Goal: Task Accomplishment & Management: Use online tool/utility

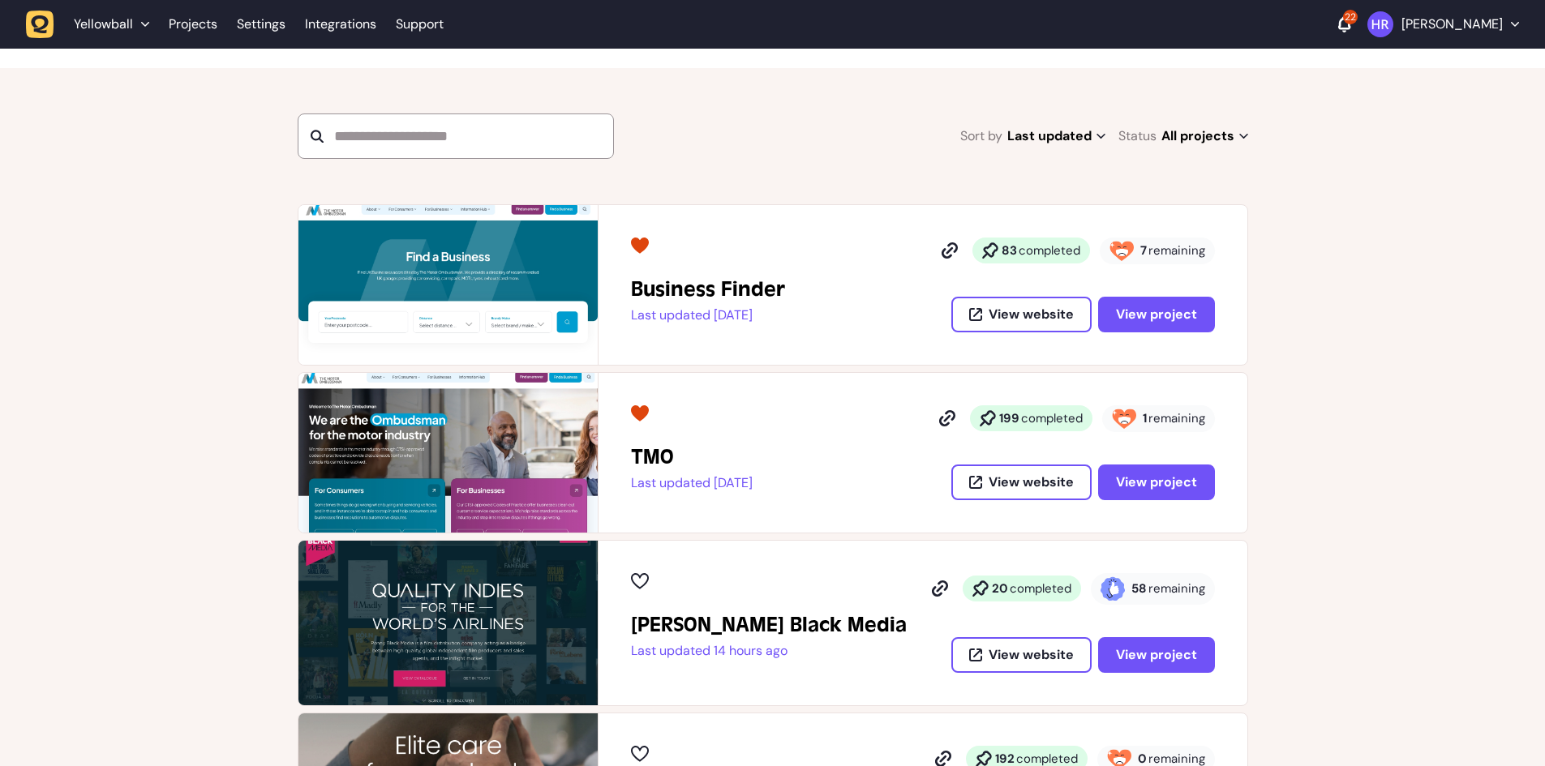
scroll to position [406, 0]
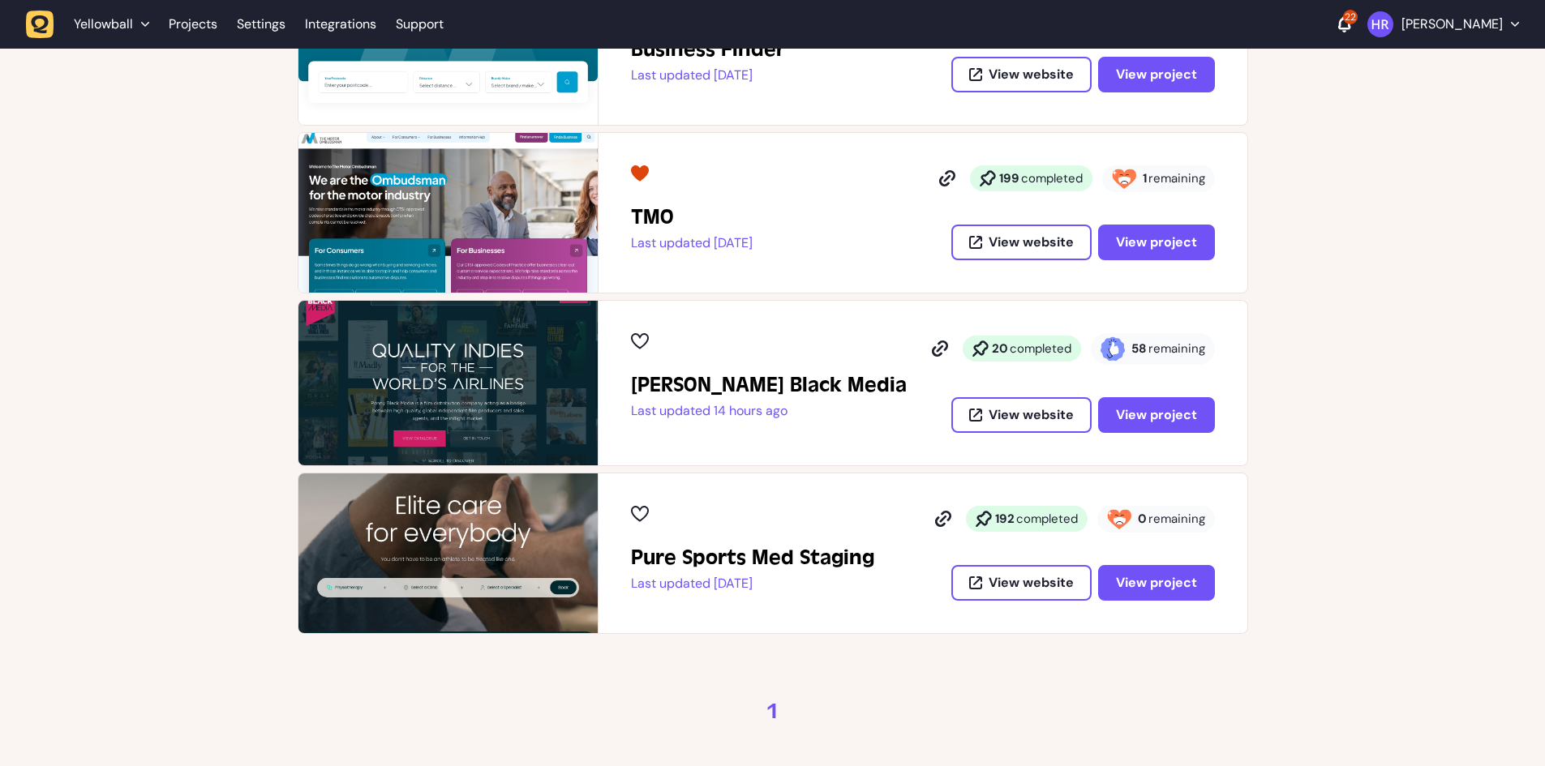
click at [696, 383] on h2 "[PERSON_NAME] Black Media" at bounding box center [769, 385] width 276 height 26
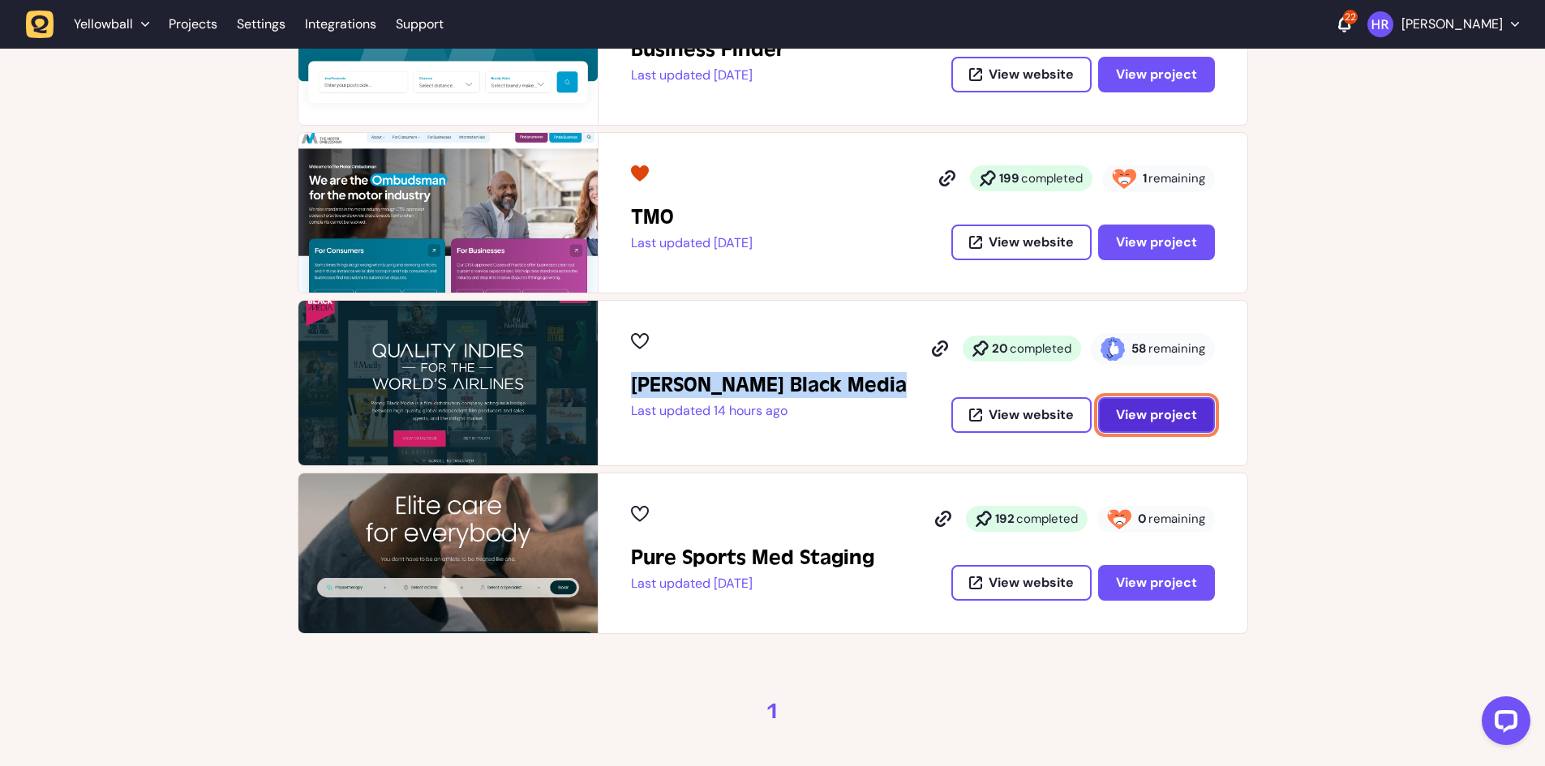
click at [1130, 413] on span "View project" at bounding box center [1156, 414] width 81 height 17
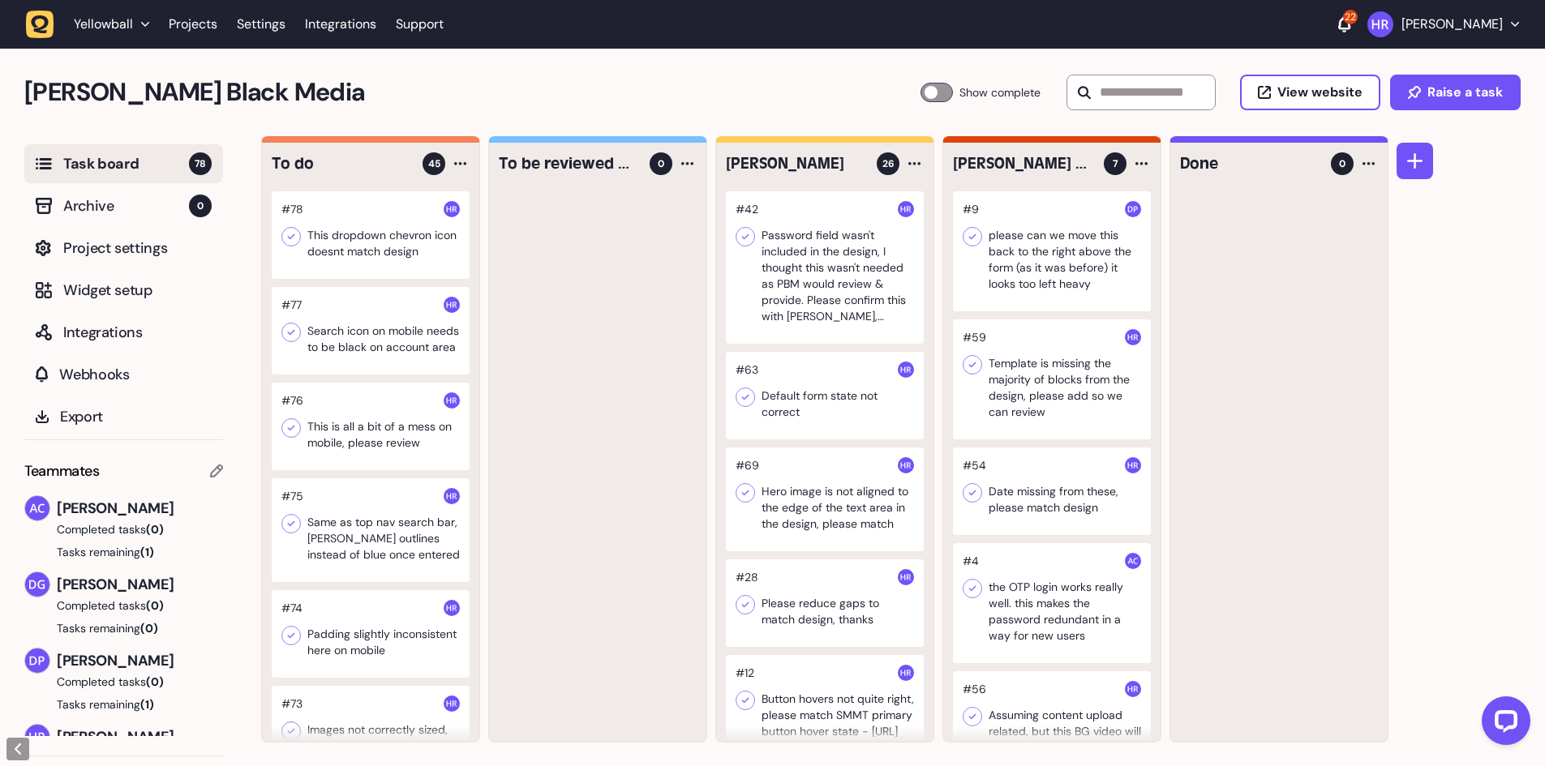
click at [523, 532] on div at bounding box center [597, 466] width 217 height 551
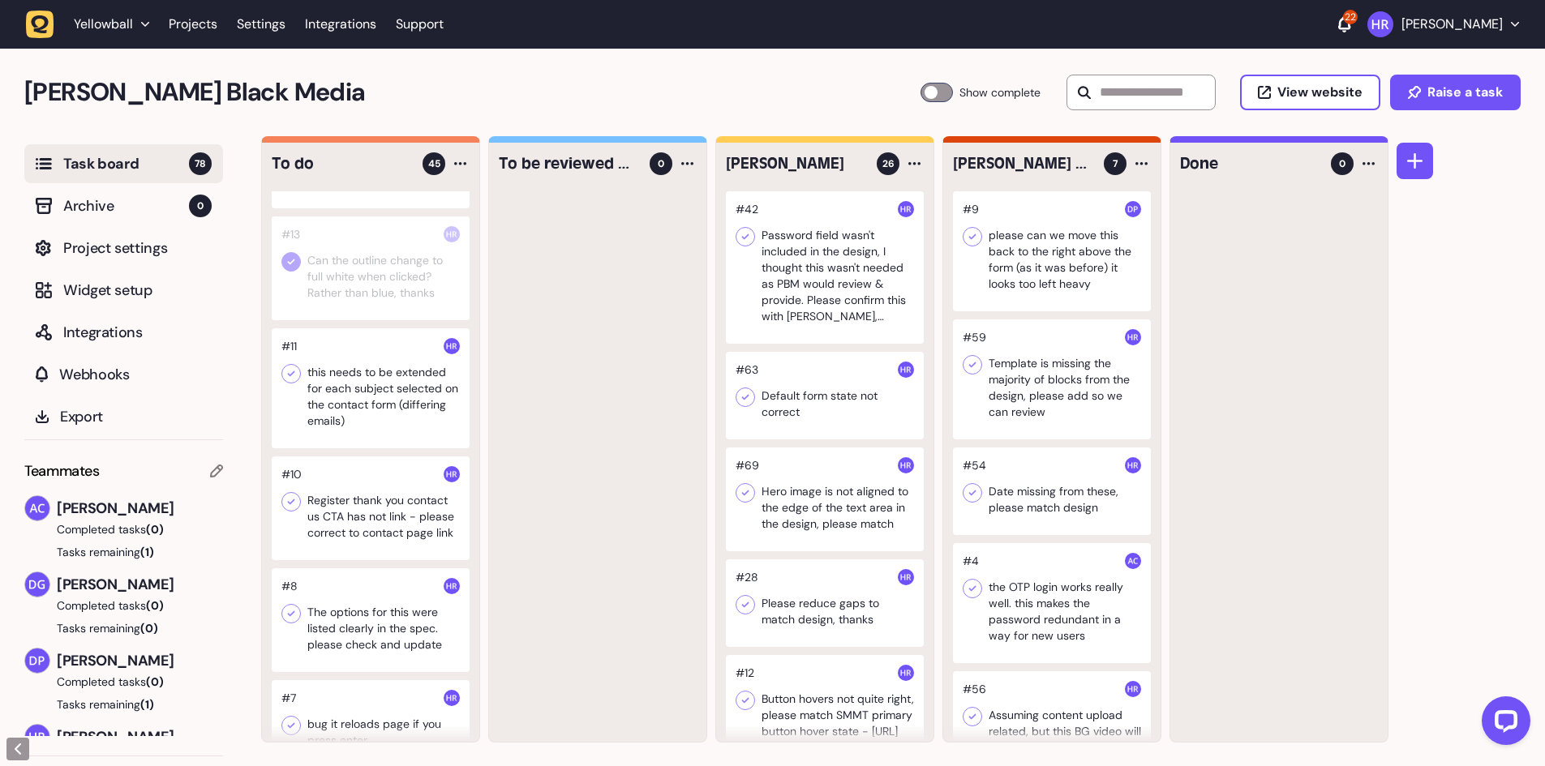
scroll to position [3731, 0]
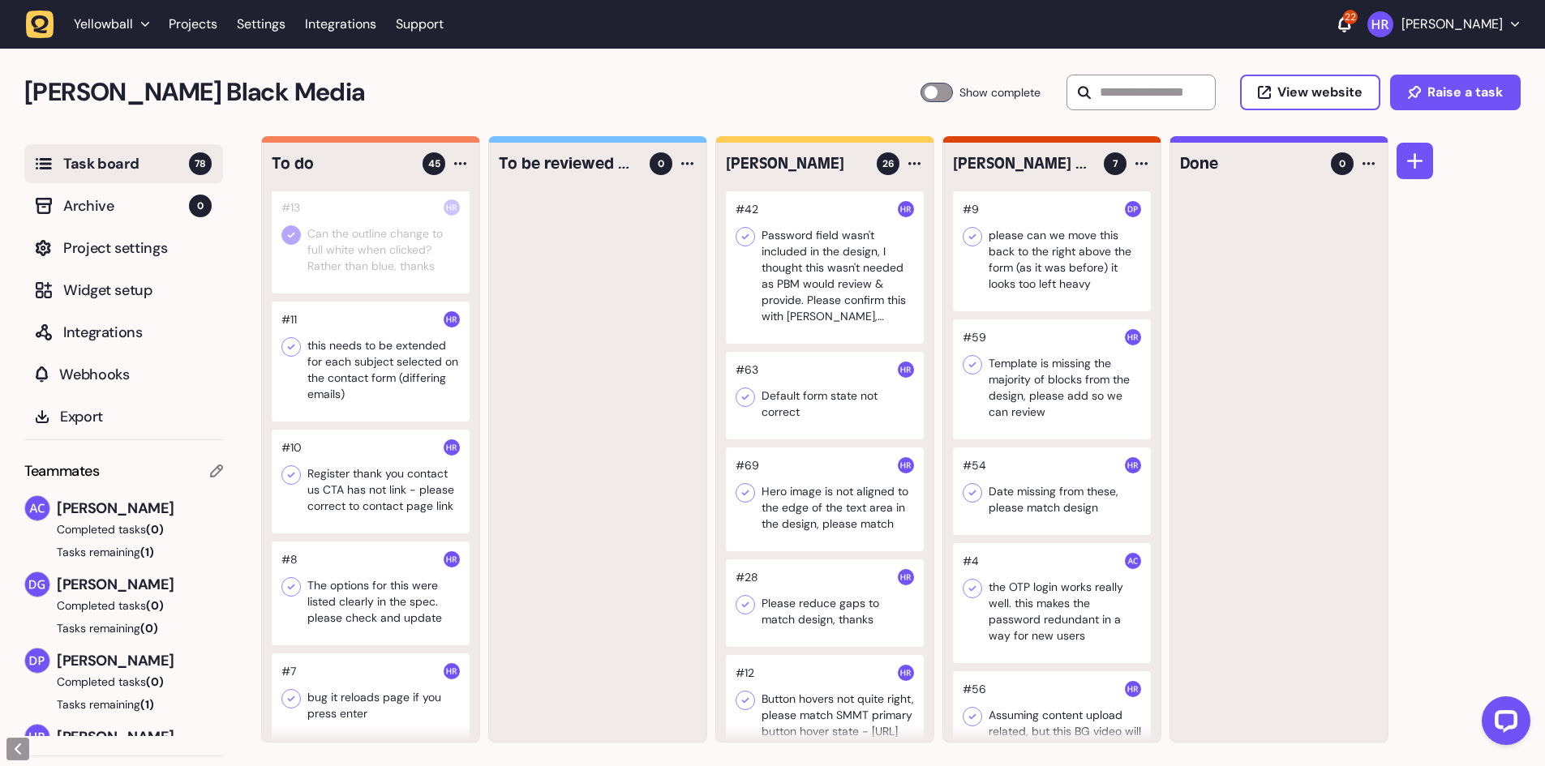
click at [364, 422] on div at bounding box center [371, 362] width 198 height 120
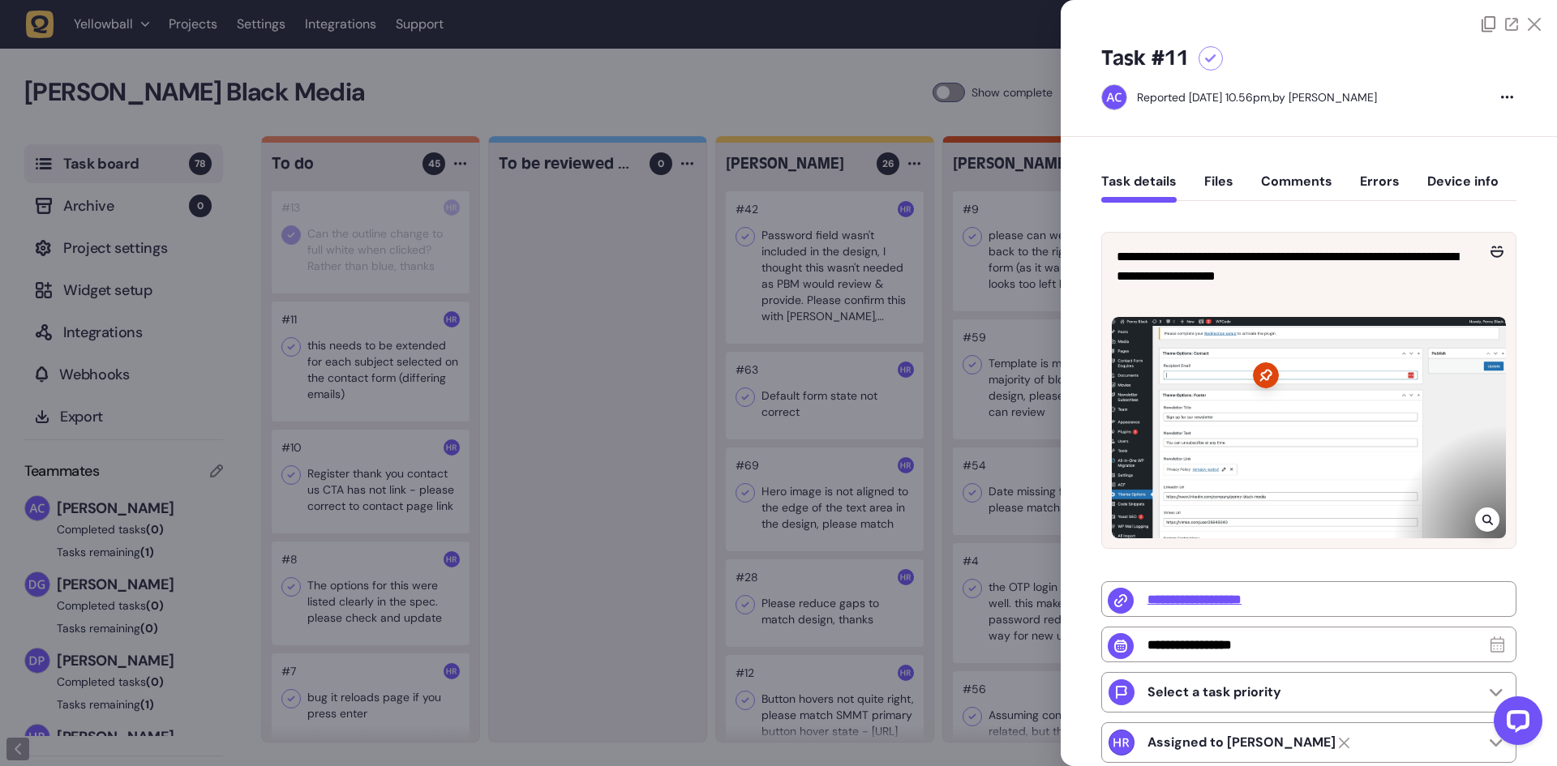
click at [367, 436] on div at bounding box center [778, 383] width 1557 height 766
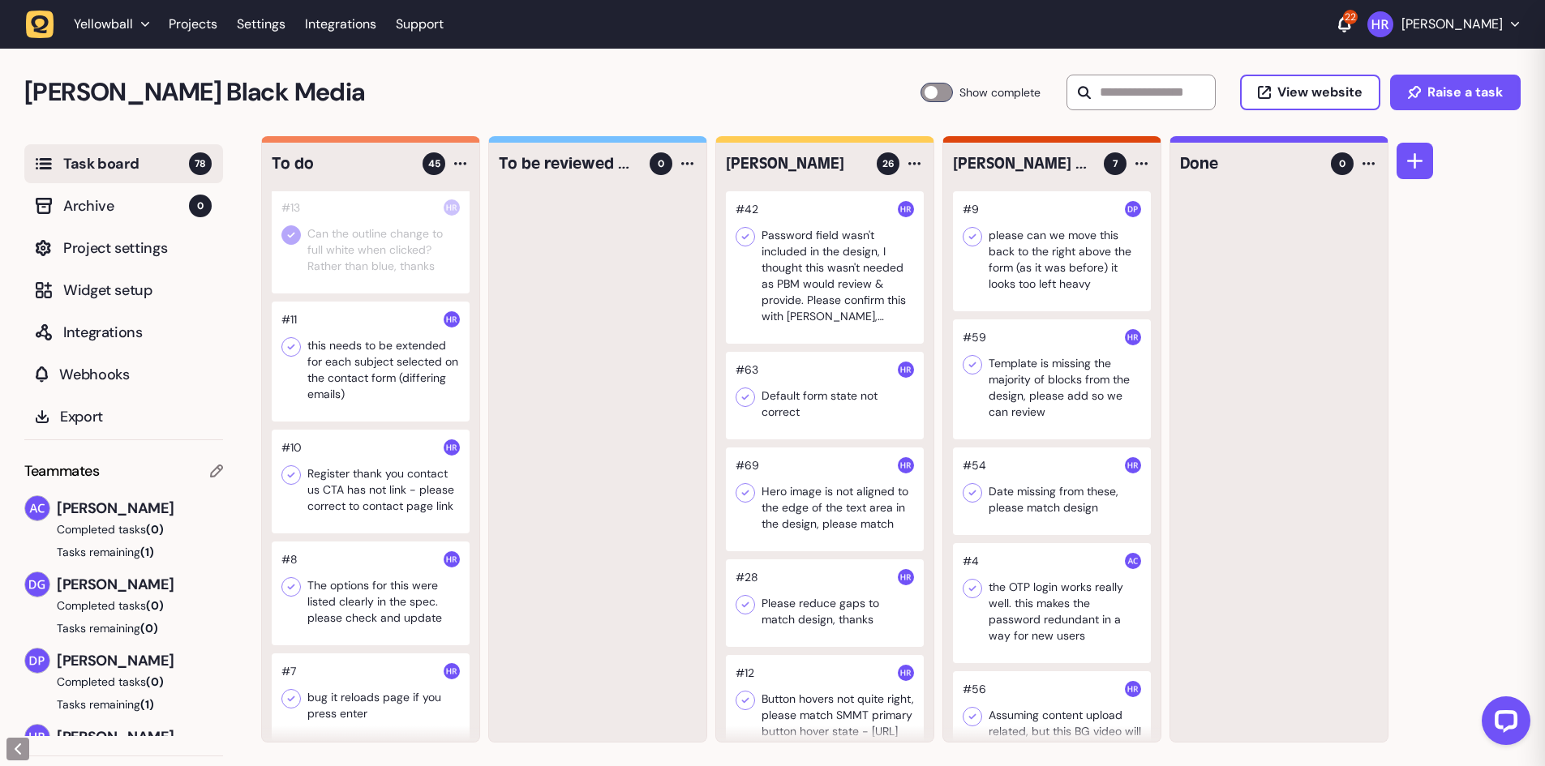
scroll to position [3893, 0]
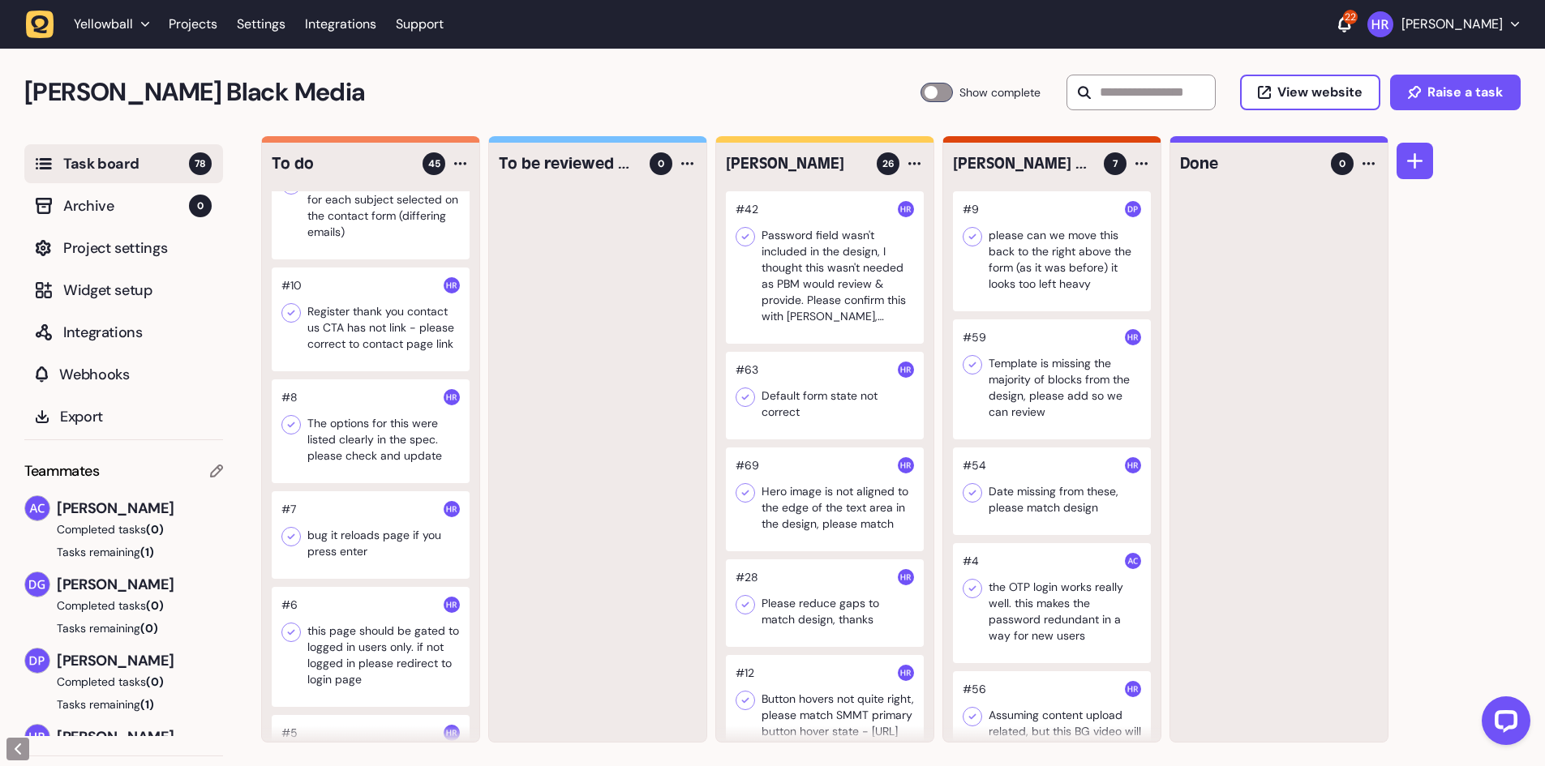
click at [369, 371] on div at bounding box center [371, 320] width 198 height 104
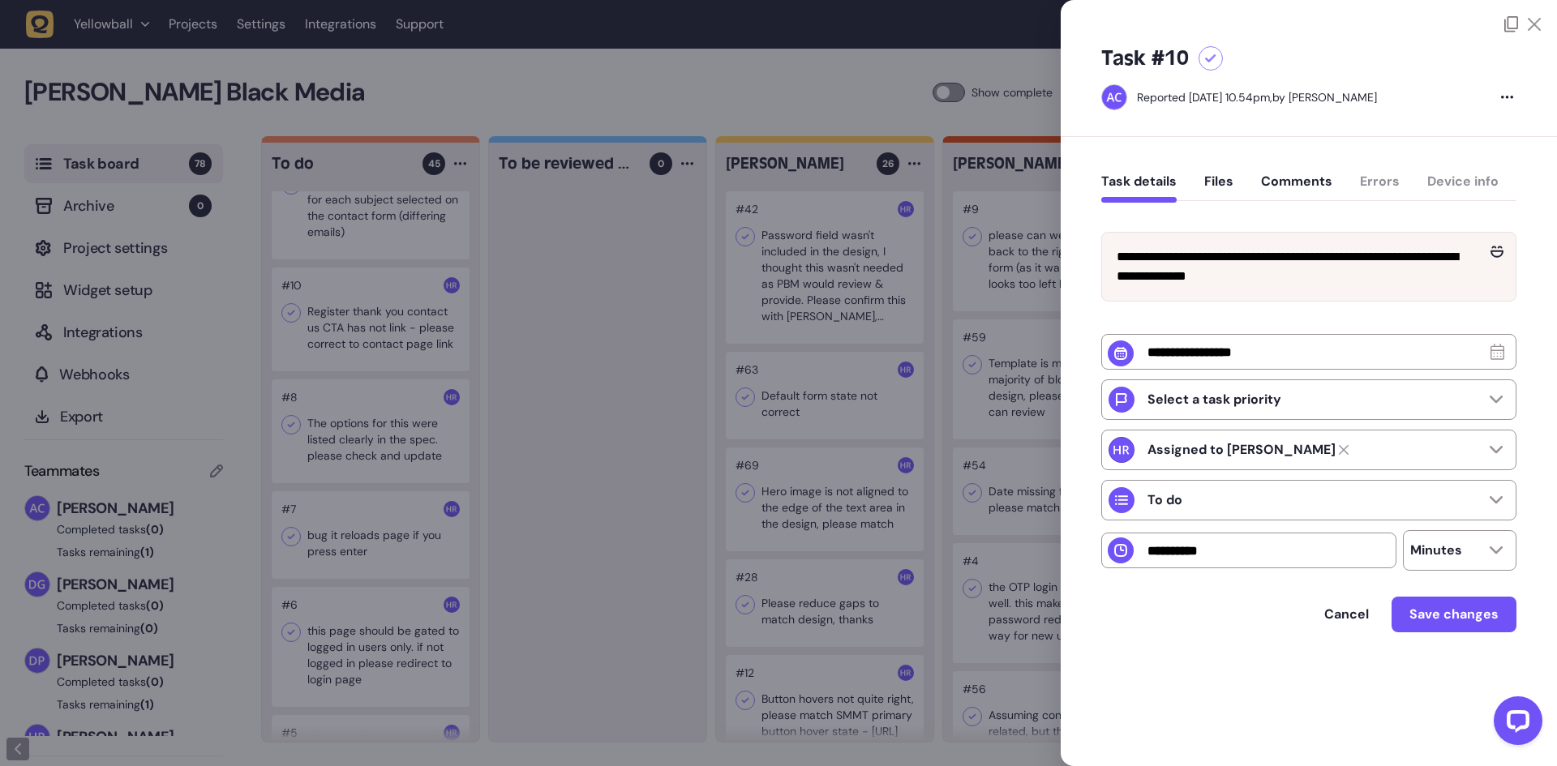
click at [371, 393] on div at bounding box center [778, 383] width 1557 height 766
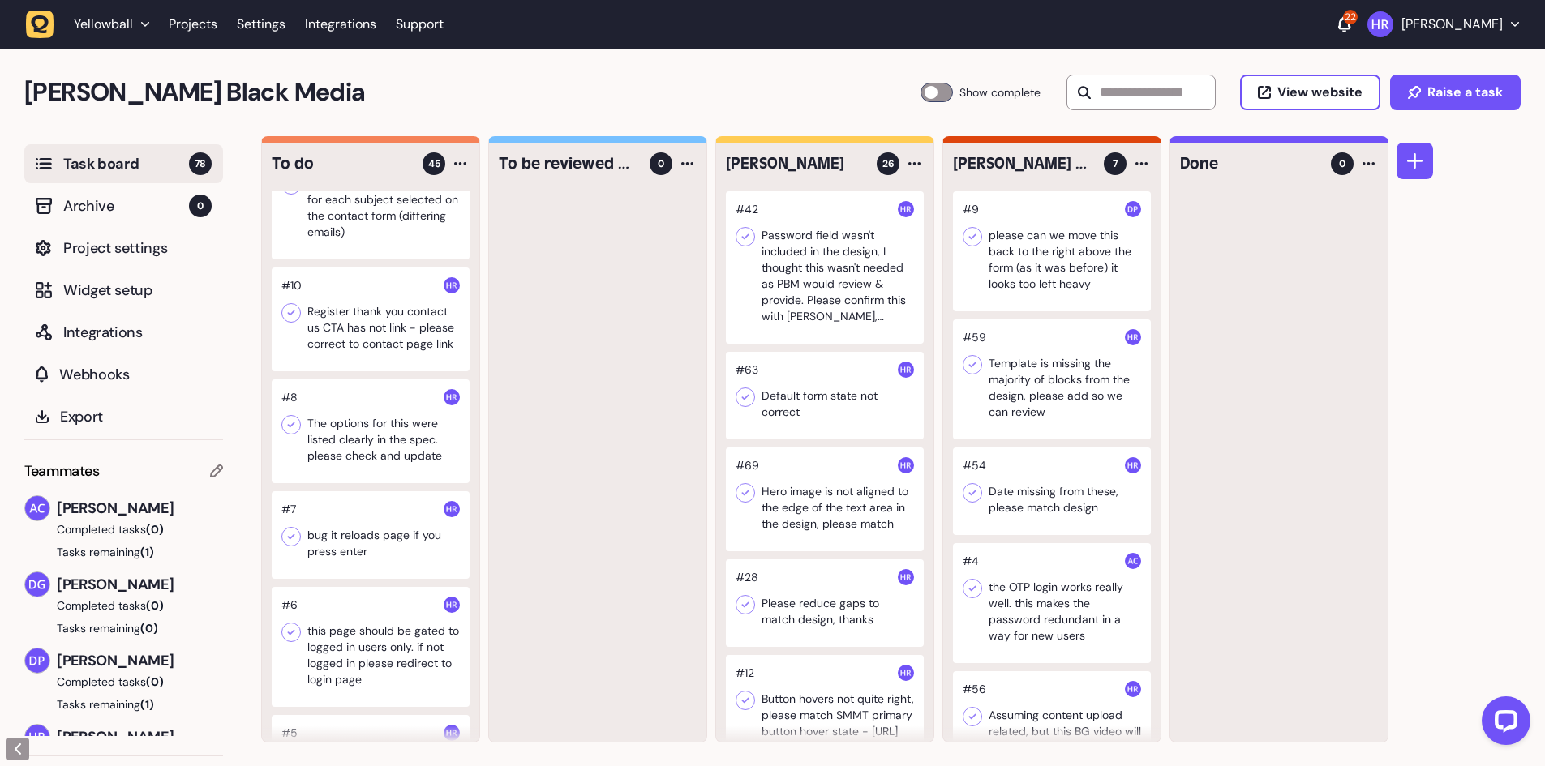
click at [292, 321] on icon at bounding box center [291, 313] width 16 height 16
click at [350, 371] on div at bounding box center [371, 320] width 198 height 104
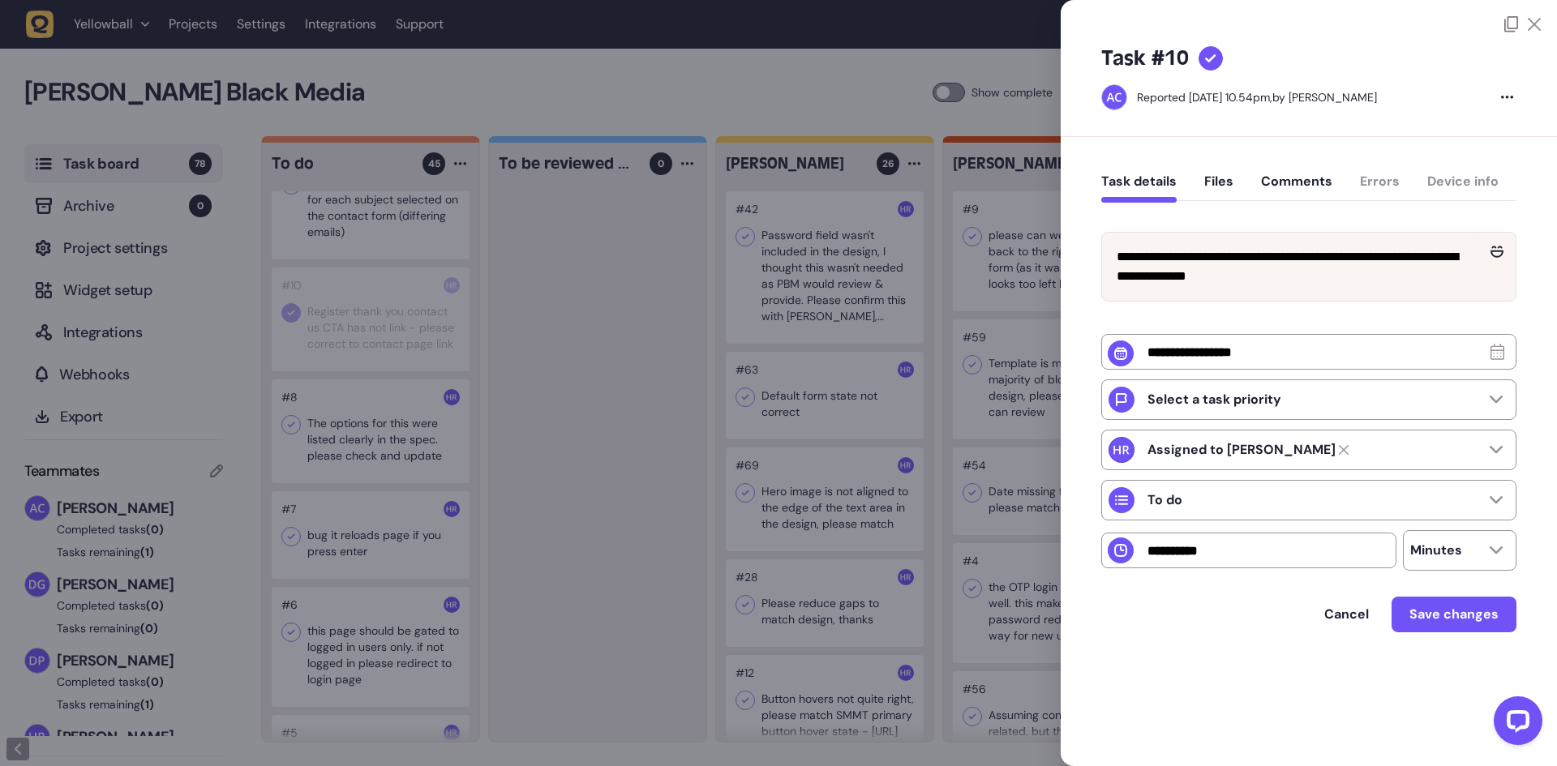
click at [568, 436] on div at bounding box center [778, 383] width 1557 height 766
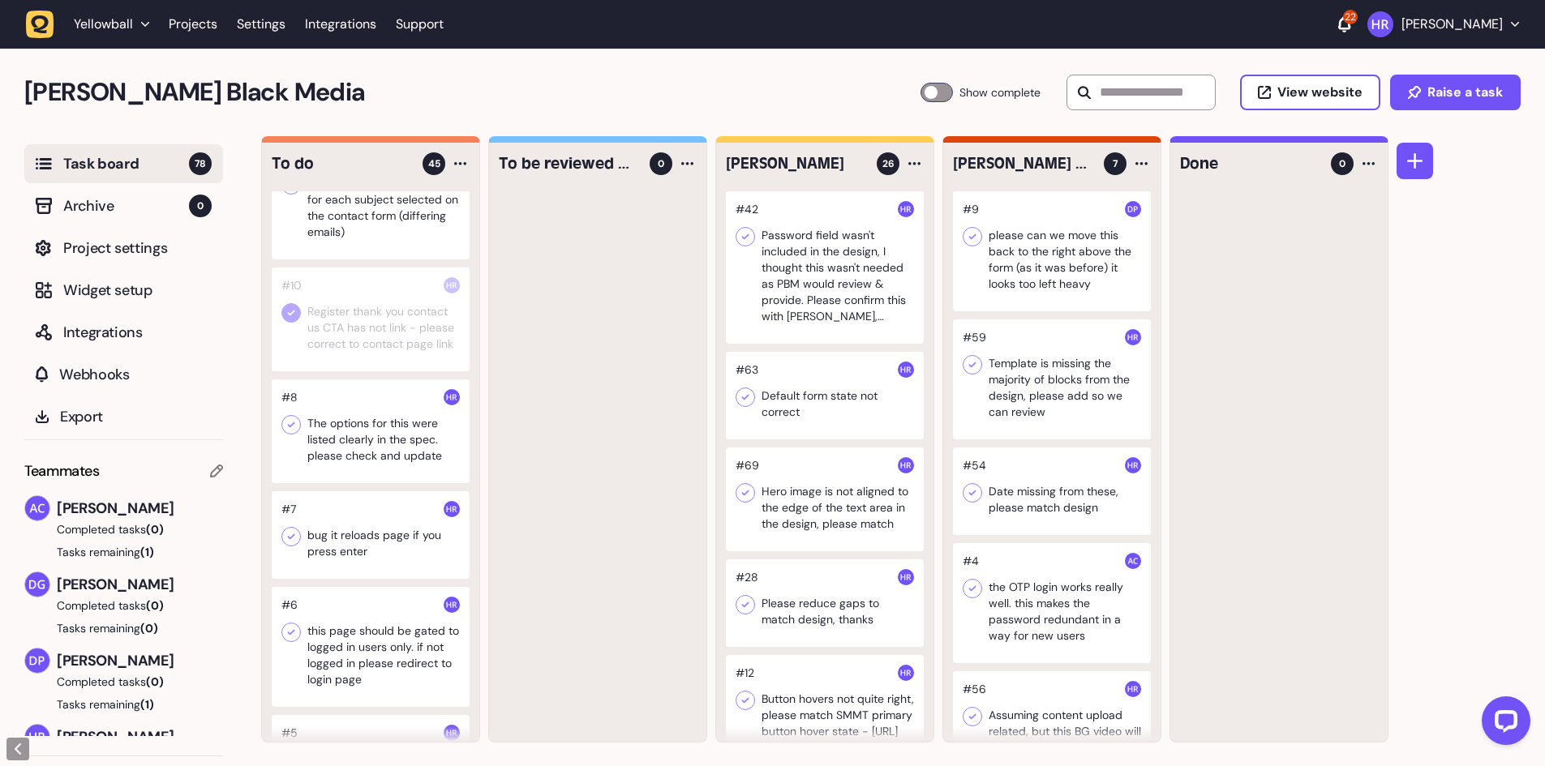
click at [398, 483] on div at bounding box center [371, 432] width 198 height 104
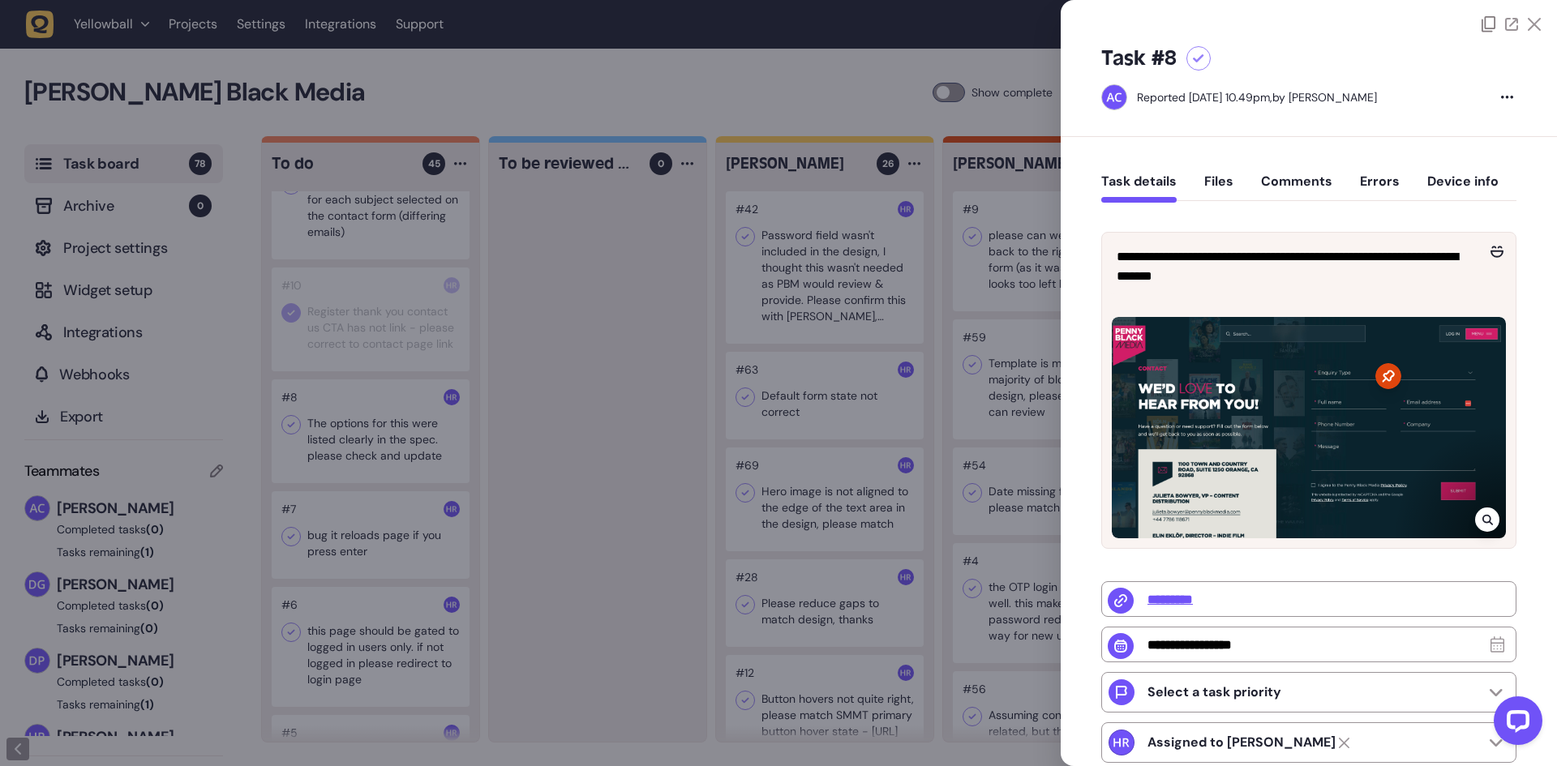
click at [431, 513] on div at bounding box center [778, 383] width 1557 height 766
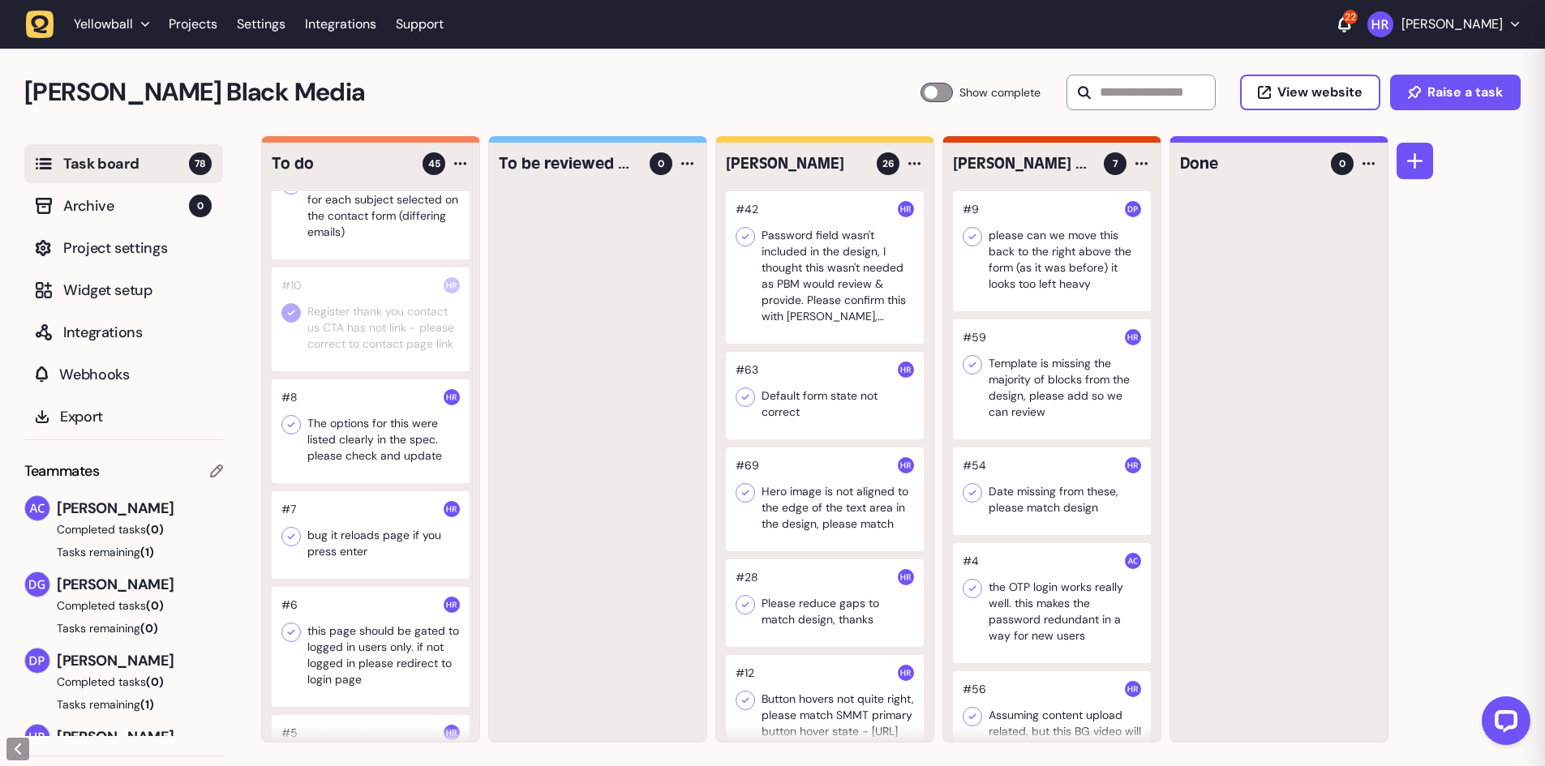
click at [412, 483] on div at bounding box center [371, 432] width 198 height 104
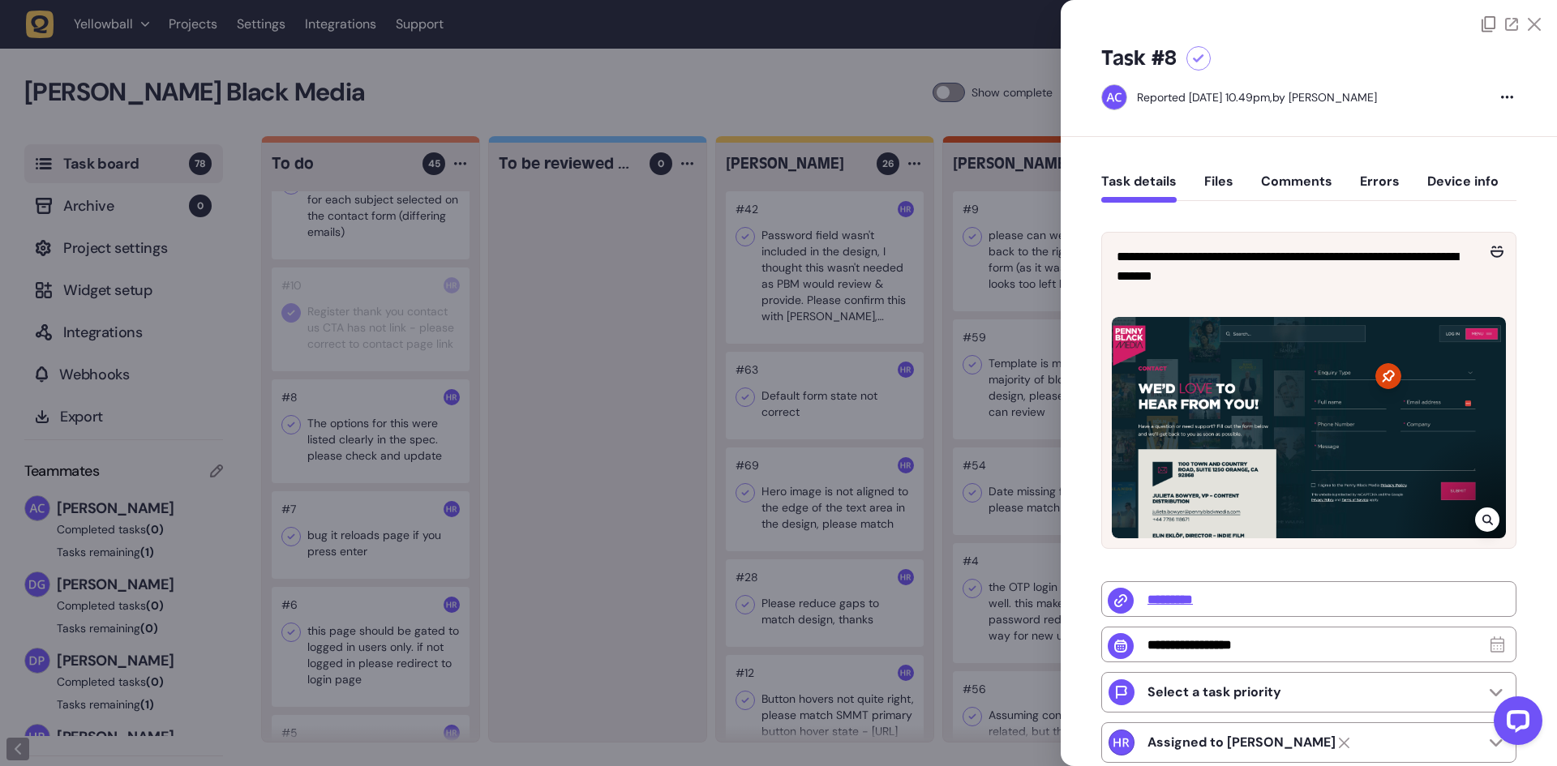
click at [563, 458] on div at bounding box center [778, 383] width 1557 height 766
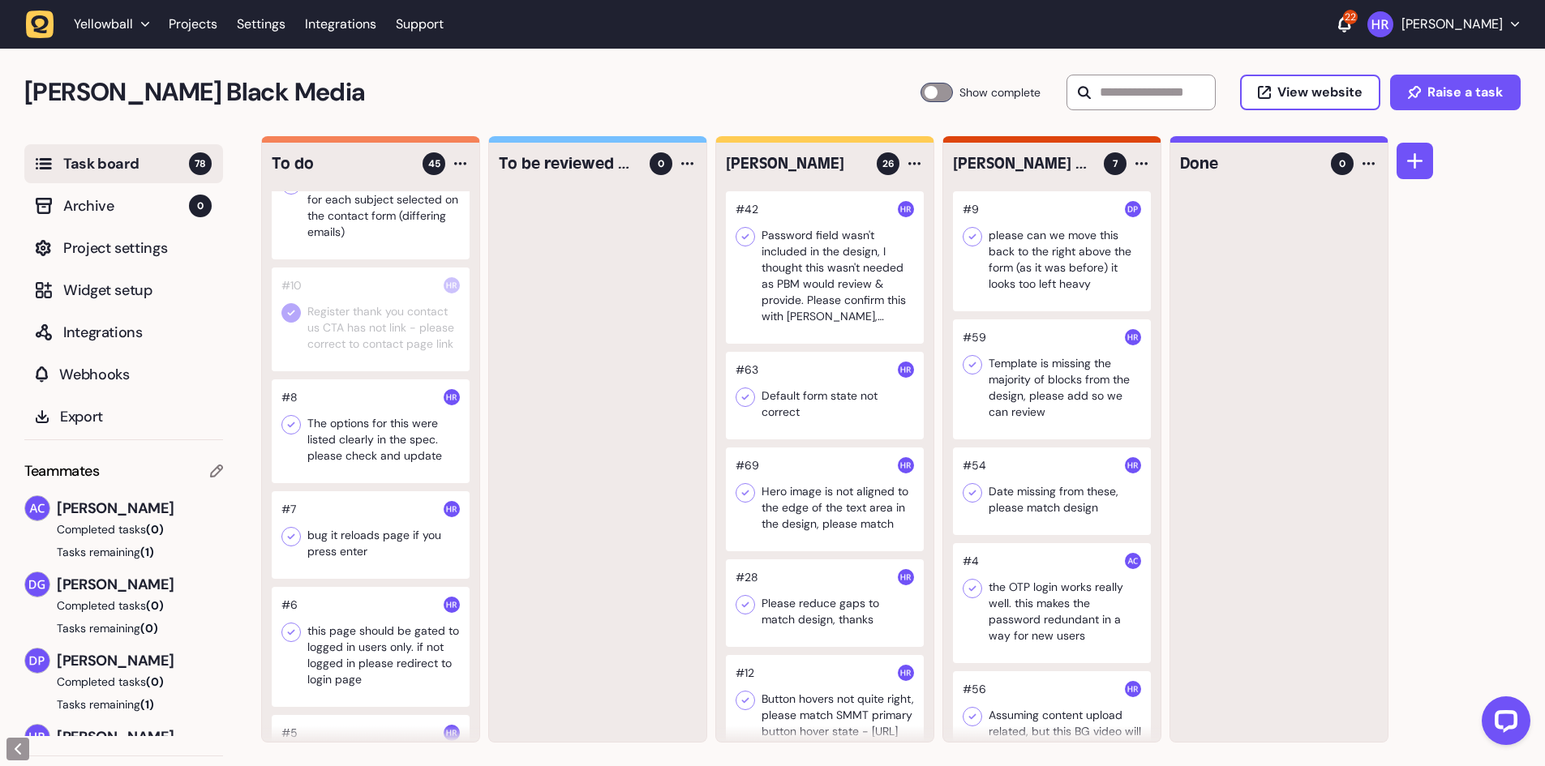
click at [367, 576] on div at bounding box center [371, 536] width 198 height 88
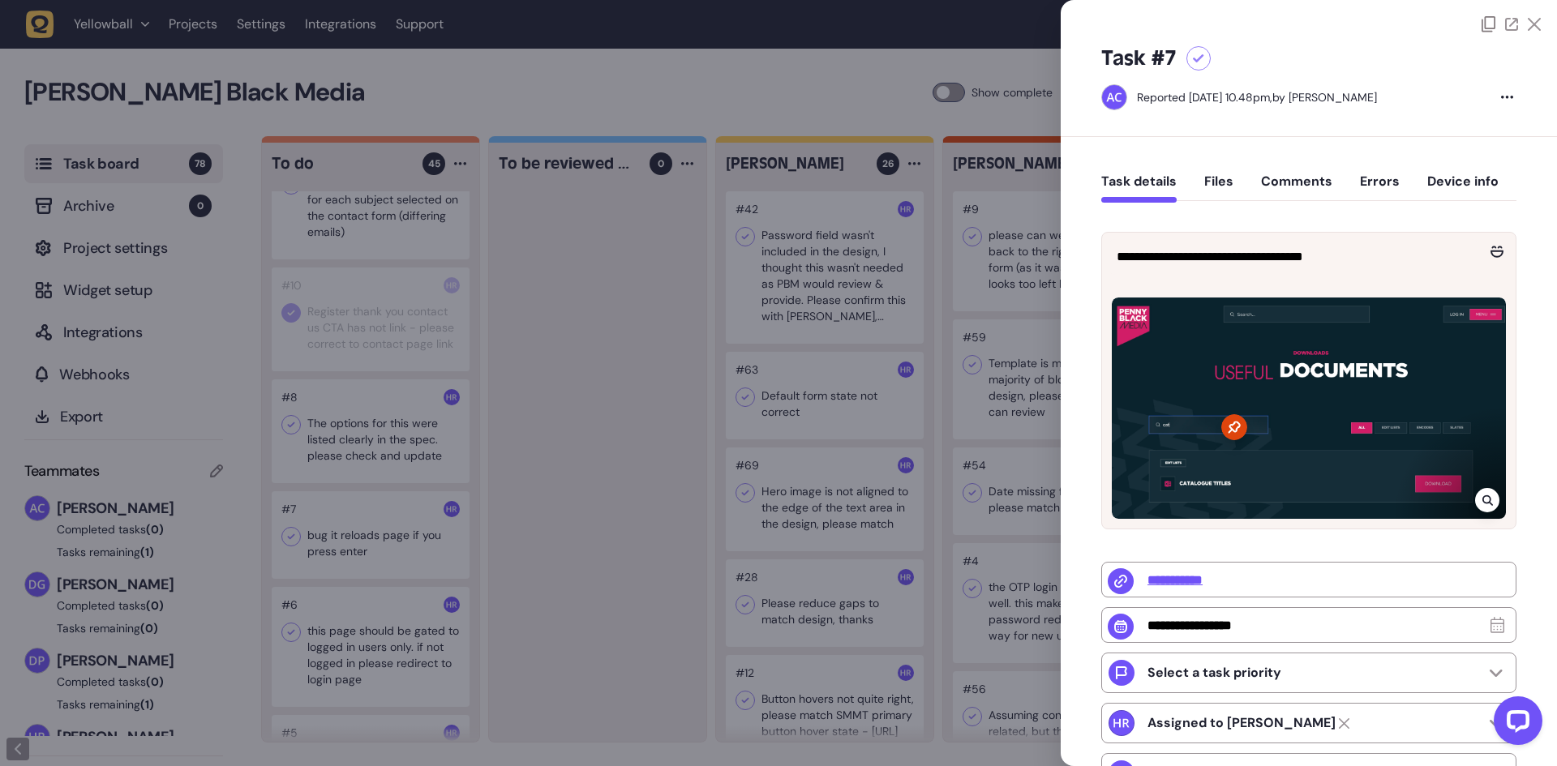
click at [583, 561] on div at bounding box center [778, 383] width 1557 height 766
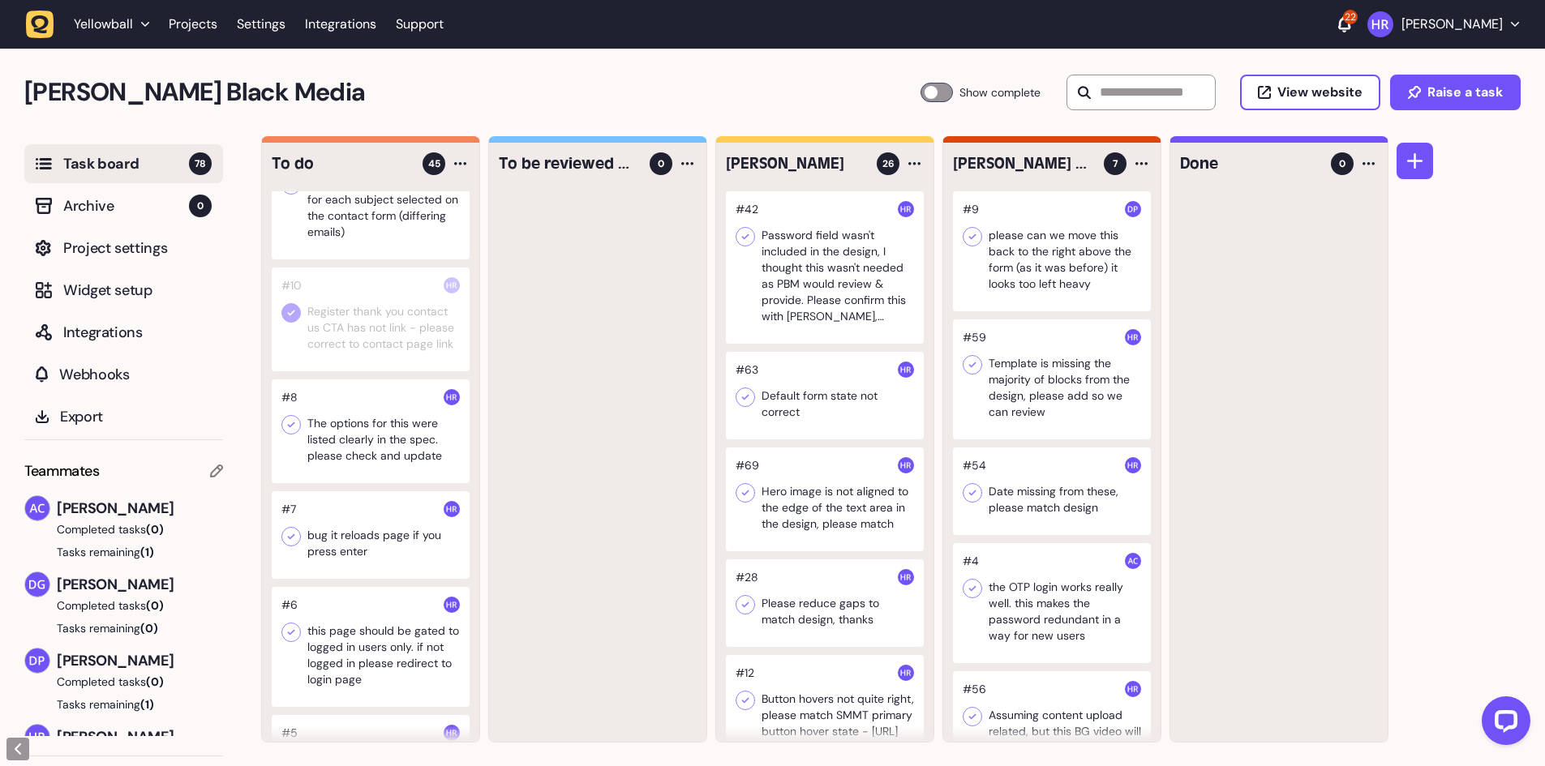
click at [297, 545] on icon at bounding box center [291, 537] width 16 height 16
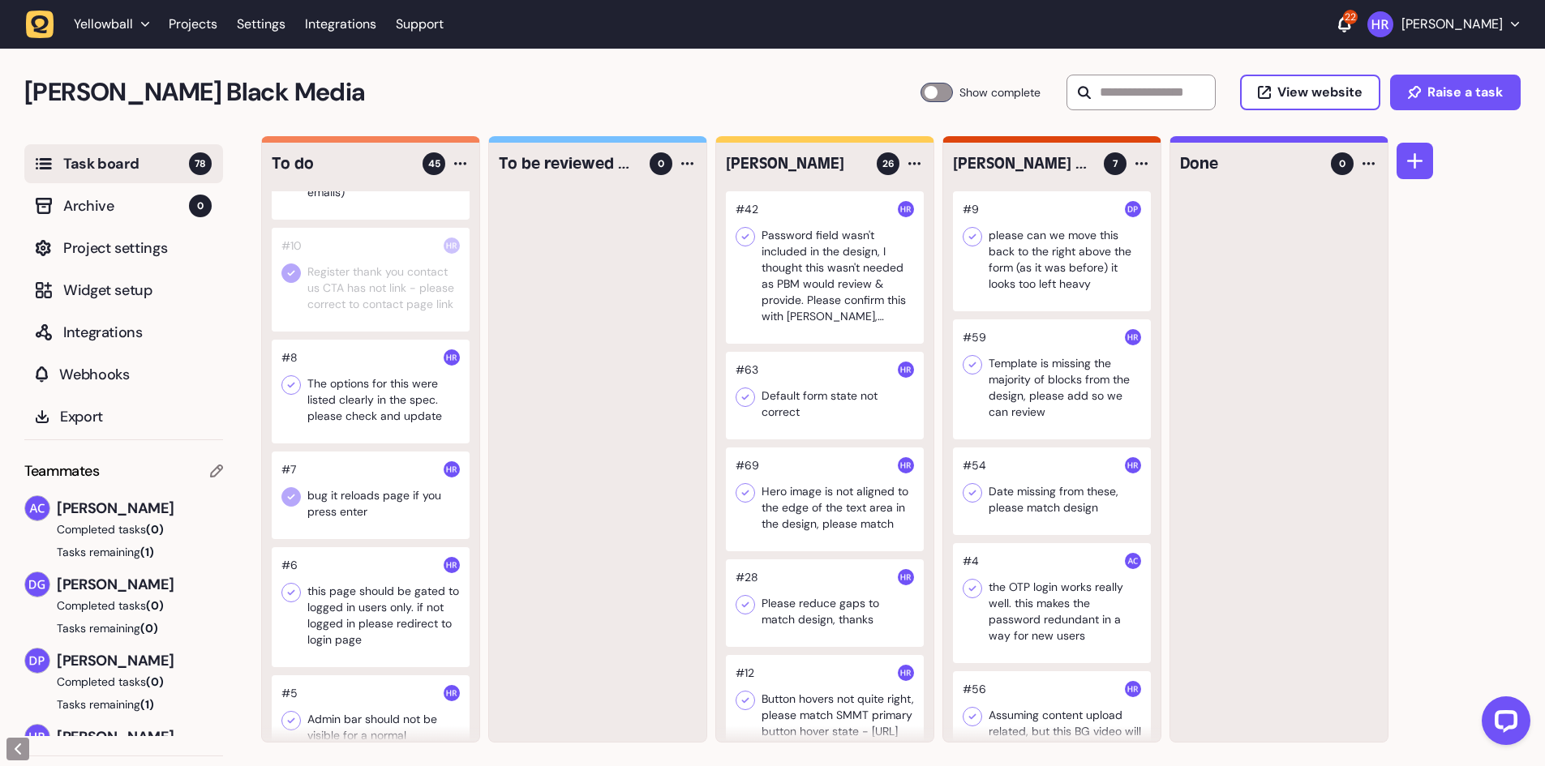
scroll to position [4218, 0]
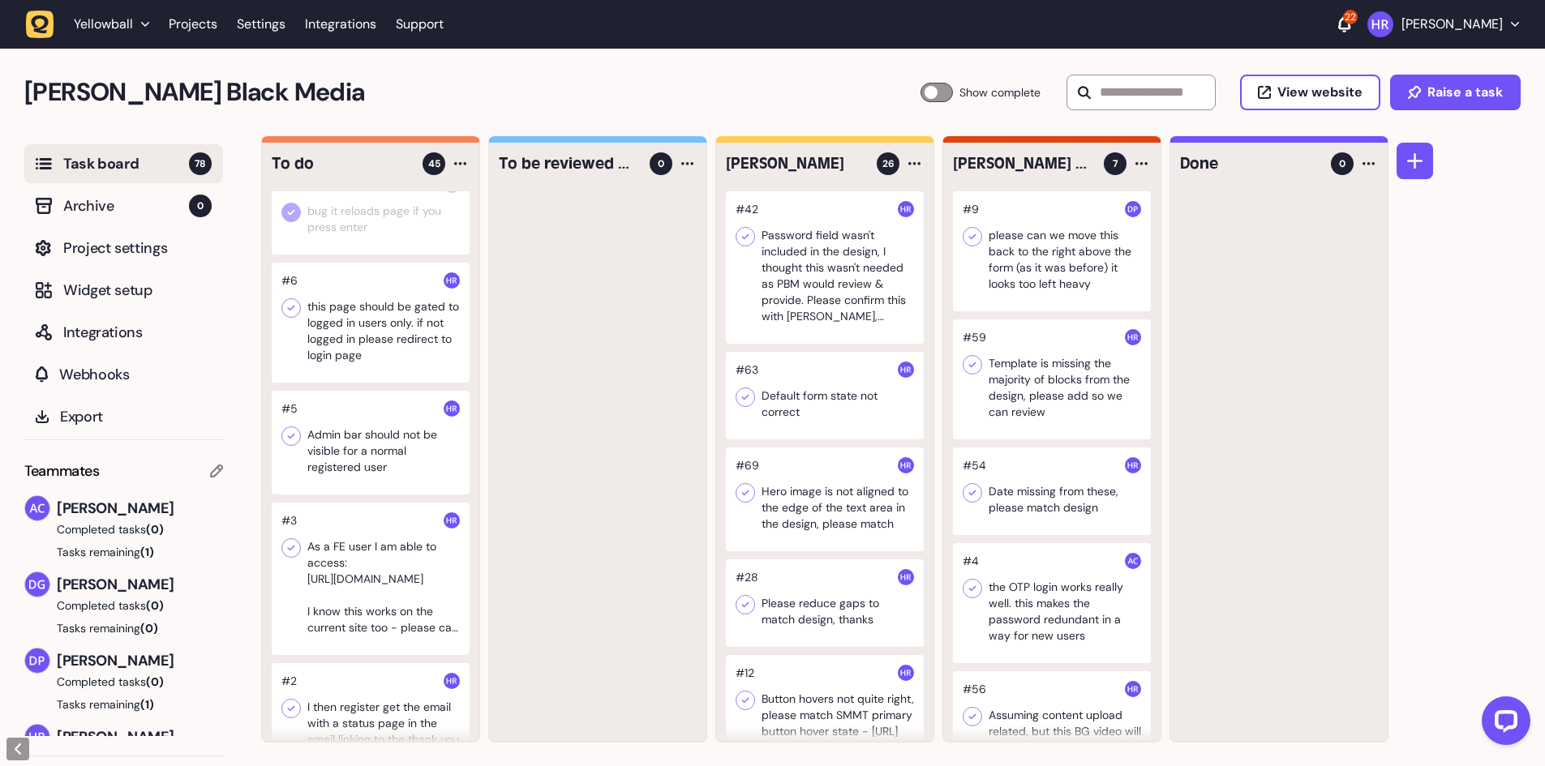
click at [389, 383] on div at bounding box center [371, 323] width 198 height 120
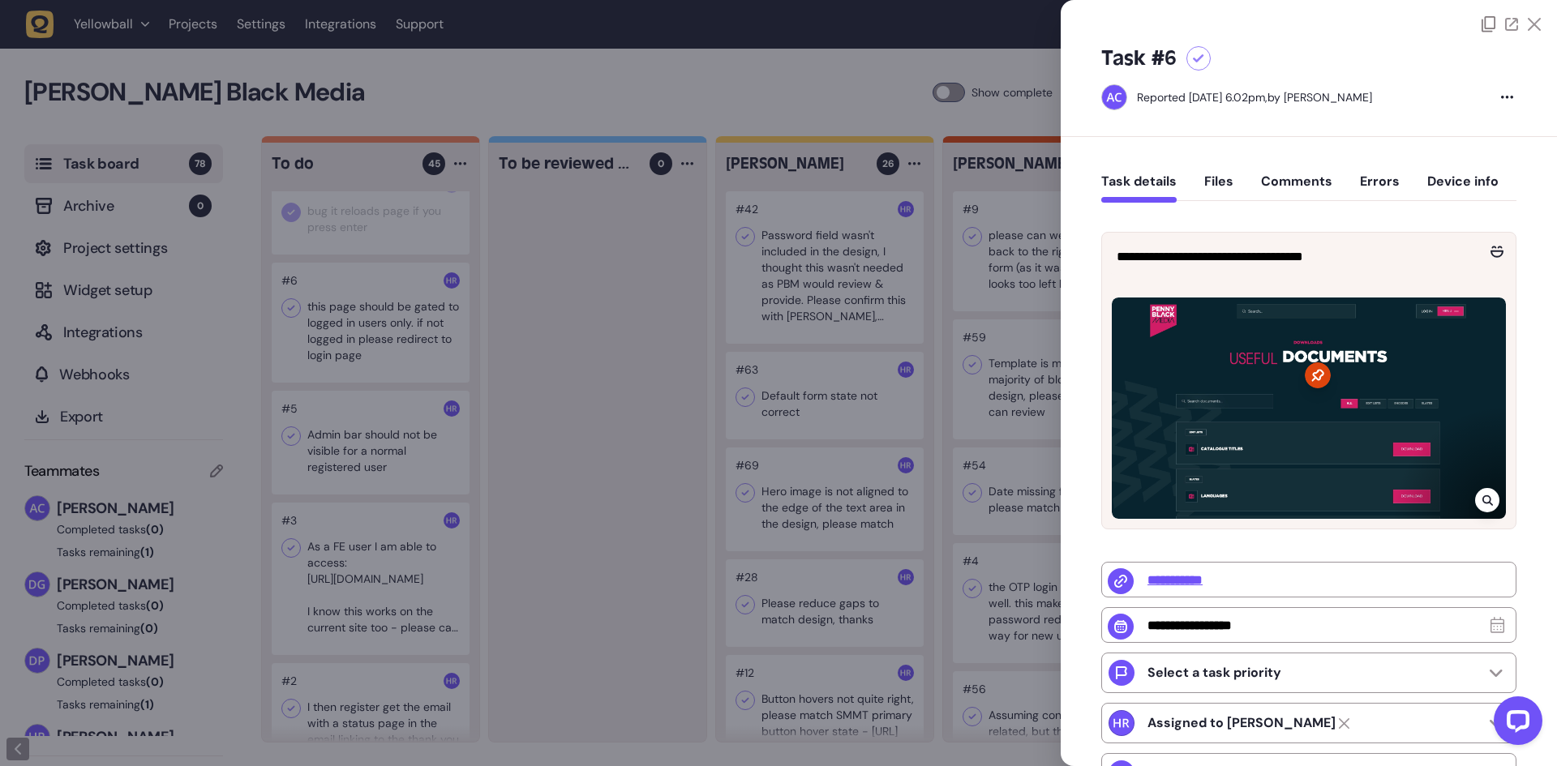
click at [383, 367] on div at bounding box center [778, 383] width 1557 height 766
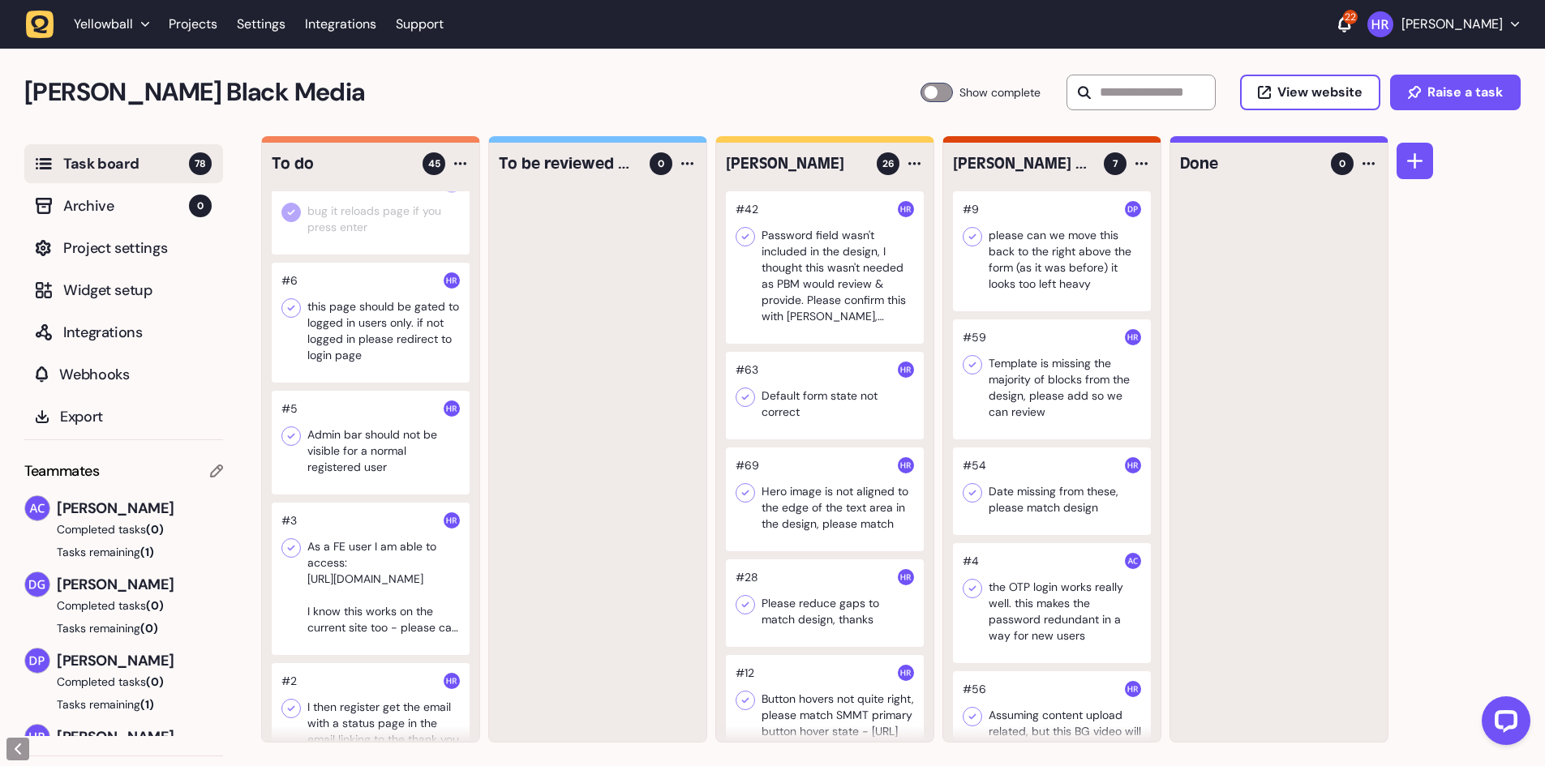
click at [358, 380] on div at bounding box center [371, 323] width 198 height 120
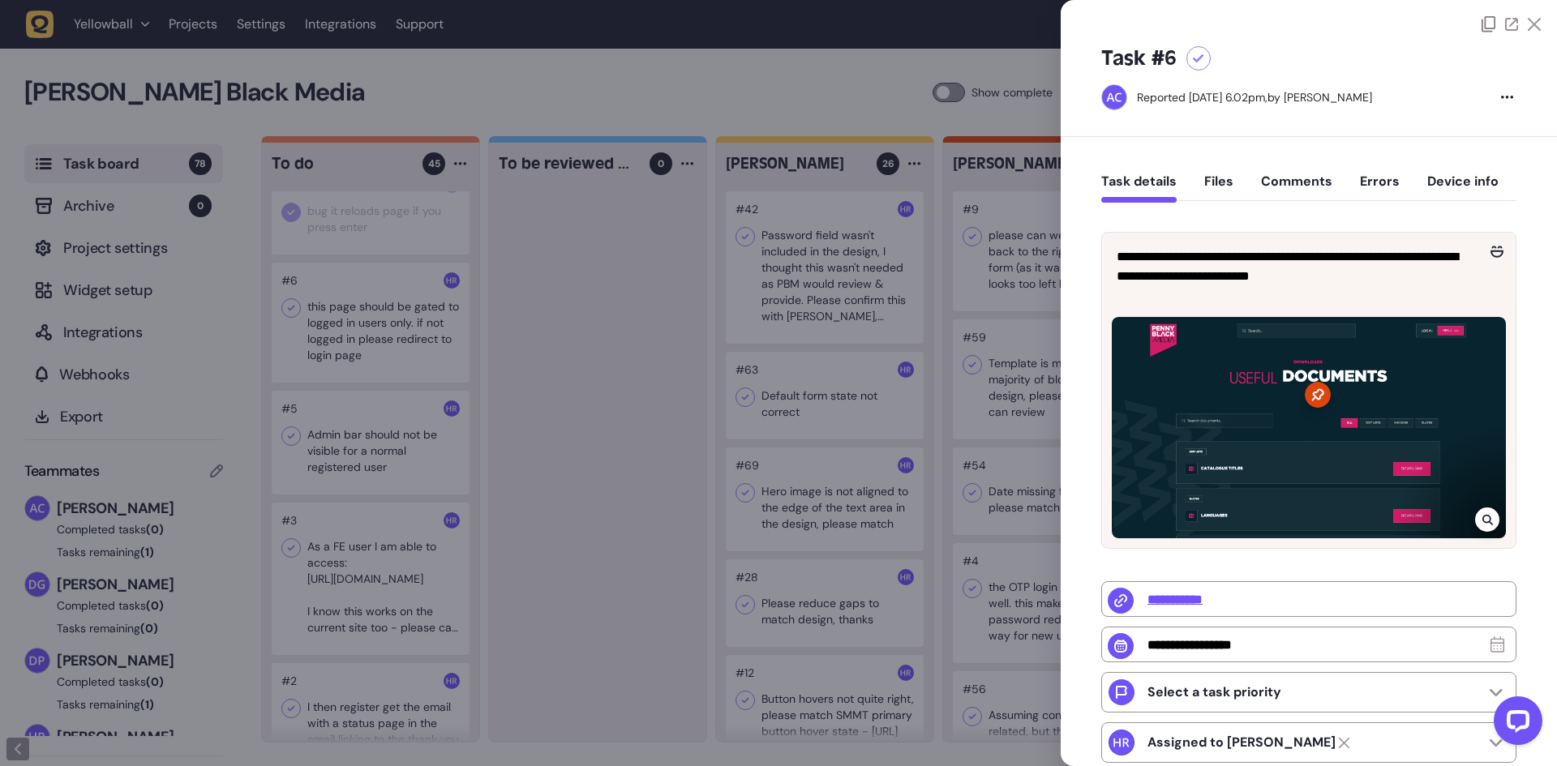
click at [598, 275] on div at bounding box center [778, 383] width 1557 height 766
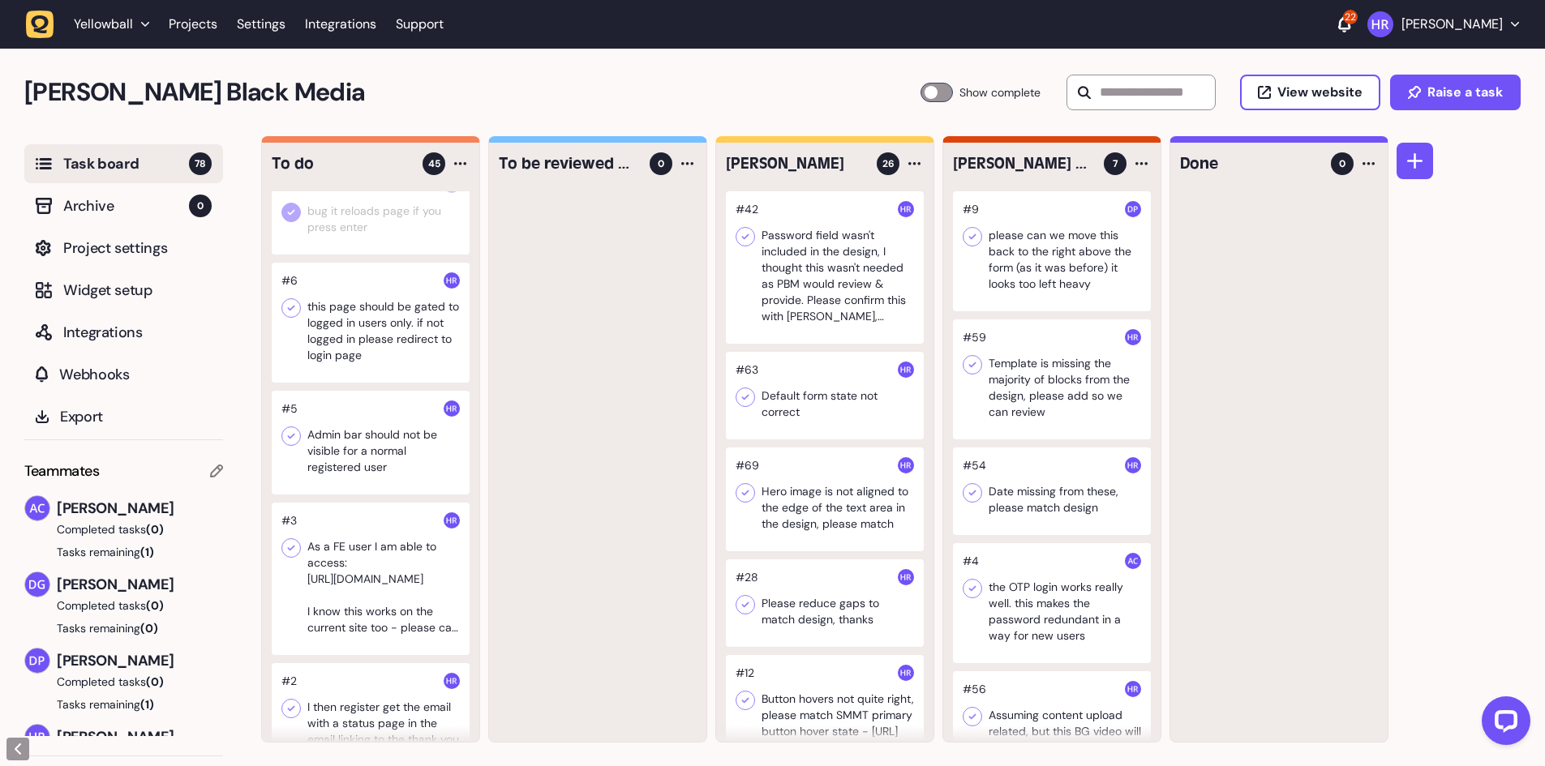
click at [291, 316] on icon at bounding box center [291, 308] width 16 height 16
click at [376, 495] on div at bounding box center [371, 443] width 198 height 104
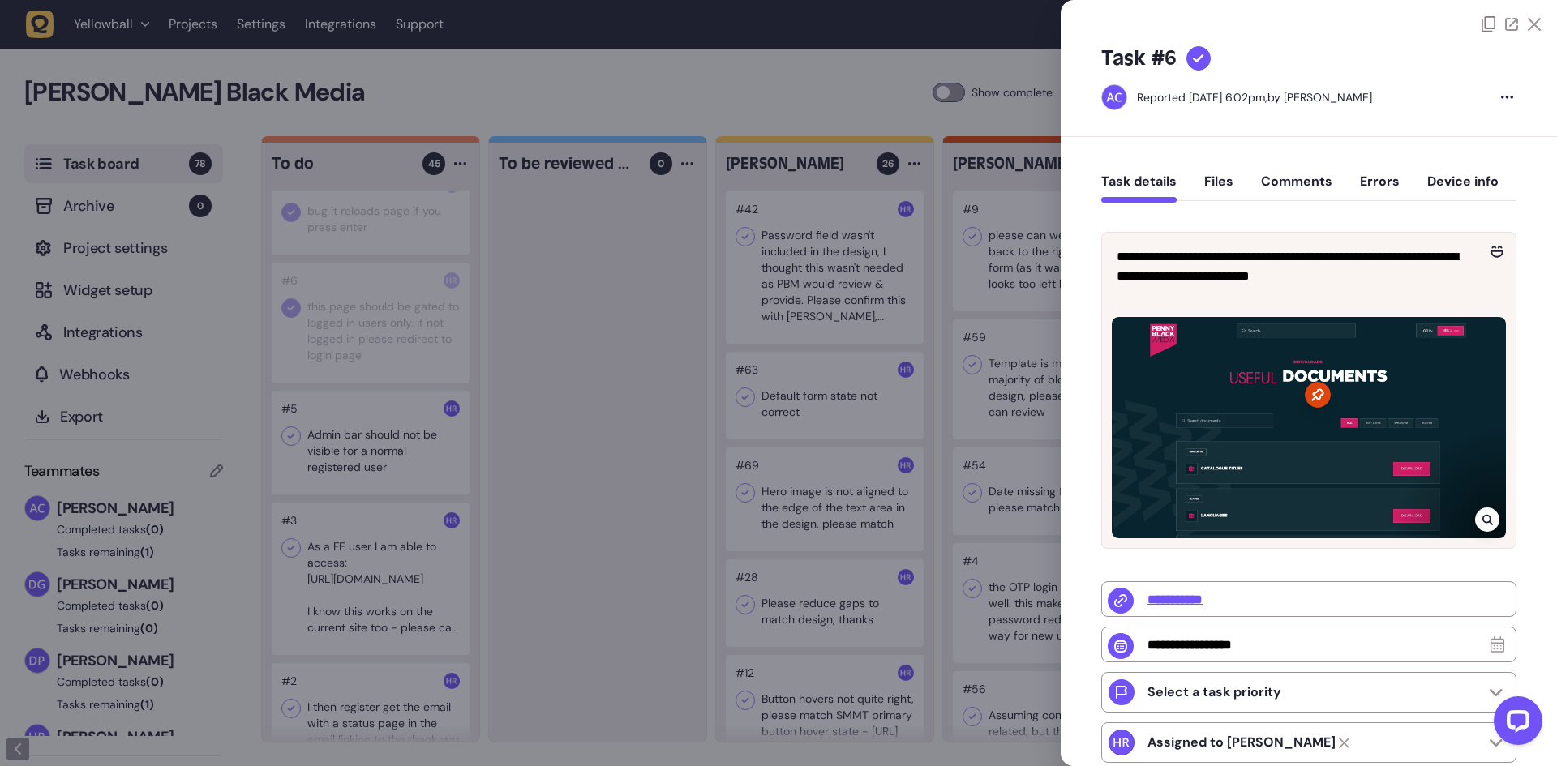
type input "*"
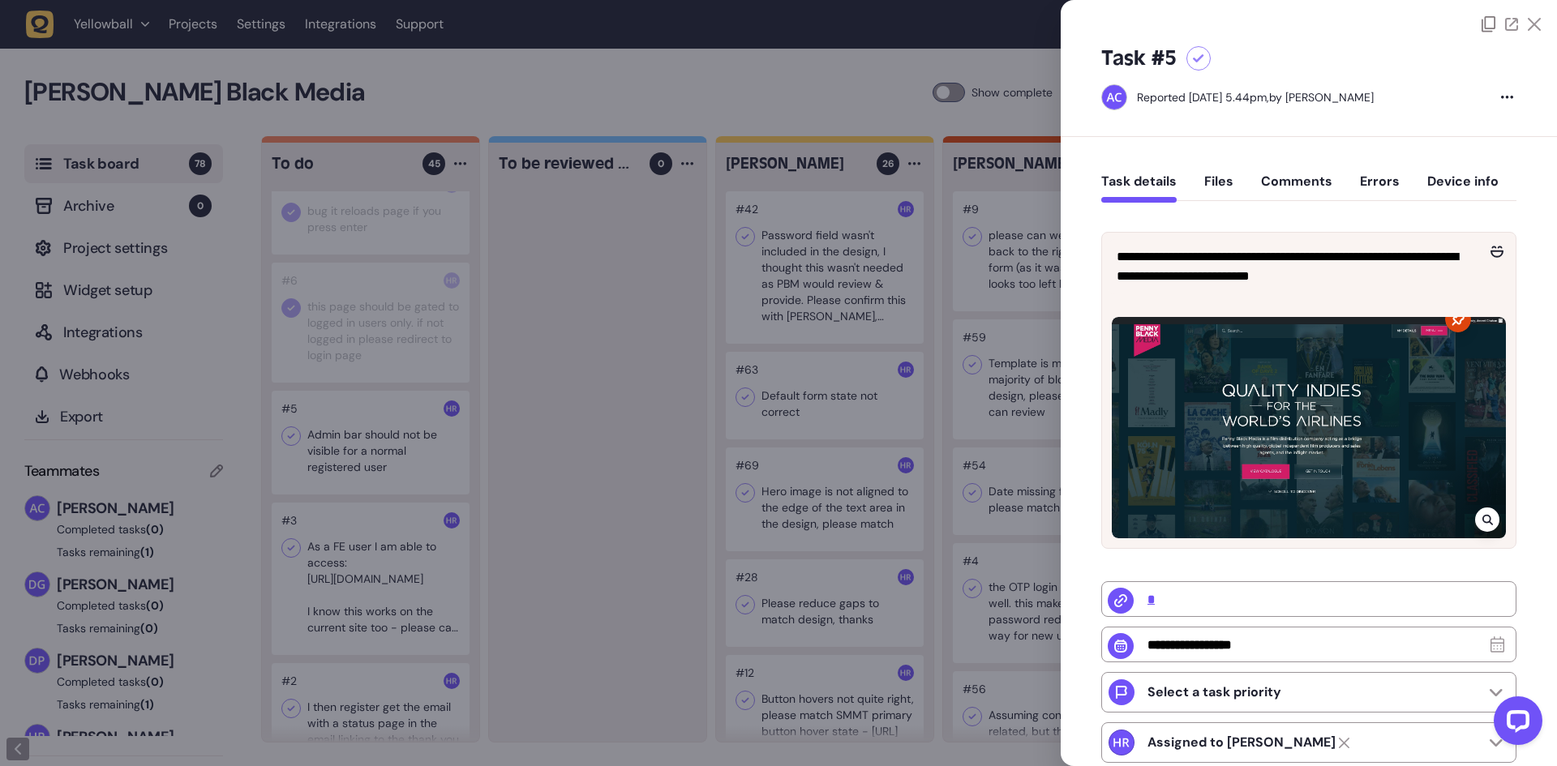
click at [356, 506] on div at bounding box center [778, 383] width 1557 height 766
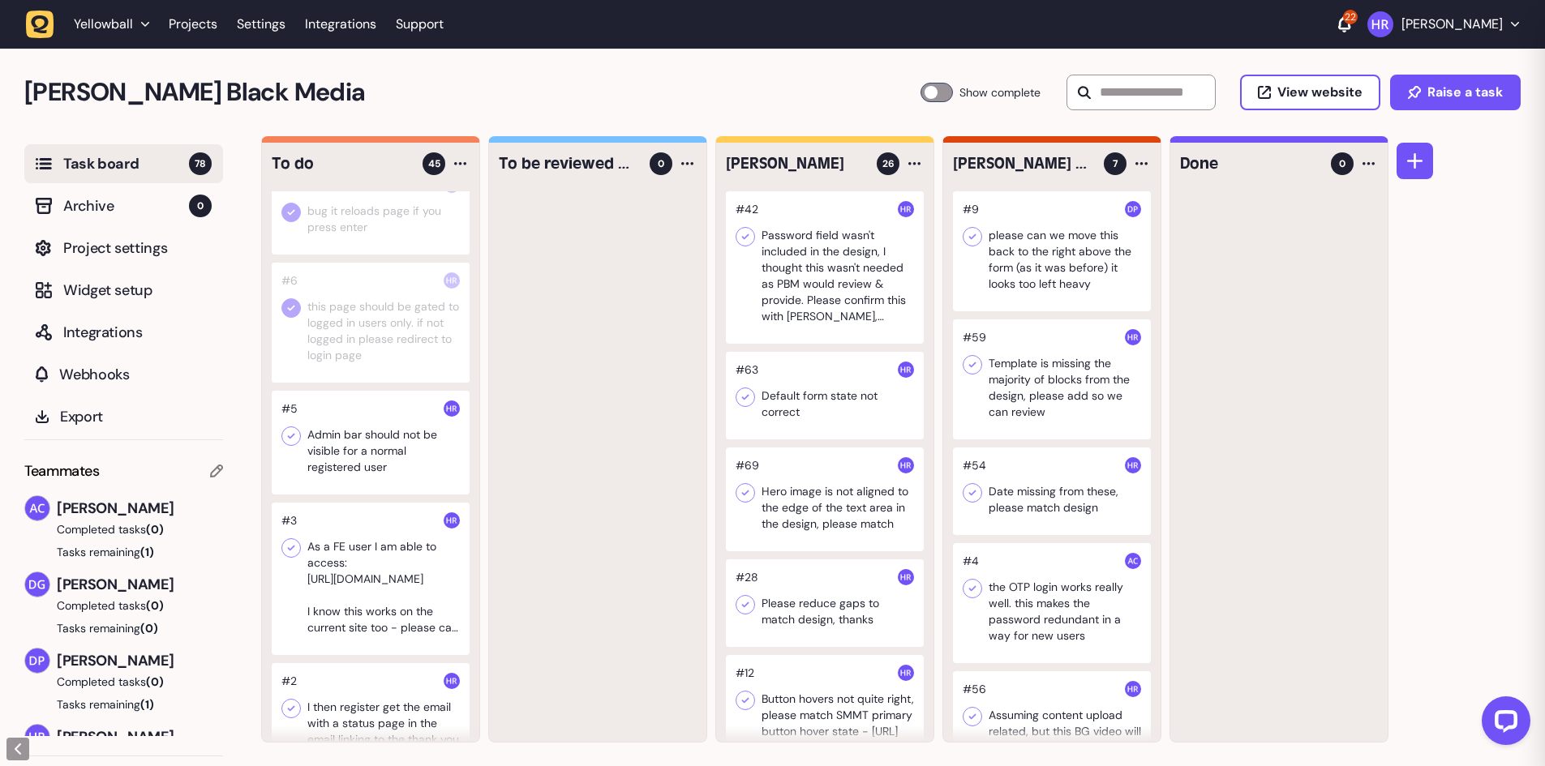
click at [356, 495] on div at bounding box center [371, 443] width 198 height 104
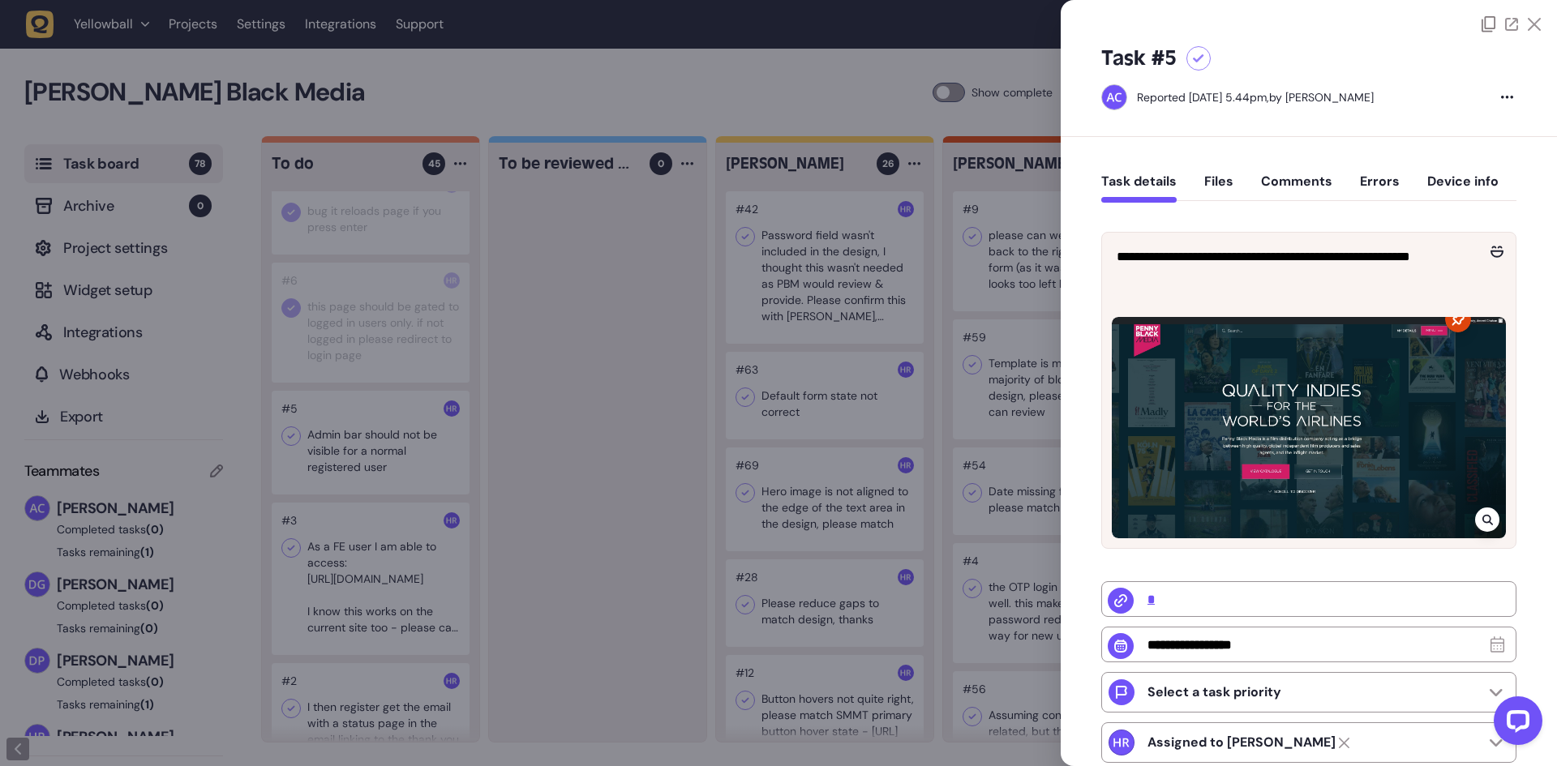
click at [362, 401] on div at bounding box center [778, 383] width 1557 height 766
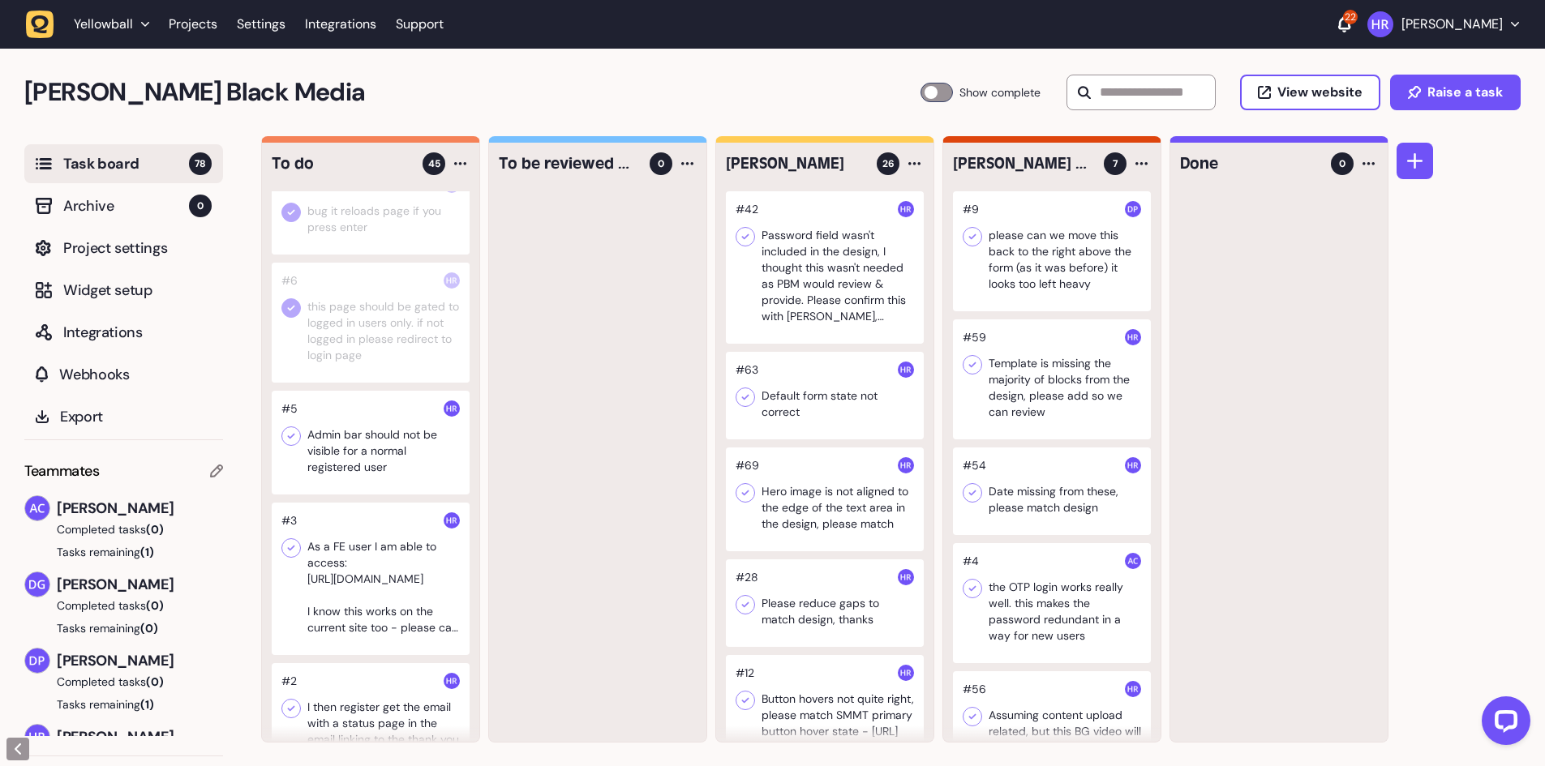
click at [300, 446] on div at bounding box center [290, 436] width 19 height 19
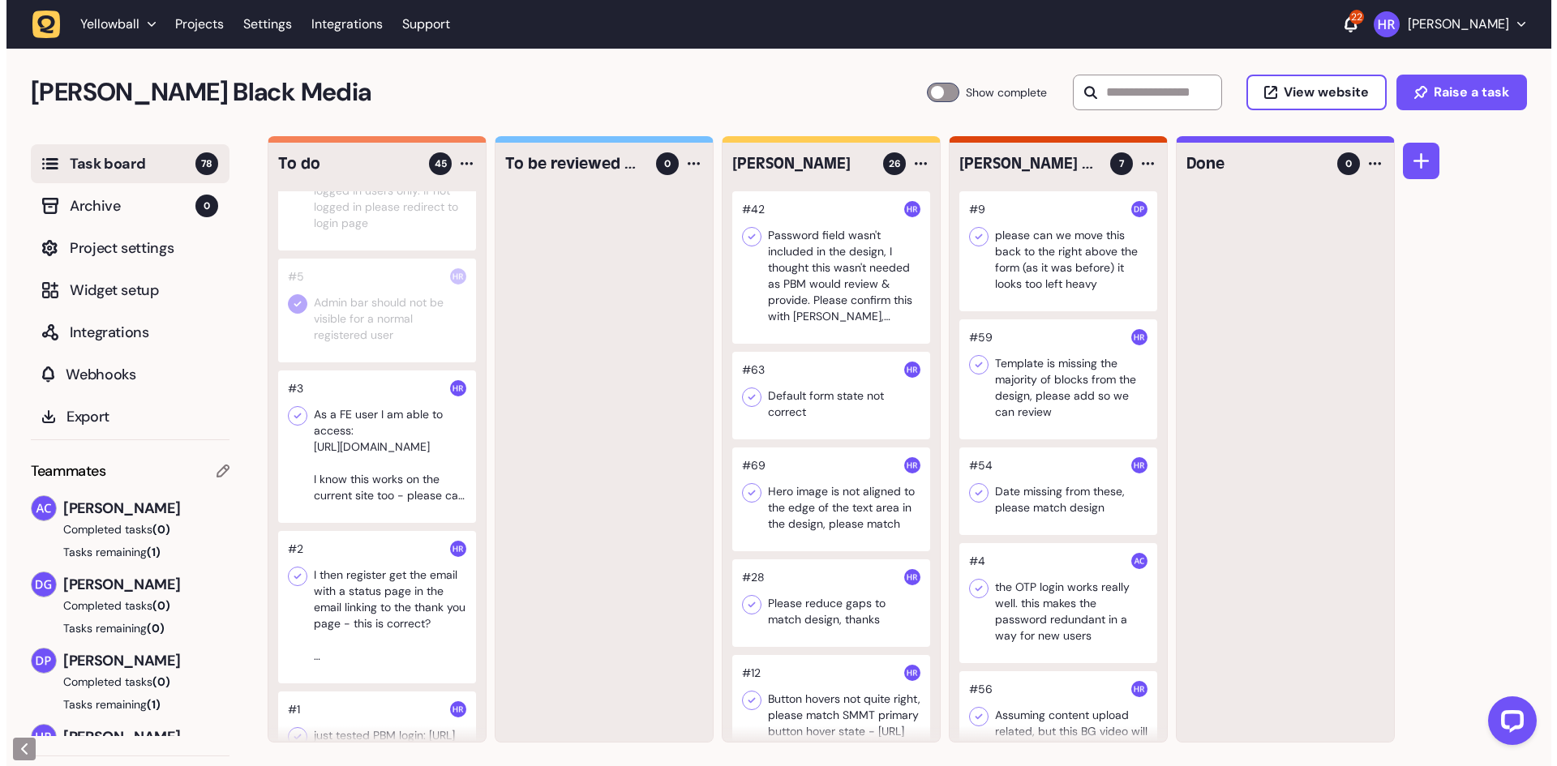
scroll to position [4380, 0]
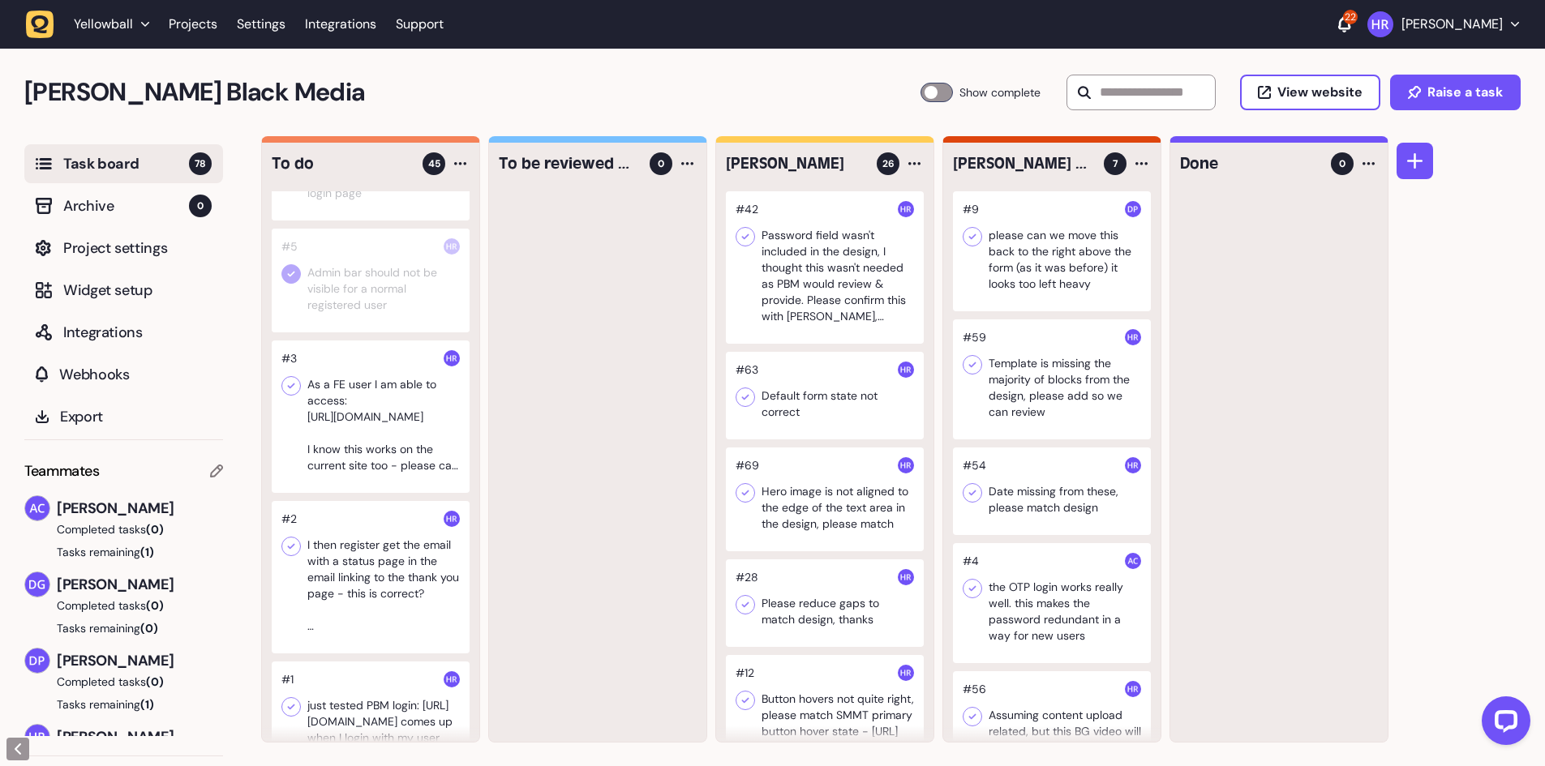
click at [363, 458] on div at bounding box center [371, 417] width 198 height 152
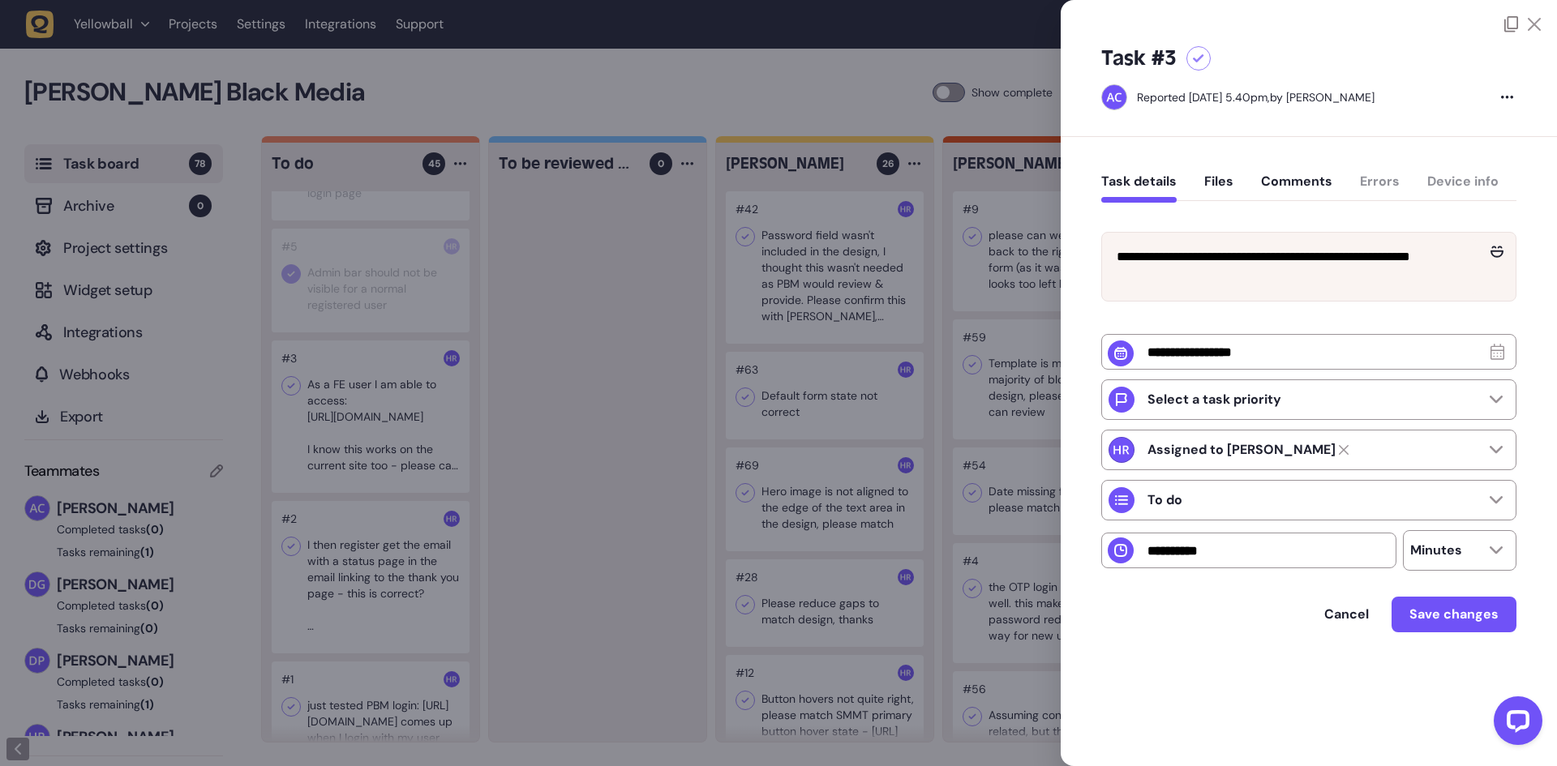
click at [363, 457] on div at bounding box center [778, 383] width 1557 height 766
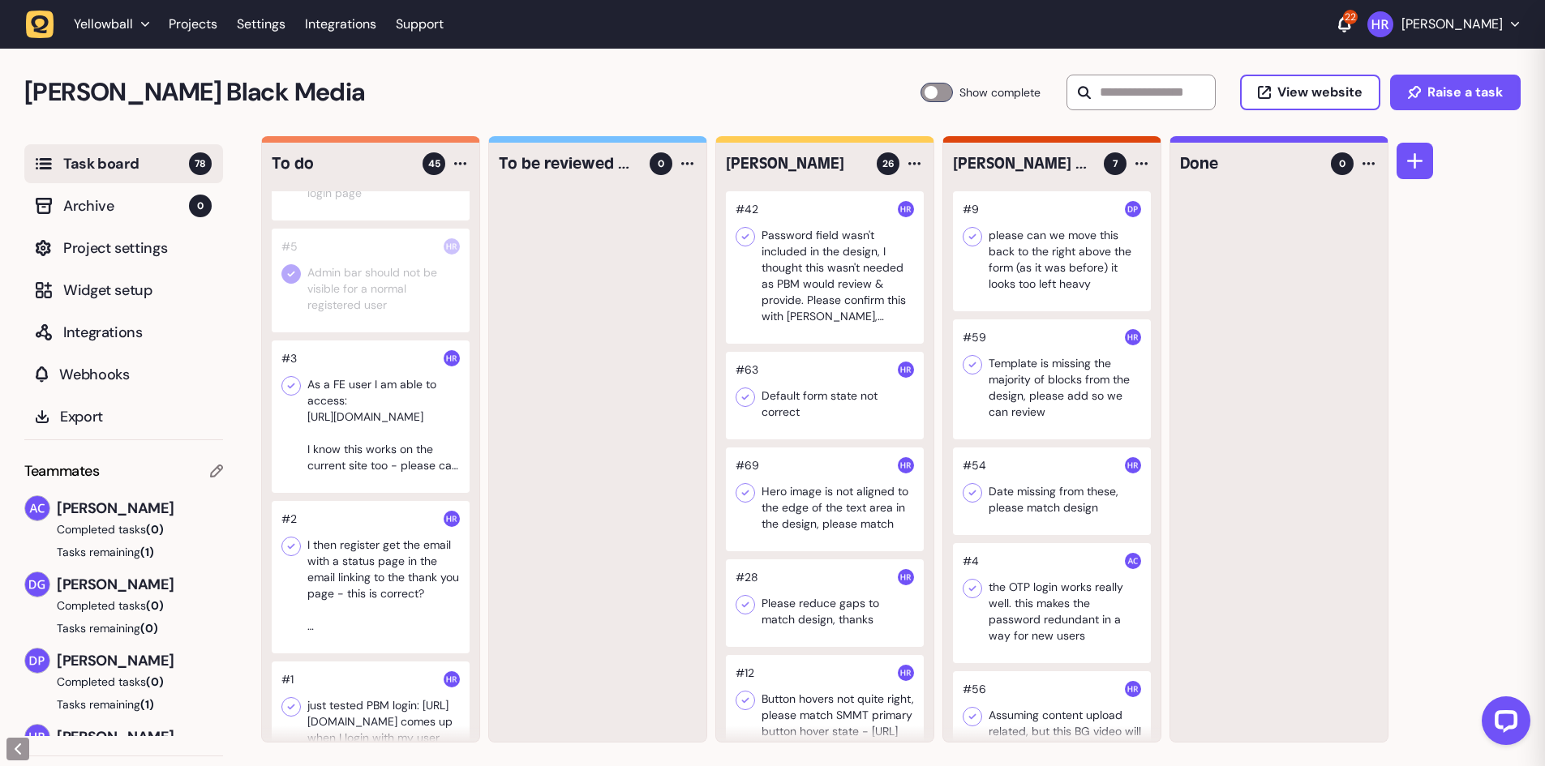
click at [363, 457] on div at bounding box center [371, 417] width 198 height 152
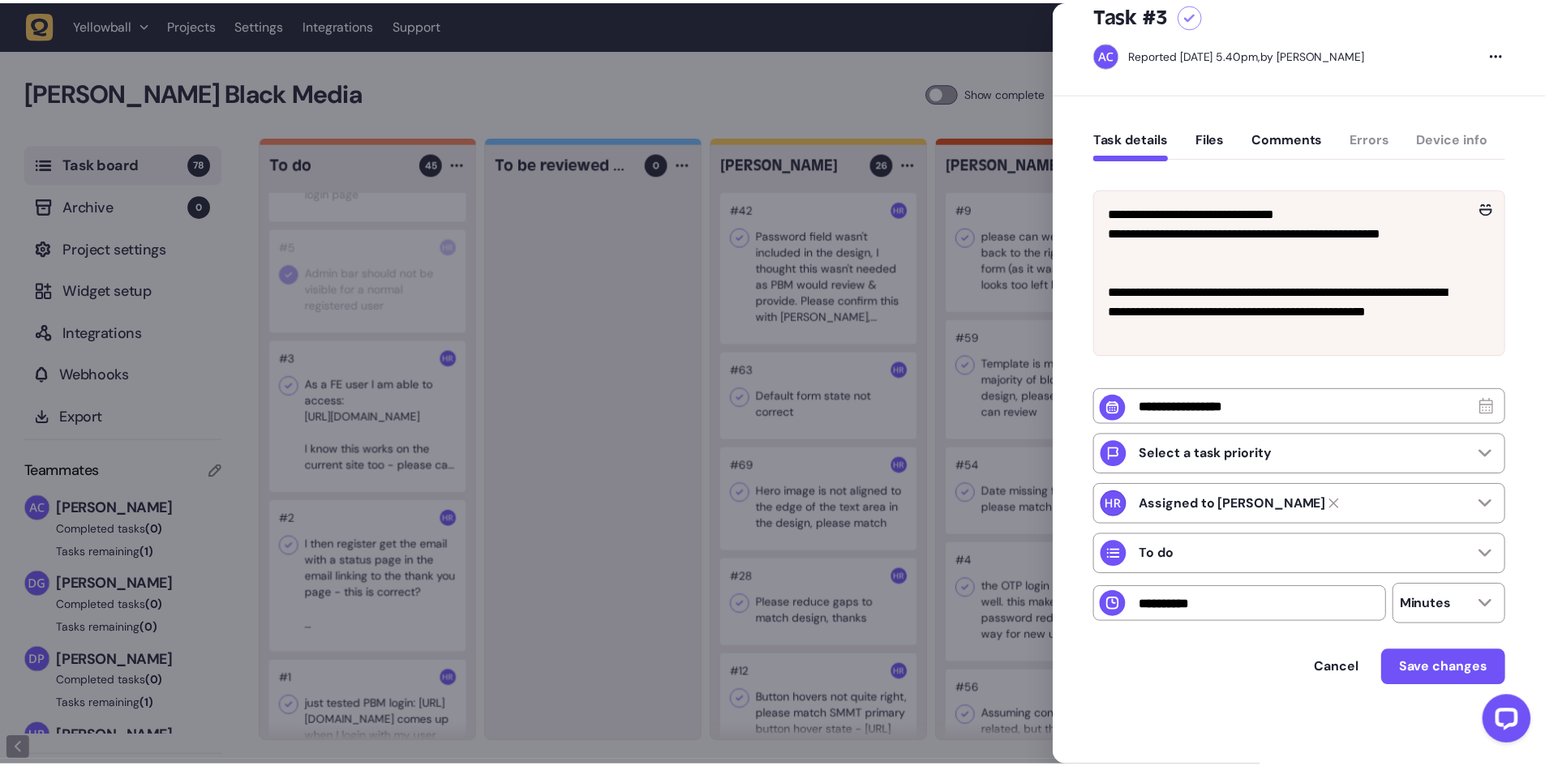
scroll to position [48, 0]
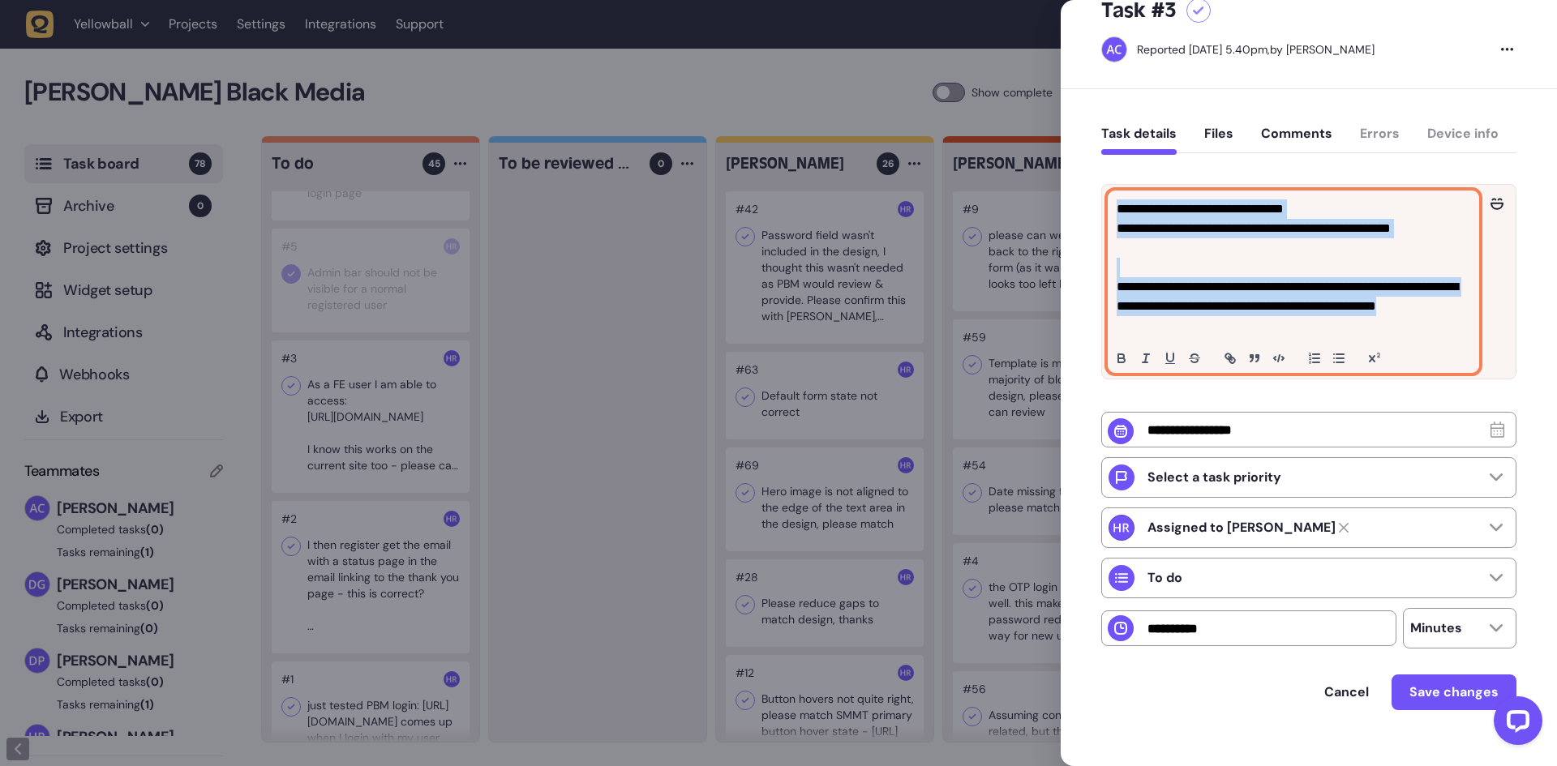
drag, startPoint x: 1234, startPoint y: 325, endPoint x: 1115, endPoint y: 200, distance: 172.7
click at [1115, 200] on div "**********" at bounding box center [1294, 281] width 370 height 181
click at [1278, 238] on p "**********" at bounding box center [1292, 238] width 350 height 39
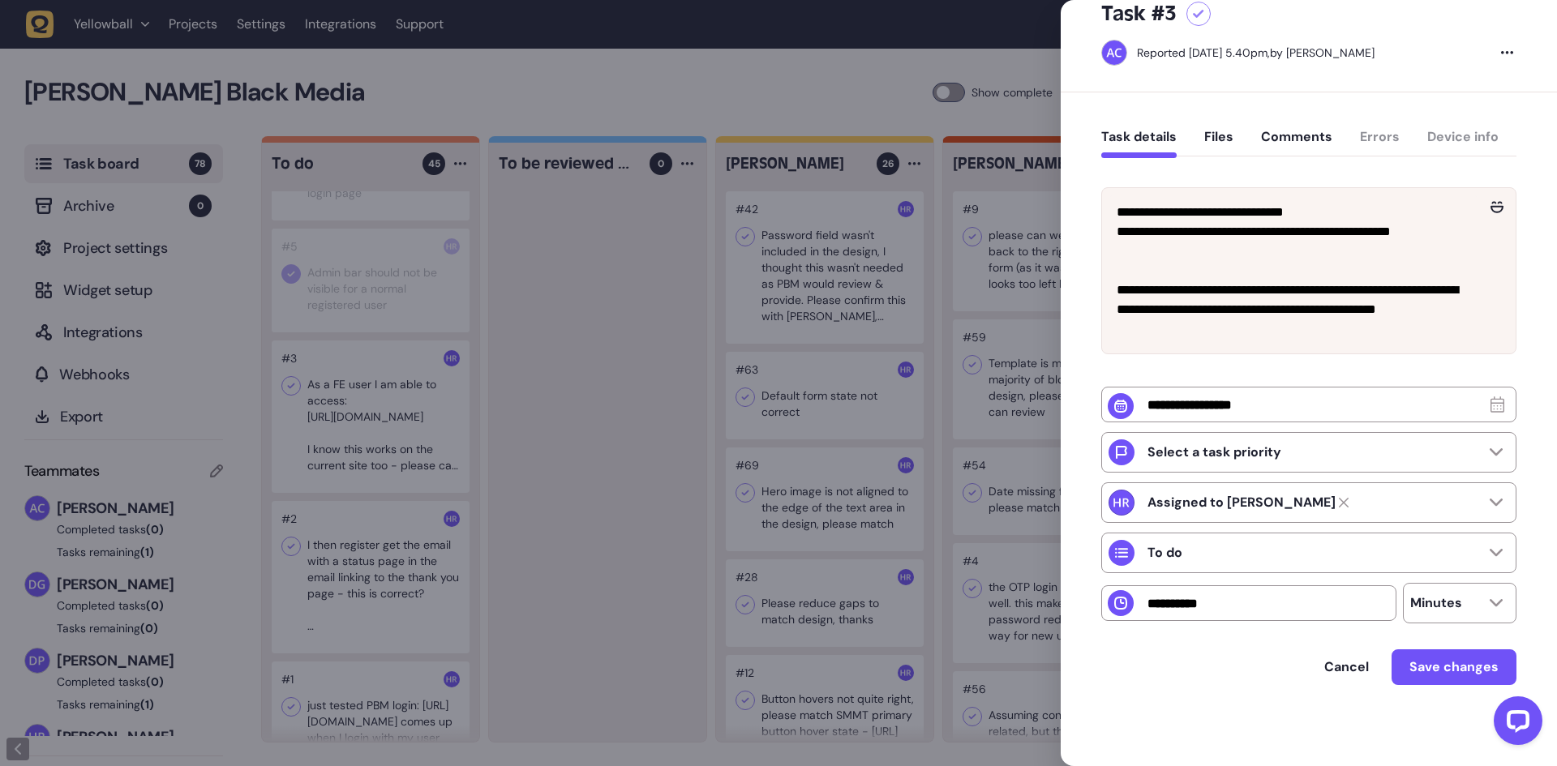
click at [363, 461] on div at bounding box center [778, 383] width 1557 height 766
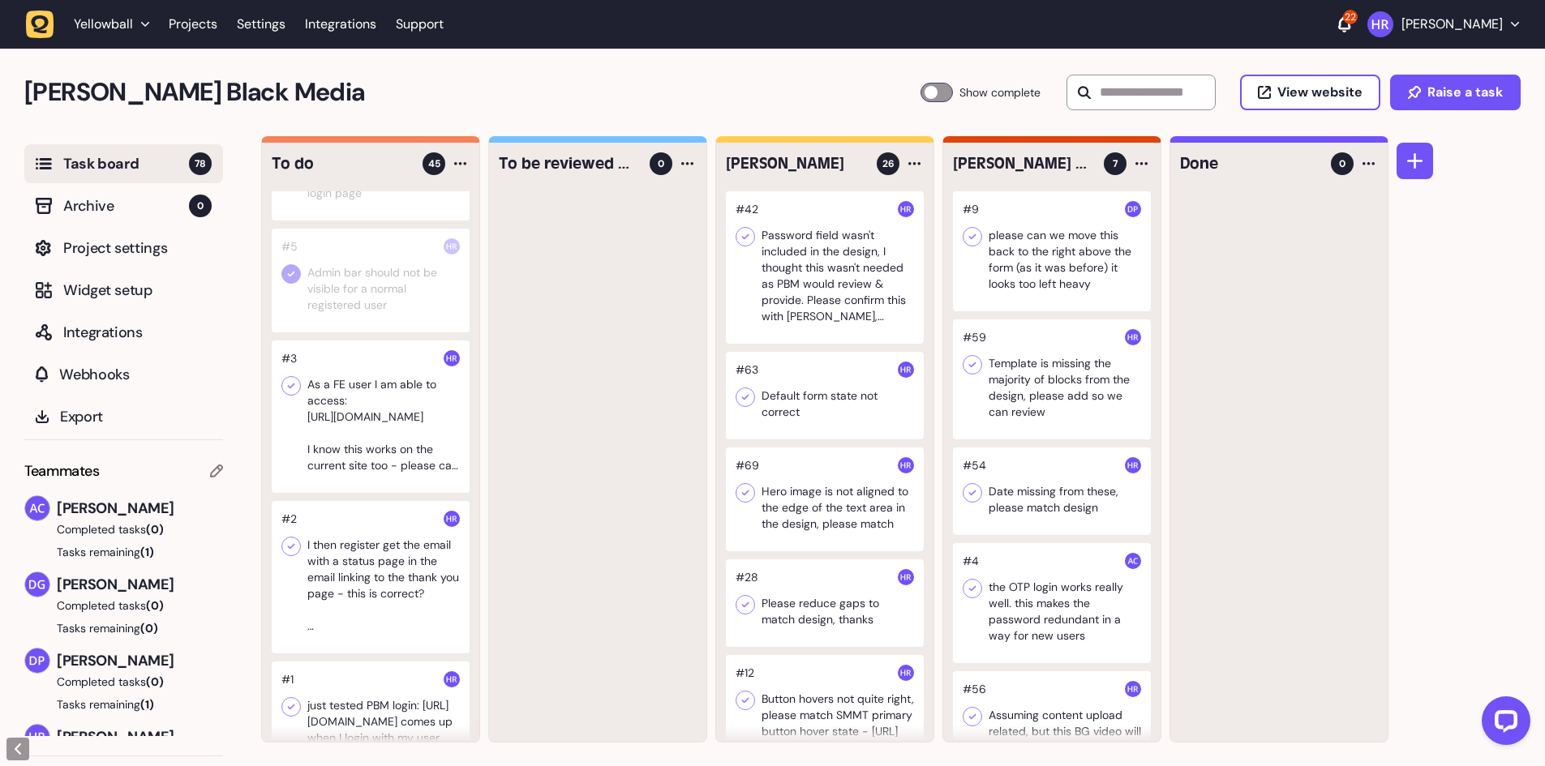
click at [292, 389] on icon at bounding box center [291, 387] width 7 height 6
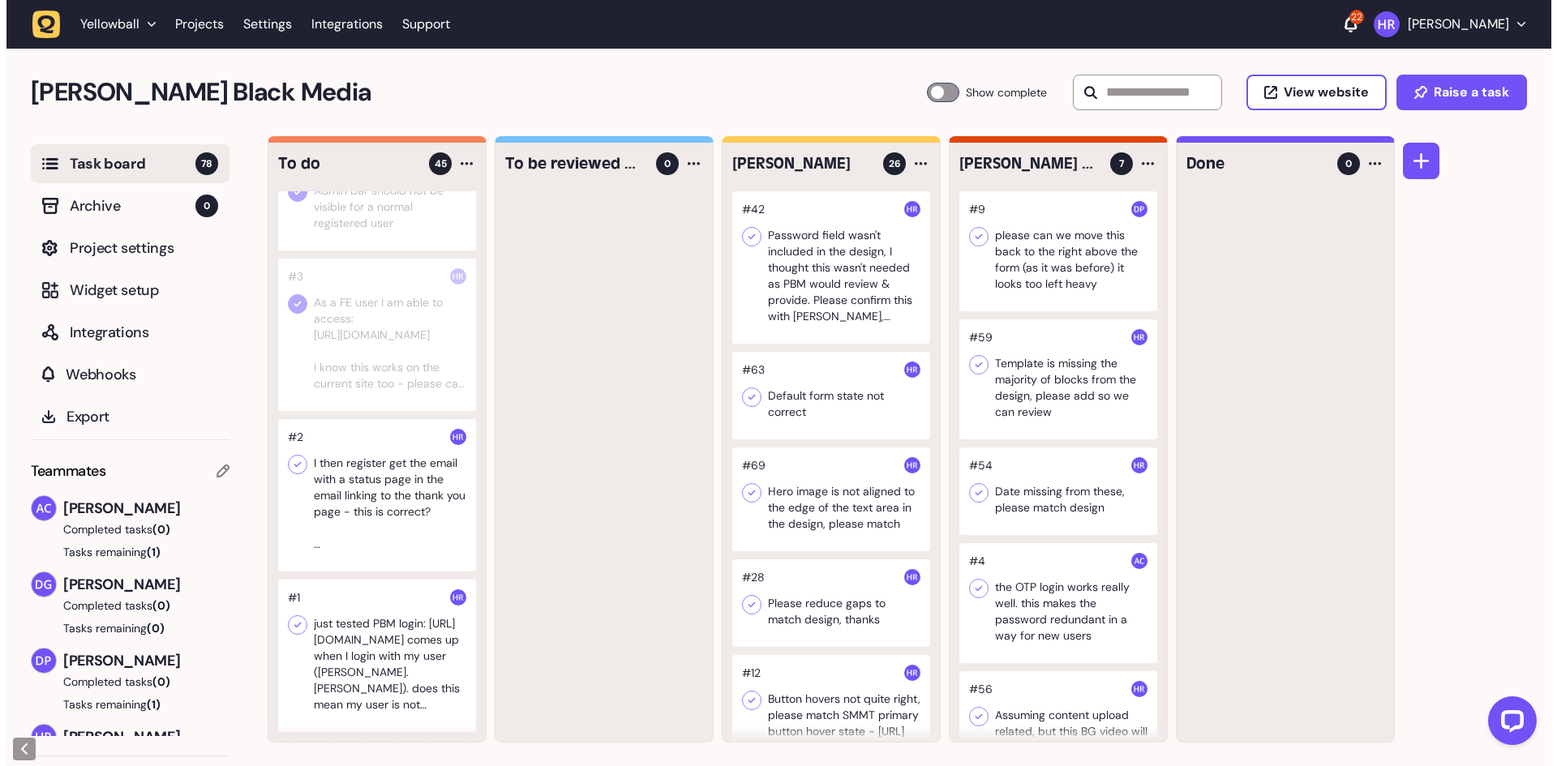
scroll to position [4510, 0]
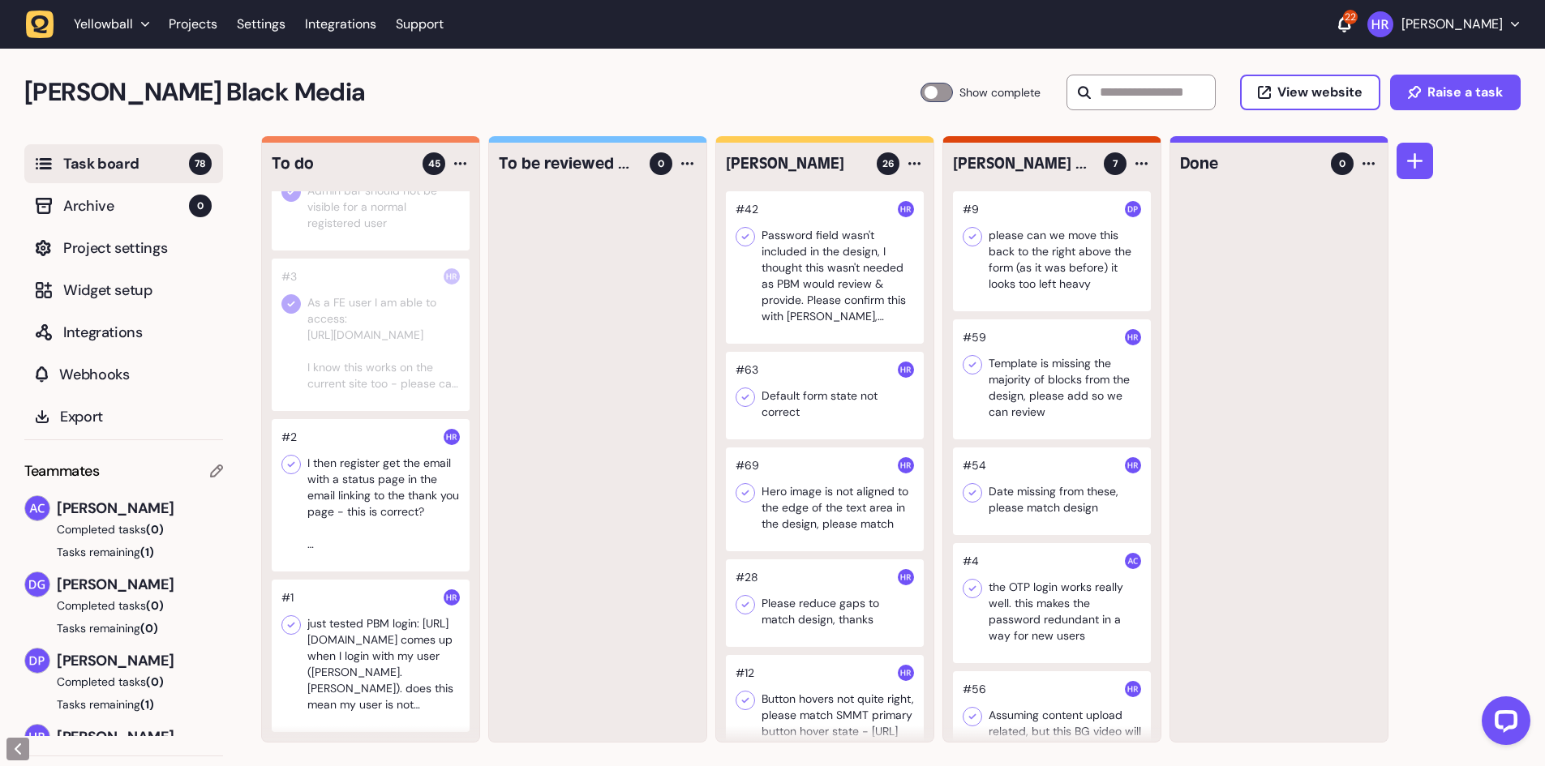
click at [371, 474] on div at bounding box center [371, 495] width 198 height 152
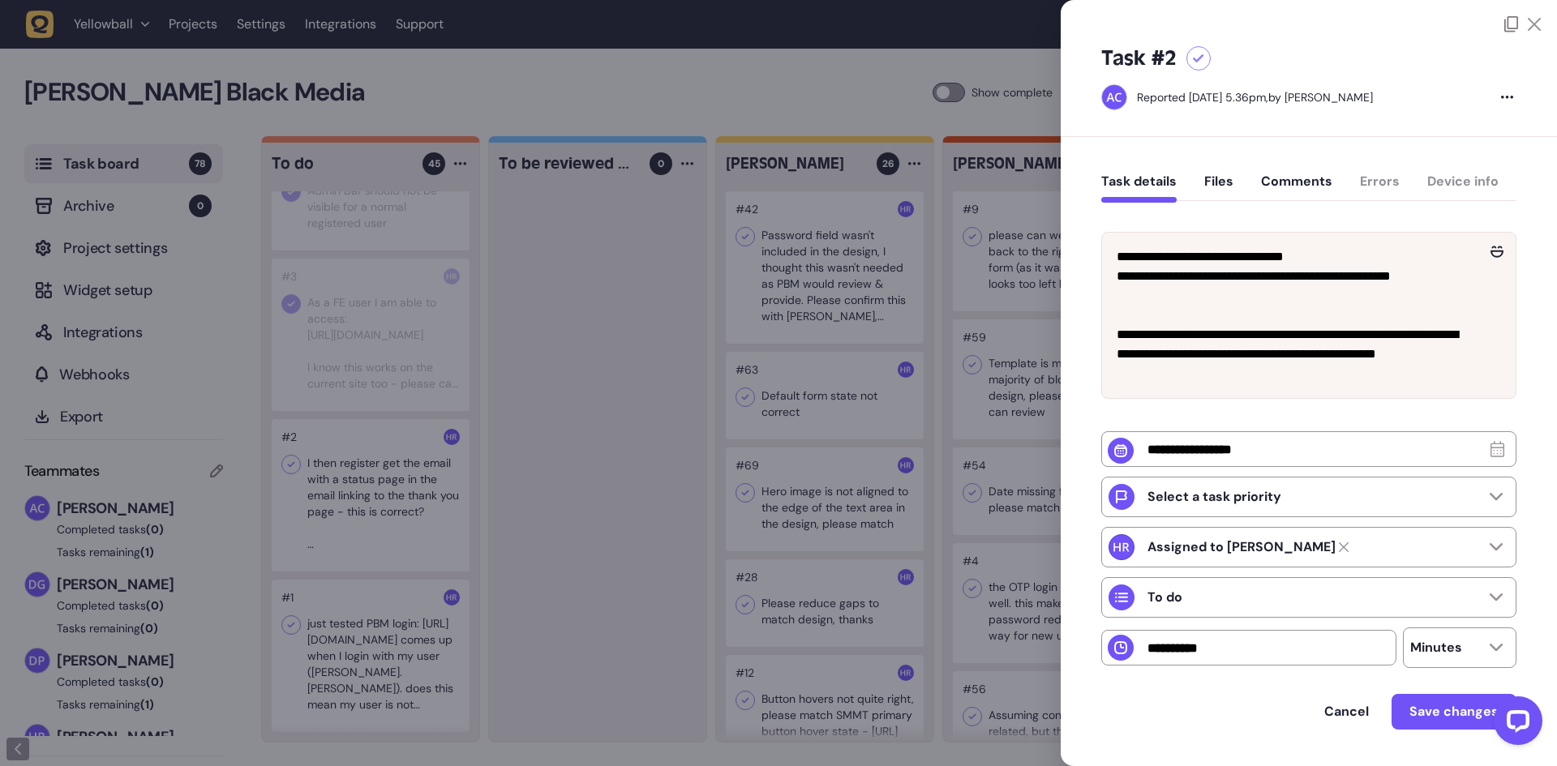
click at [374, 506] on div at bounding box center [778, 383] width 1557 height 766
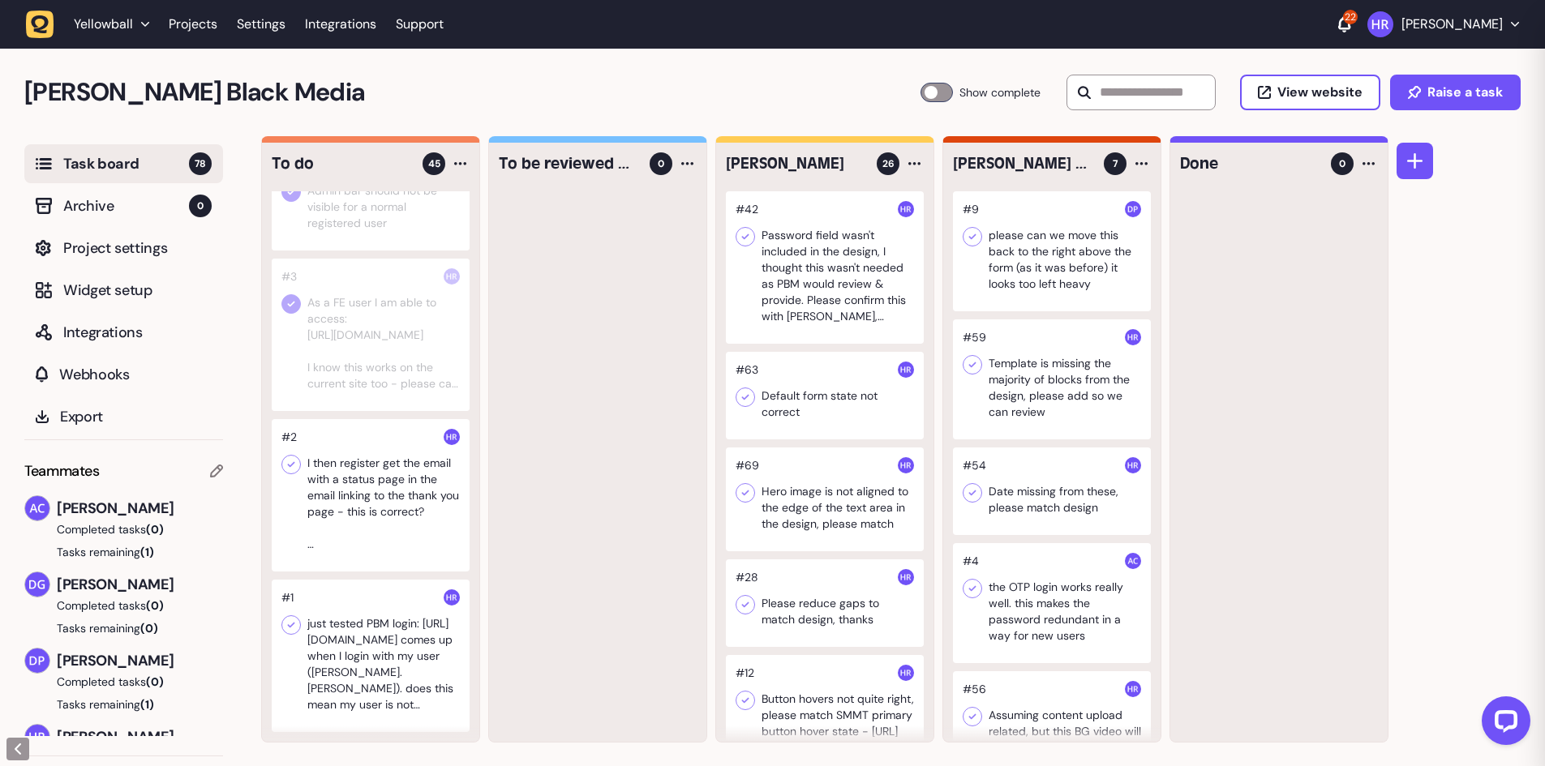
click at [374, 506] on div at bounding box center [371, 495] width 198 height 152
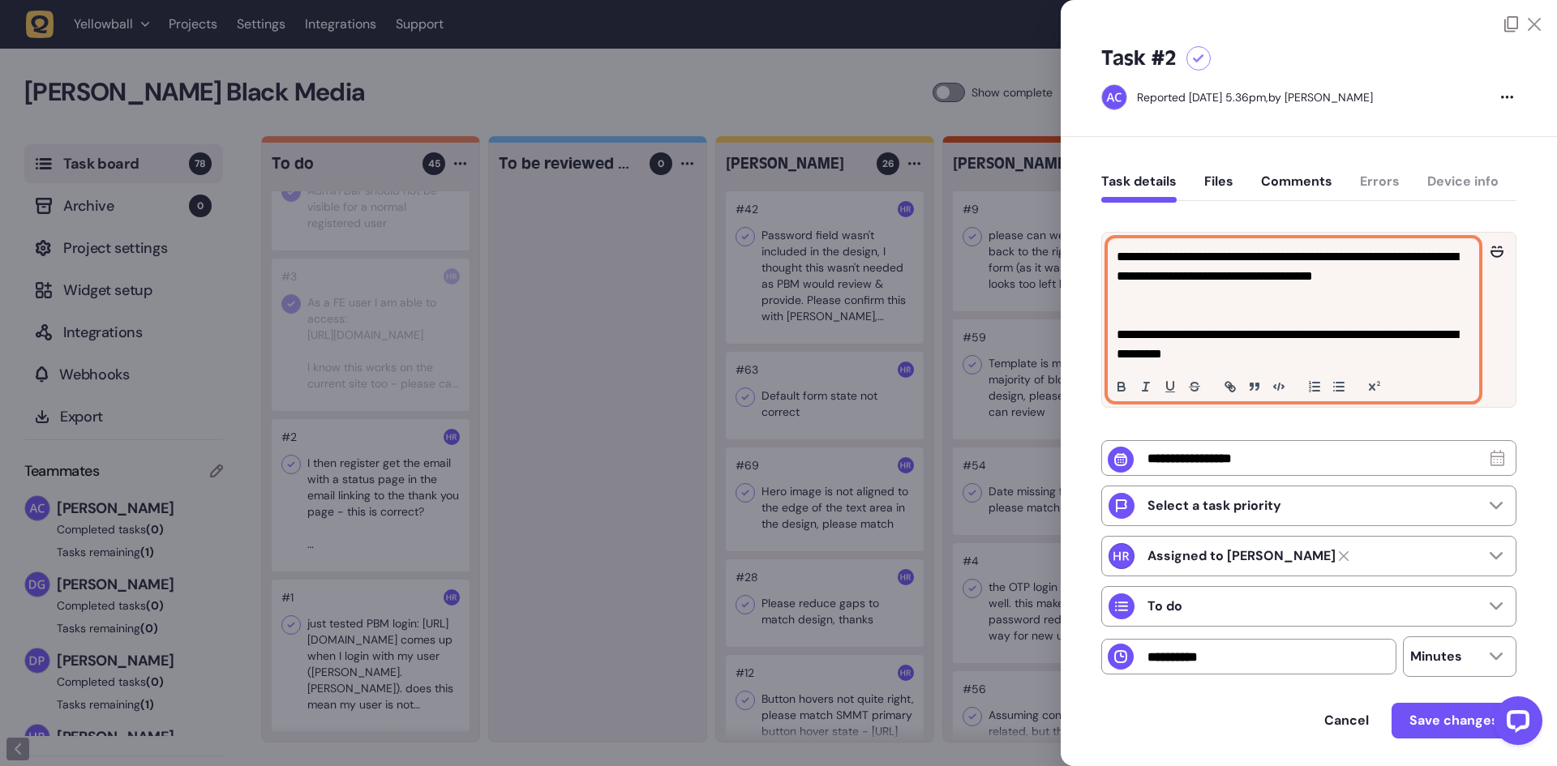
click at [1290, 351] on p "**********" at bounding box center [1292, 344] width 350 height 39
click at [1357, 350] on p "**********" at bounding box center [1292, 344] width 350 height 39
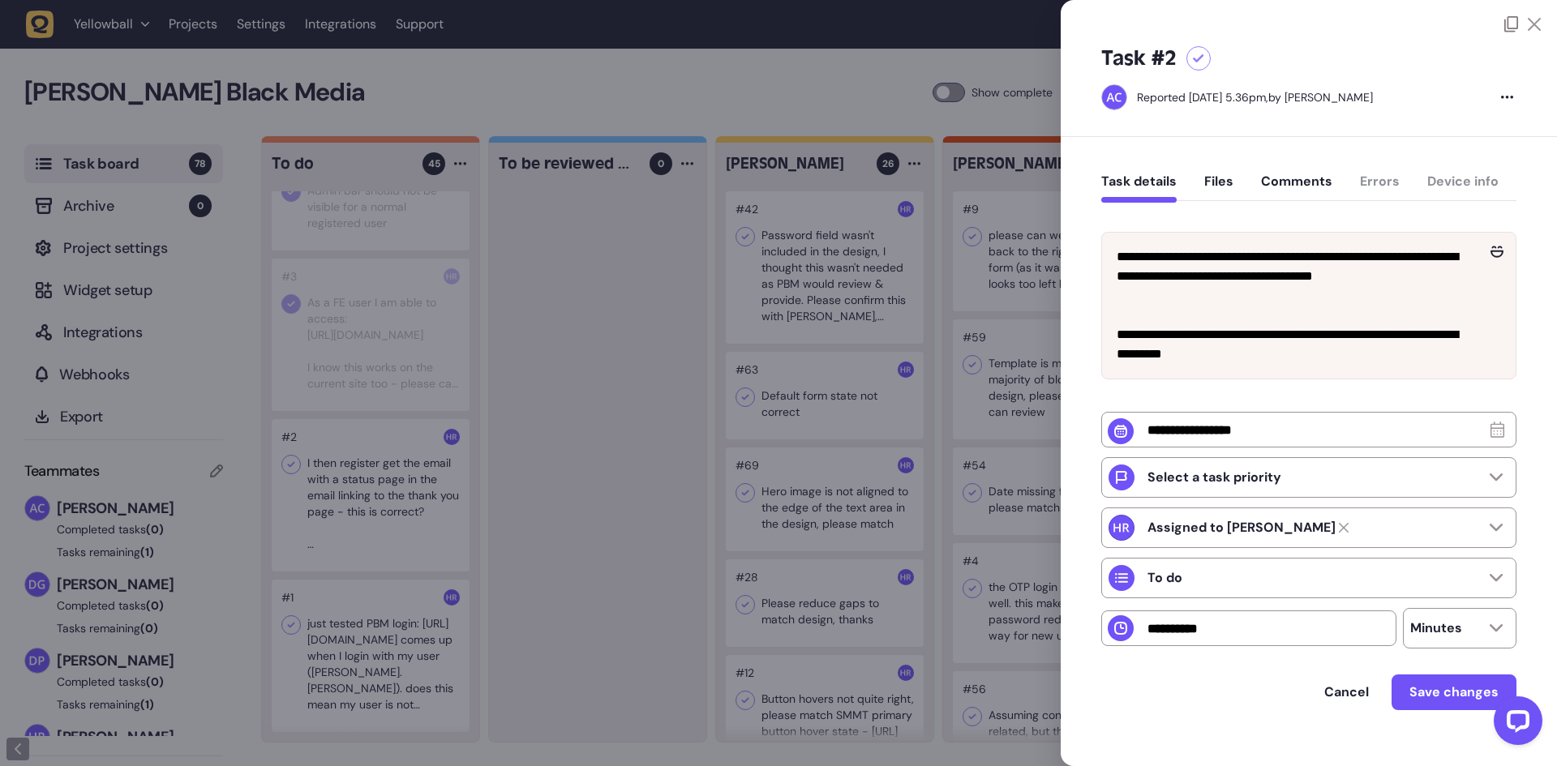
click at [388, 504] on div at bounding box center [778, 383] width 1557 height 766
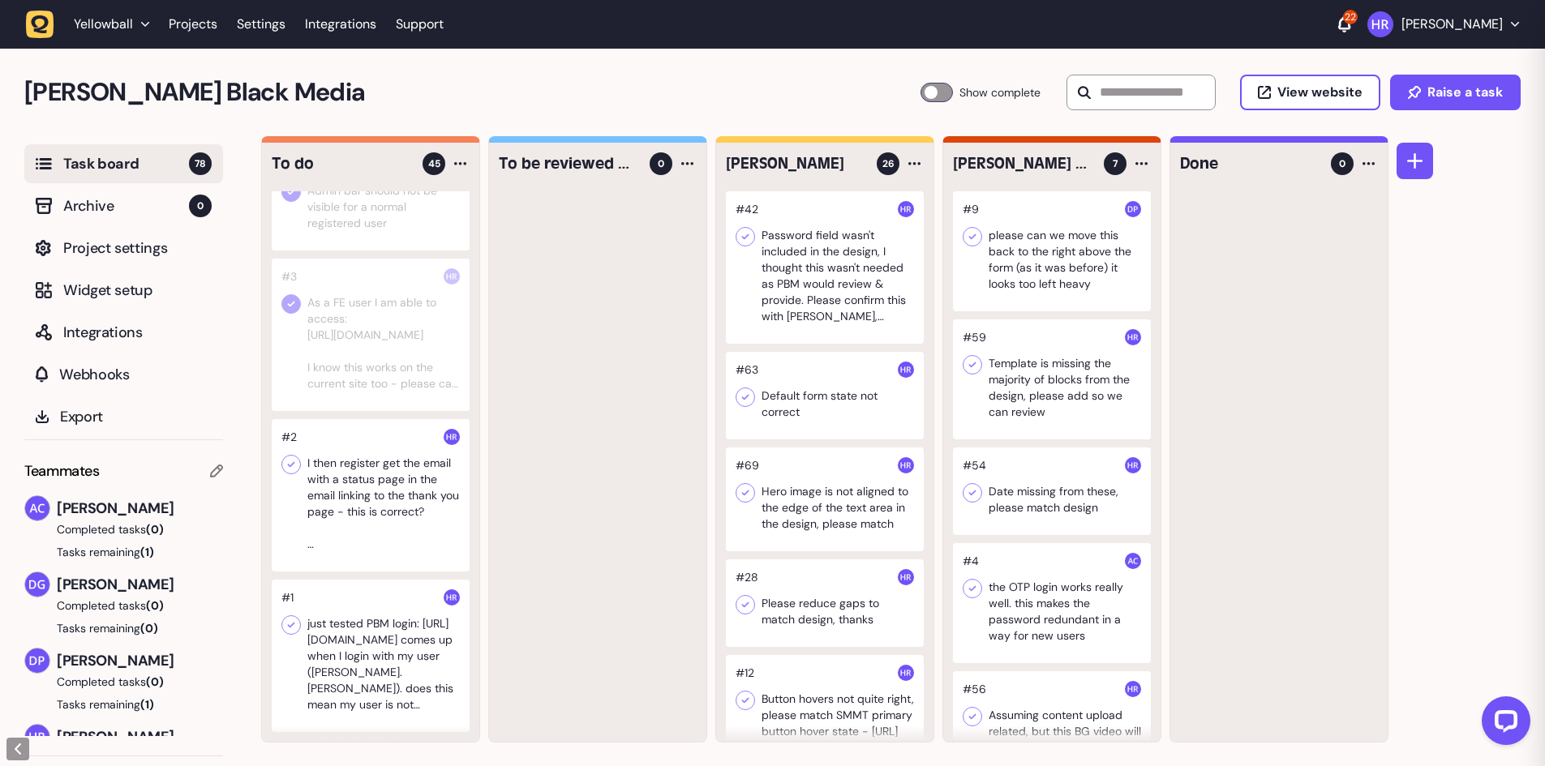
click at [388, 504] on div at bounding box center [371, 495] width 198 height 152
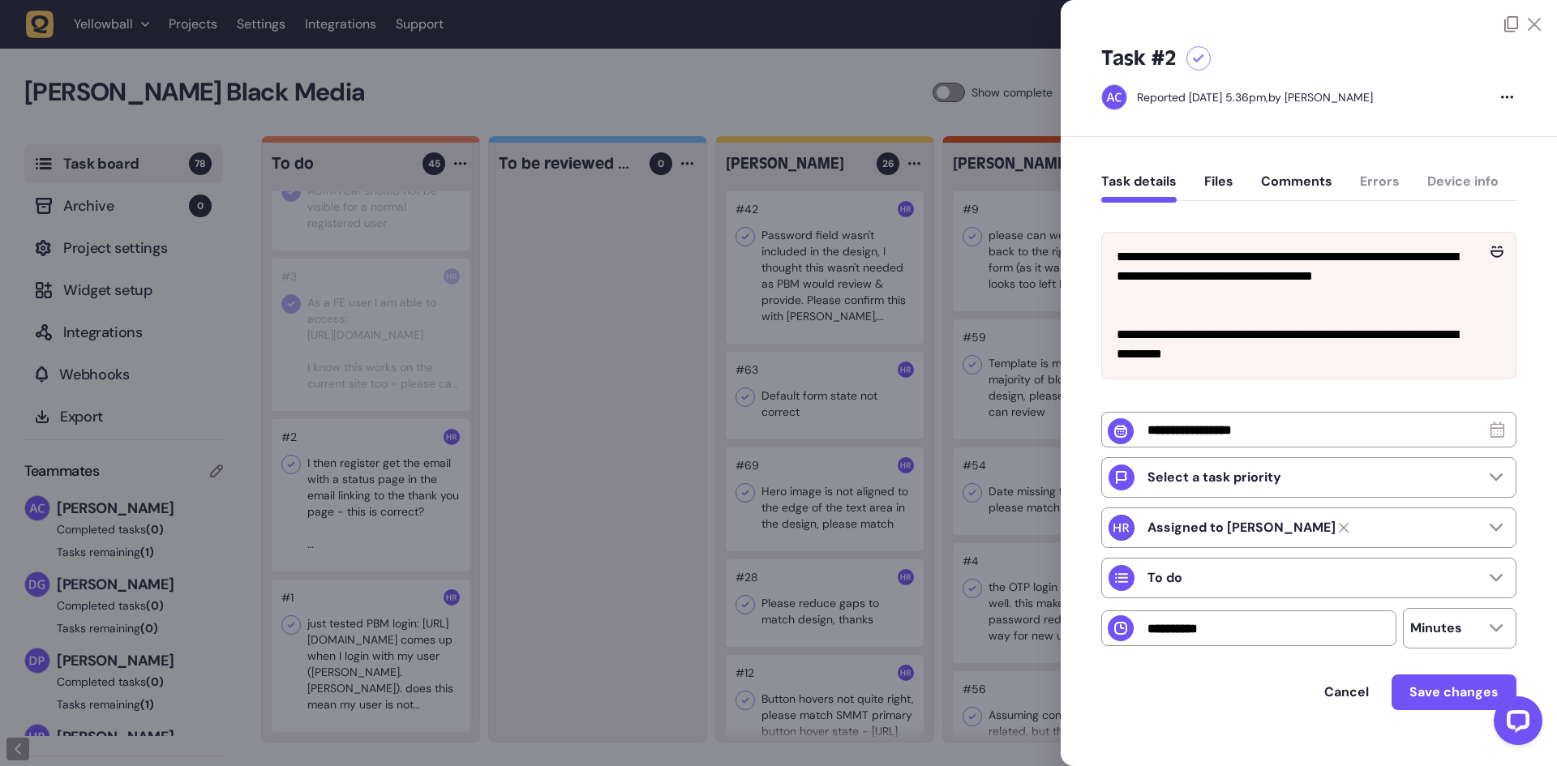
click at [372, 503] on div at bounding box center [778, 383] width 1557 height 766
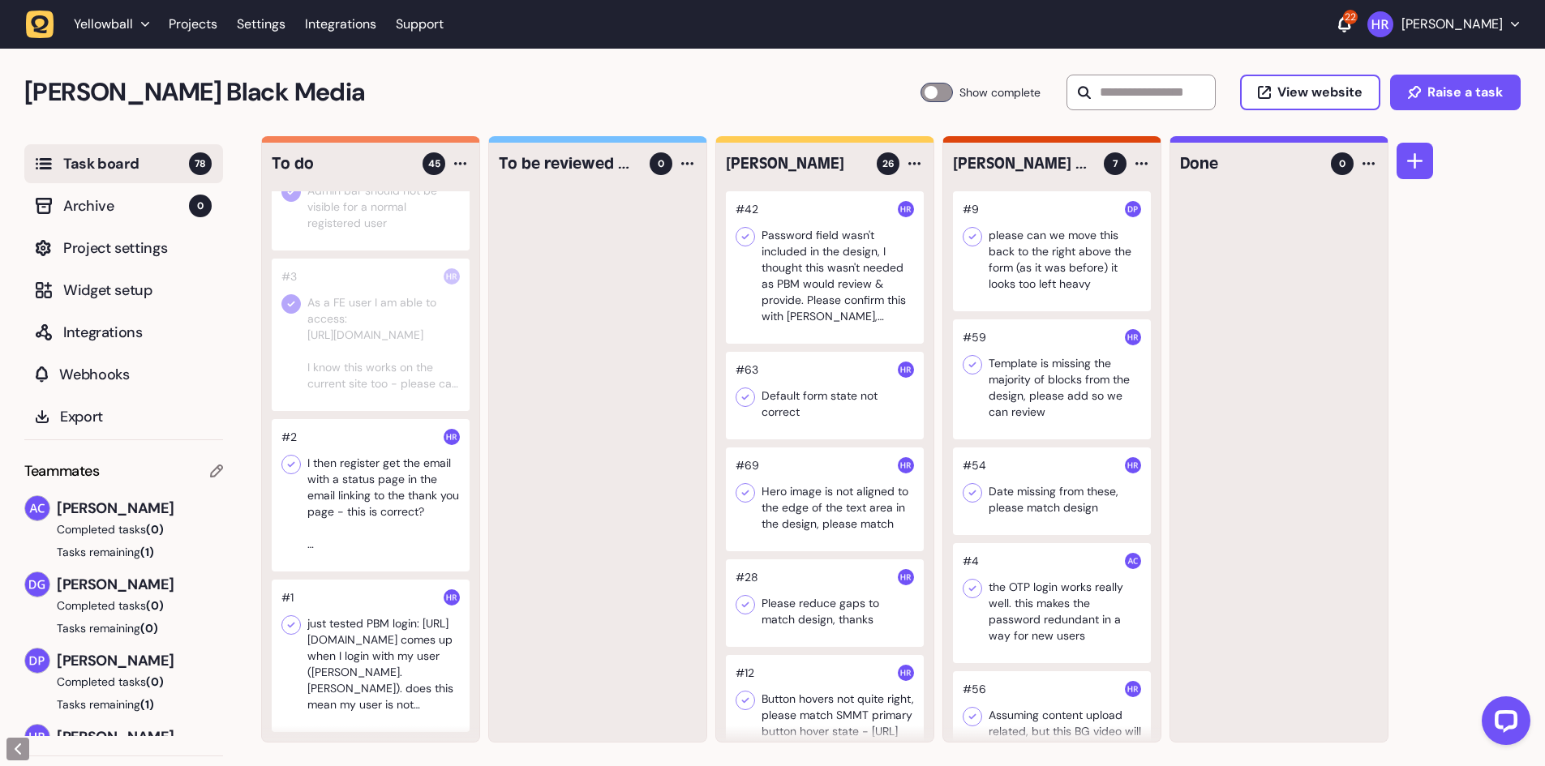
click at [352, 627] on div at bounding box center [371, 656] width 198 height 152
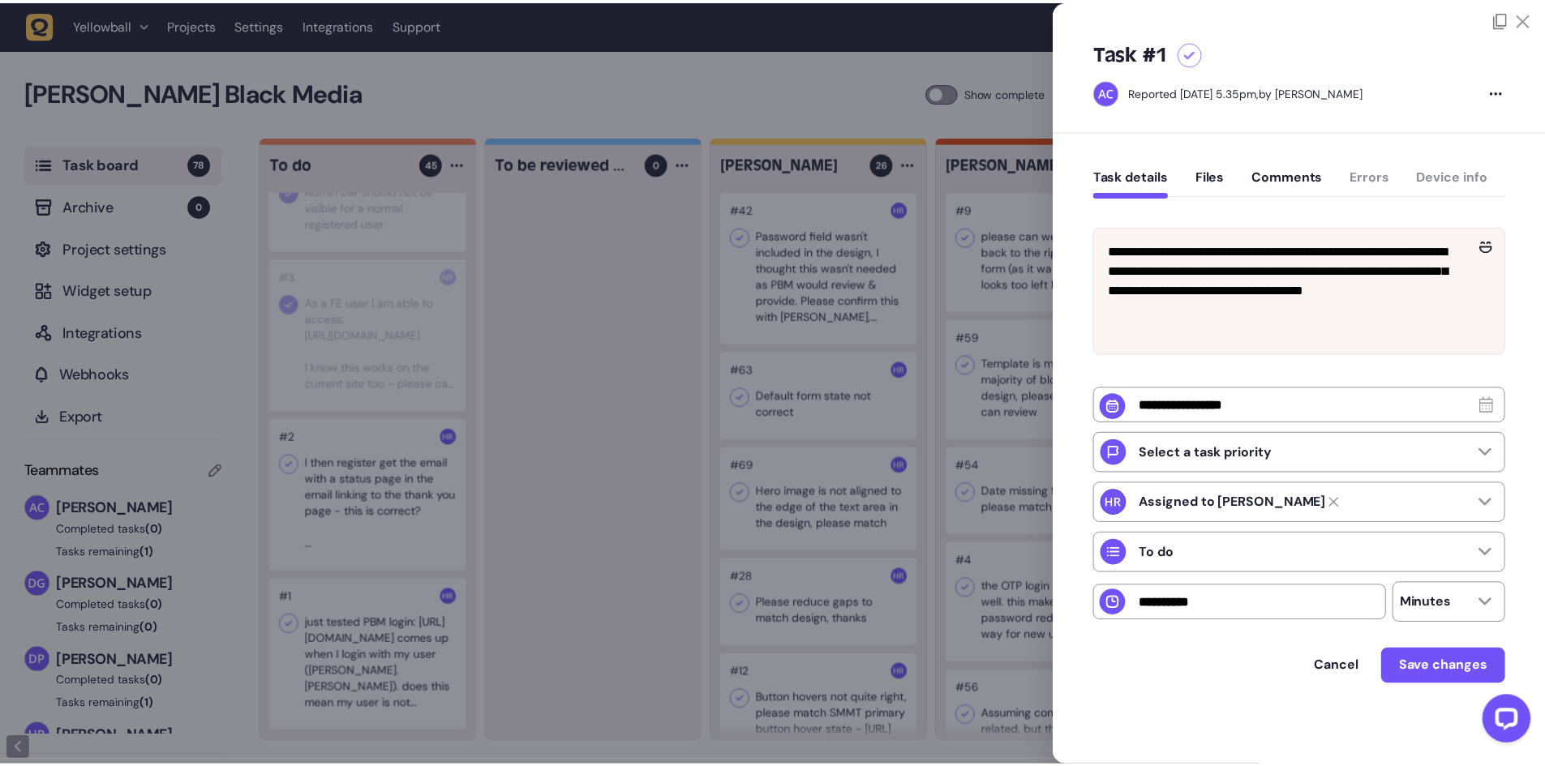
scroll to position [9, 0]
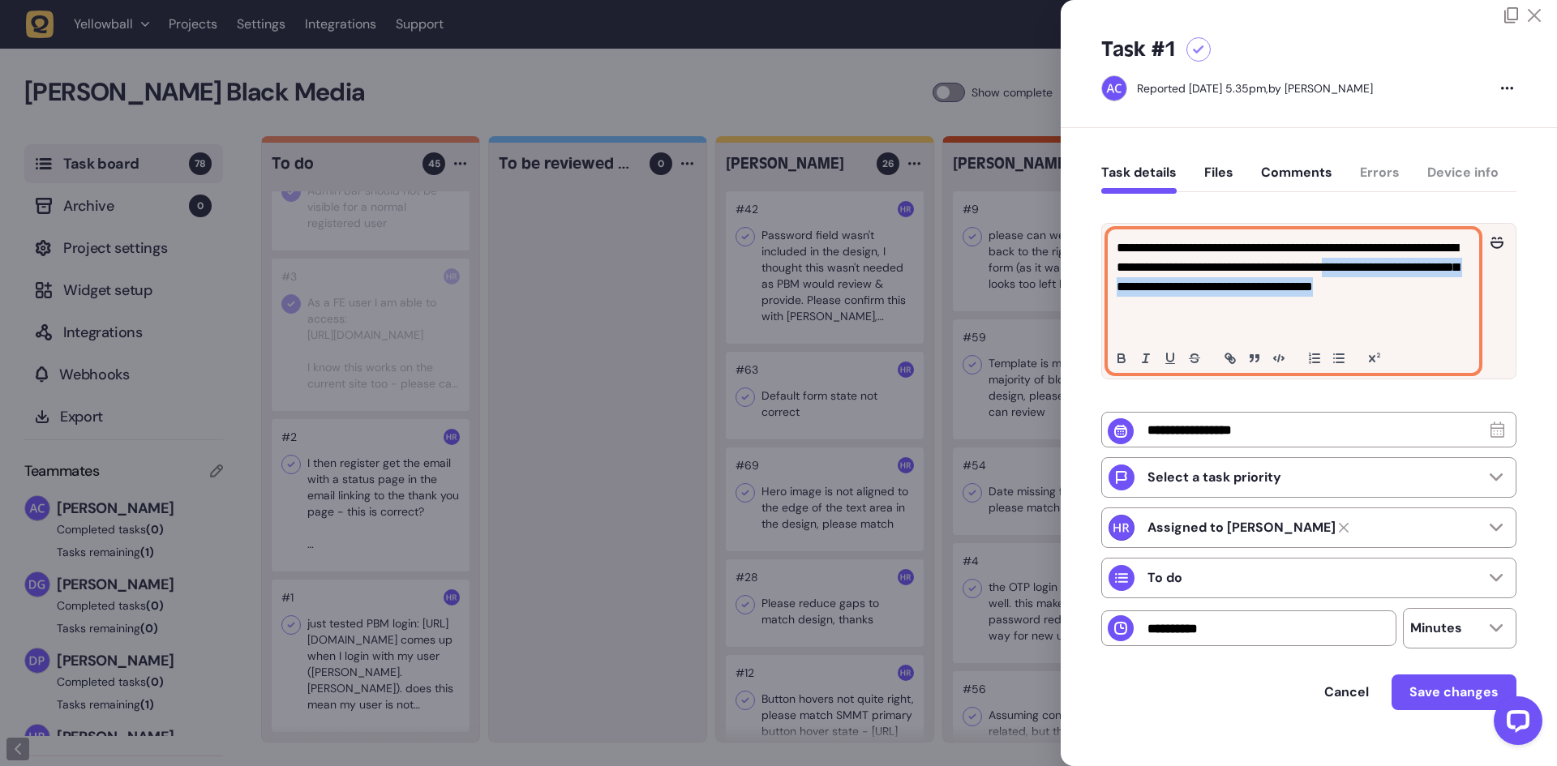
drag, startPoint x: 1216, startPoint y: 333, endPoint x: 1112, endPoint y: 309, distance: 106.4
click at [1112, 309] on div "**********" at bounding box center [1294, 301] width 370 height 142
click at [1248, 319] on p "**********" at bounding box center [1292, 286] width 350 height 97
drag, startPoint x: 1214, startPoint y: 326, endPoint x: 1114, endPoint y: 250, distance: 125.6
click at [1114, 250] on div "**********" at bounding box center [1294, 301] width 370 height 142
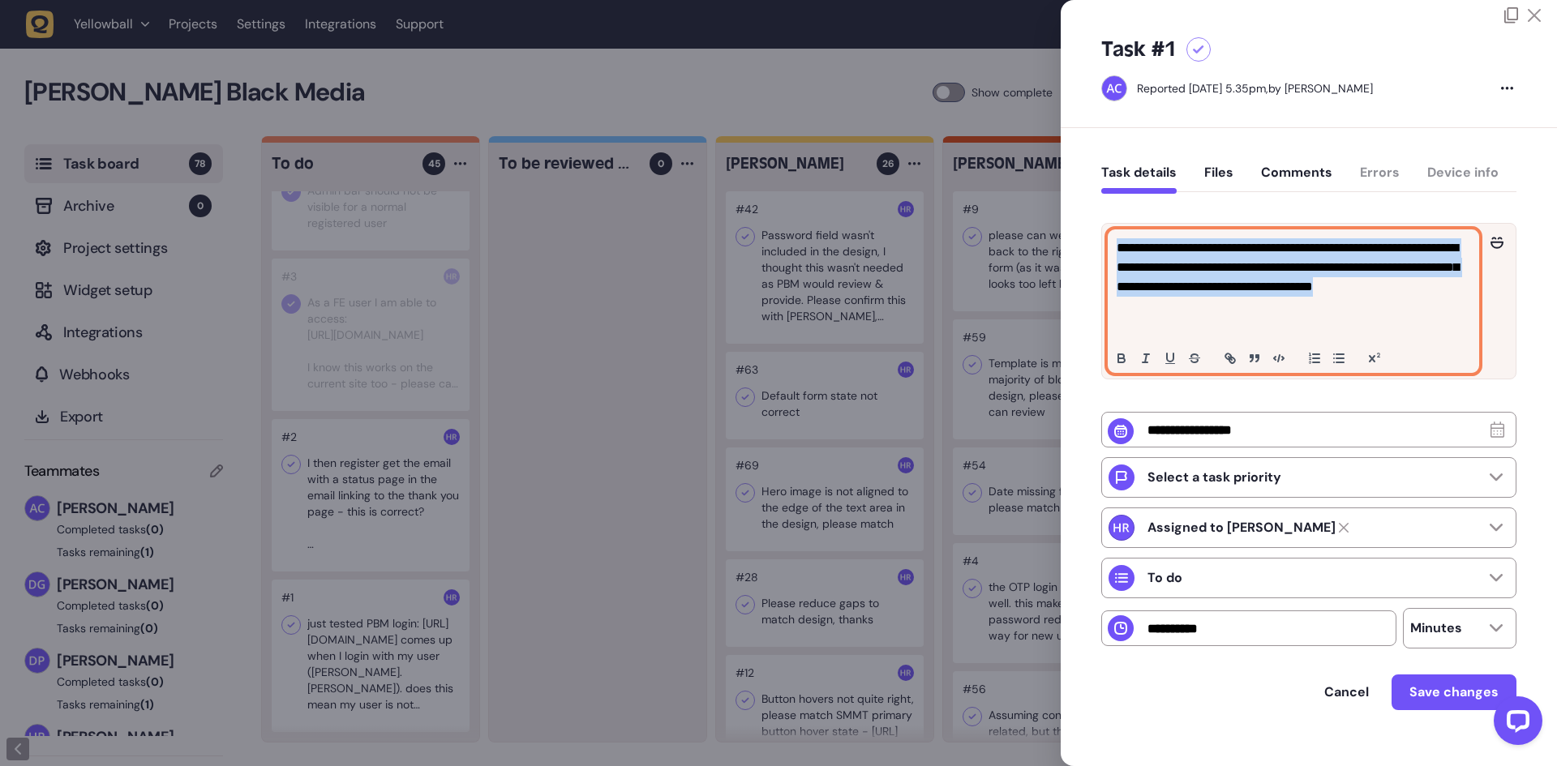
click at [1207, 271] on p "**********" at bounding box center [1292, 286] width 350 height 97
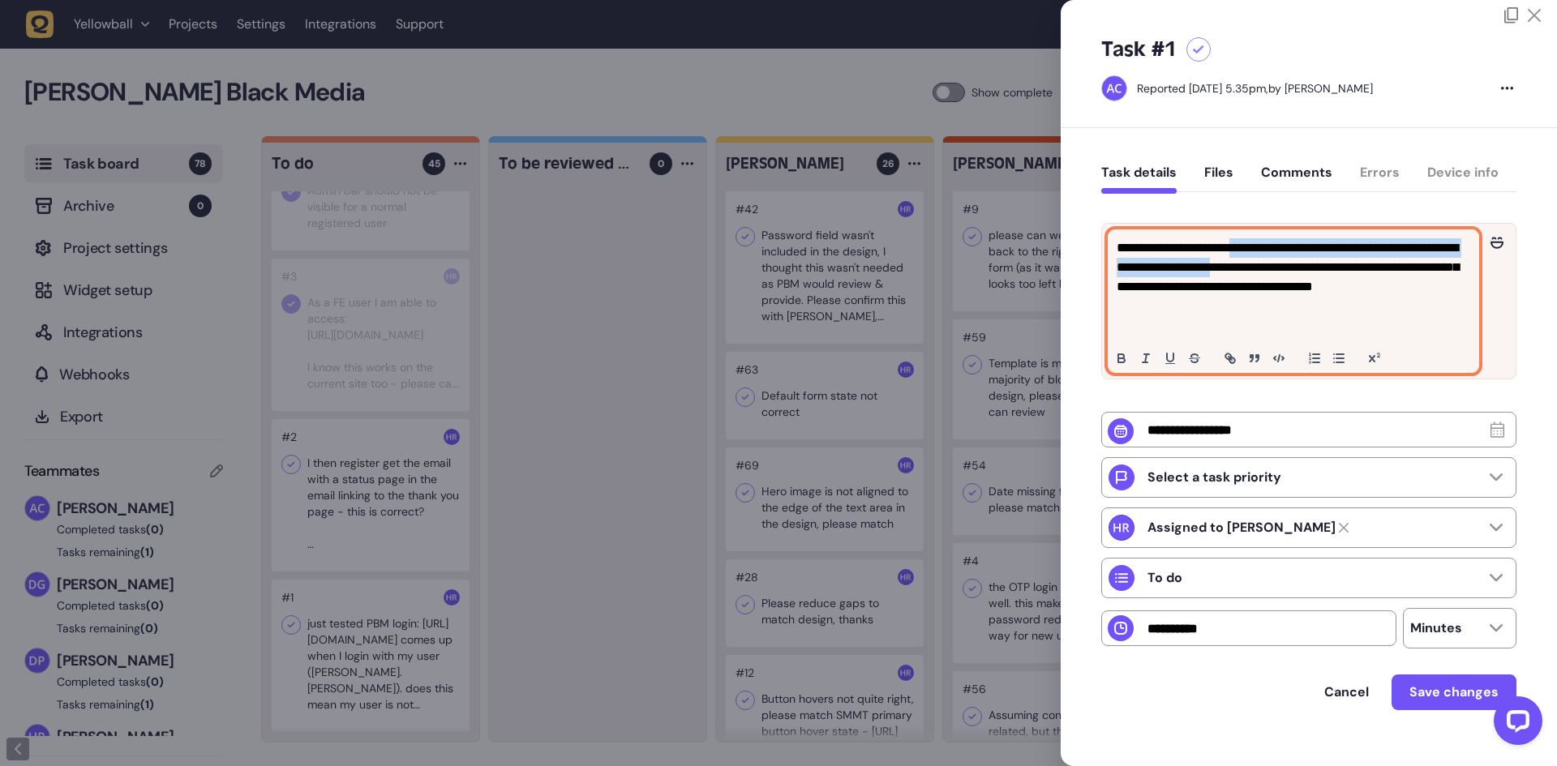
drag, startPoint x: 1309, startPoint y: 285, endPoint x: 1107, endPoint y: 263, distance: 203.2
click at [1107, 263] on div "**********" at bounding box center [1309, 301] width 414 height 155
click at [1239, 281] on p "**********" at bounding box center [1292, 286] width 350 height 97
click at [1216, 316] on p "**********" at bounding box center [1292, 286] width 350 height 97
drag, startPoint x: 1201, startPoint y: 310, endPoint x: 1284, endPoint y: 307, distance: 82.8
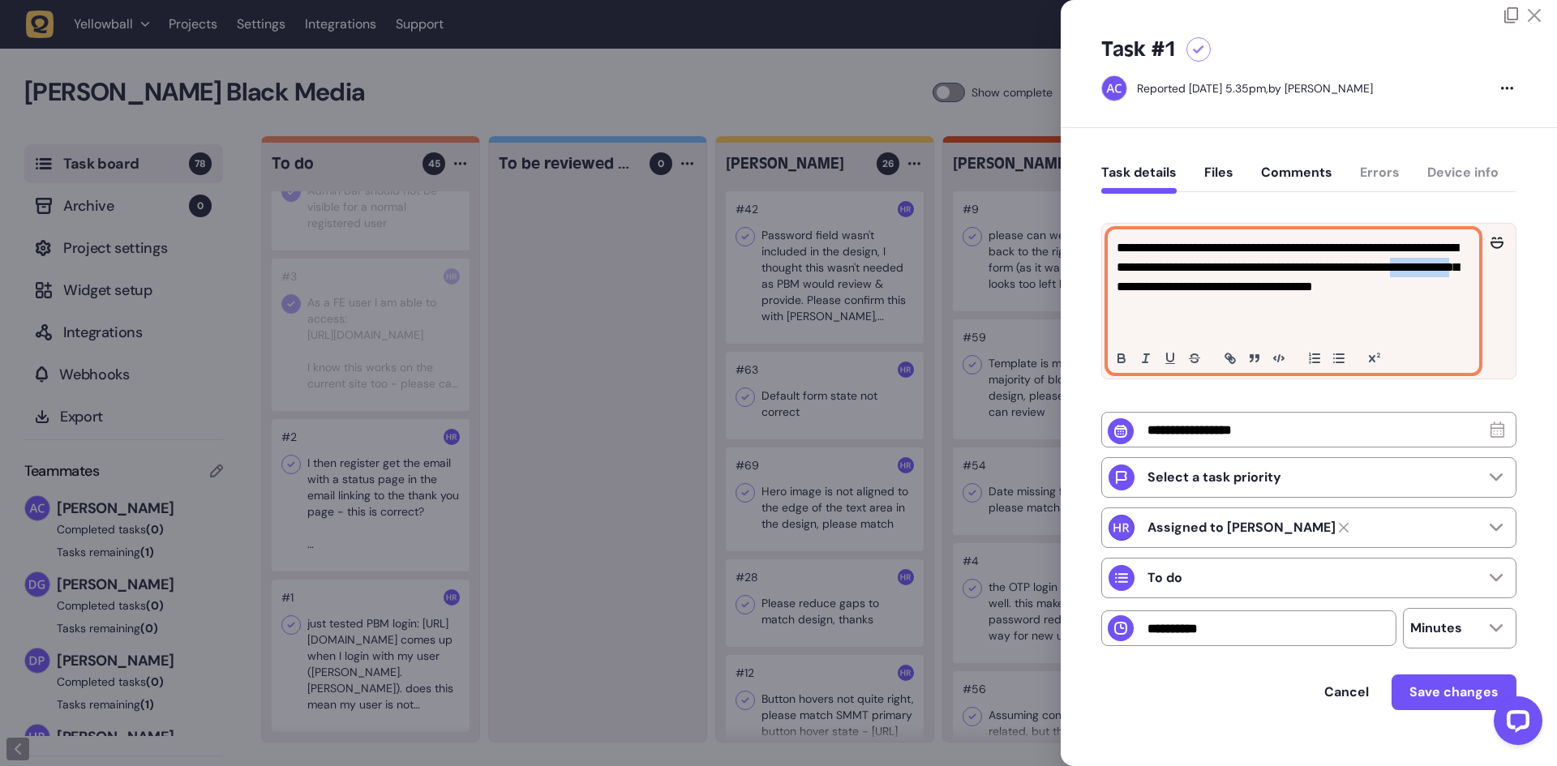
click at [1284, 307] on p "**********" at bounding box center [1292, 286] width 350 height 97
copy p "**********"
click at [1316, 281] on p "**********" at bounding box center [1292, 286] width 350 height 97
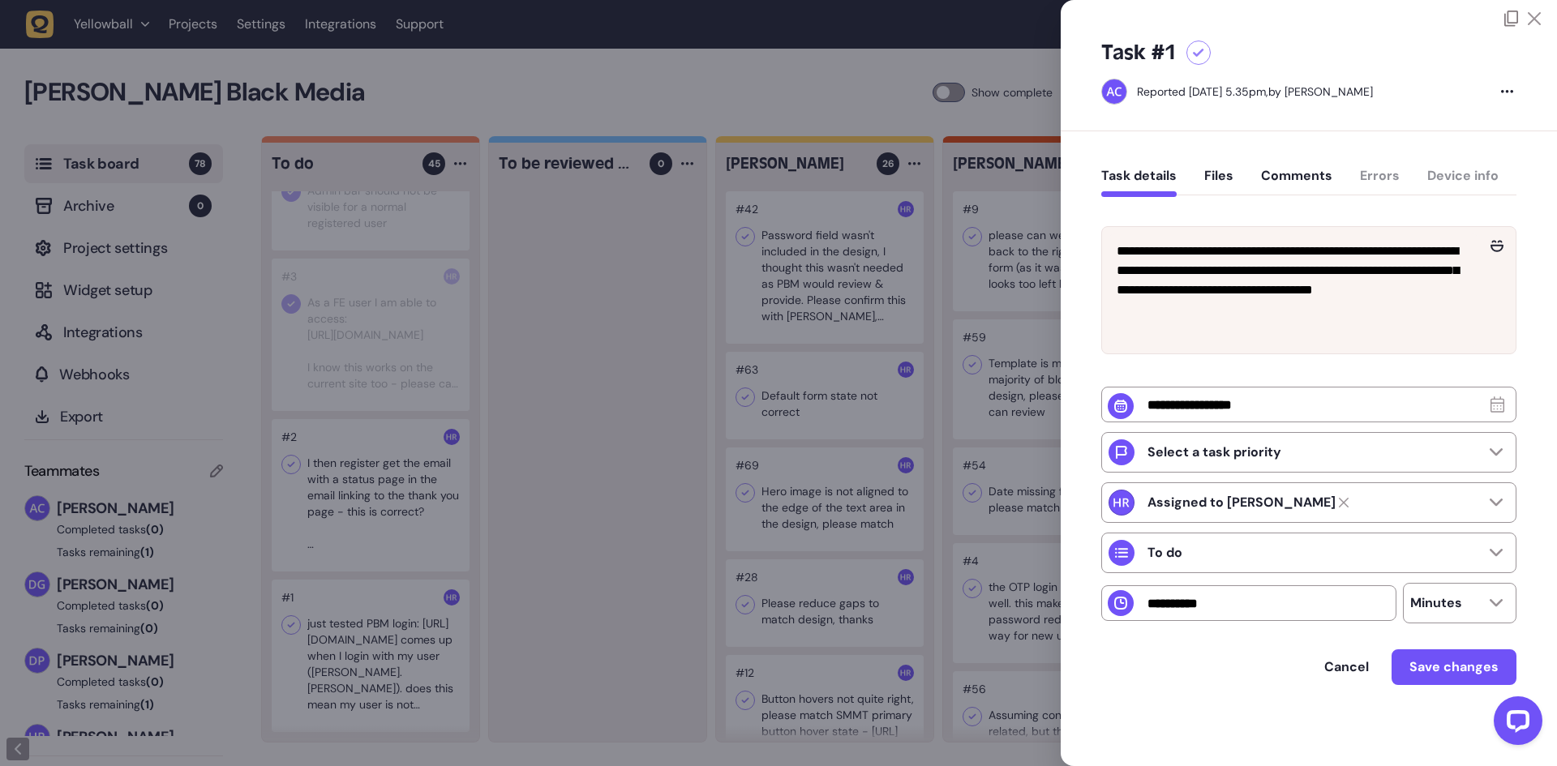
click at [543, 523] on div at bounding box center [778, 383] width 1557 height 766
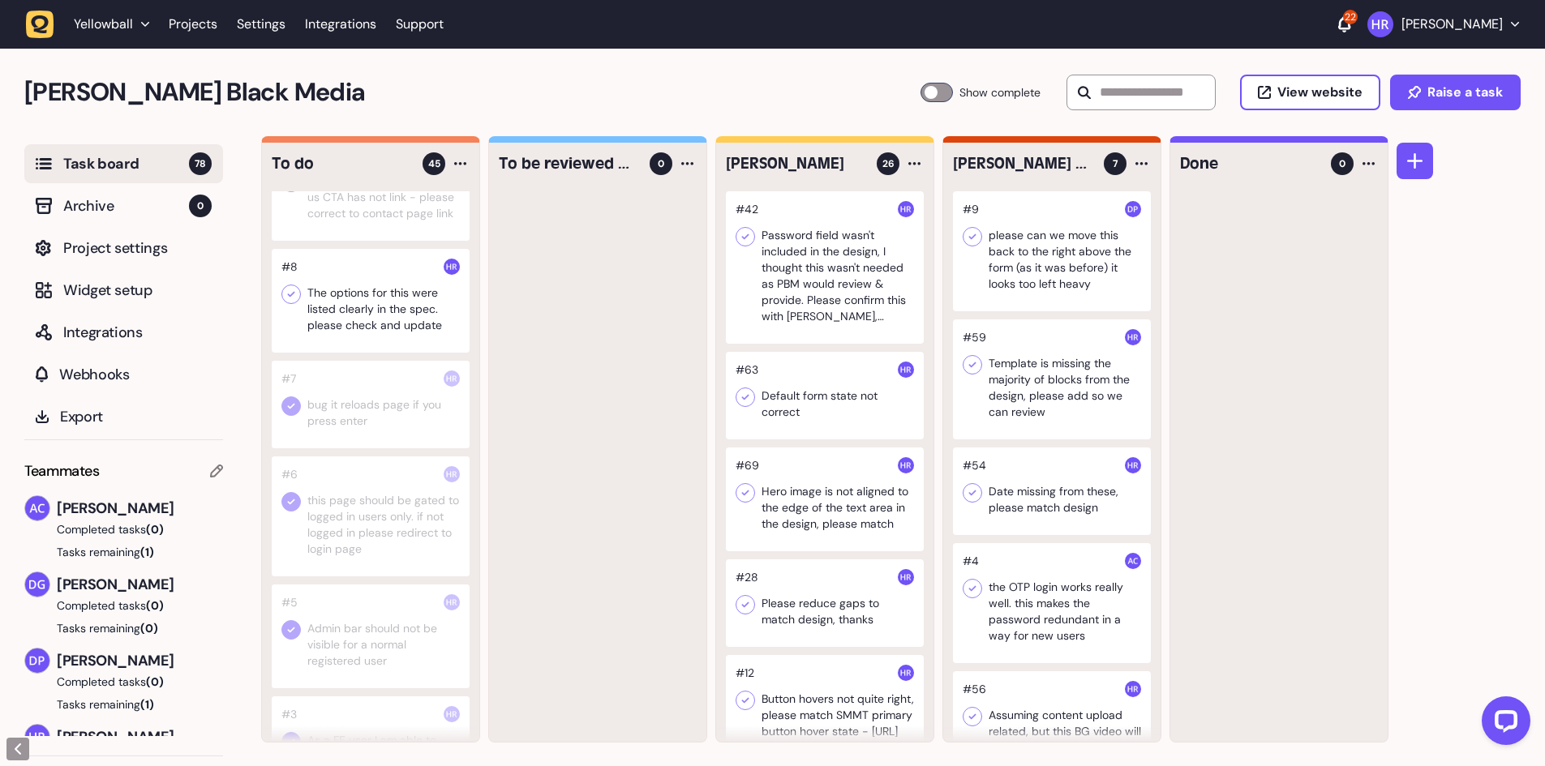
scroll to position [4510, 0]
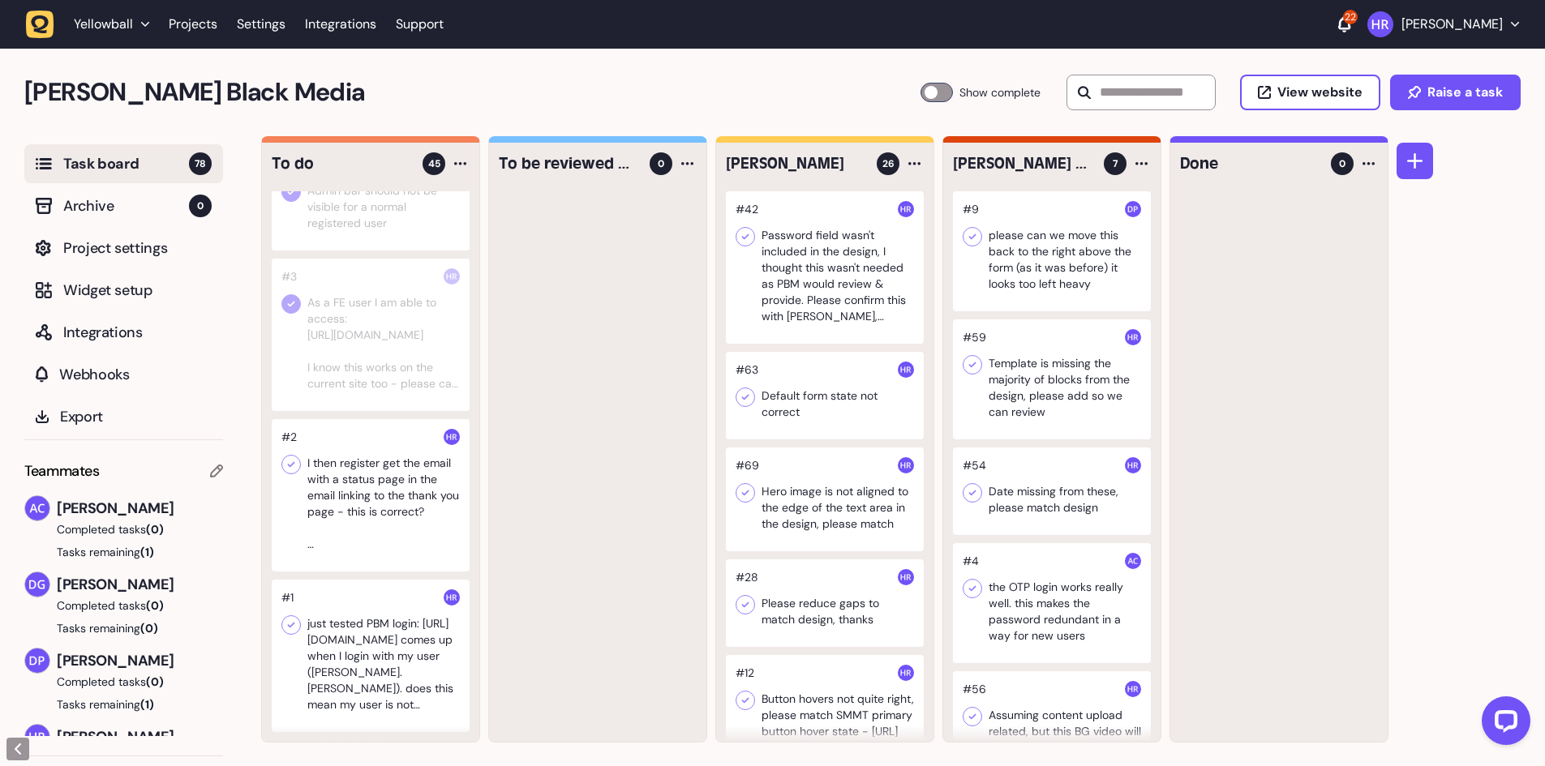
click at [311, 698] on div at bounding box center [371, 656] width 198 height 152
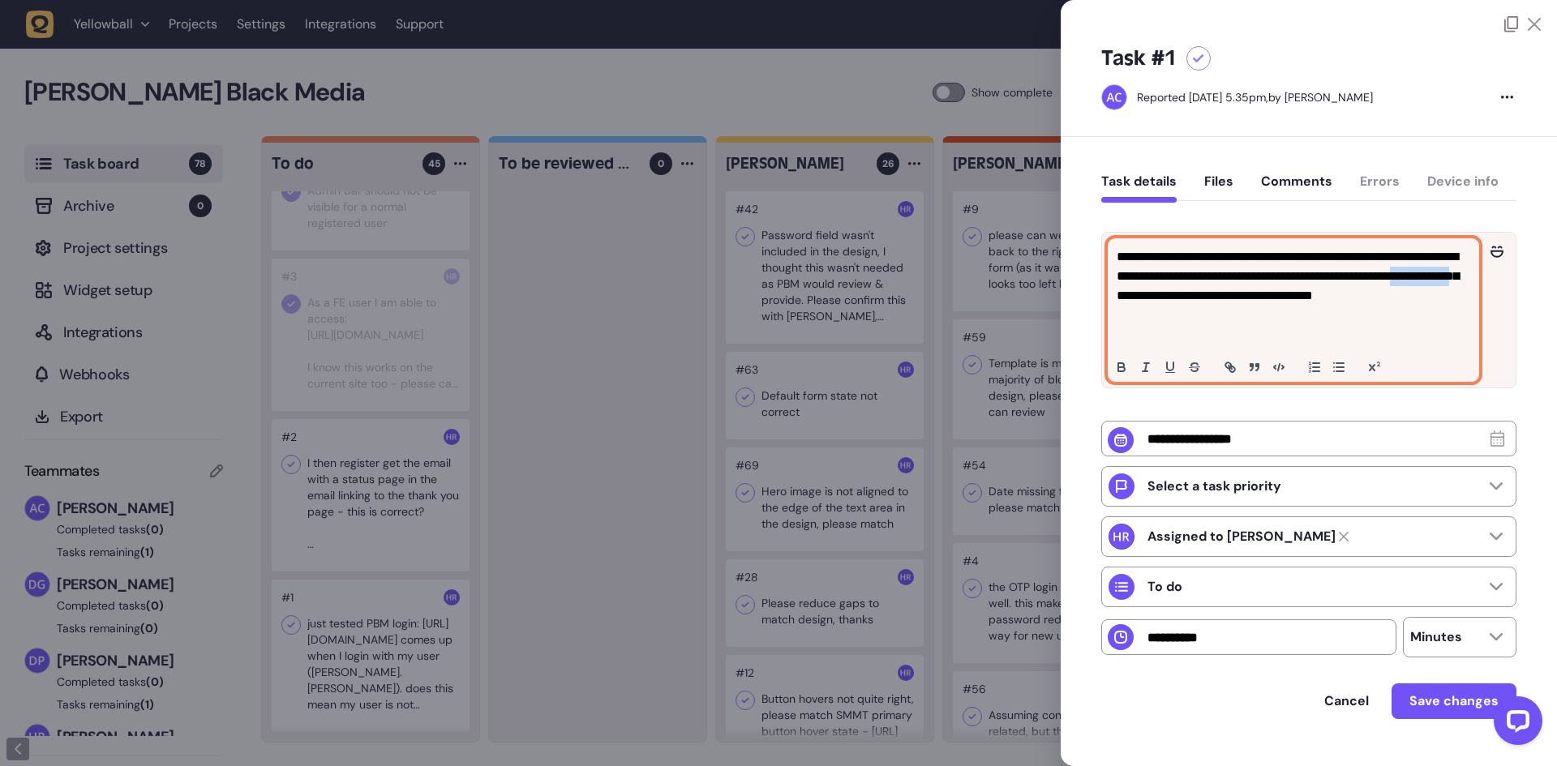
drag, startPoint x: 1203, startPoint y: 316, endPoint x: 1285, endPoint y: 316, distance: 81.9
click at [1285, 316] on p "**********" at bounding box center [1292, 295] width 350 height 97
copy p "**********"
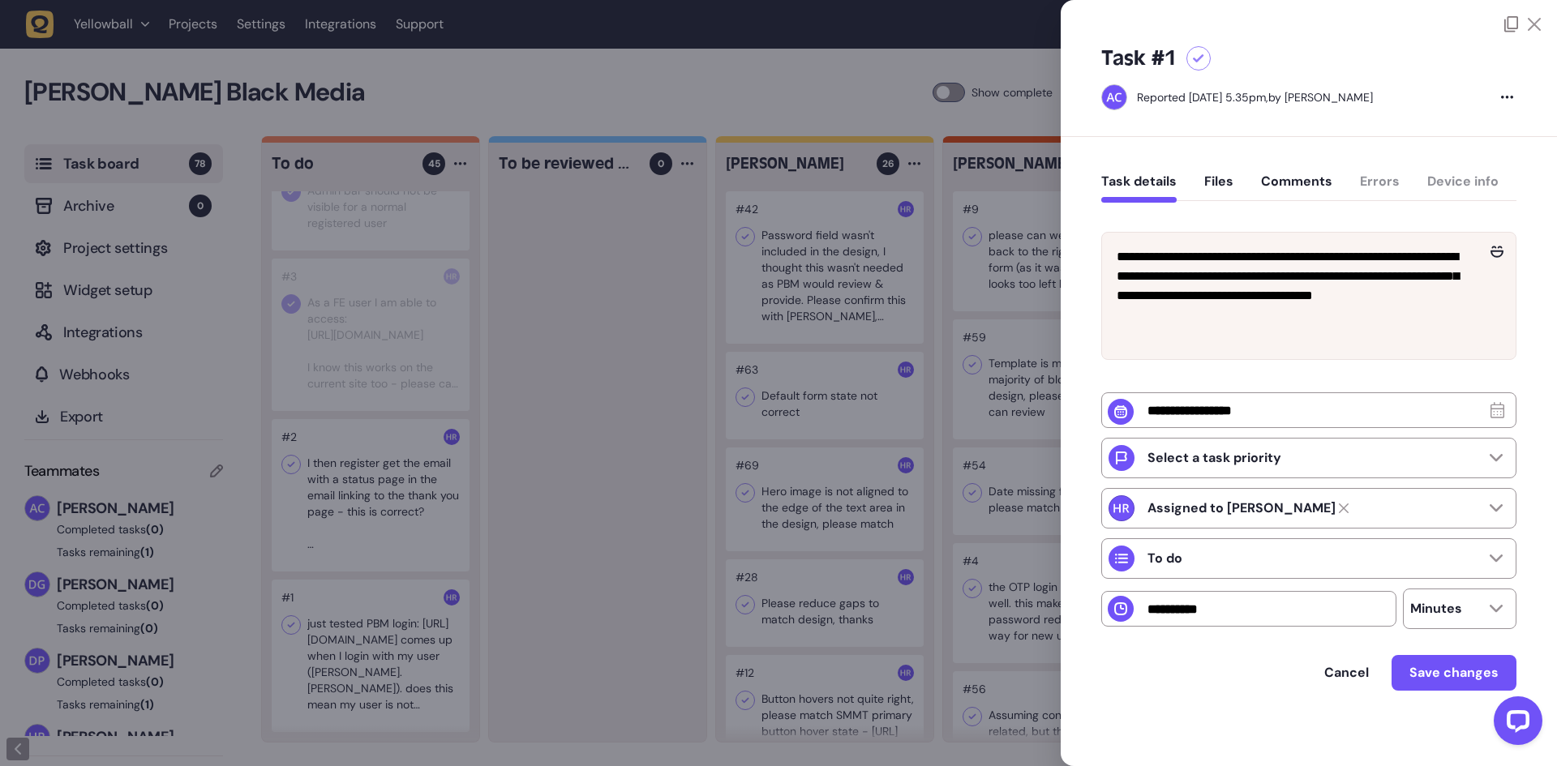
drag, startPoint x: 580, startPoint y: 526, endPoint x: 565, endPoint y: 538, distance: 19.6
click at [580, 526] on div at bounding box center [778, 383] width 1557 height 766
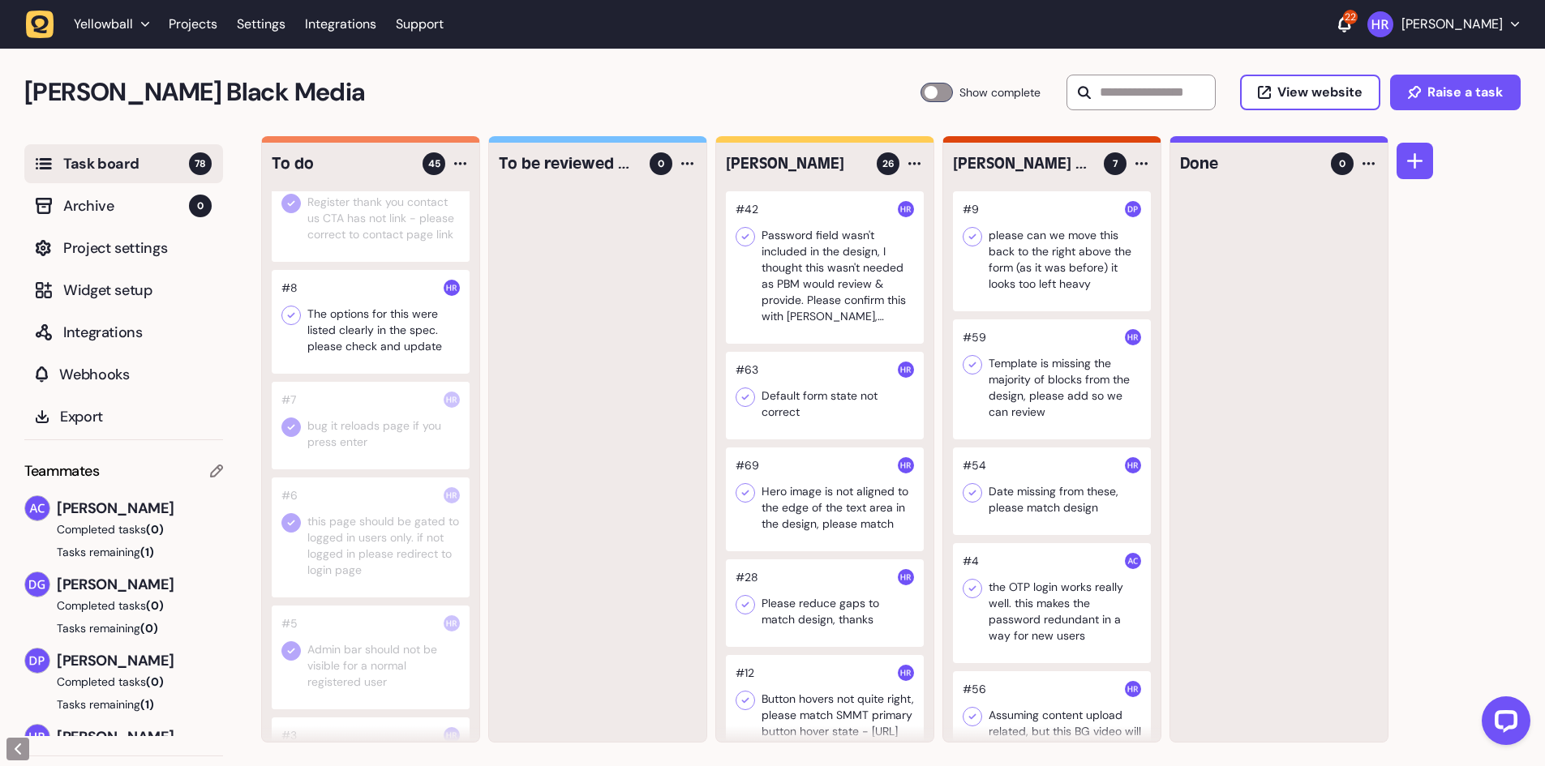
scroll to position [3943, 0]
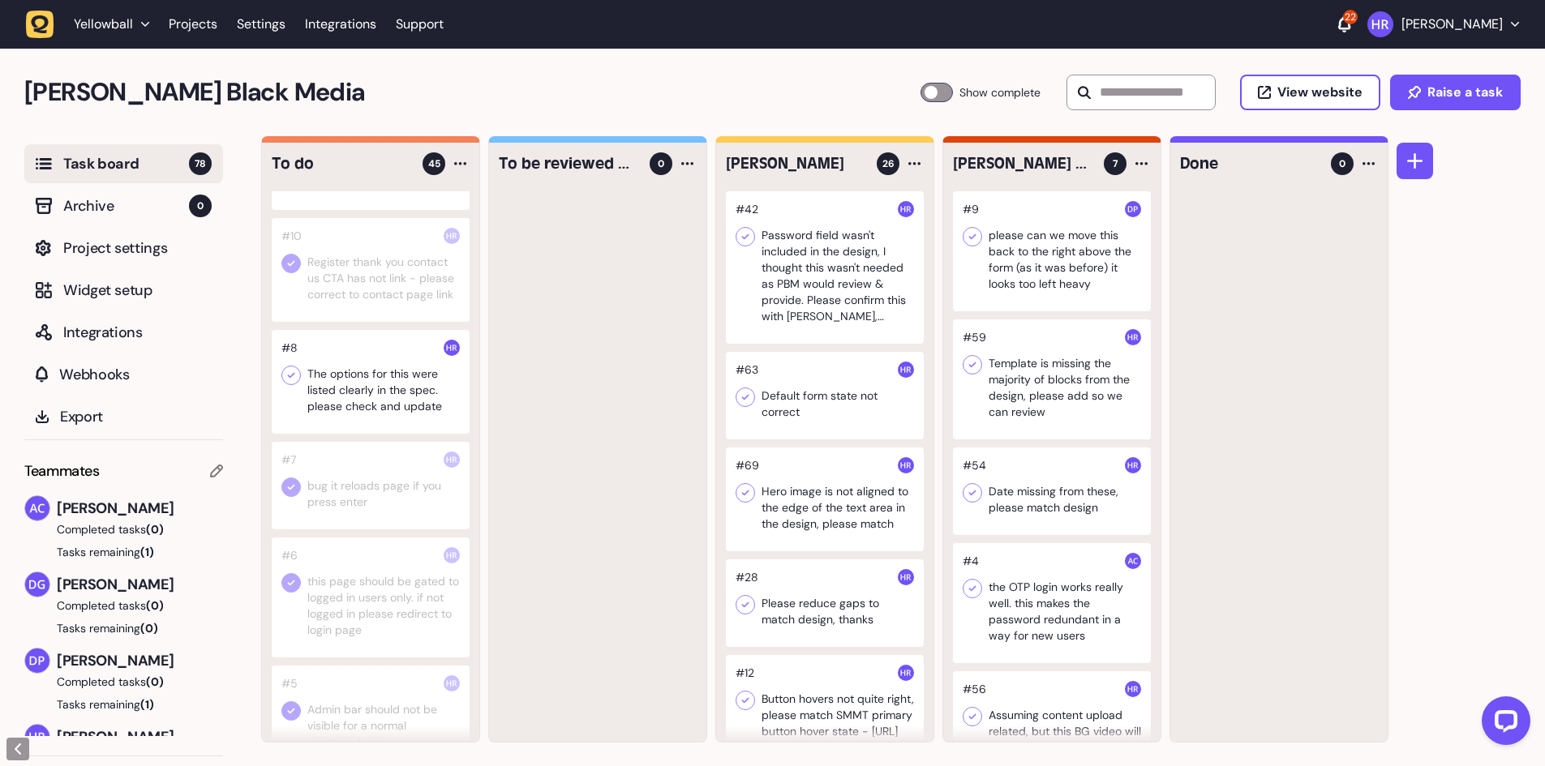
click at [391, 424] on div at bounding box center [371, 382] width 198 height 104
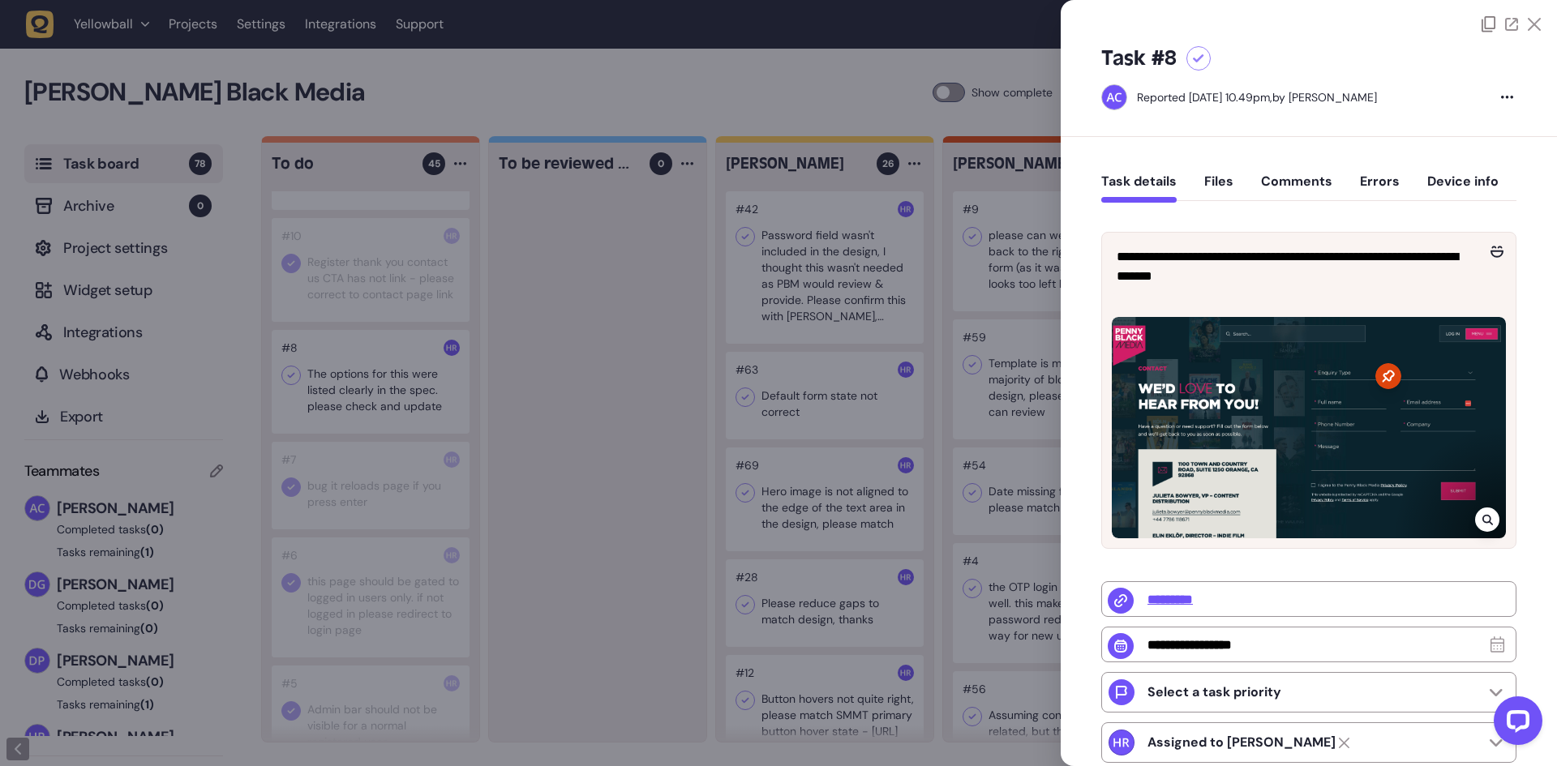
click at [389, 424] on div at bounding box center [778, 383] width 1557 height 766
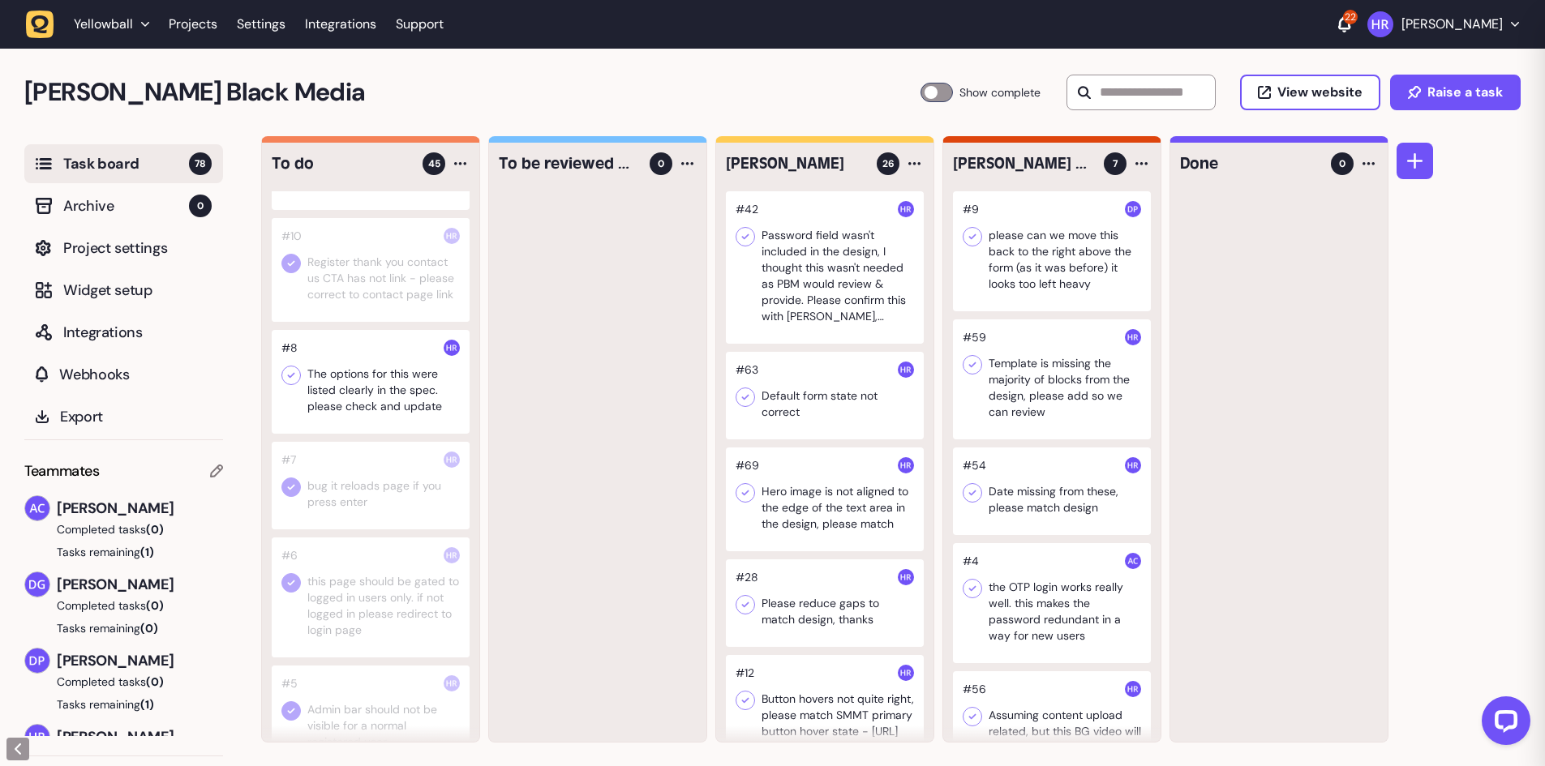
click at [389, 424] on div at bounding box center [371, 382] width 198 height 104
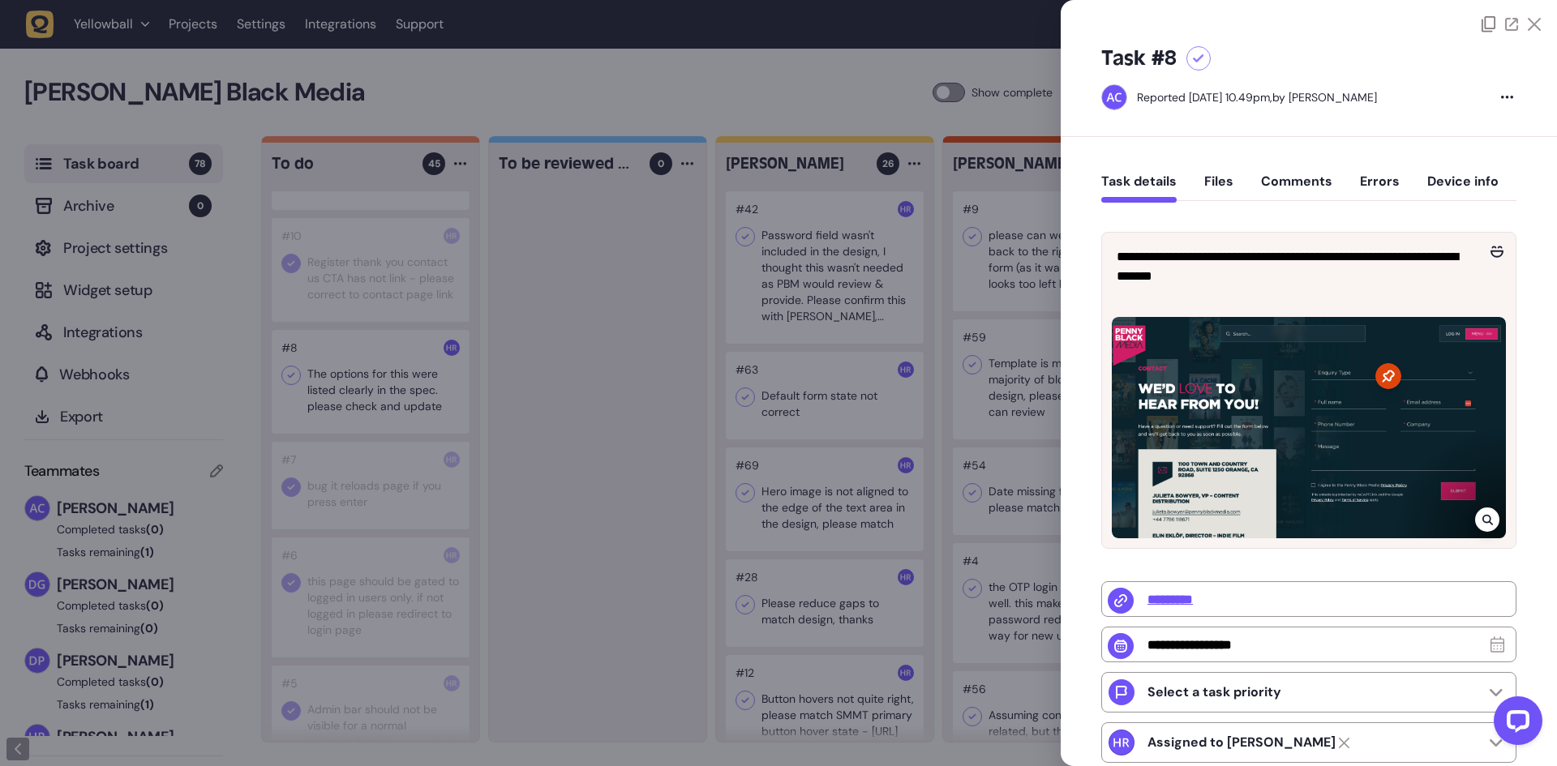
click at [389, 424] on div at bounding box center [778, 383] width 1557 height 766
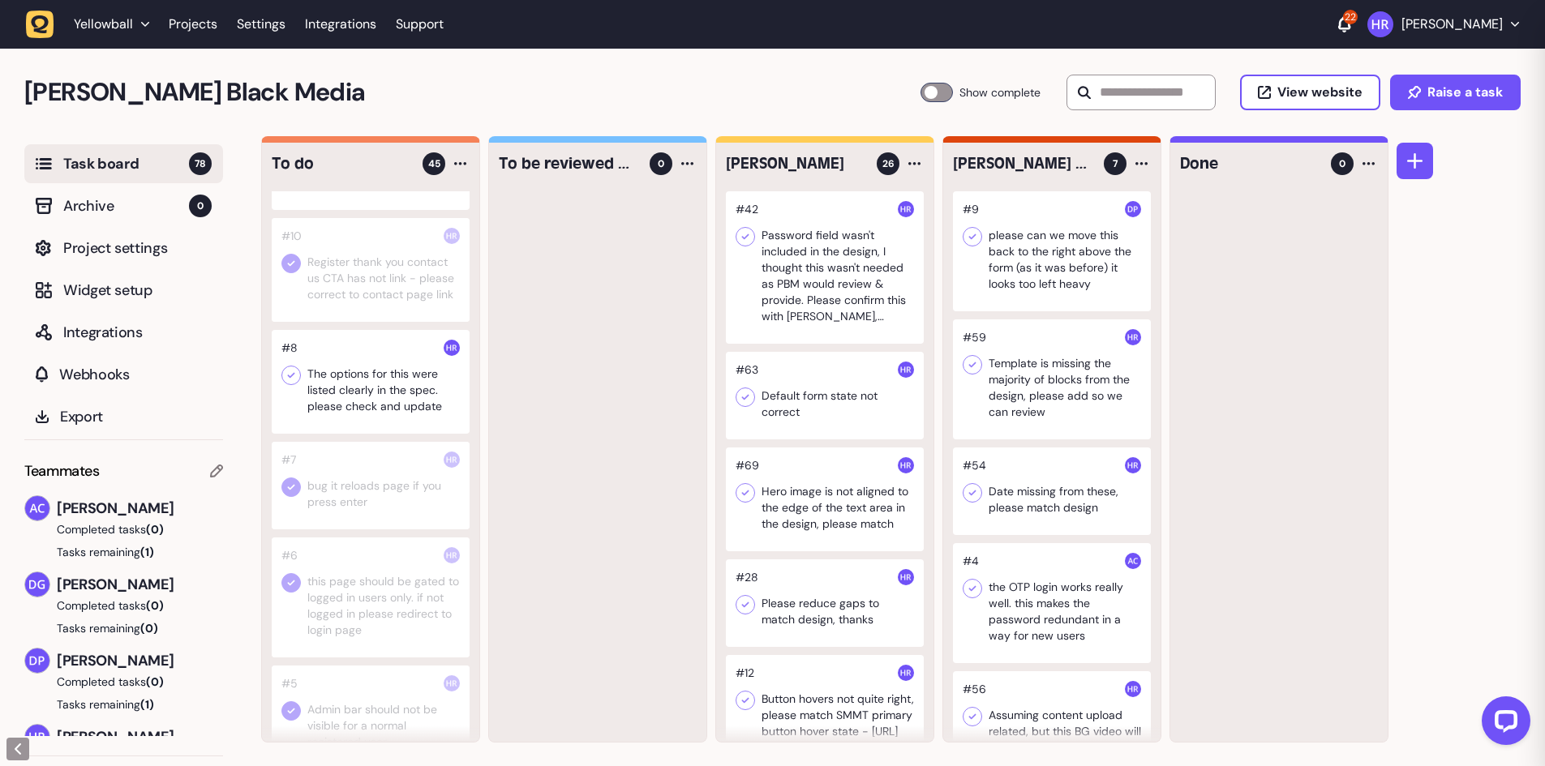
click at [389, 424] on div at bounding box center [371, 382] width 198 height 104
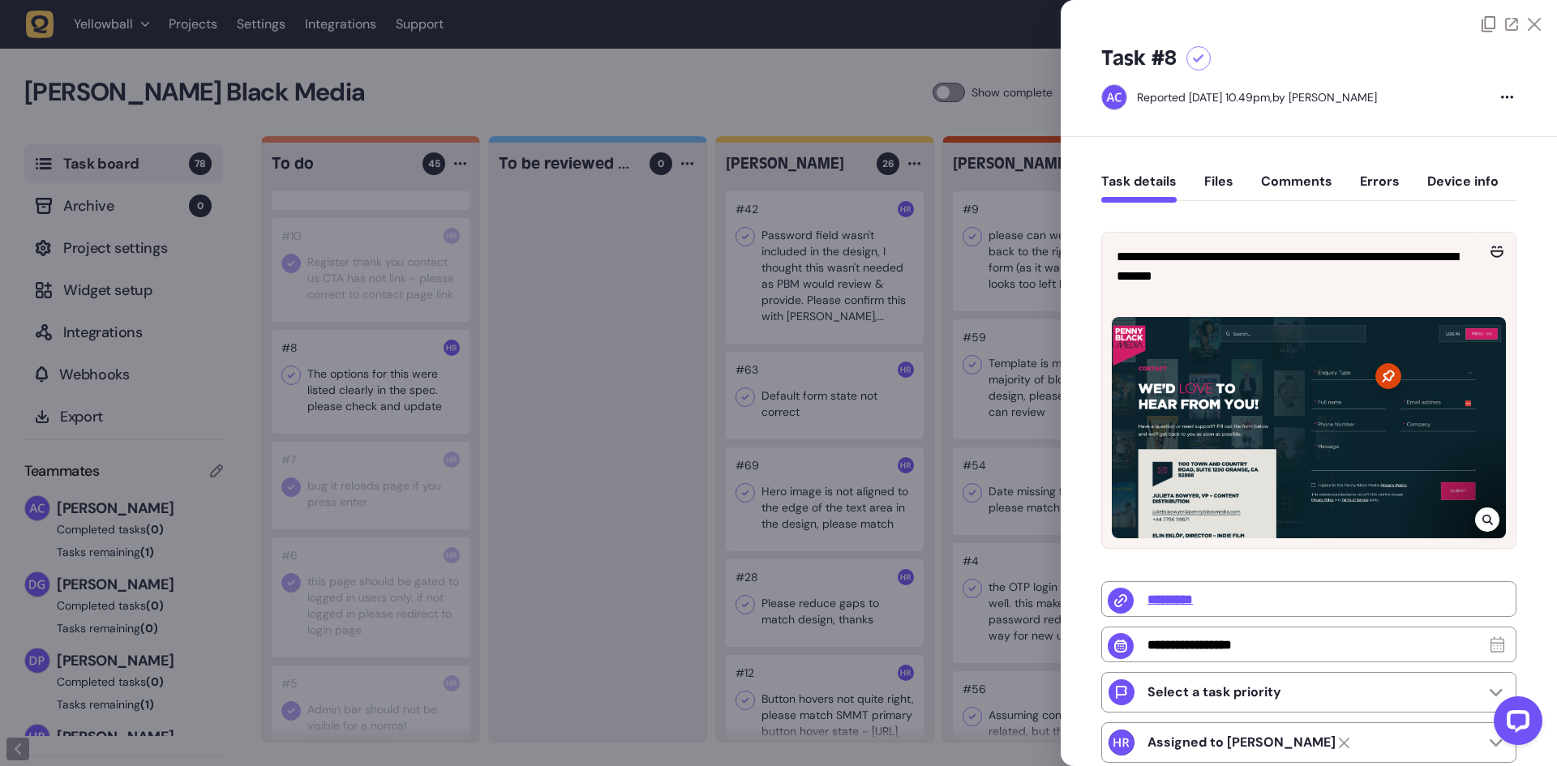
click at [606, 470] on div at bounding box center [778, 383] width 1557 height 766
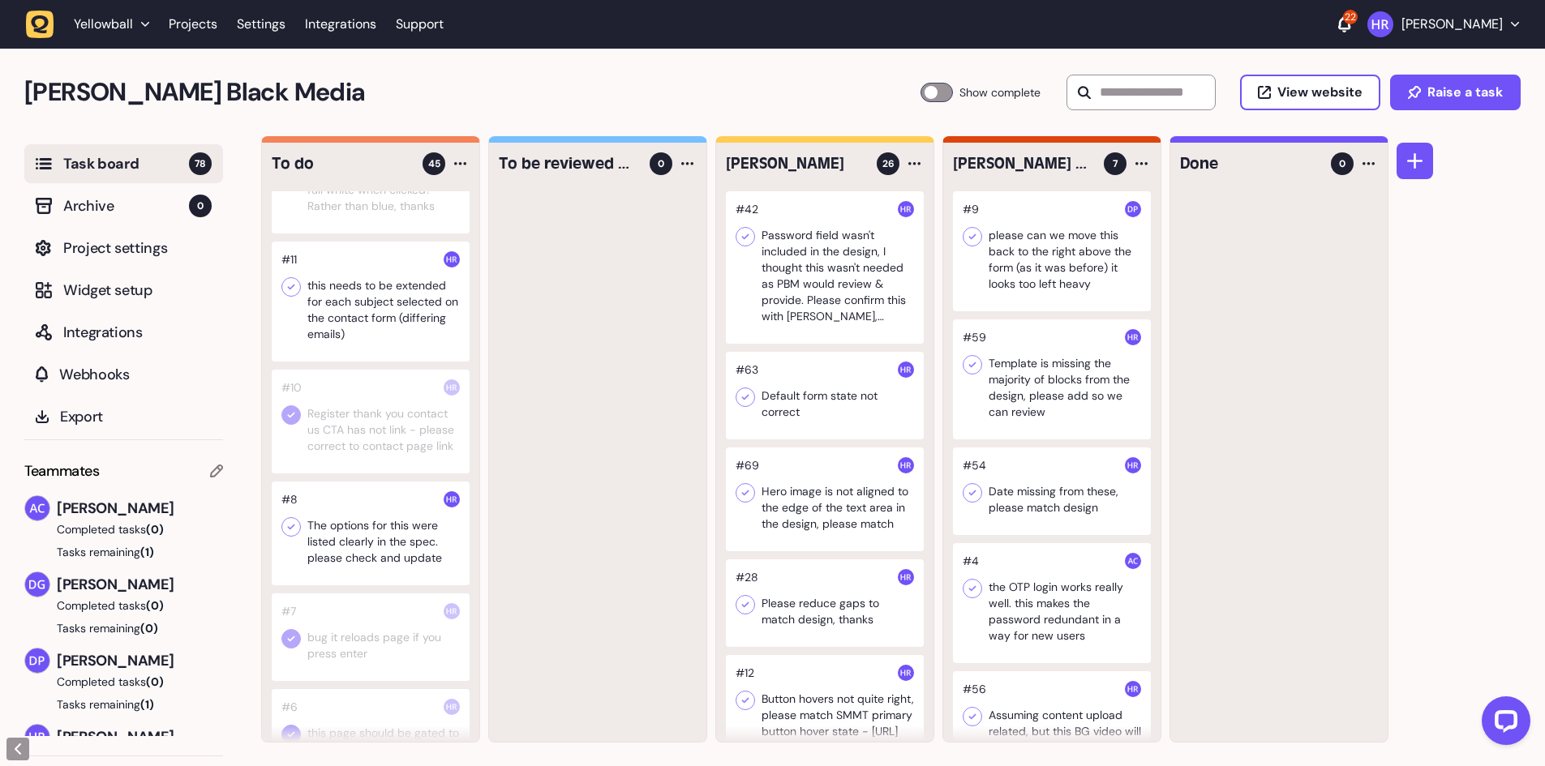
scroll to position [3780, 0]
click at [366, 371] on div at bounding box center [371, 312] width 198 height 120
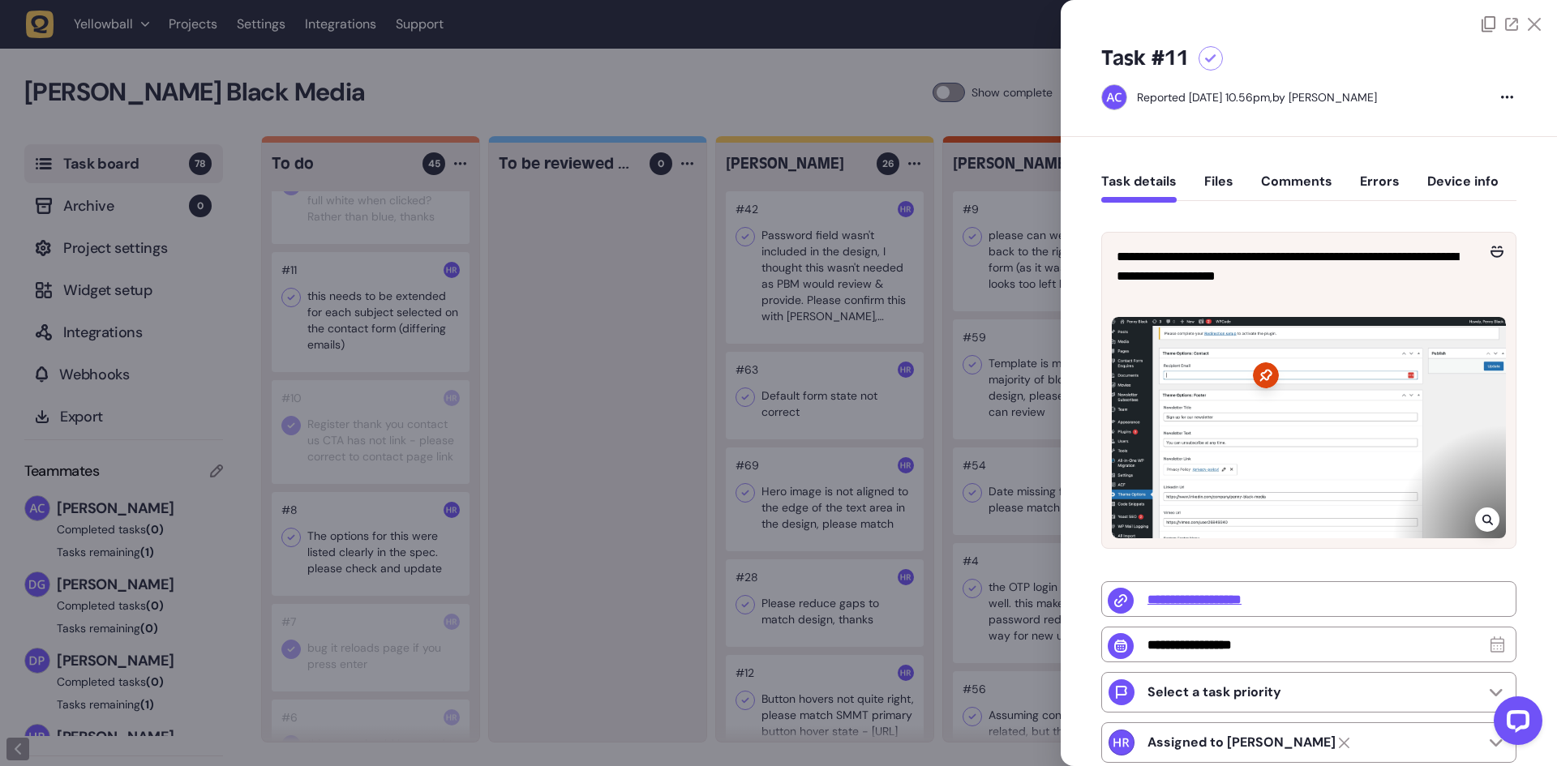
click at [573, 458] on div at bounding box center [778, 383] width 1557 height 766
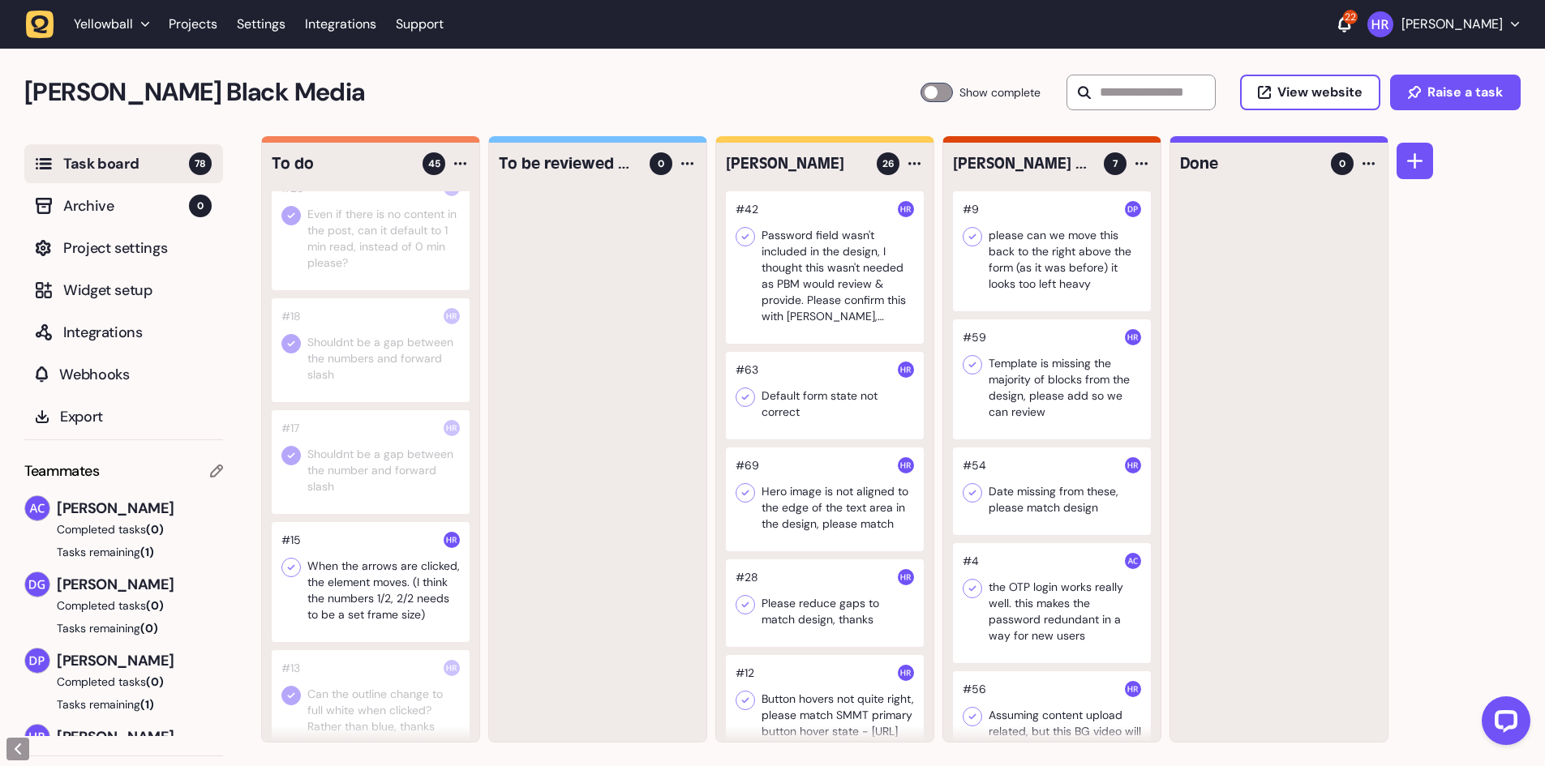
scroll to position [3294, 0]
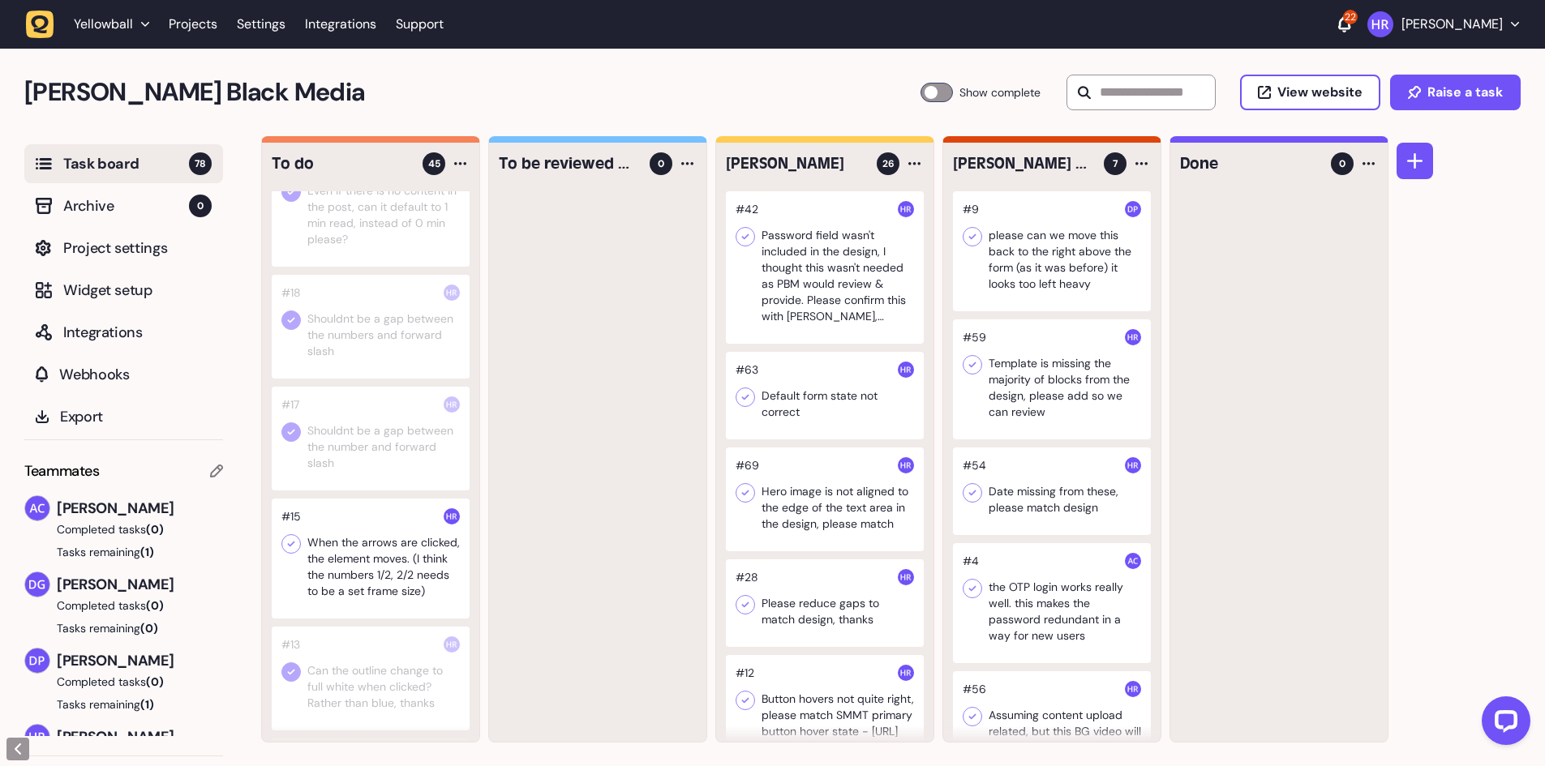
click at [401, 615] on div at bounding box center [371, 559] width 198 height 120
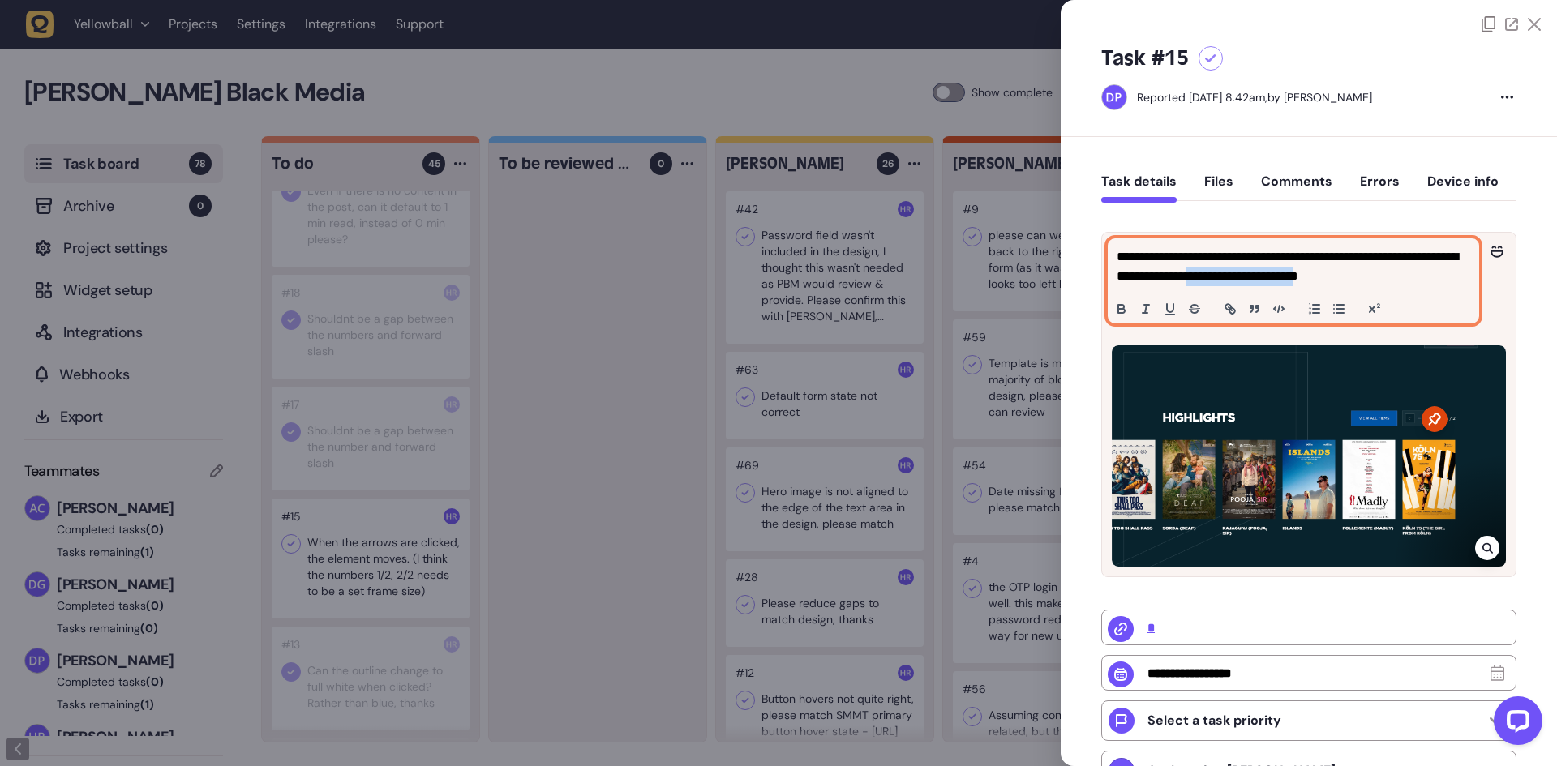
drag, startPoint x: 1284, startPoint y: 275, endPoint x: 1555, endPoint y: 287, distance: 271.2
click at [1412, 280] on p "**********" at bounding box center [1292, 266] width 350 height 39
copy p "**********"
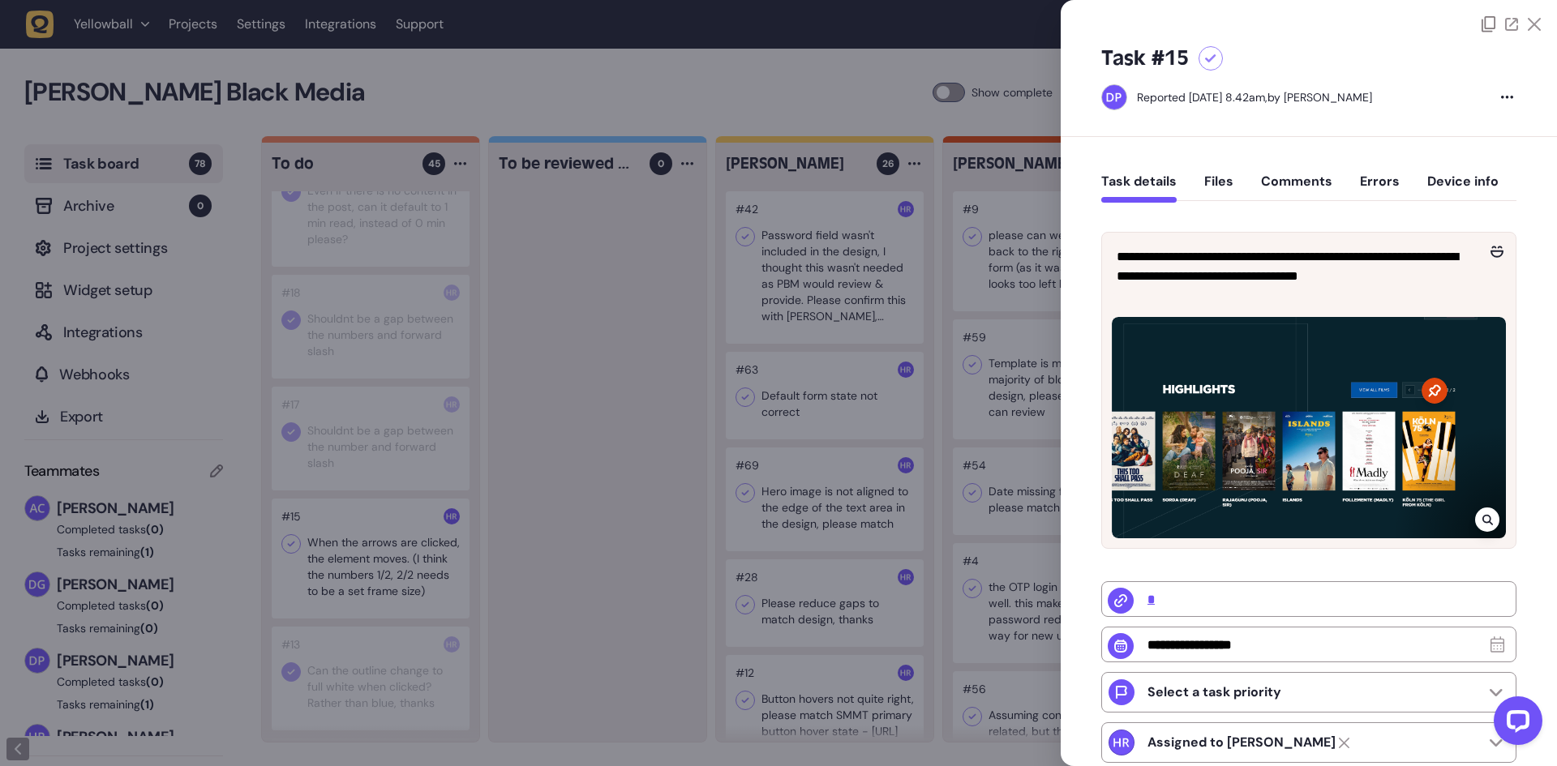
click at [620, 324] on div at bounding box center [778, 383] width 1557 height 766
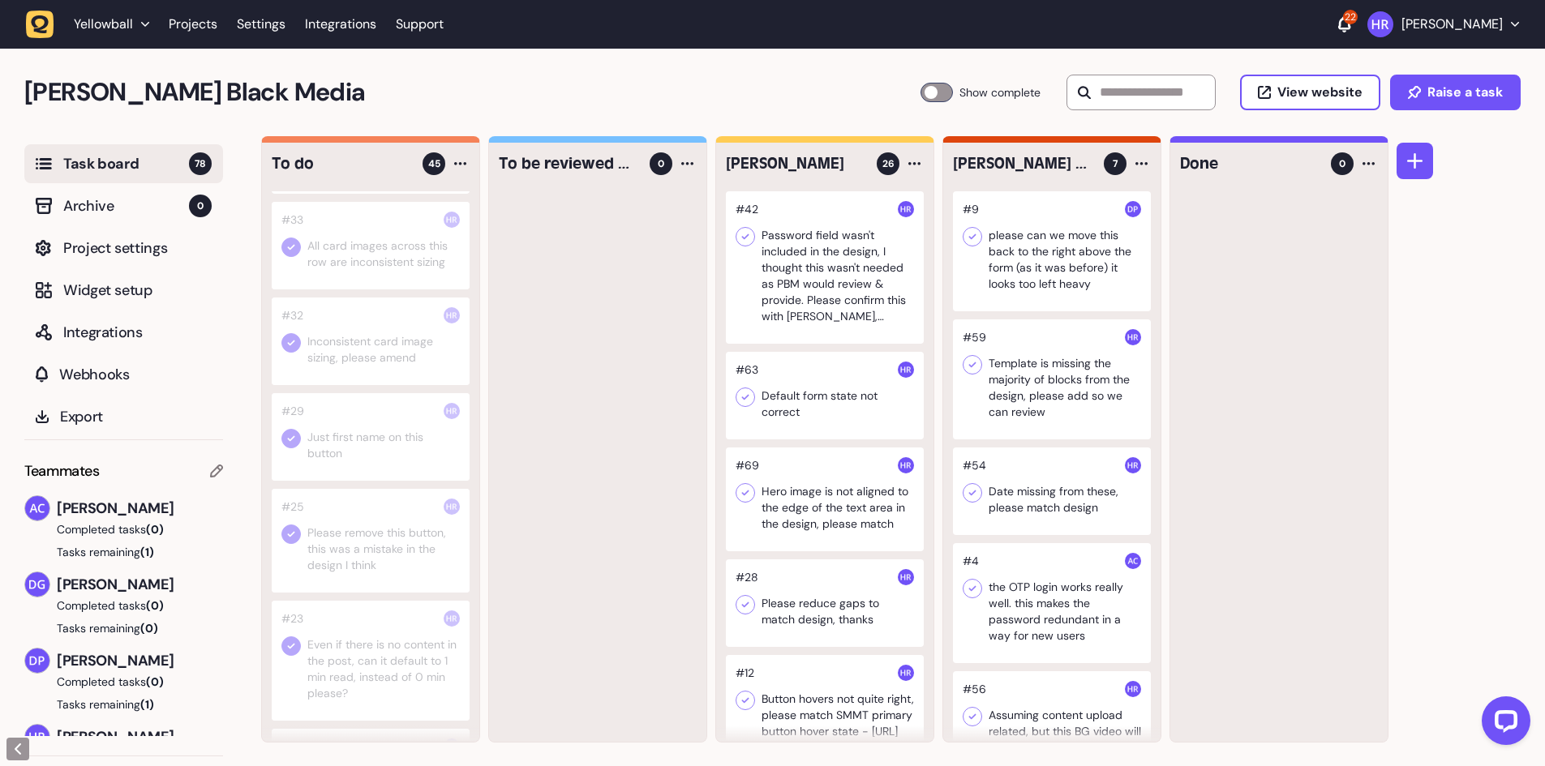
scroll to position [2645, 0]
click at [290, 338] on icon at bounding box center [291, 330] width 16 height 16
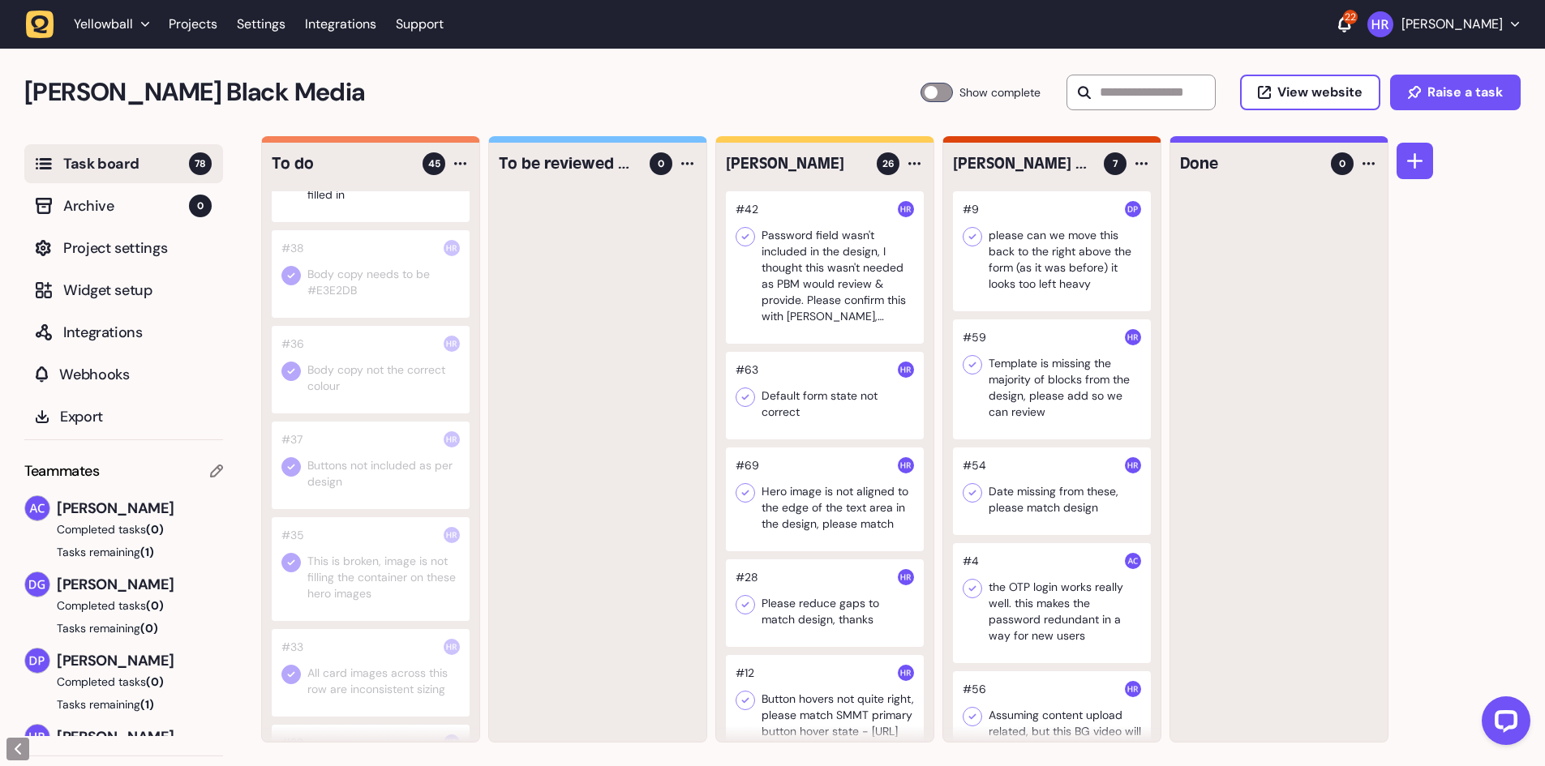
scroll to position [2239, 0]
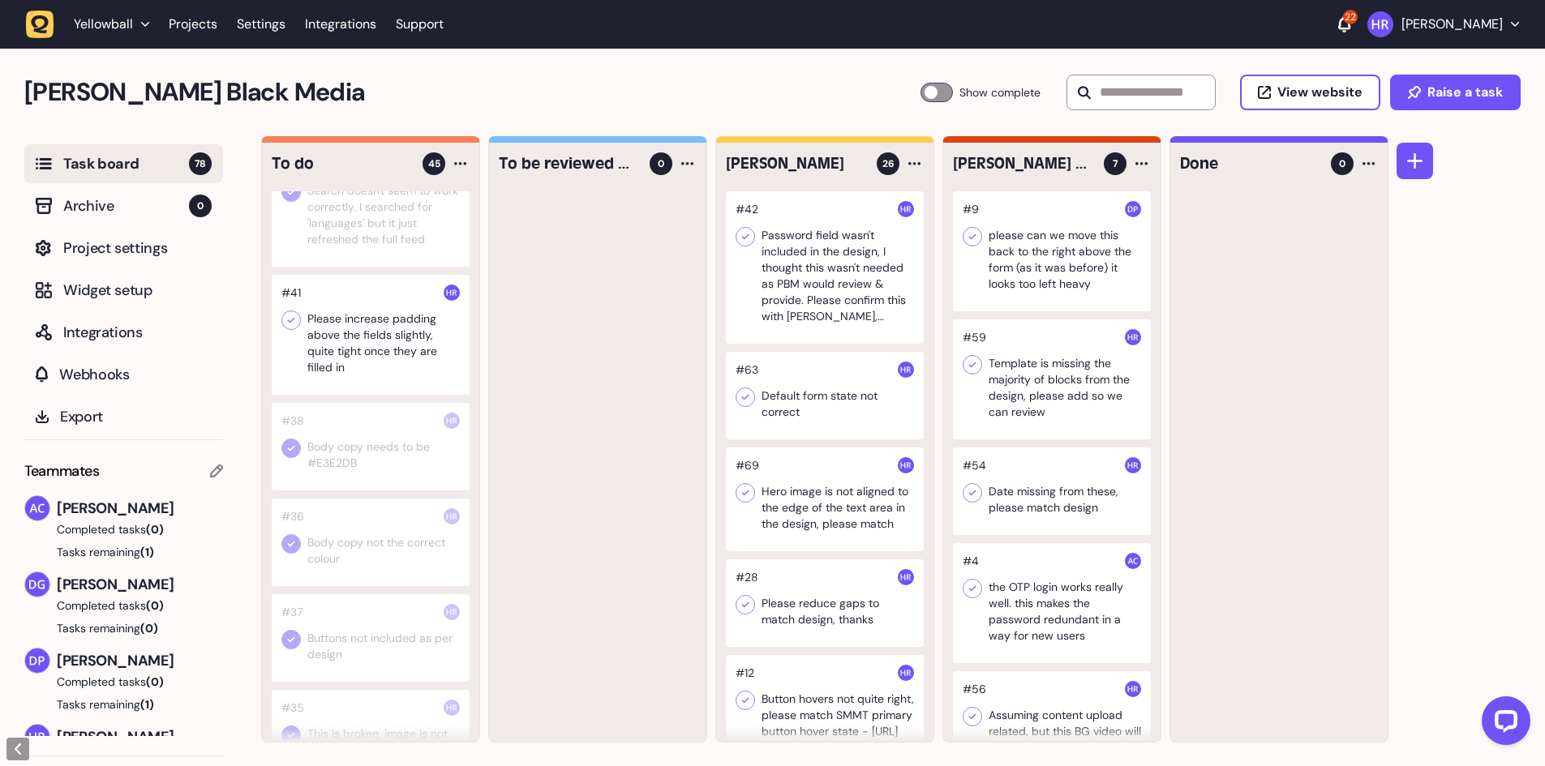
click at [370, 390] on div at bounding box center [371, 335] width 198 height 120
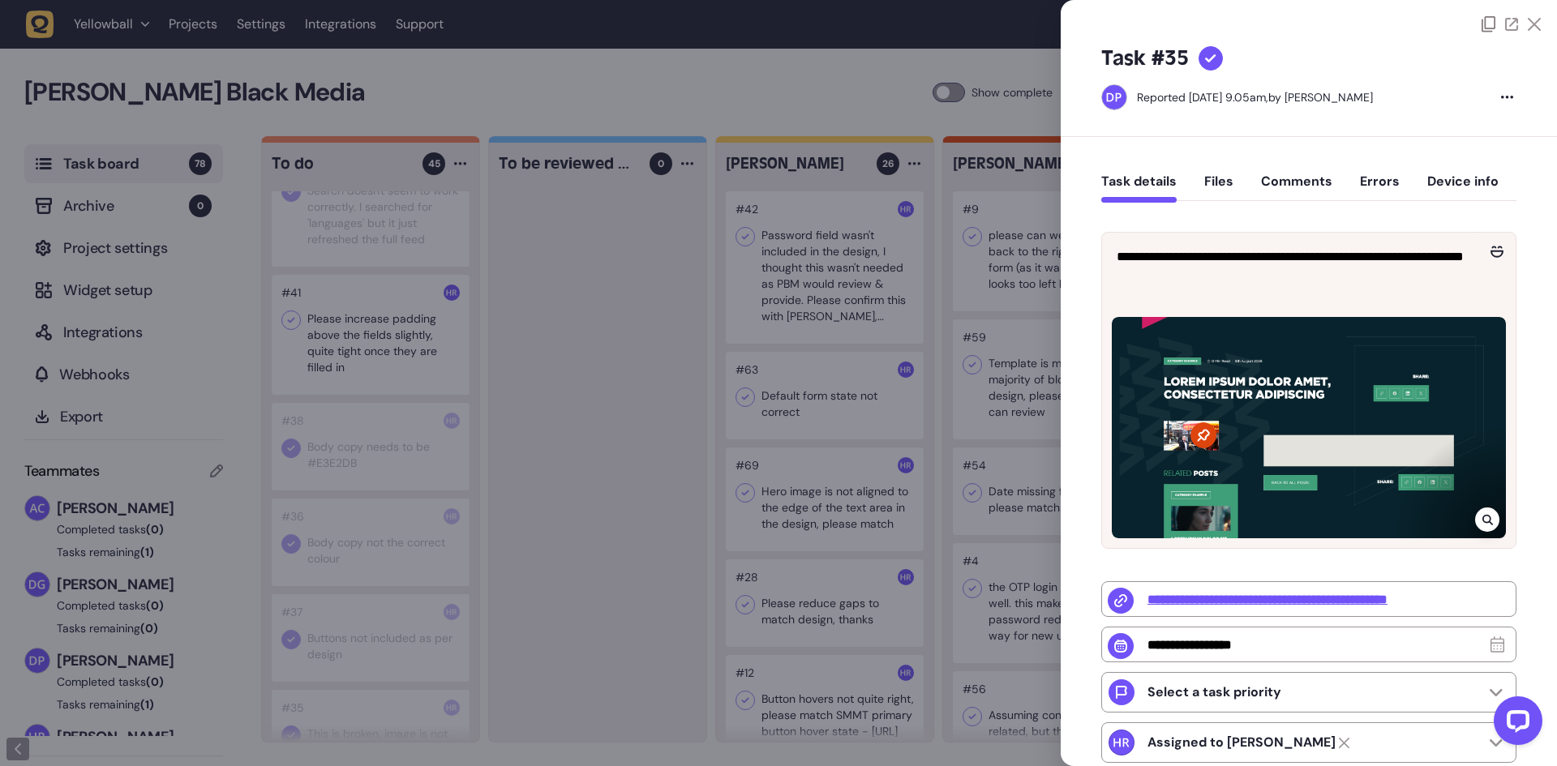
type input "*********"
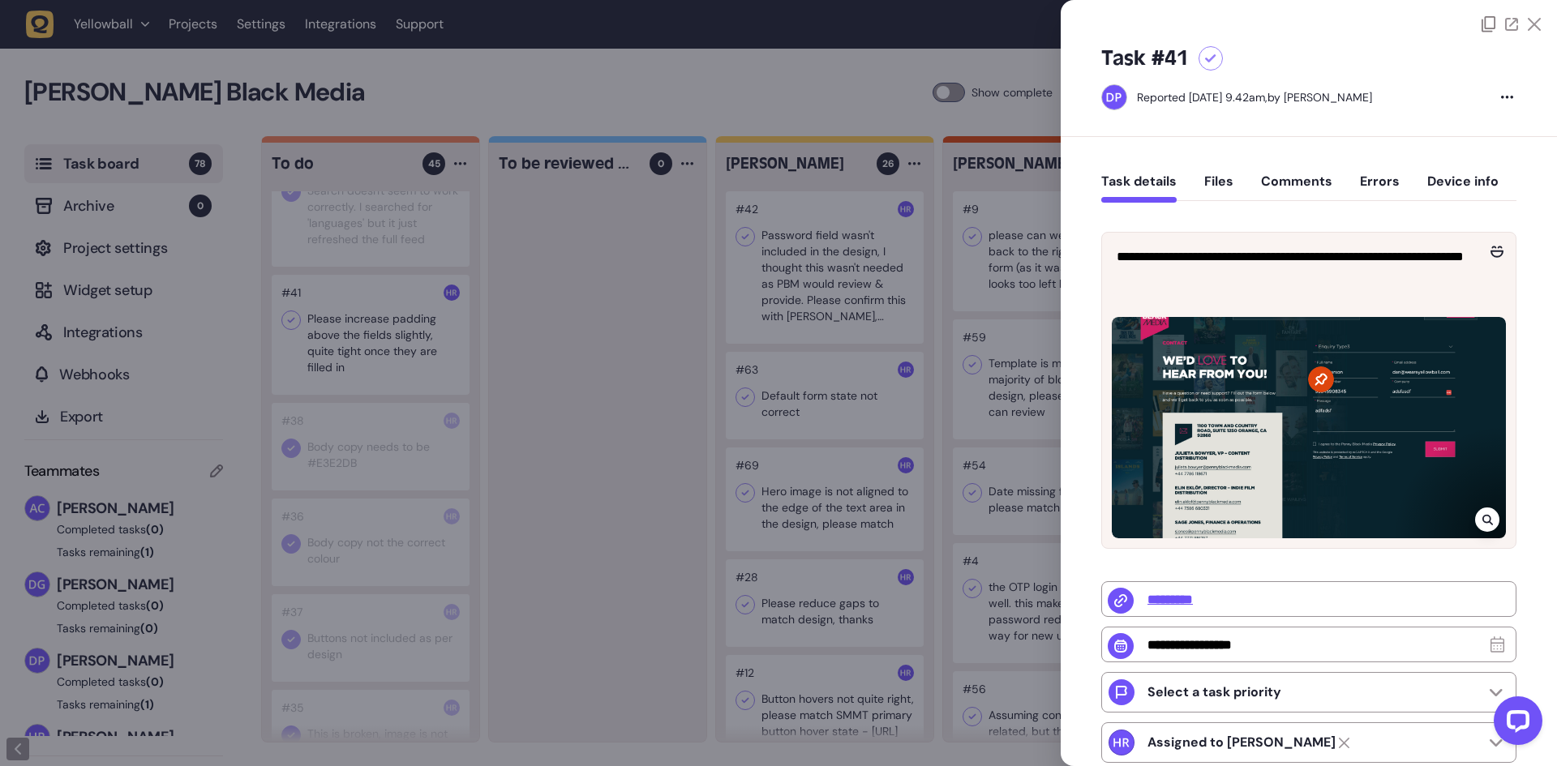
click at [370, 395] on div at bounding box center [778, 383] width 1557 height 766
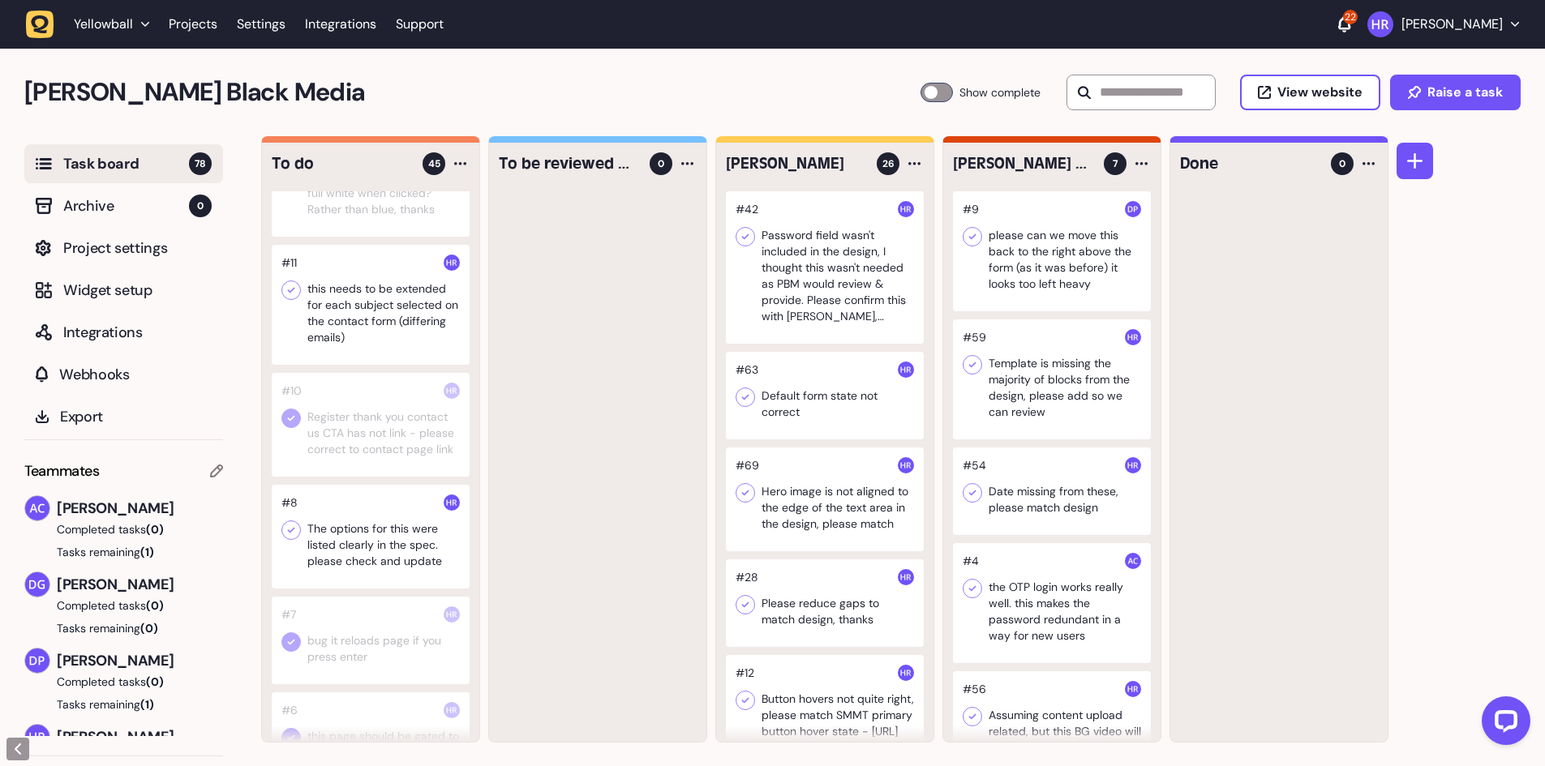
scroll to position [3731, 0]
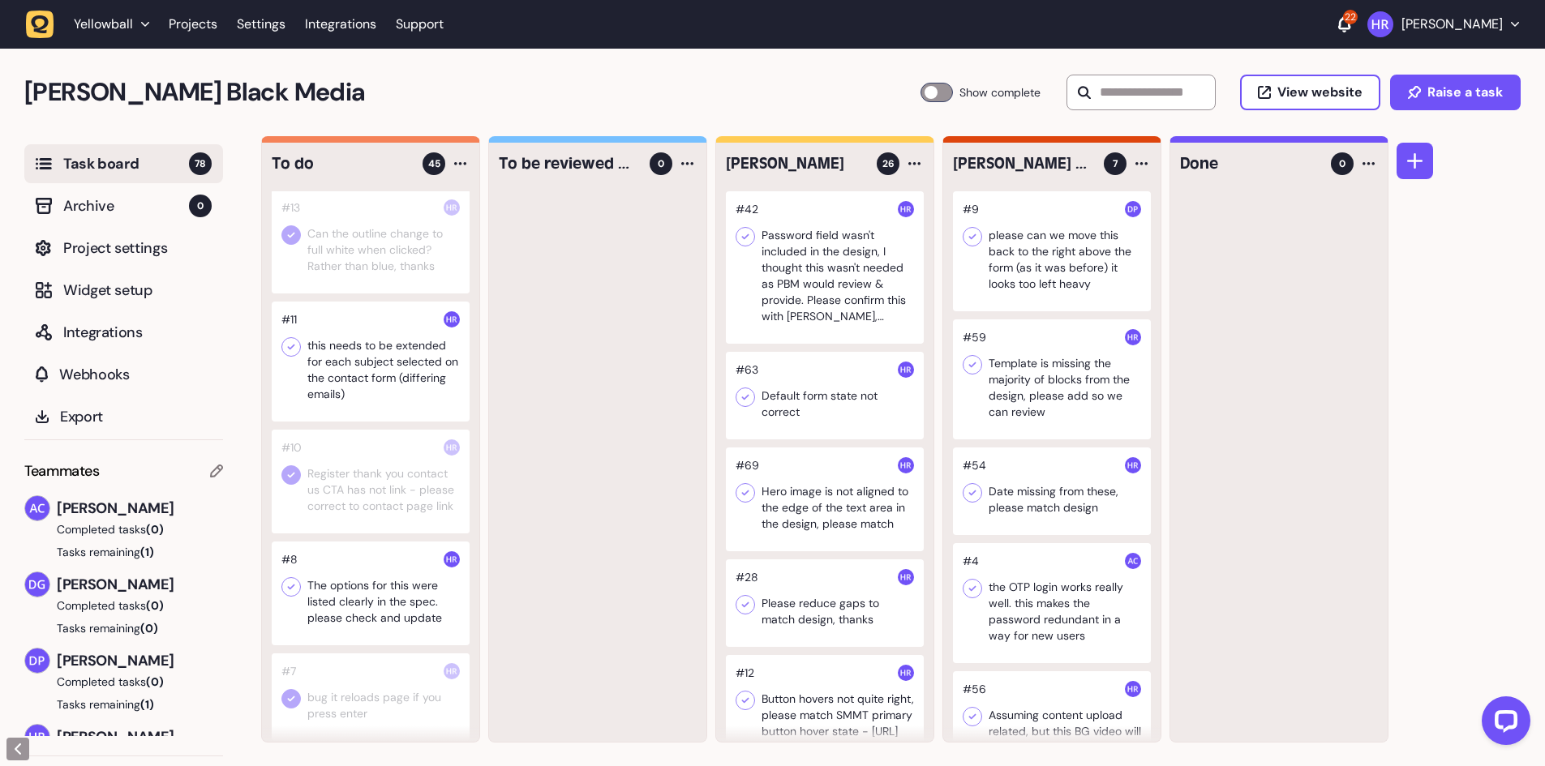
click at [291, 355] on icon at bounding box center [291, 347] width 16 height 16
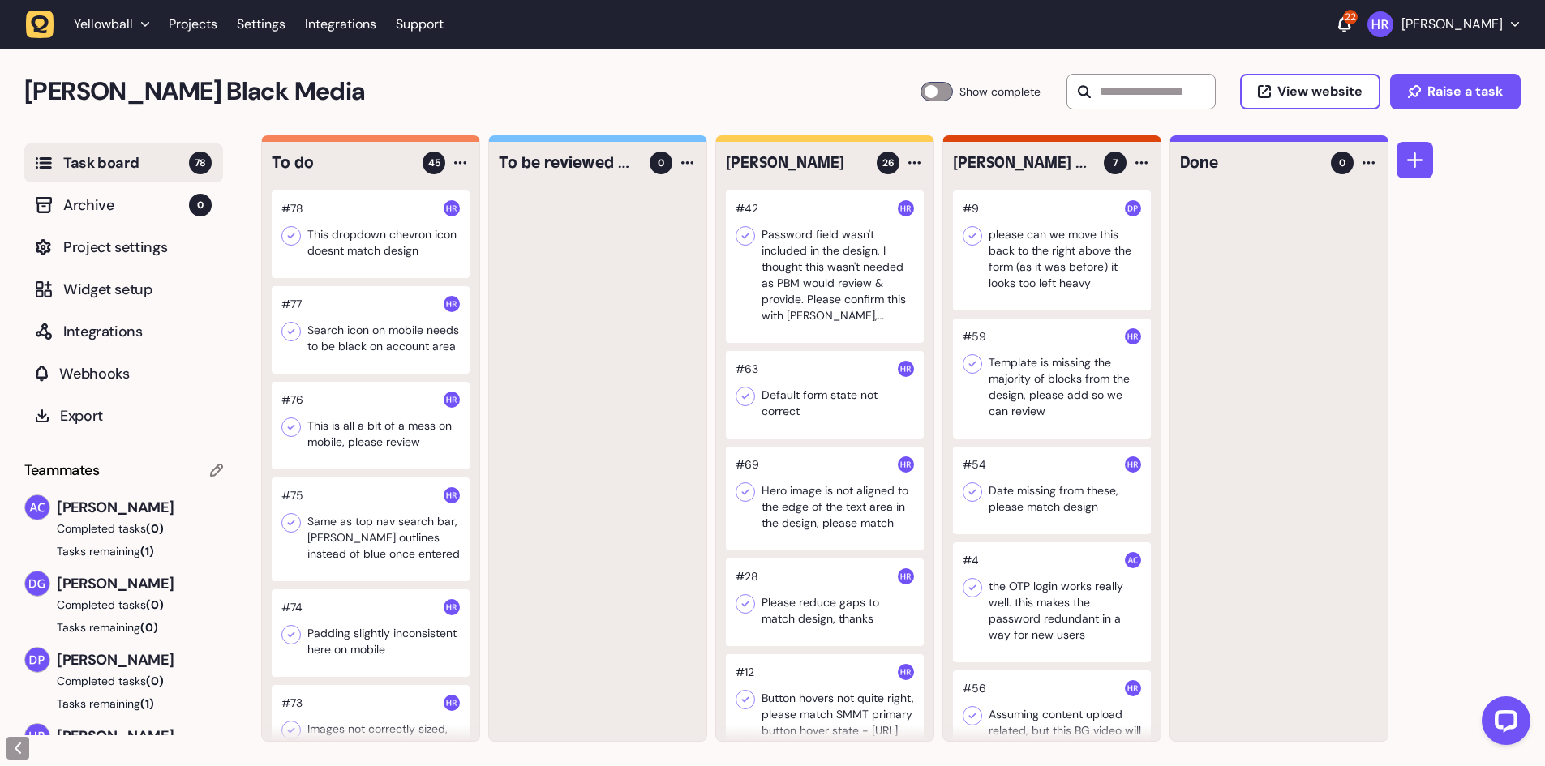
scroll to position [0, 0]
click at [376, 243] on div at bounding box center [371, 235] width 198 height 88
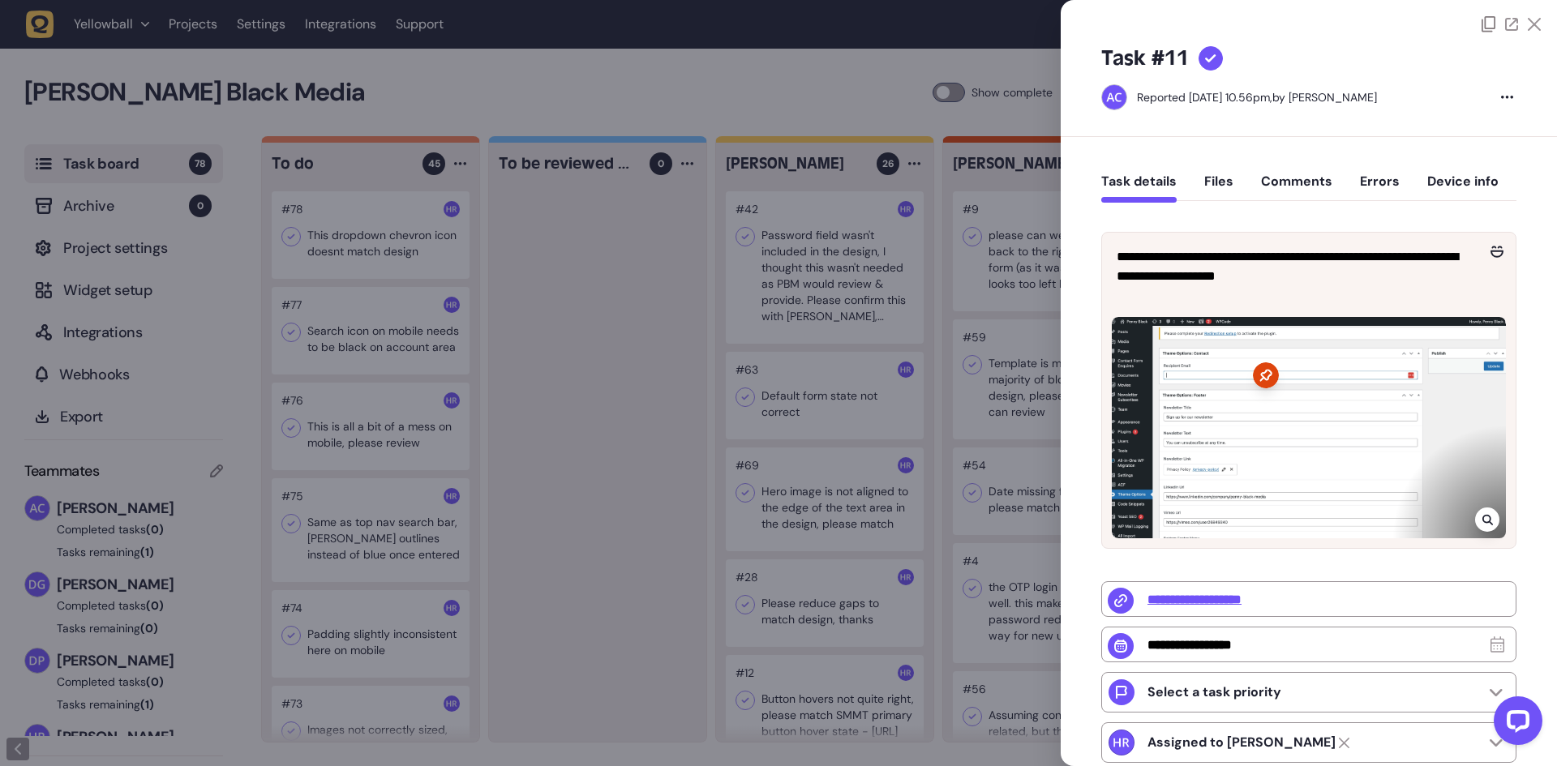
type input "**********"
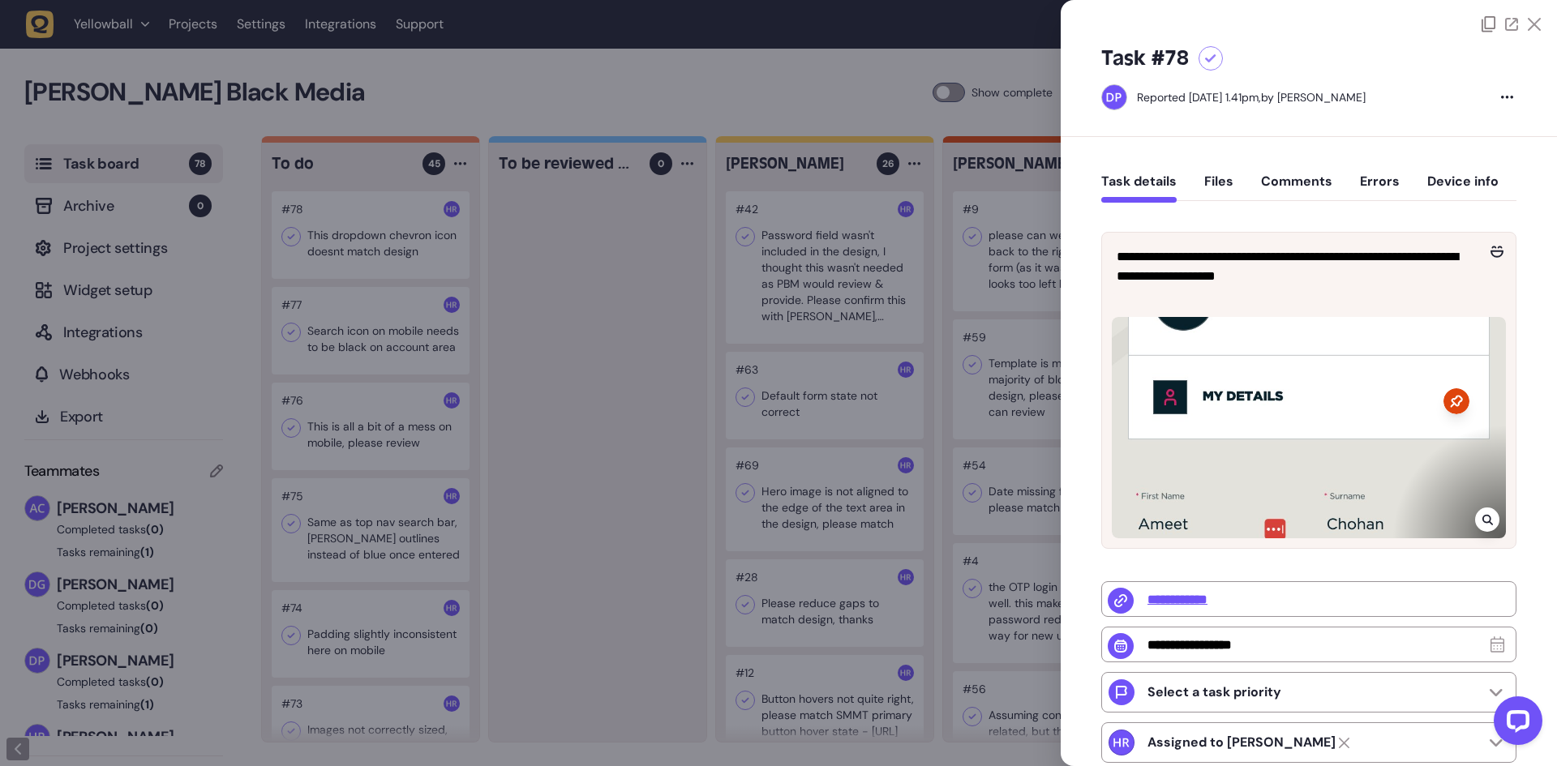
click at [376, 243] on div at bounding box center [778, 383] width 1557 height 766
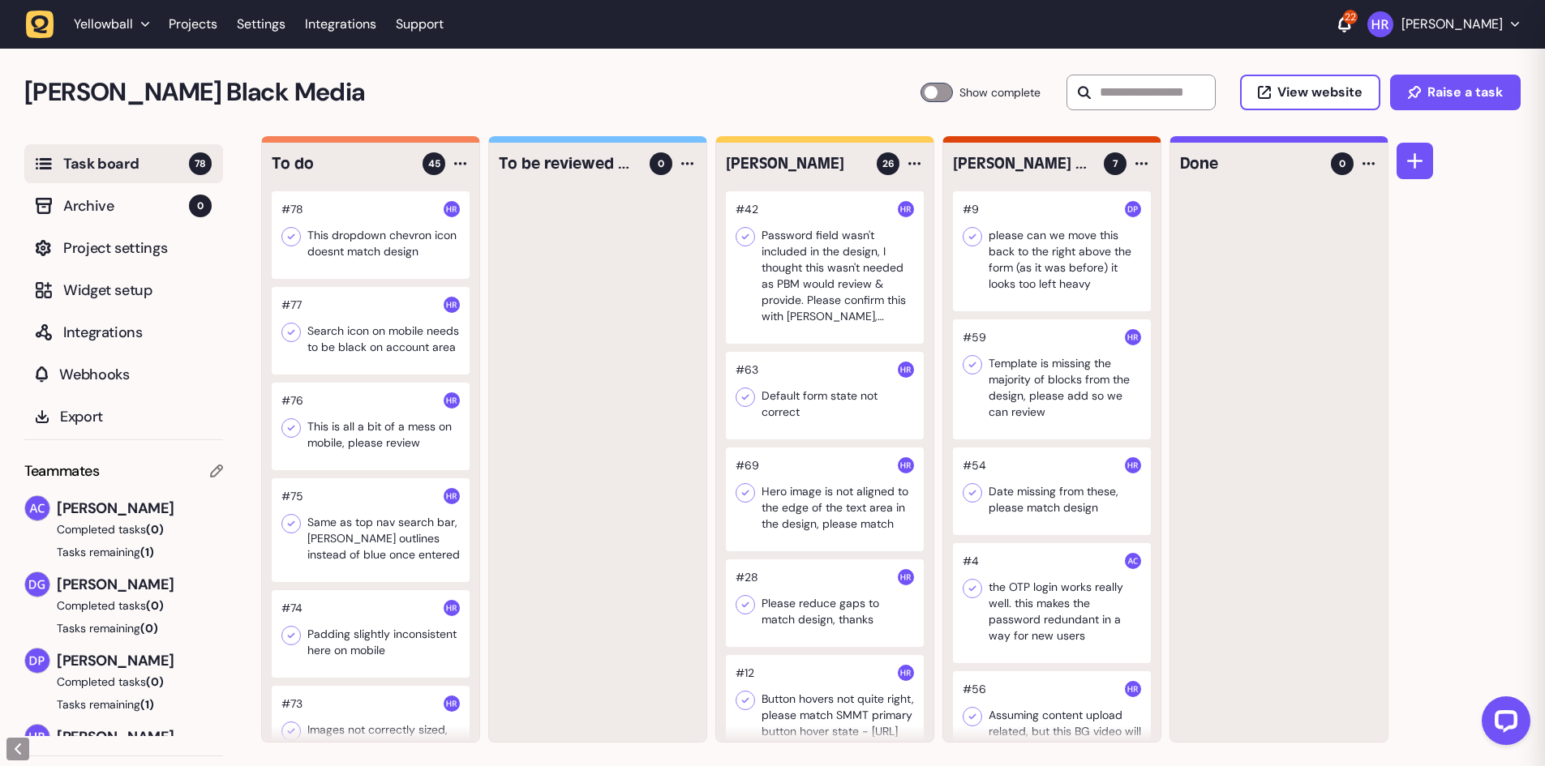
click at [376, 243] on div at bounding box center [371, 235] width 198 height 88
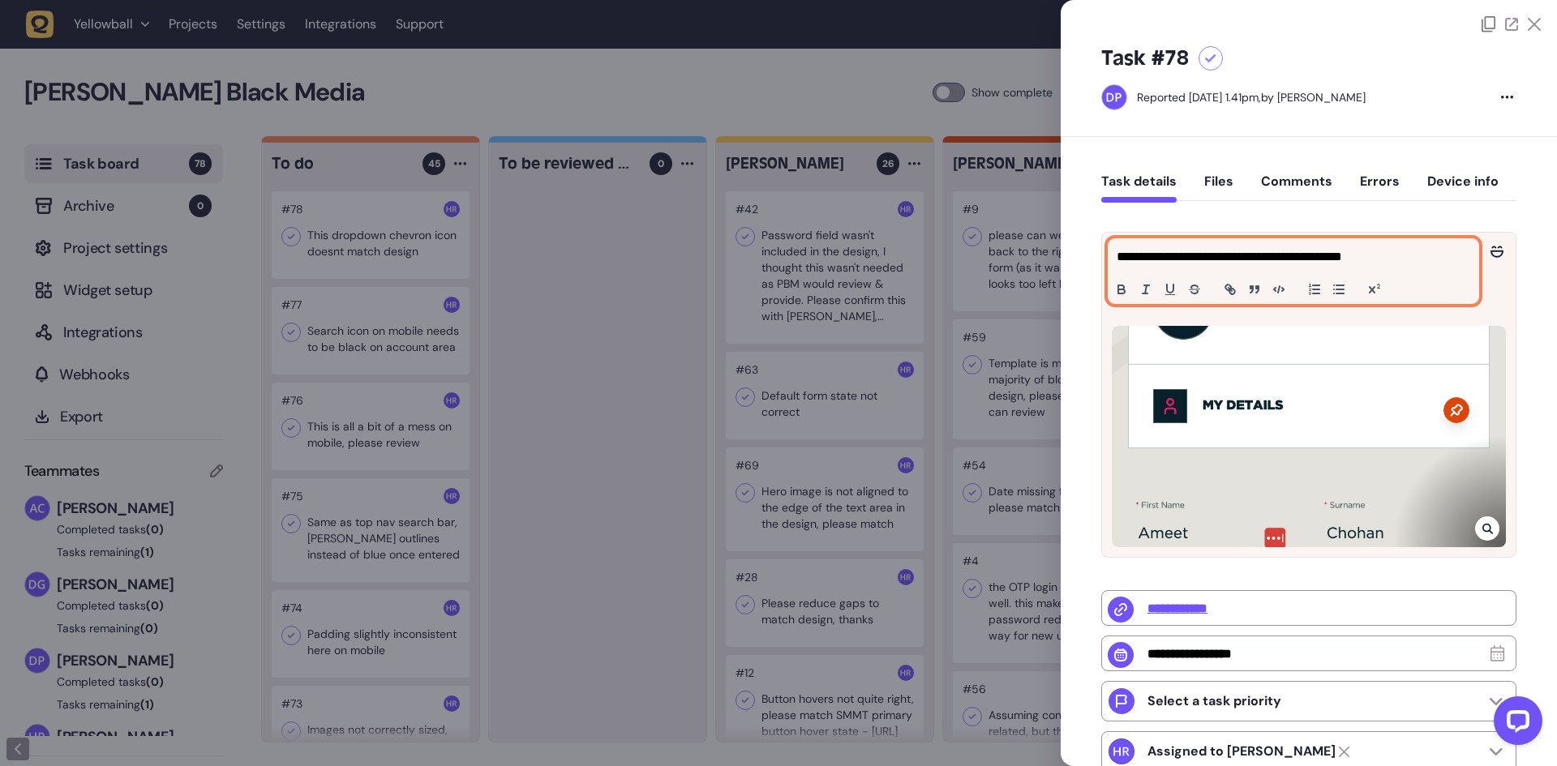
click at [1328, 263] on p "**********" at bounding box center [1292, 256] width 350 height 19
drag, startPoint x: 1445, startPoint y: 260, endPoint x: 1136, endPoint y: 255, distance: 309.1
click at [1136, 255] on p "**********" at bounding box center [1292, 256] width 350 height 19
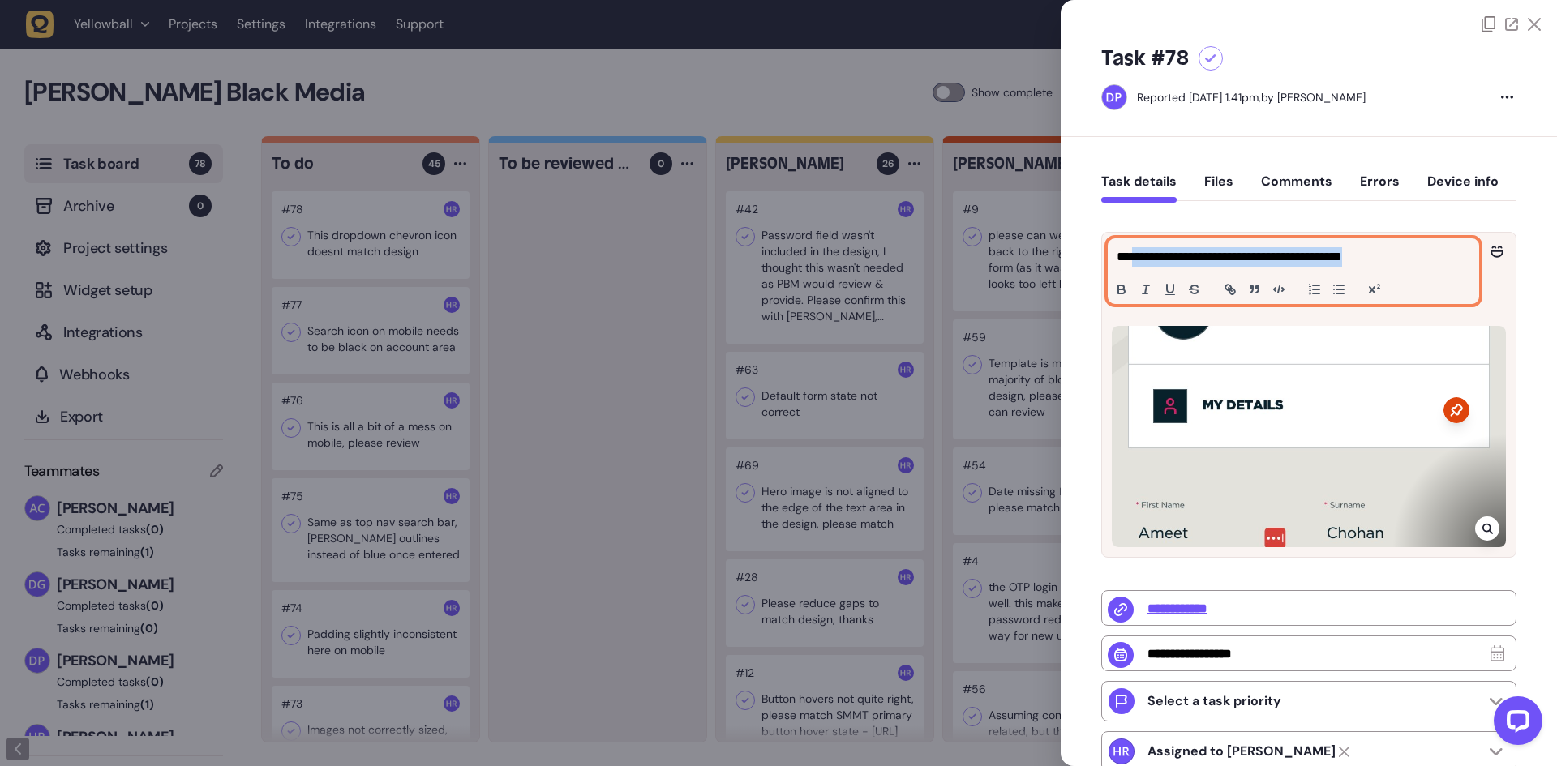
click at [1197, 255] on p "**********" at bounding box center [1292, 256] width 350 height 19
click at [1262, 258] on p "**********" at bounding box center [1292, 256] width 350 height 19
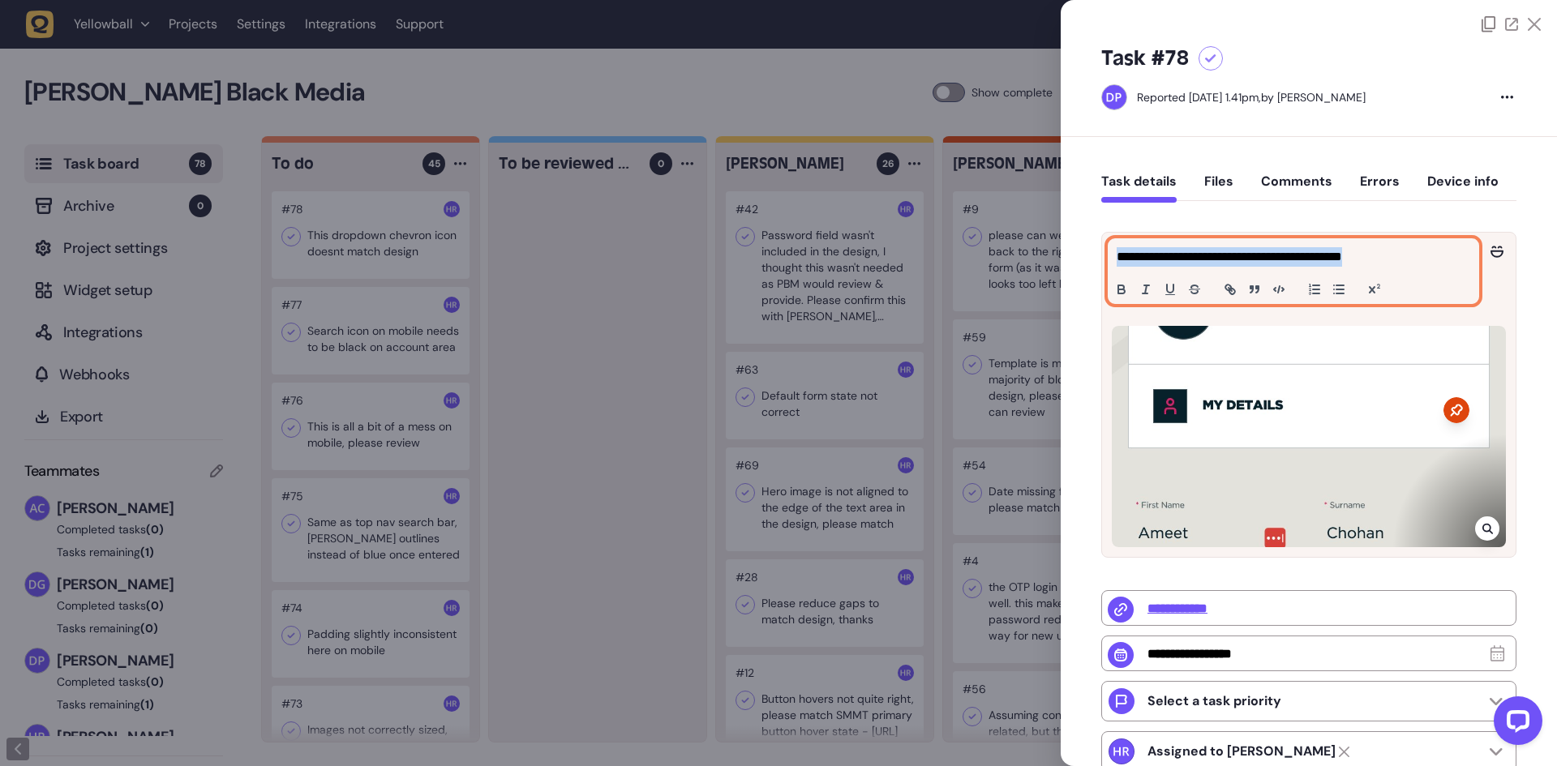
click at [1345, 261] on p "**********" at bounding box center [1292, 256] width 350 height 19
click at [1445, 253] on p "**********" at bounding box center [1292, 256] width 350 height 19
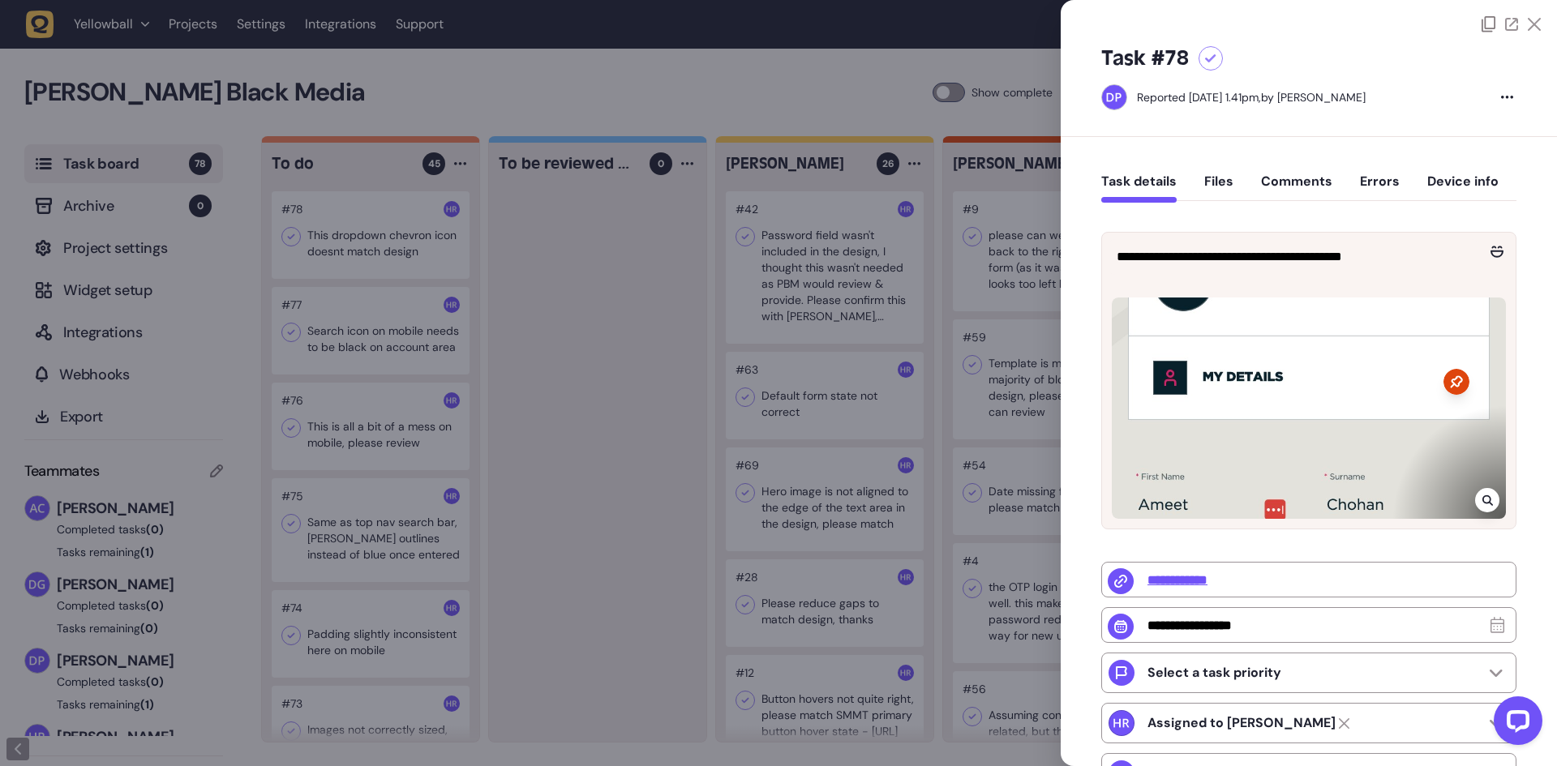
click at [1488, 507] on icon at bounding box center [1488, 500] width 11 height 13
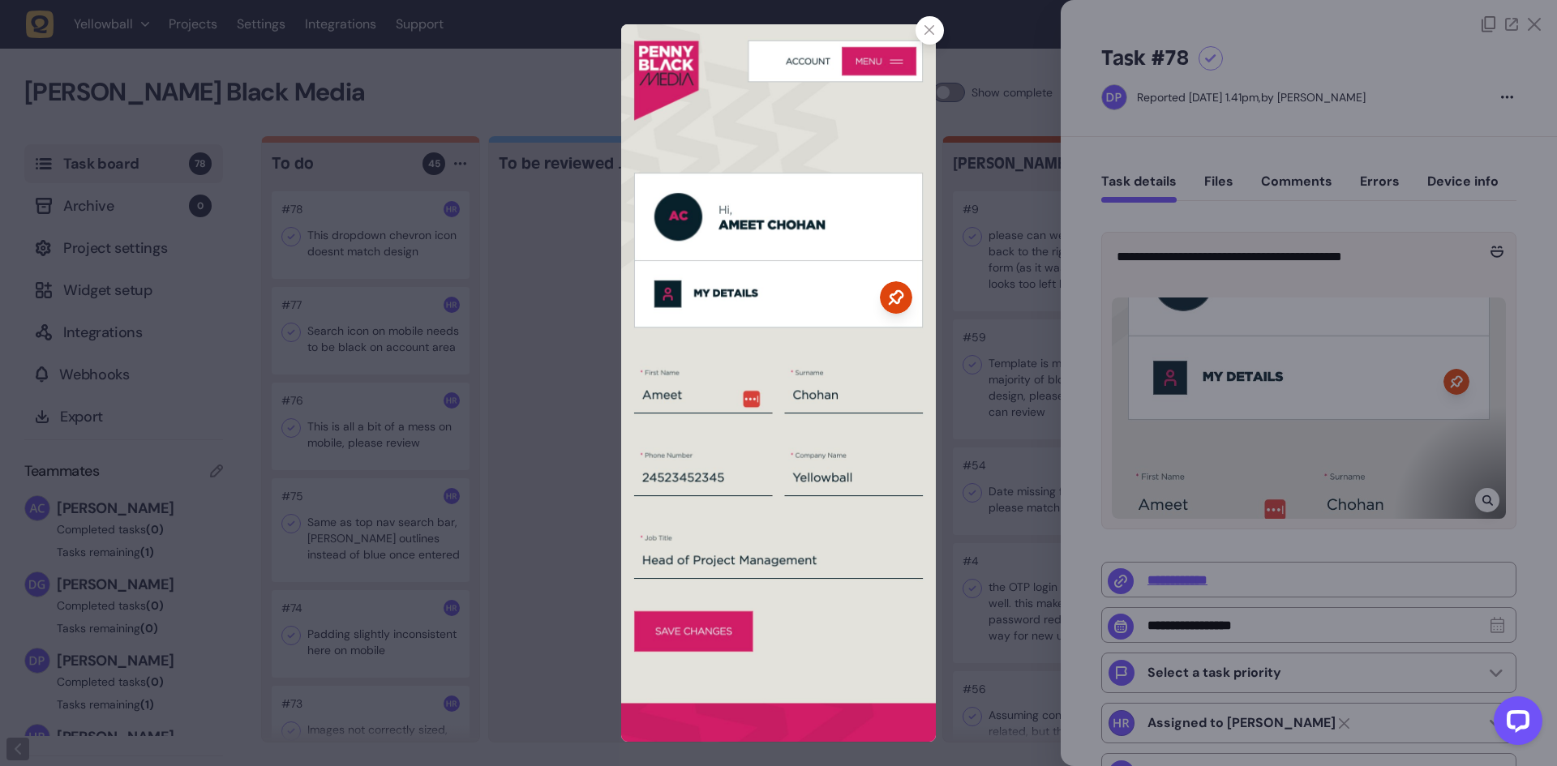
click at [1251, 296] on div at bounding box center [778, 383] width 1557 height 766
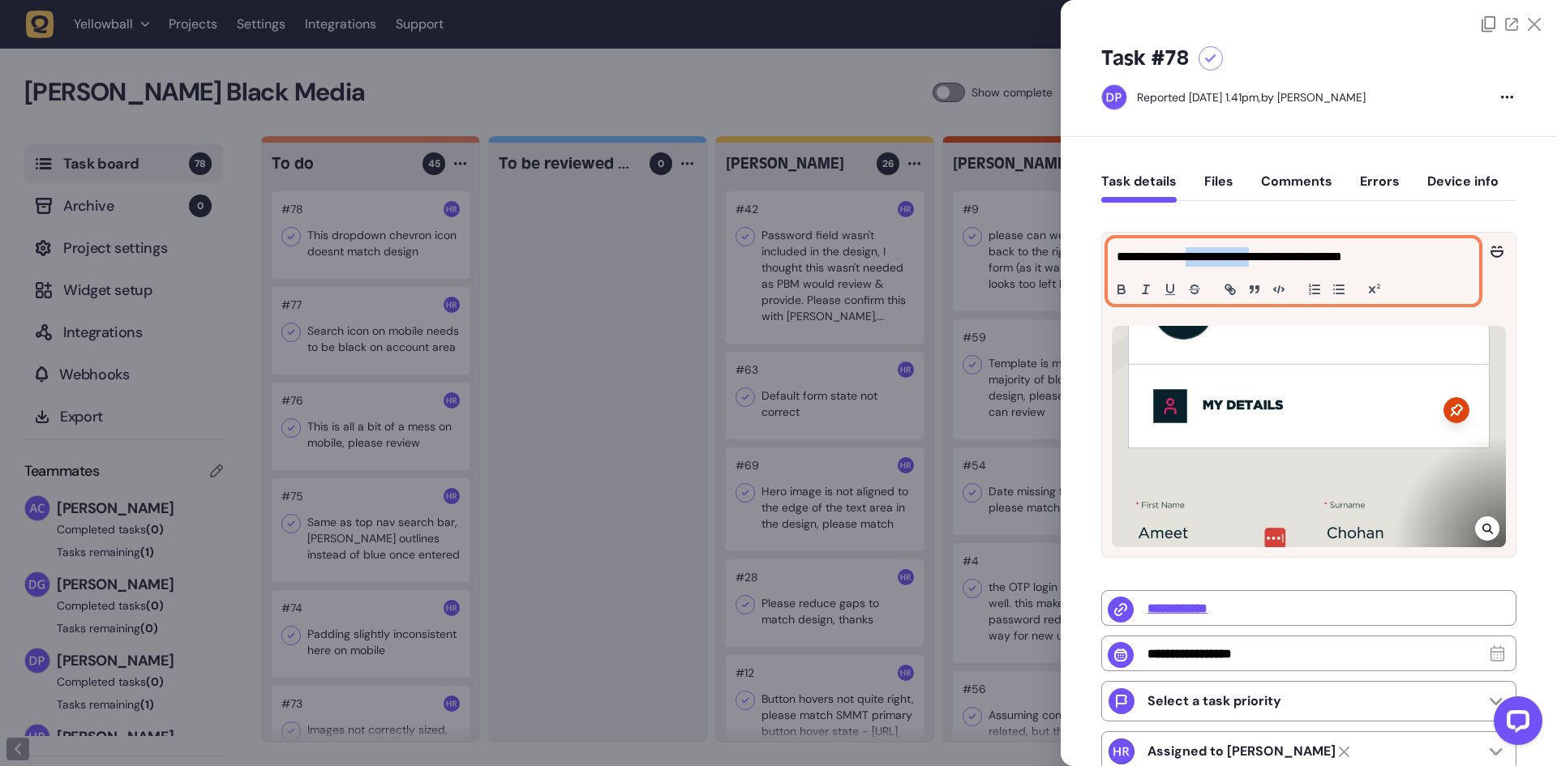
drag, startPoint x: 1211, startPoint y: 260, endPoint x: 1290, endPoint y: 255, distance: 78.8
click at [1290, 255] on p "**********" at bounding box center [1292, 256] width 350 height 19
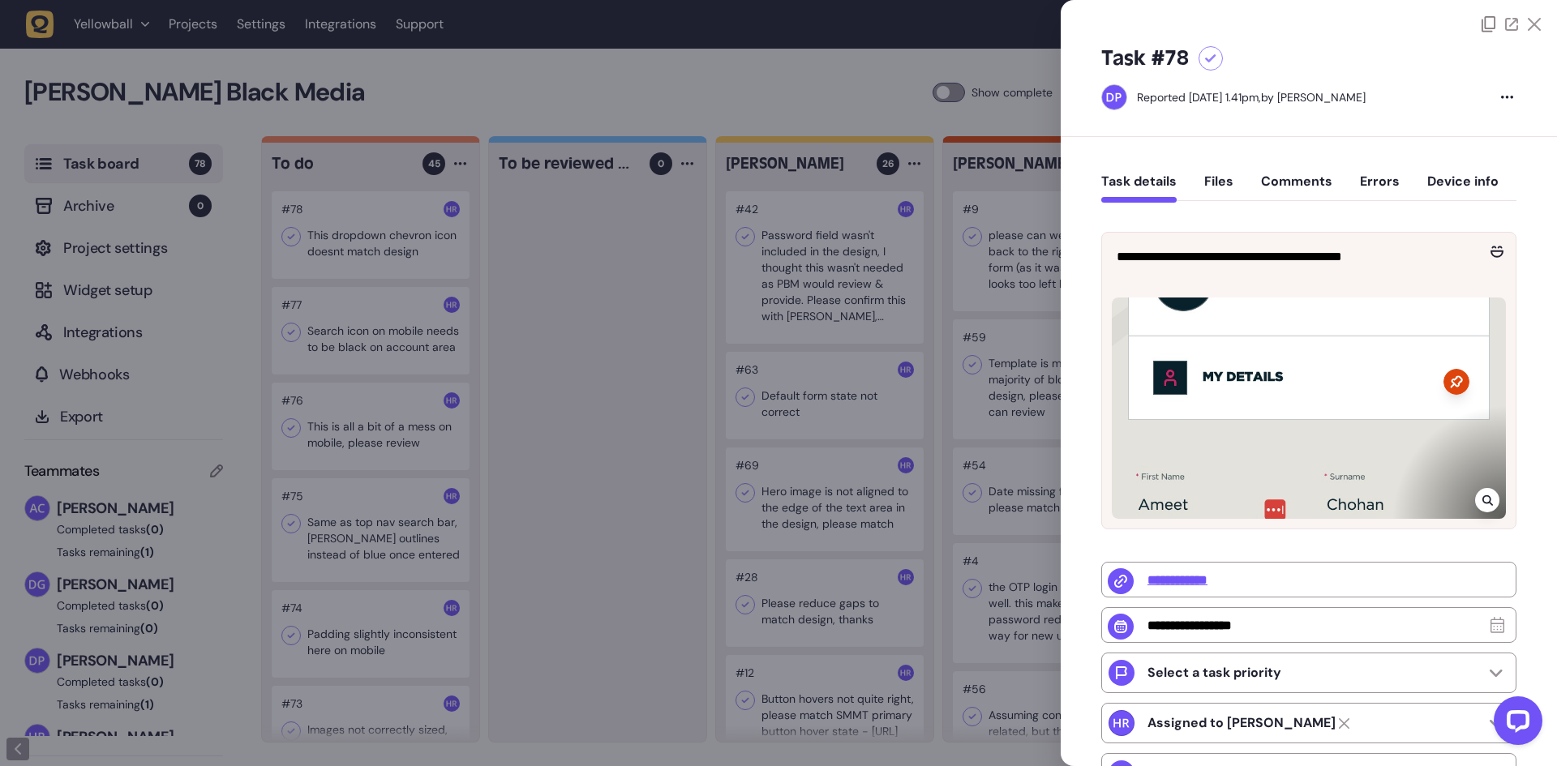
click at [1483, 507] on icon at bounding box center [1488, 500] width 11 height 13
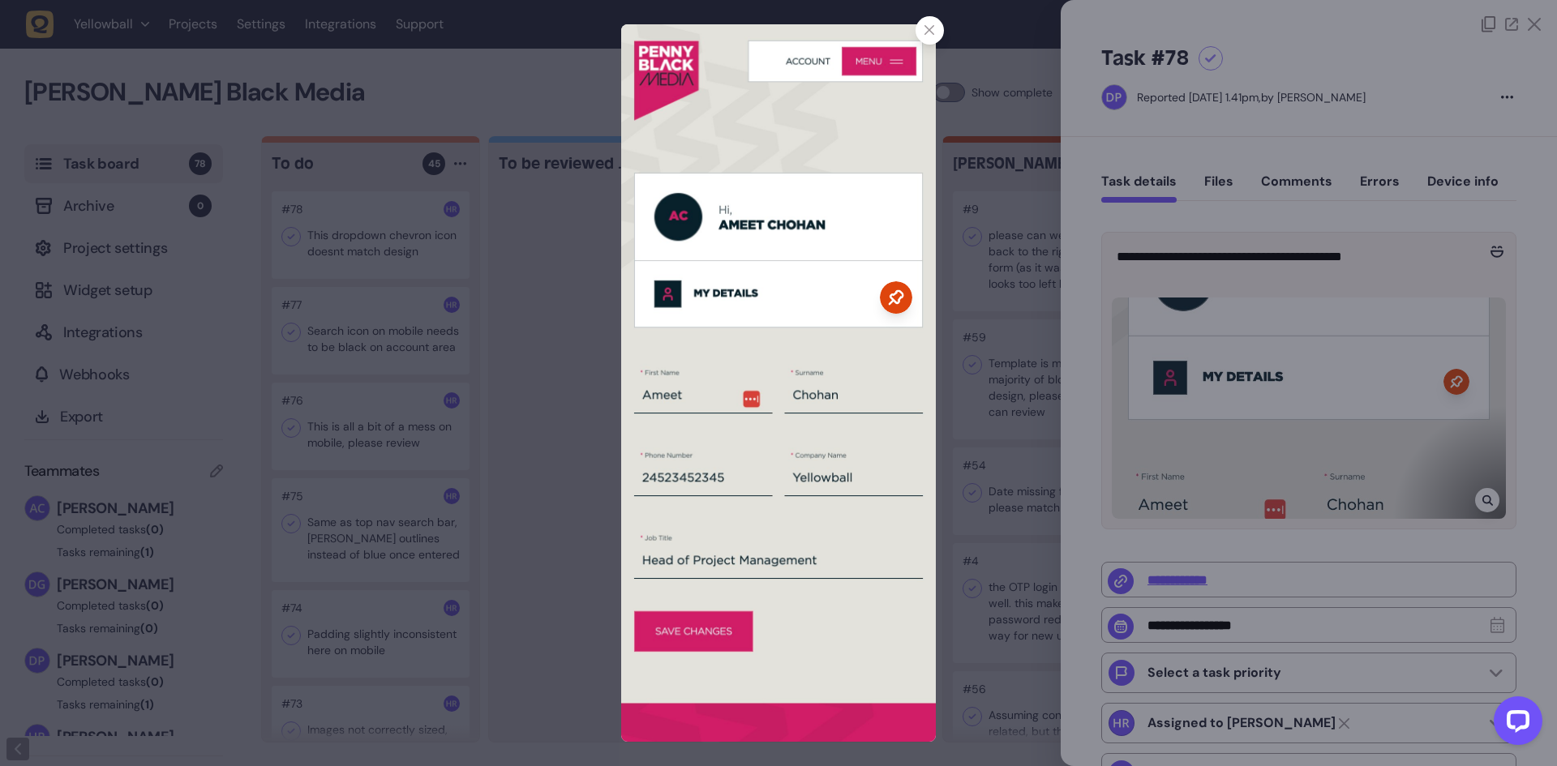
click at [747, 397] on img at bounding box center [778, 383] width 314 height 718
click at [680, 409] on img at bounding box center [778, 383] width 314 height 718
click at [691, 483] on img at bounding box center [778, 383] width 314 height 718
click at [660, 397] on img at bounding box center [778, 383] width 314 height 718
click at [787, 364] on img at bounding box center [778, 383] width 314 height 718
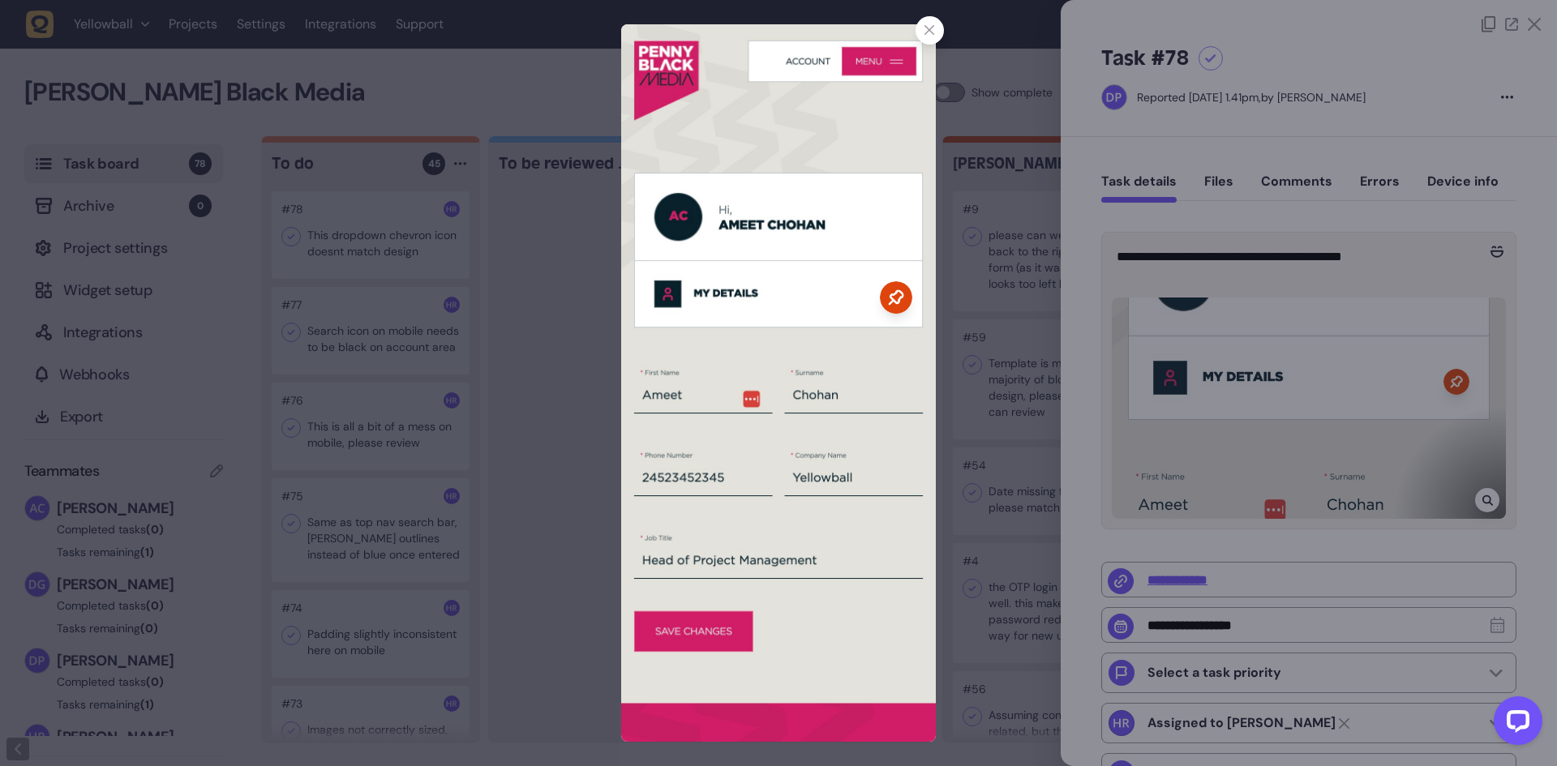
click at [896, 302] on icon at bounding box center [896, 297] width 15 height 15
click at [566, 216] on div at bounding box center [778, 383] width 1557 height 766
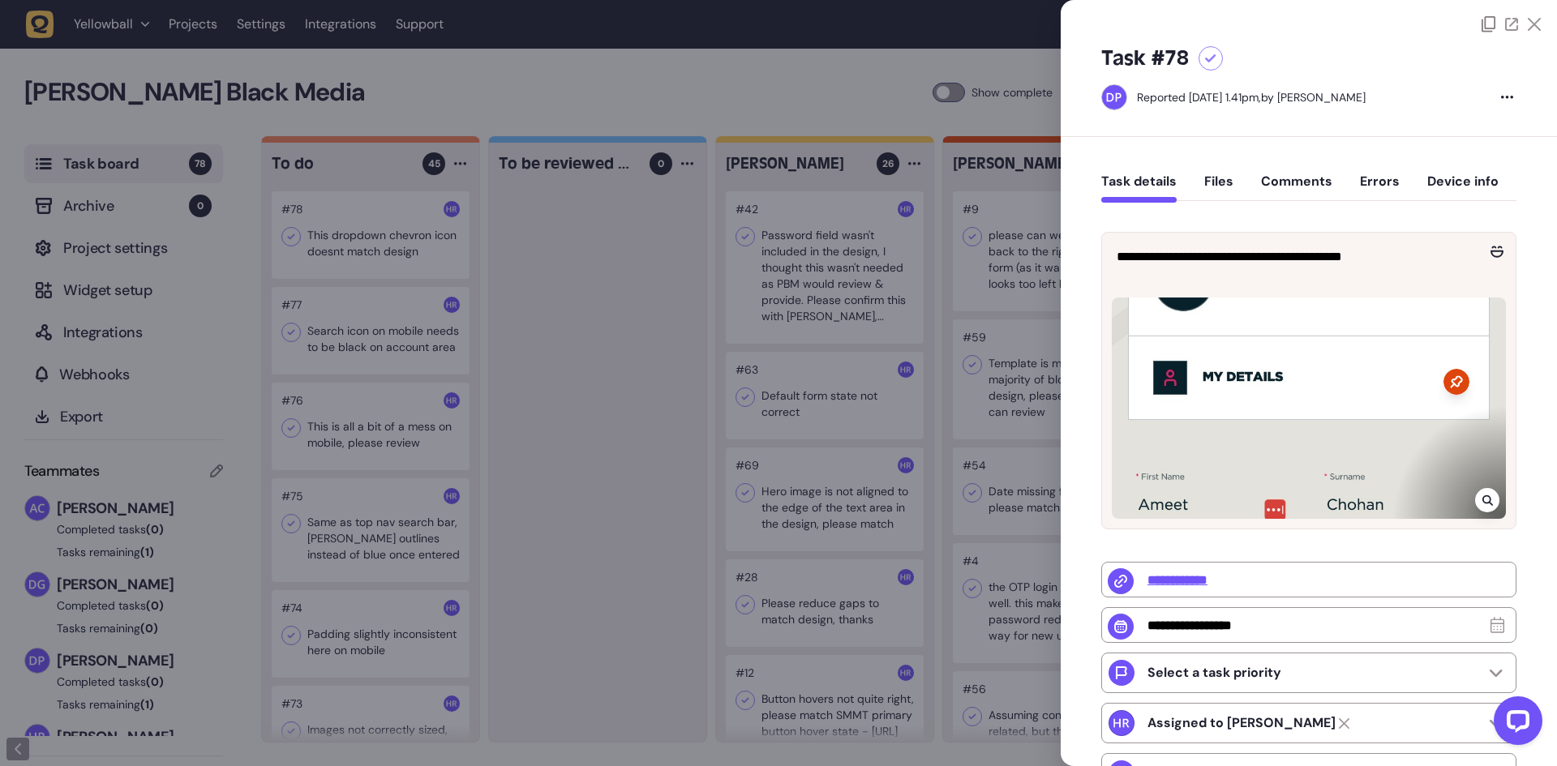
click at [290, 238] on div at bounding box center [778, 383] width 1557 height 766
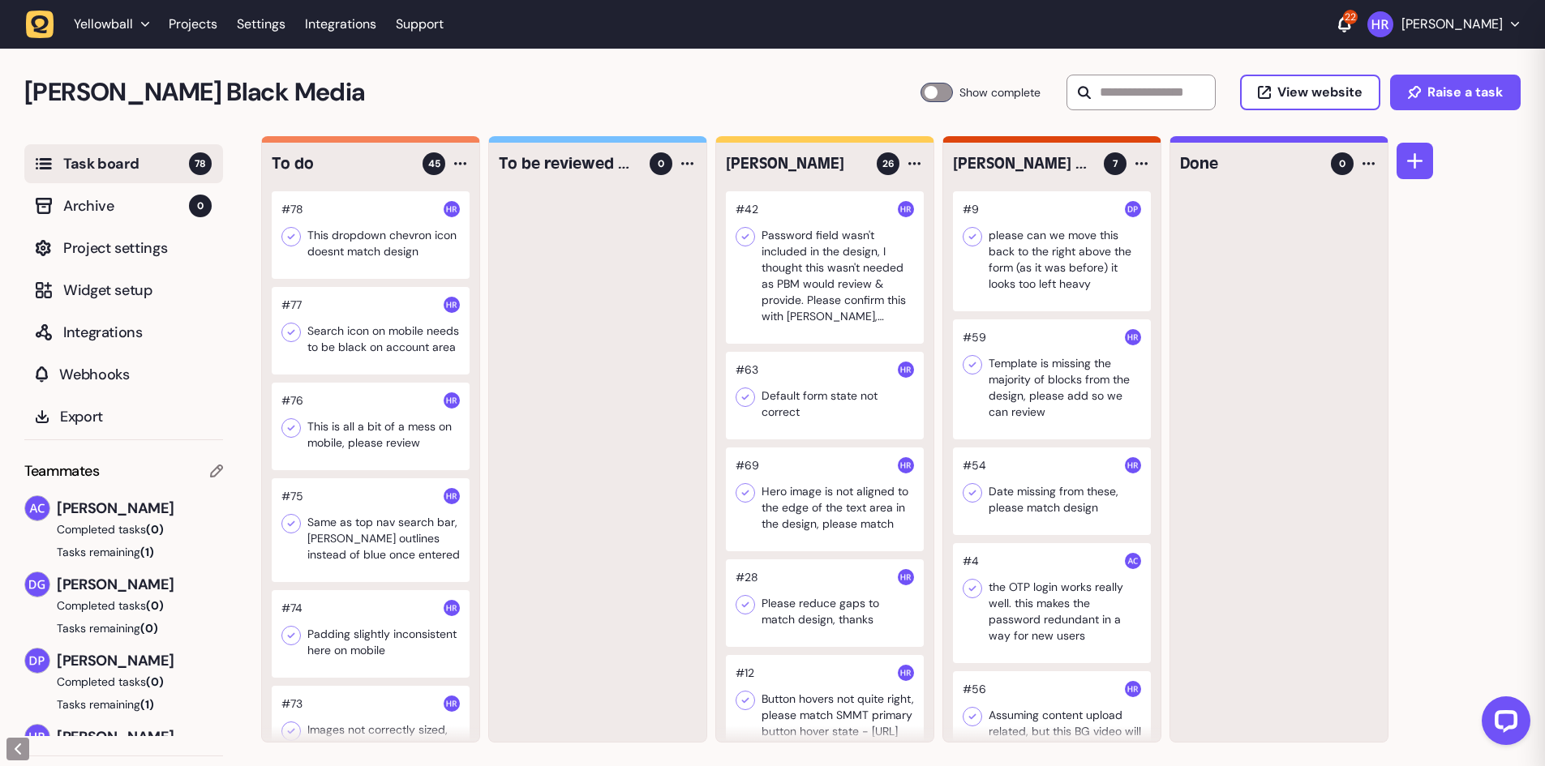
click at [290, 238] on icon at bounding box center [291, 237] width 7 height 6
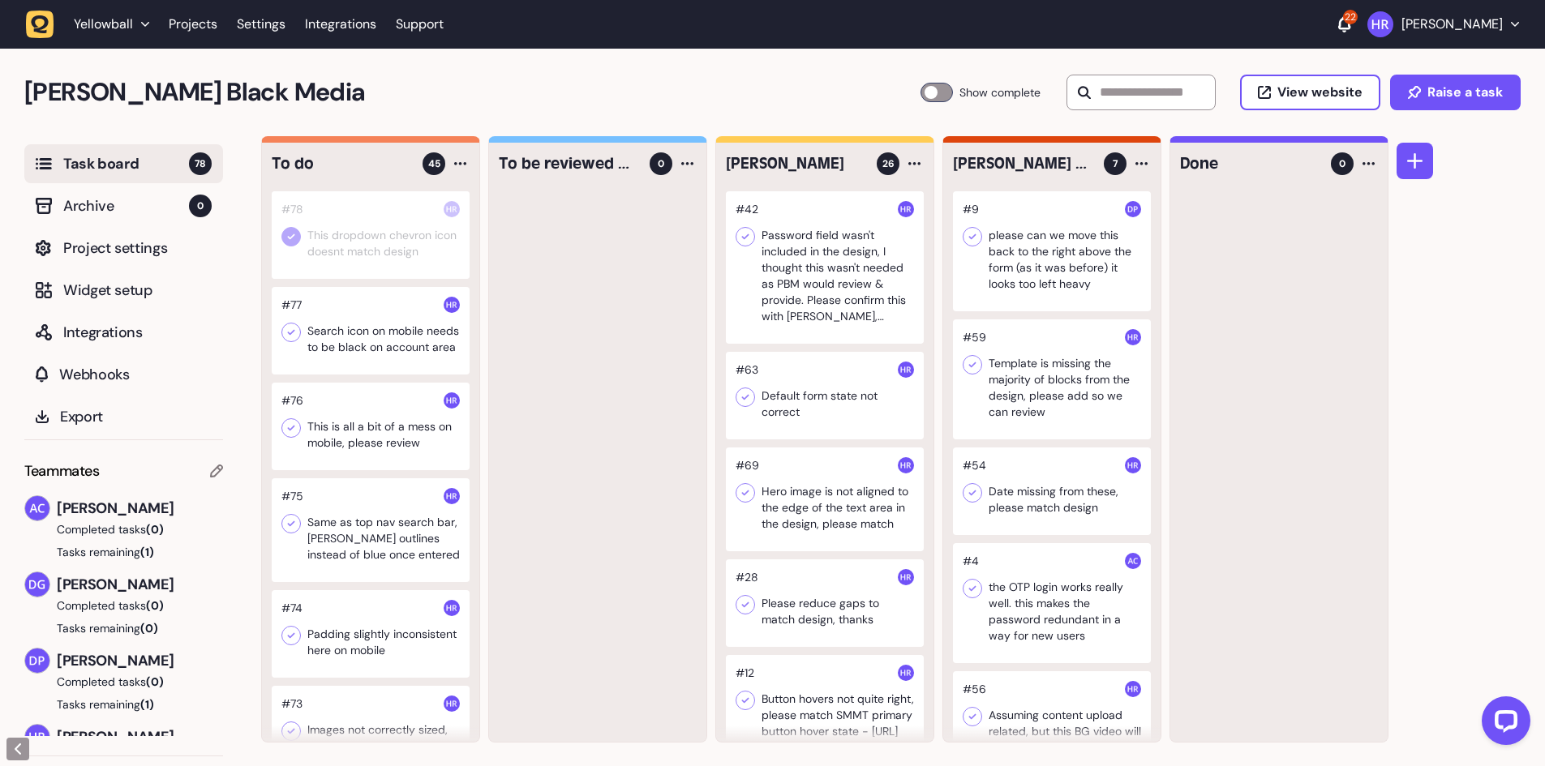
click at [401, 354] on div at bounding box center [371, 331] width 198 height 88
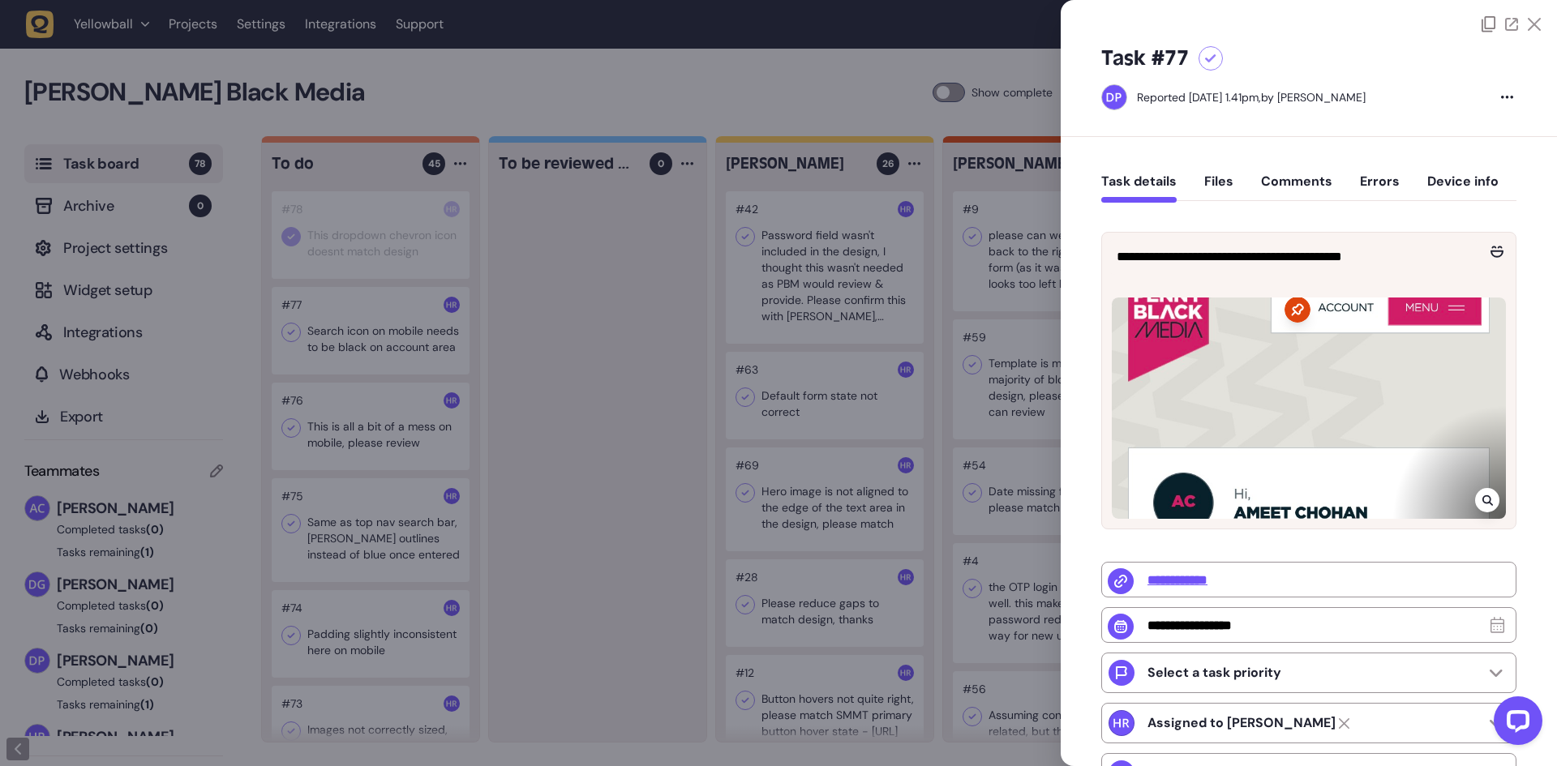
click at [401, 354] on div at bounding box center [778, 383] width 1557 height 766
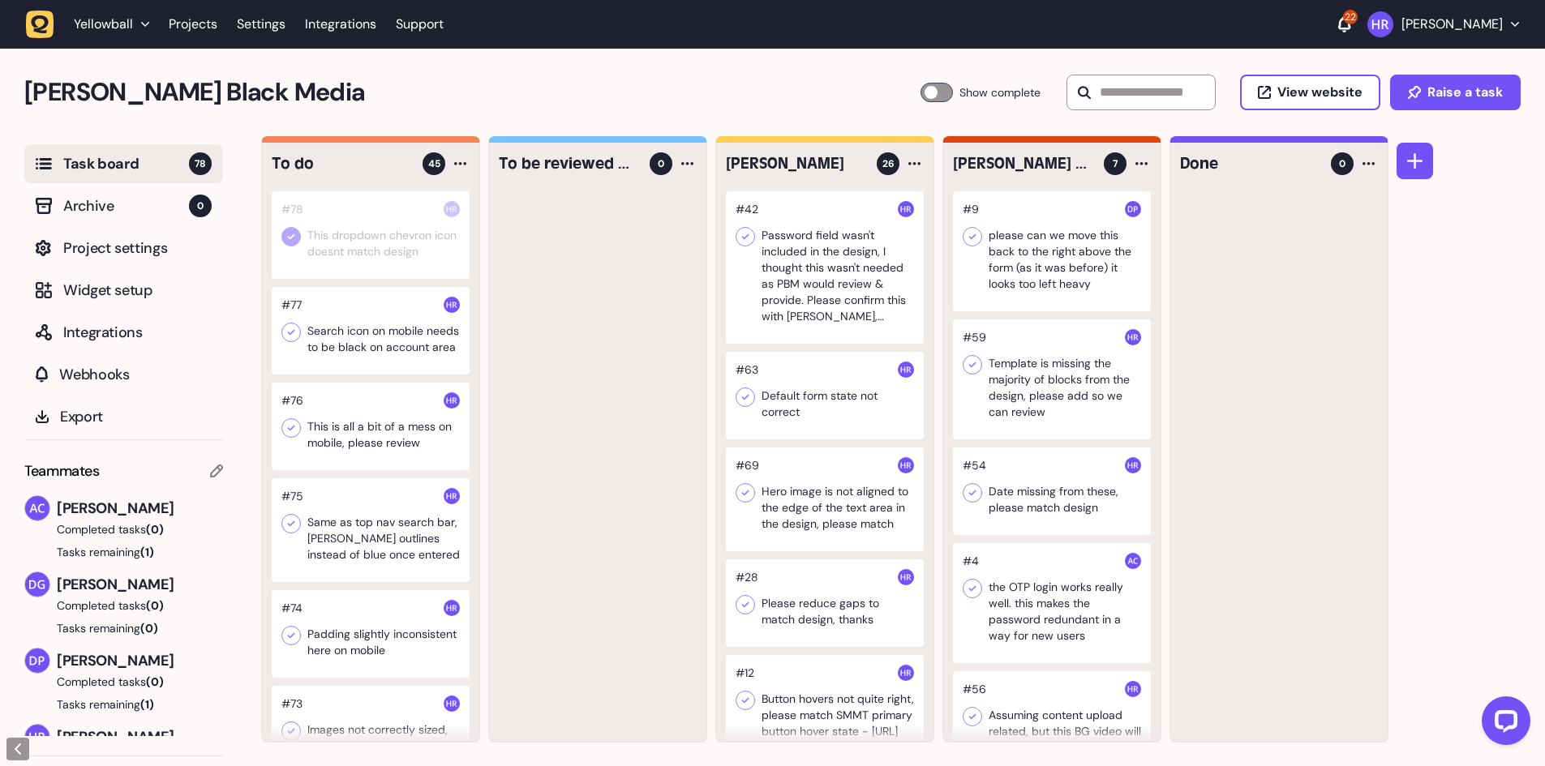
click at [401, 354] on div at bounding box center [371, 331] width 198 height 88
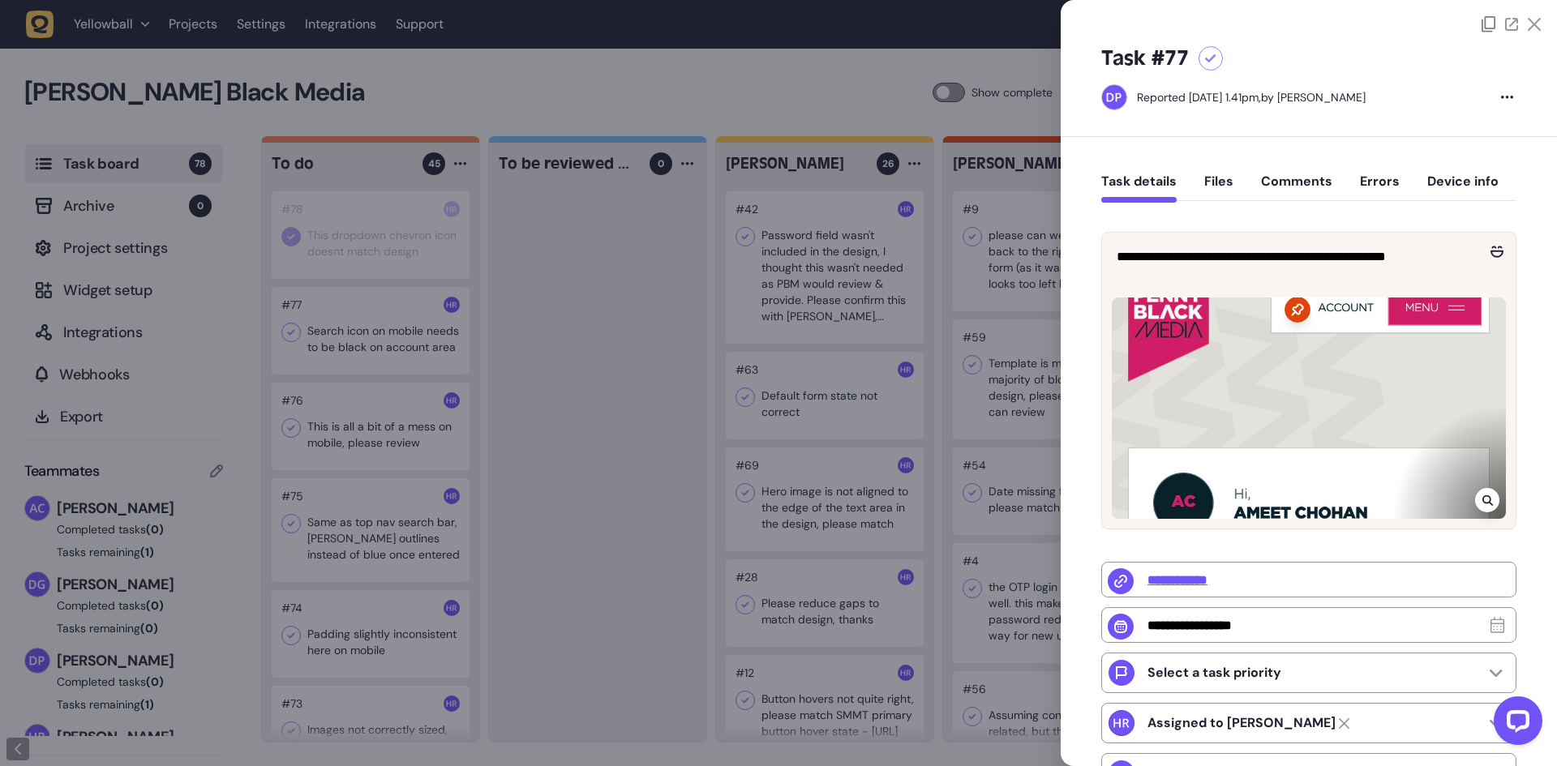
click at [550, 344] on div at bounding box center [778, 383] width 1557 height 766
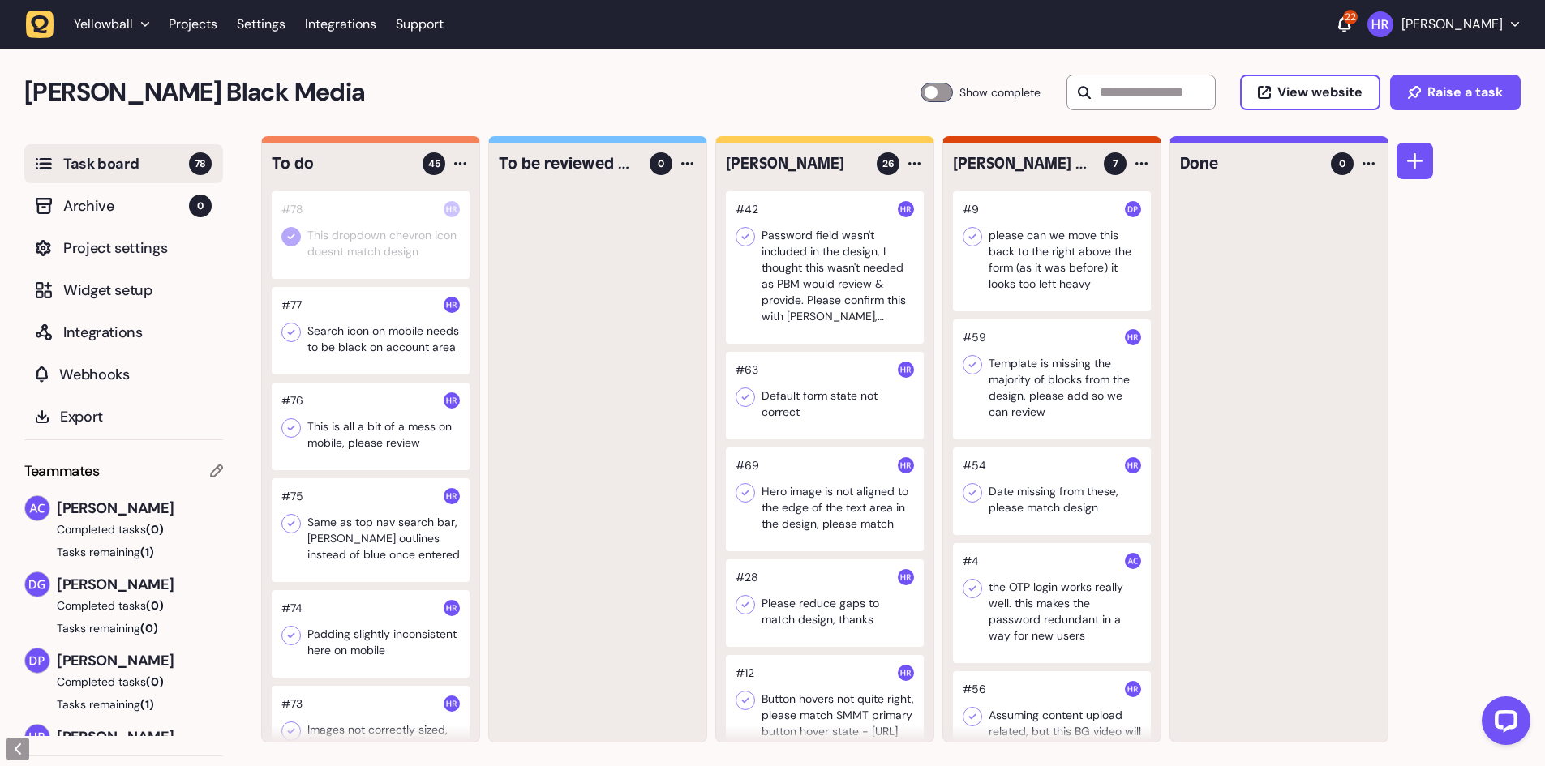
click at [390, 444] on div at bounding box center [371, 427] width 198 height 88
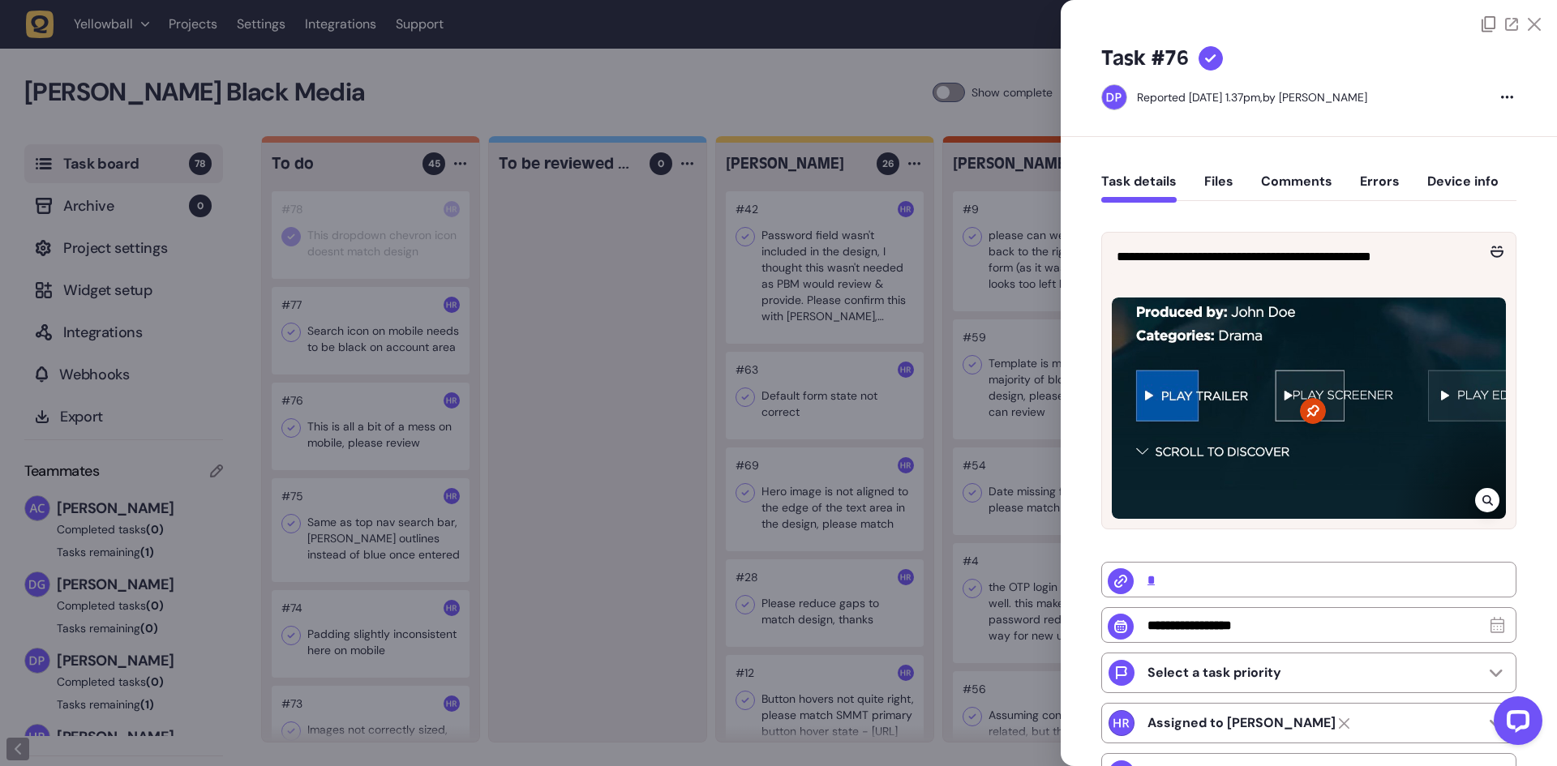
click at [379, 337] on div at bounding box center [778, 383] width 1557 height 766
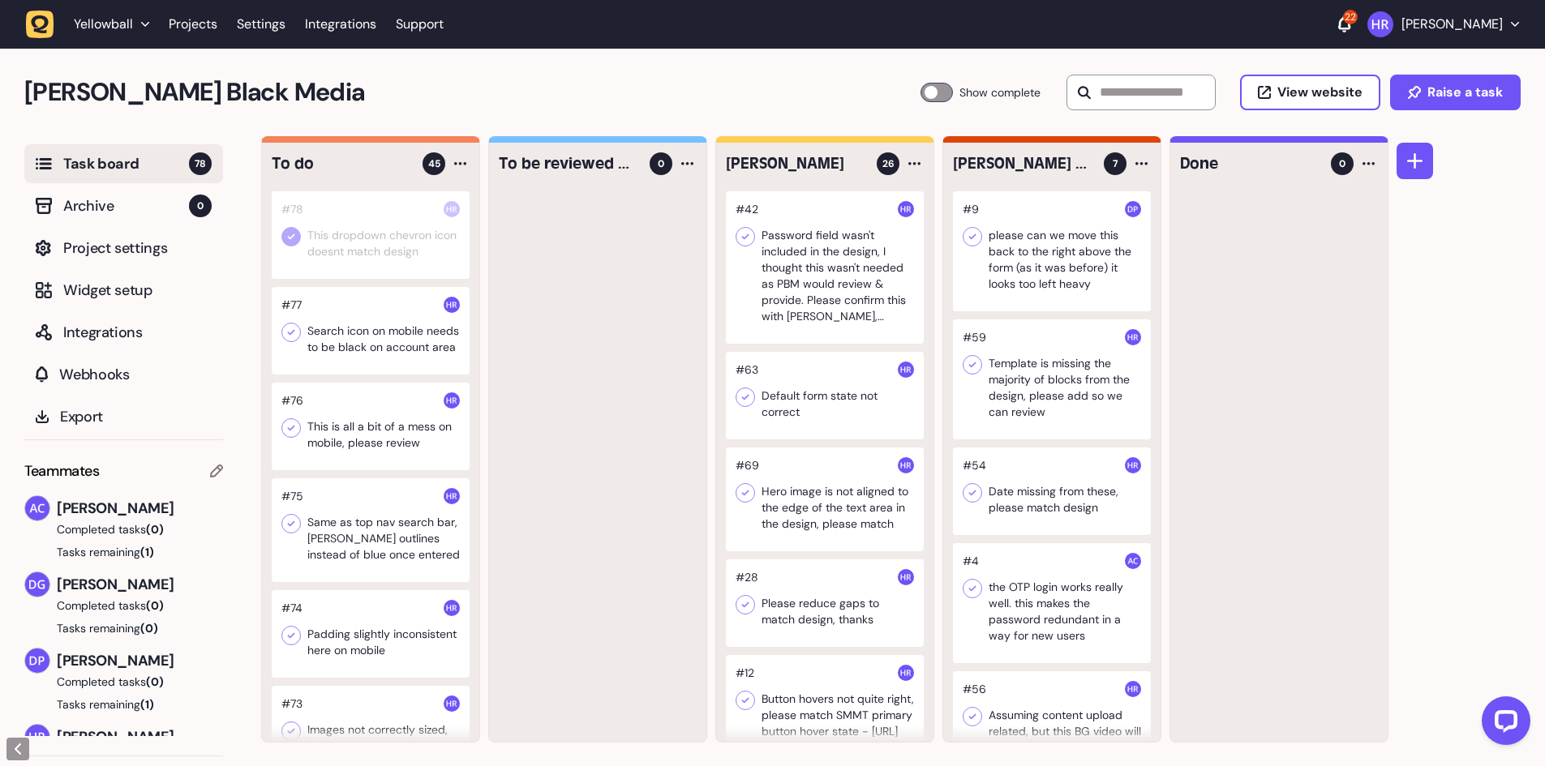
click at [282, 335] on div at bounding box center [290, 332] width 19 height 19
click at [603, 349] on div at bounding box center [597, 466] width 217 height 551
click at [623, 344] on div at bounding box center [597, 466] width 217 height 551
click at [408, 470] on div at bounding box center [371, 427] width 198 height 88
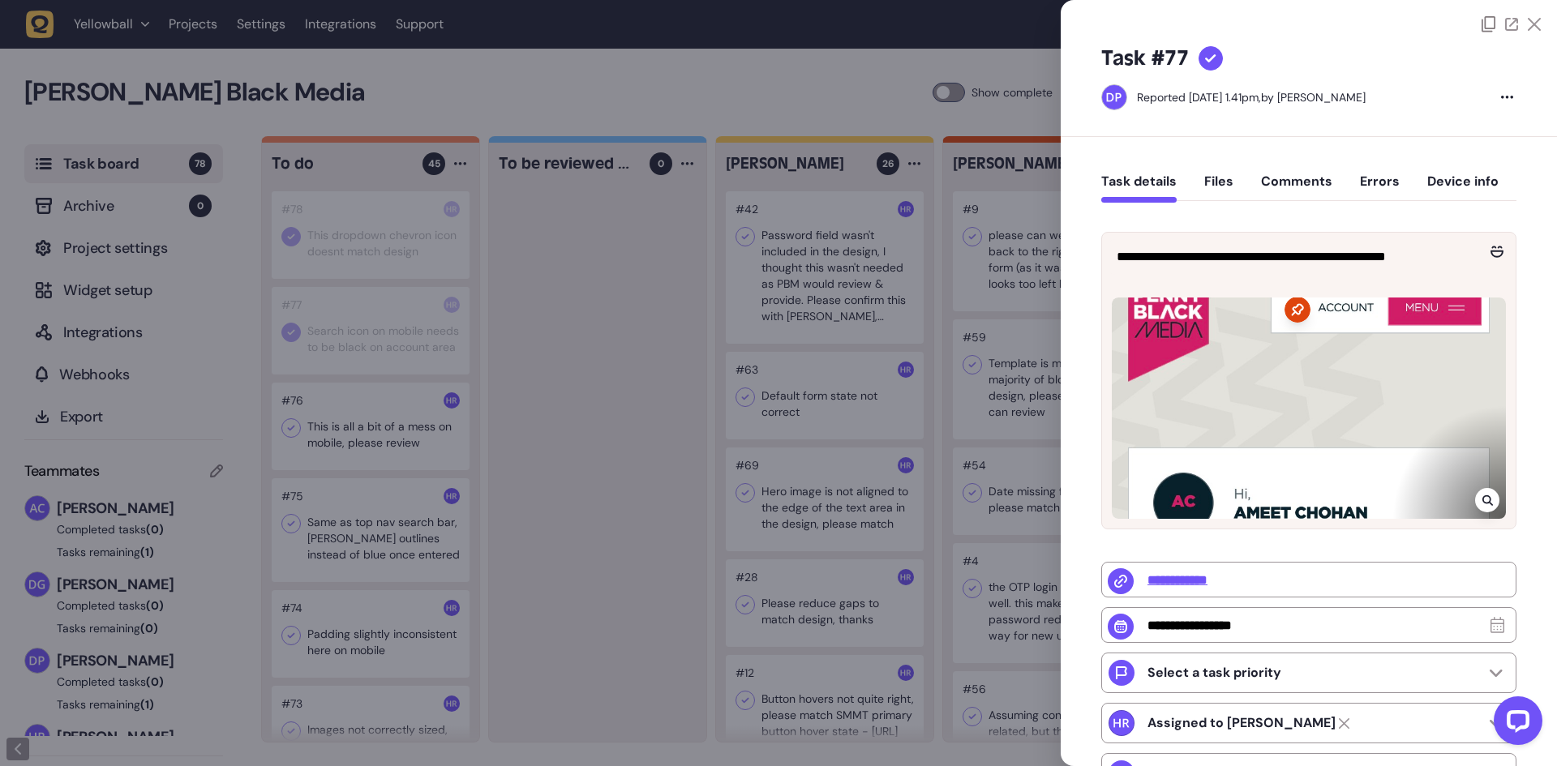
type input "*"
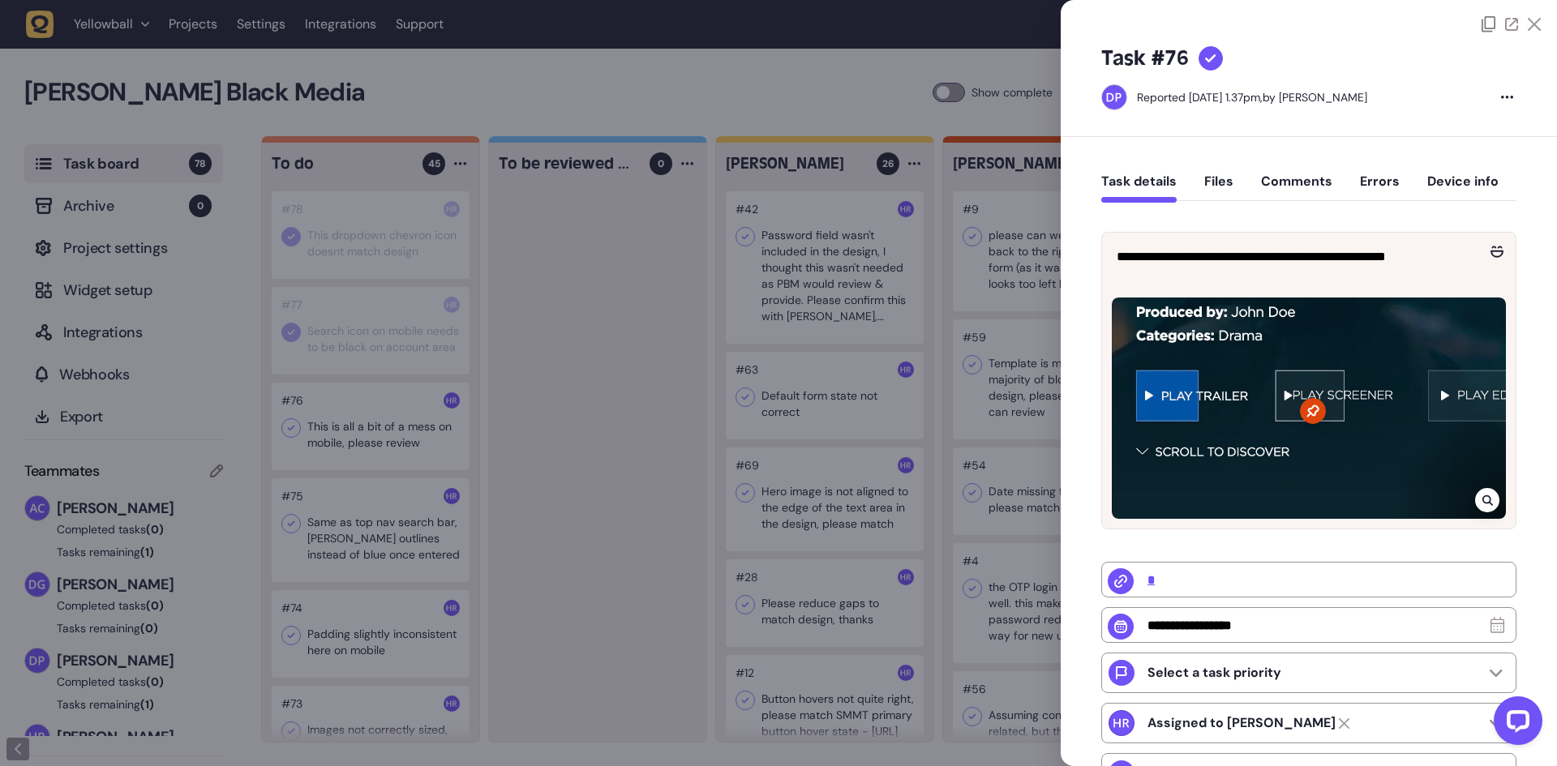
click at [409, 457] on div at bounding box center [778, 383] width 1557 height 766
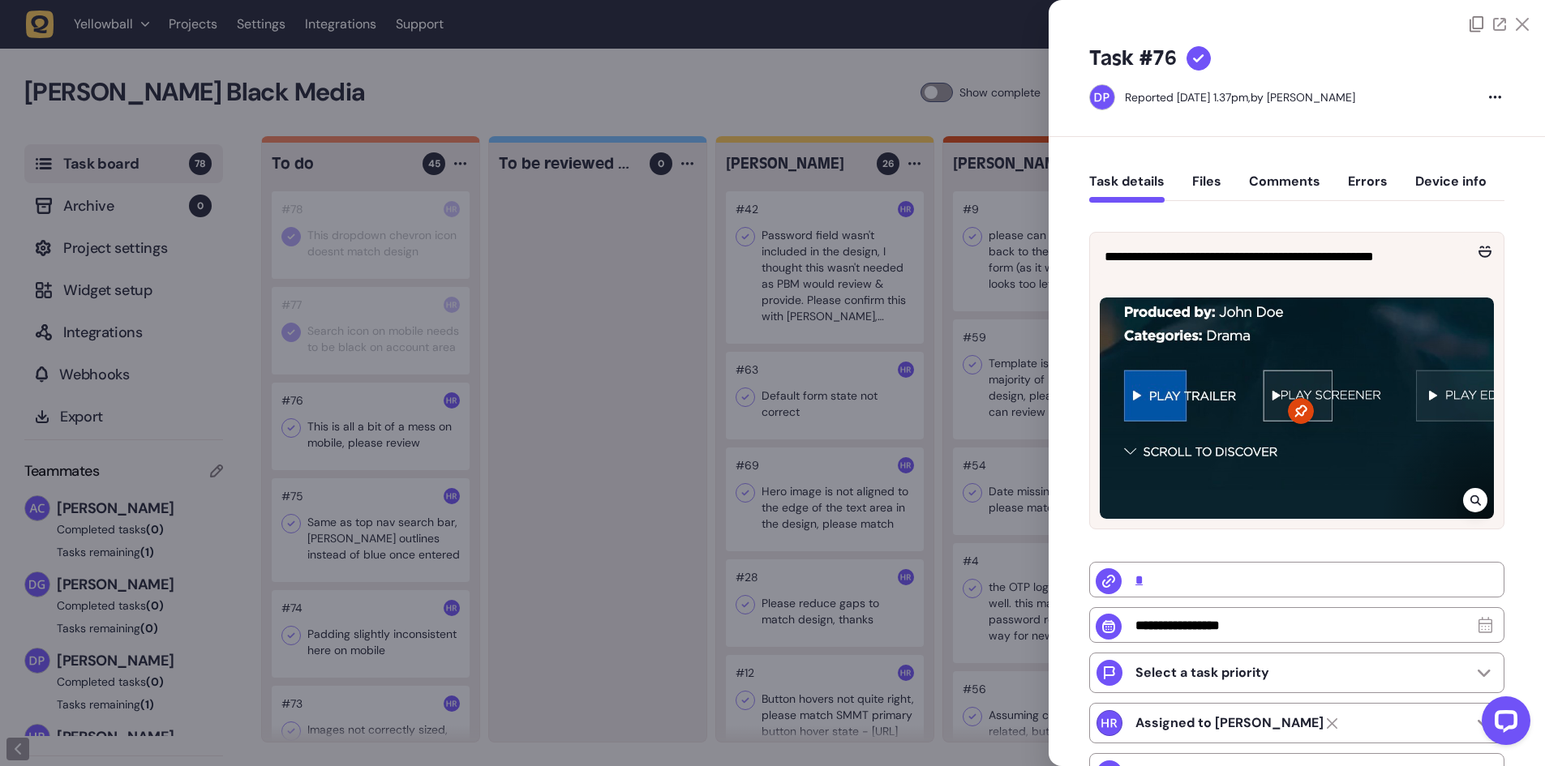
click at [409, 457] on div at bounding box center [371, 427] width 198 height 88
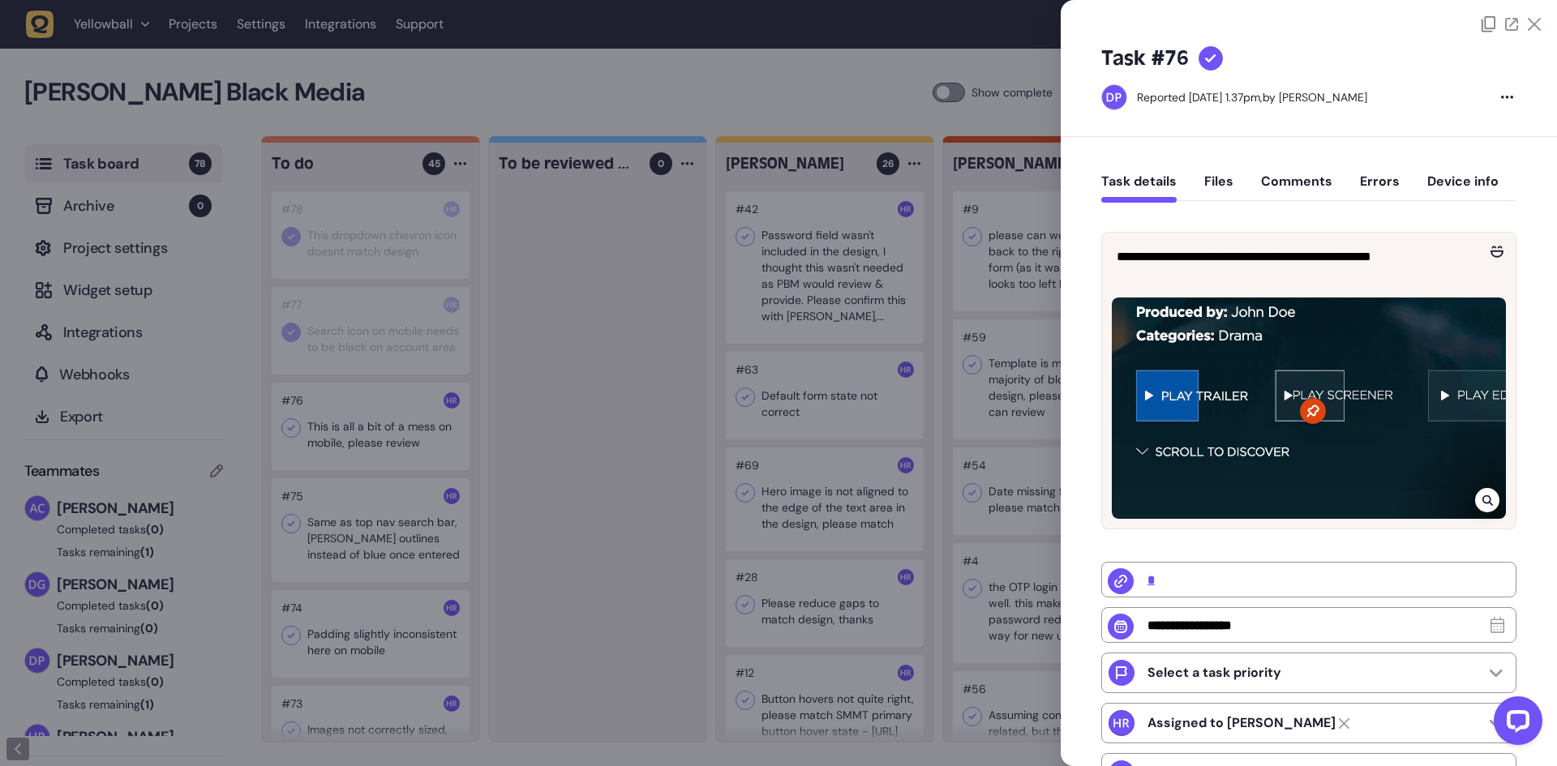
click at [618, 457] on div at bounding box center [778, 383] width 1557 height 766
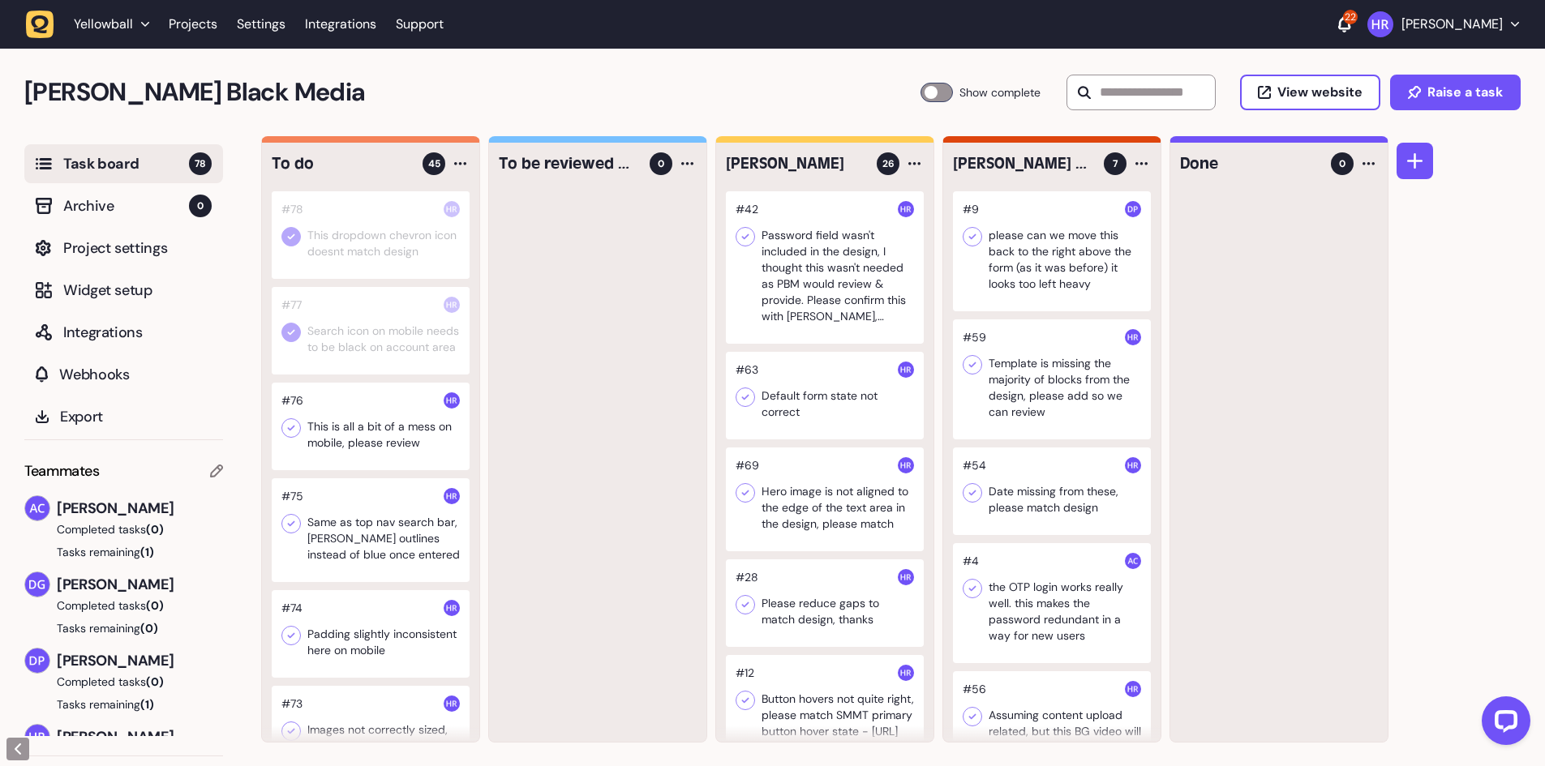
click at [386, 367] on div at bounding box center [371, 331] width 198 height 88
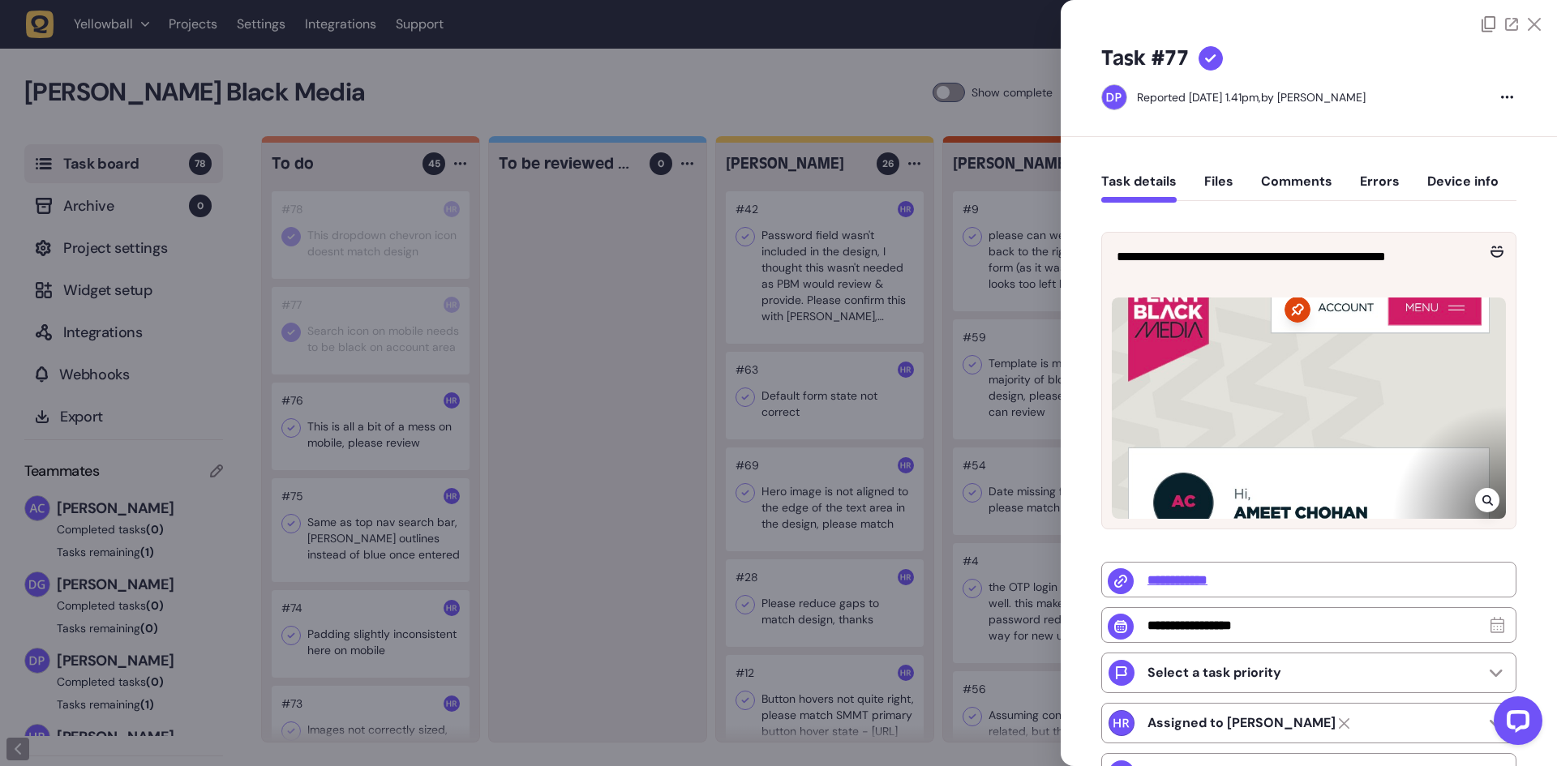
click at [375, 447] on div at bounding box center [778, 383] width 1557 height 766
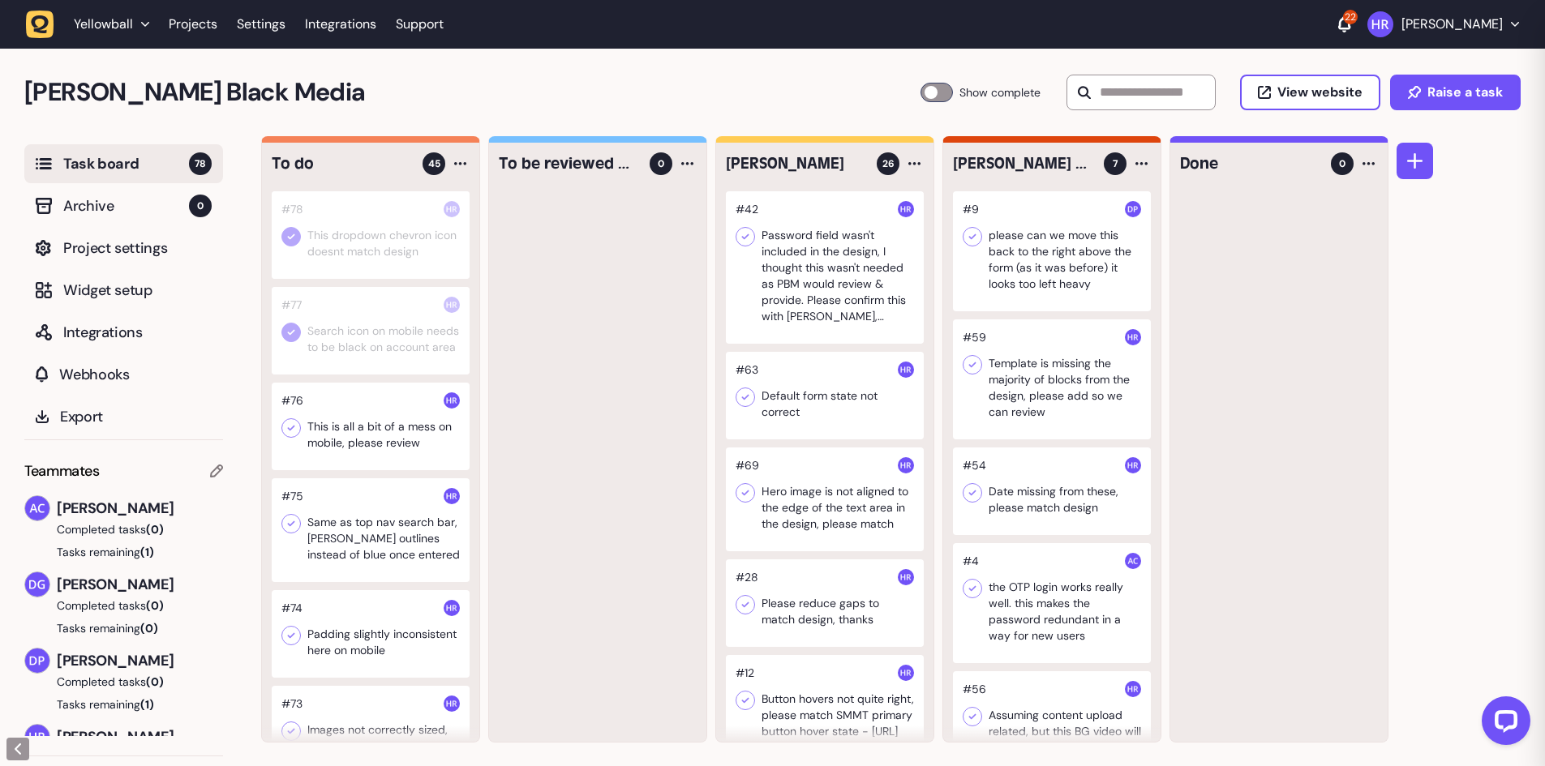
click at [375, 447] on div at bounding box center [371, 427] width 198 height 88
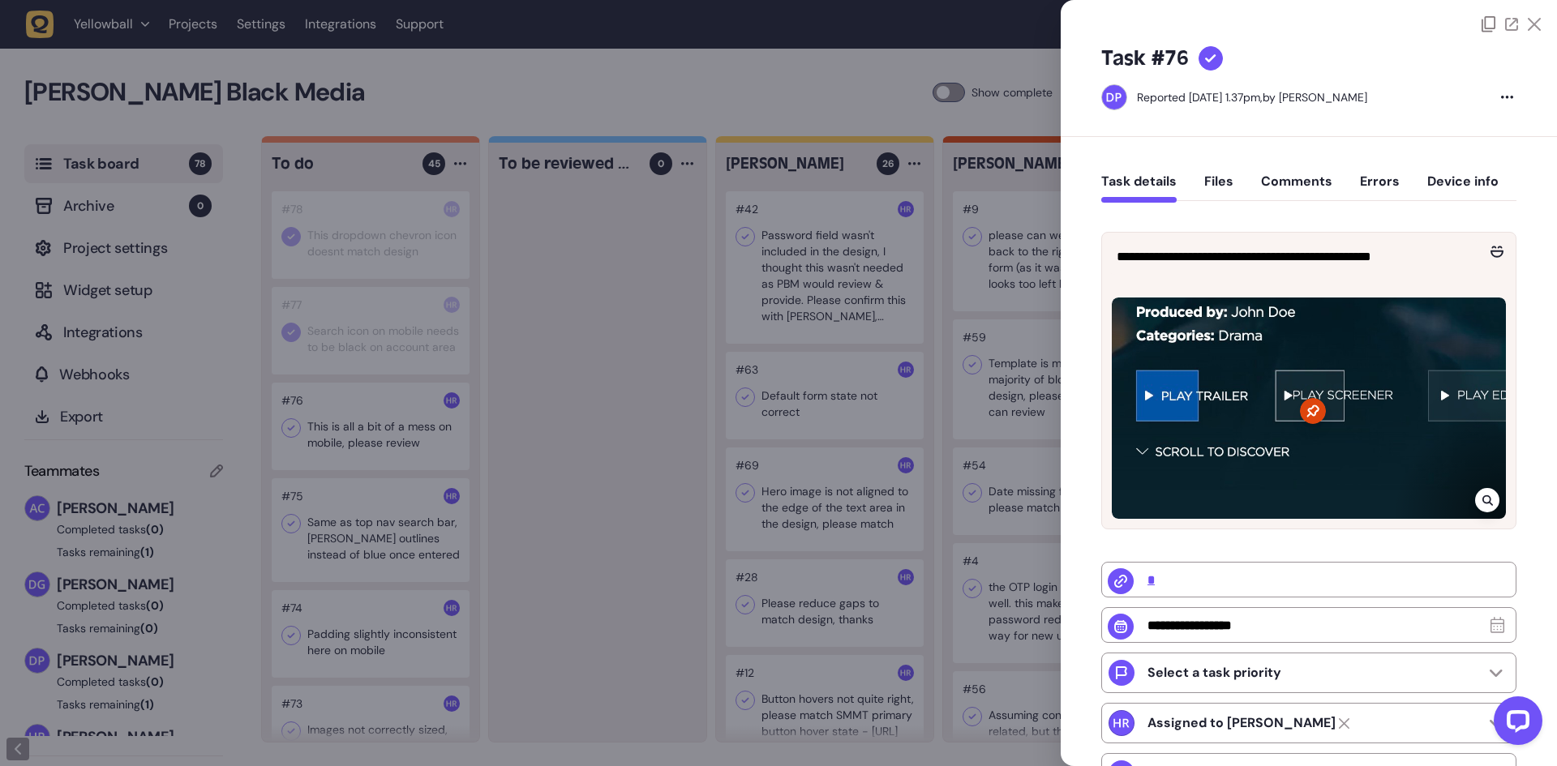
click at [511, 354] on div at bounding box center [778, 383] width 1557 height 766
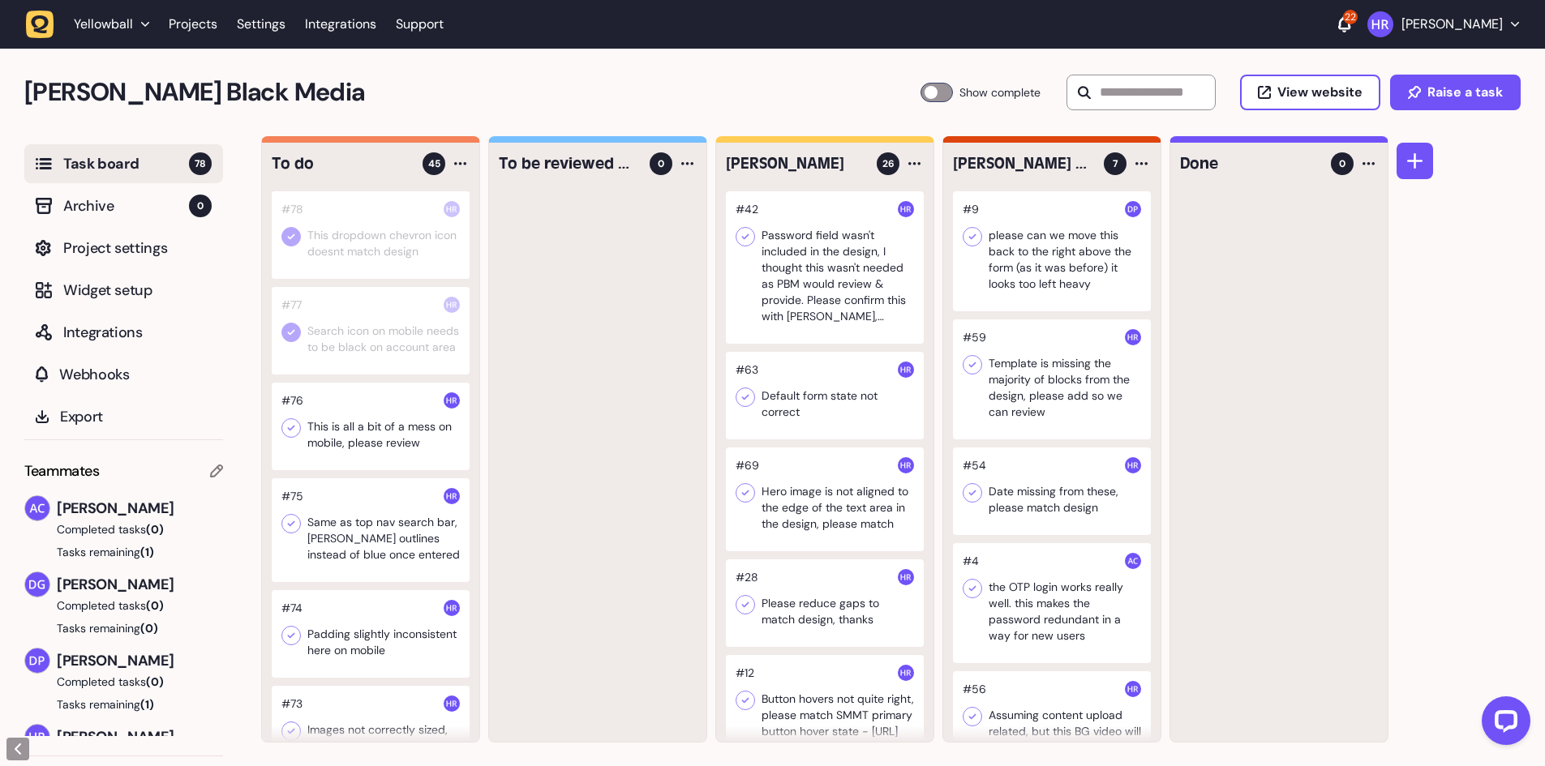
click at [293, 436] on icon at bounding box center [291, 428] width 16 height 16
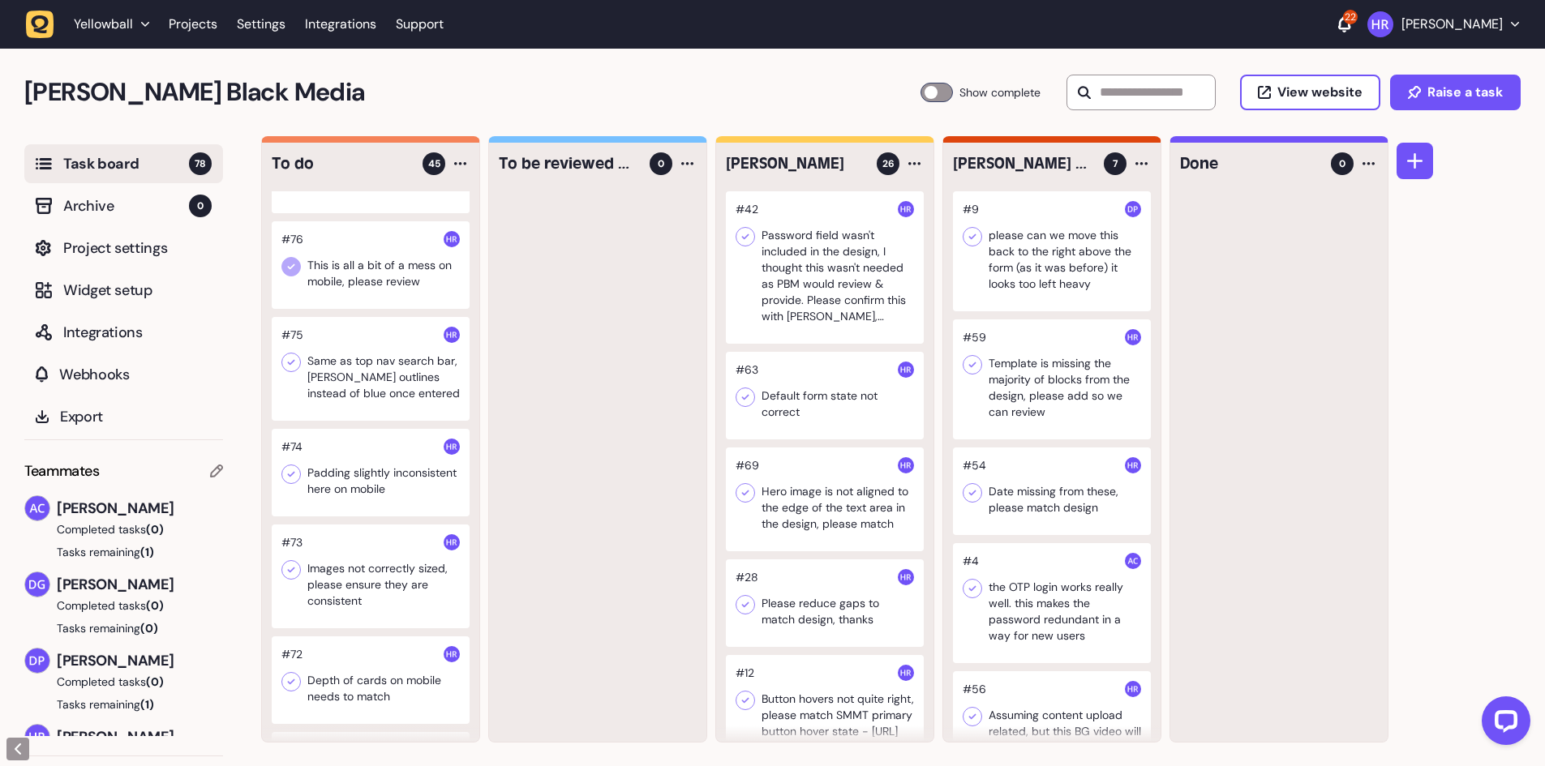
scroll to position [162, 0]
click at [369, 399] on div at bounding box center [371, 368] width 198 height 104
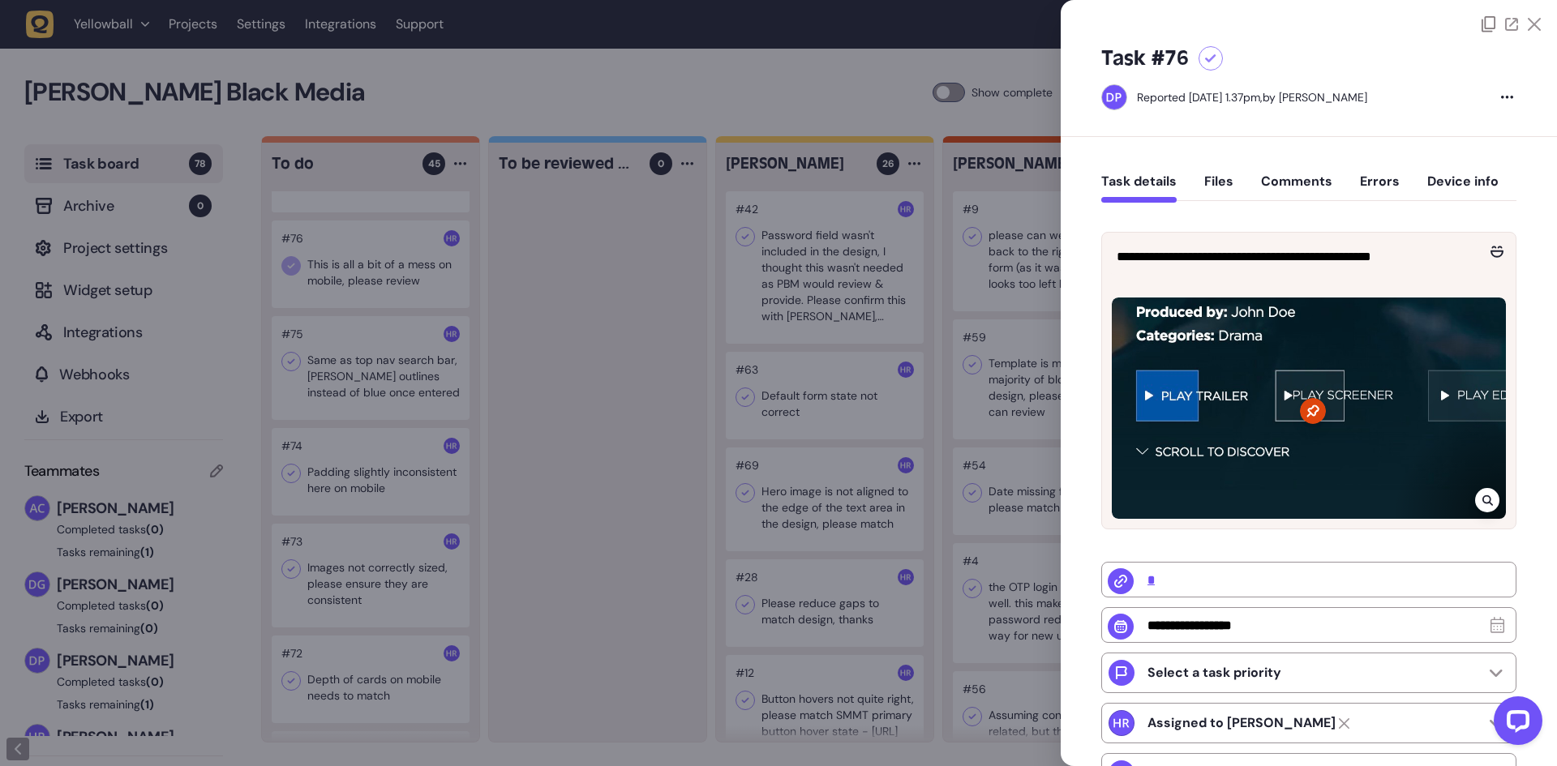
type input "**********"
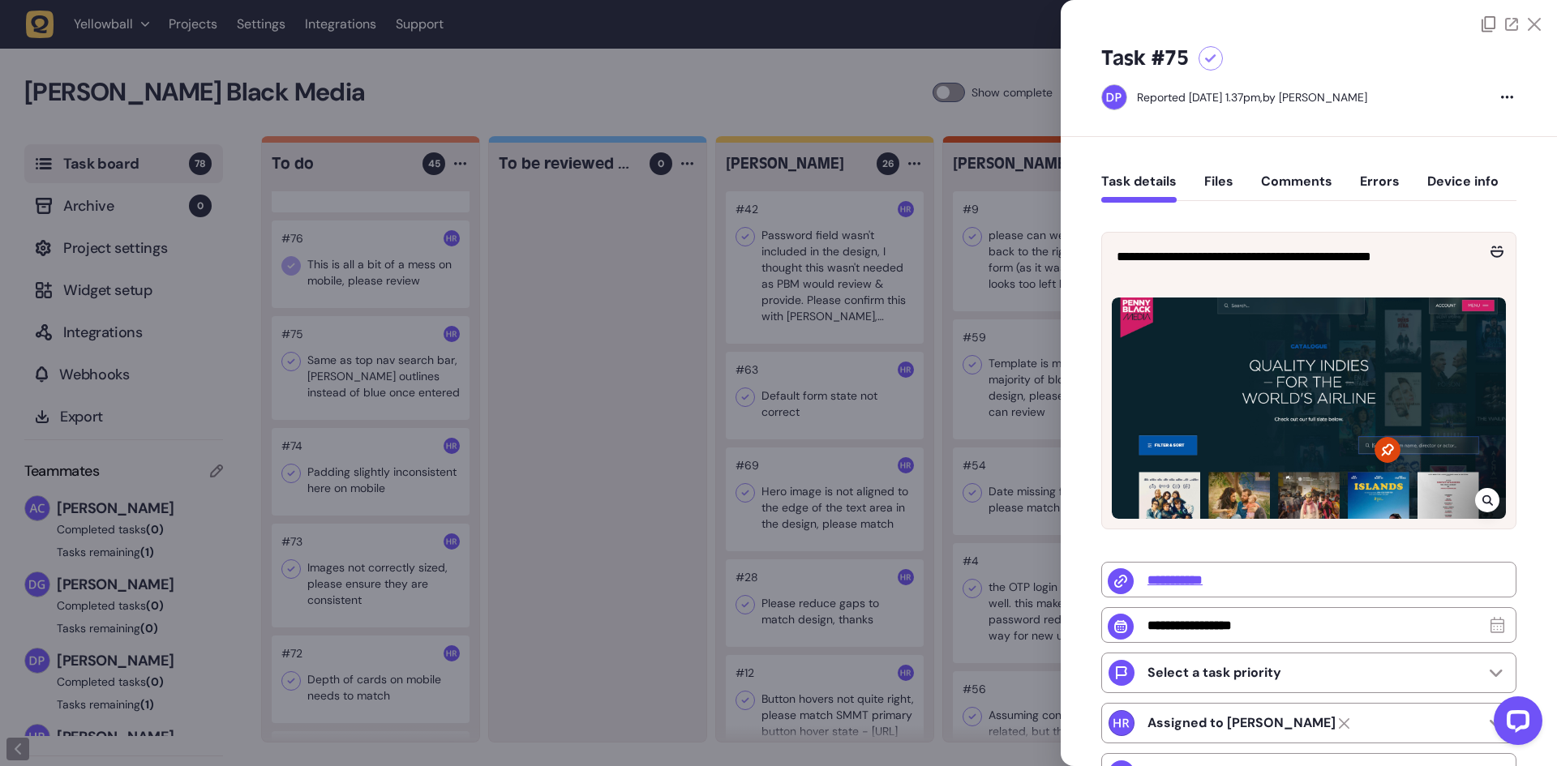
click at [402, 401] on div at bounding box center [778, 383] width 1557 height 766
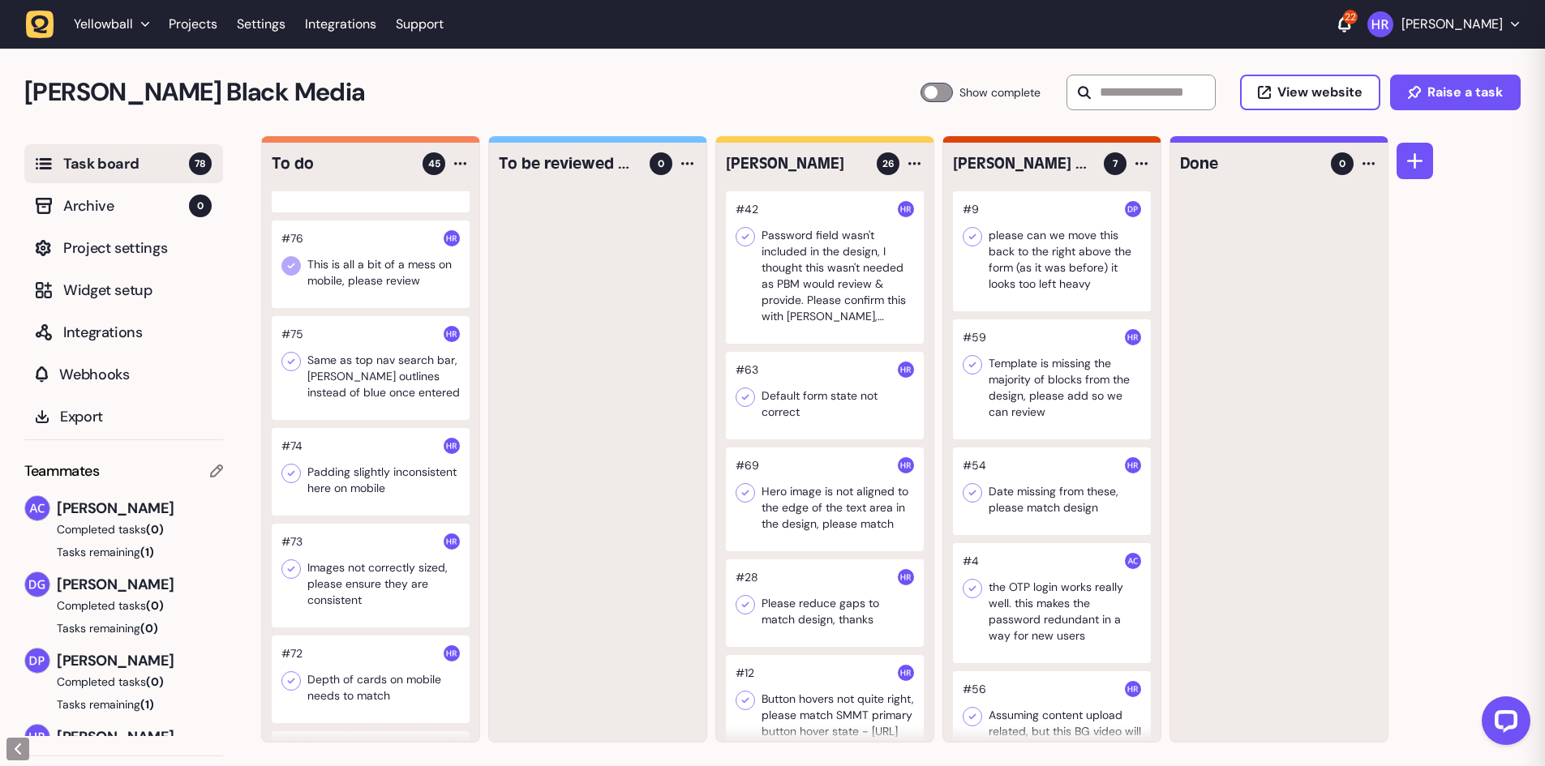
click at [402, 401] on div at bounding box center [371, 368] width 198 height 104
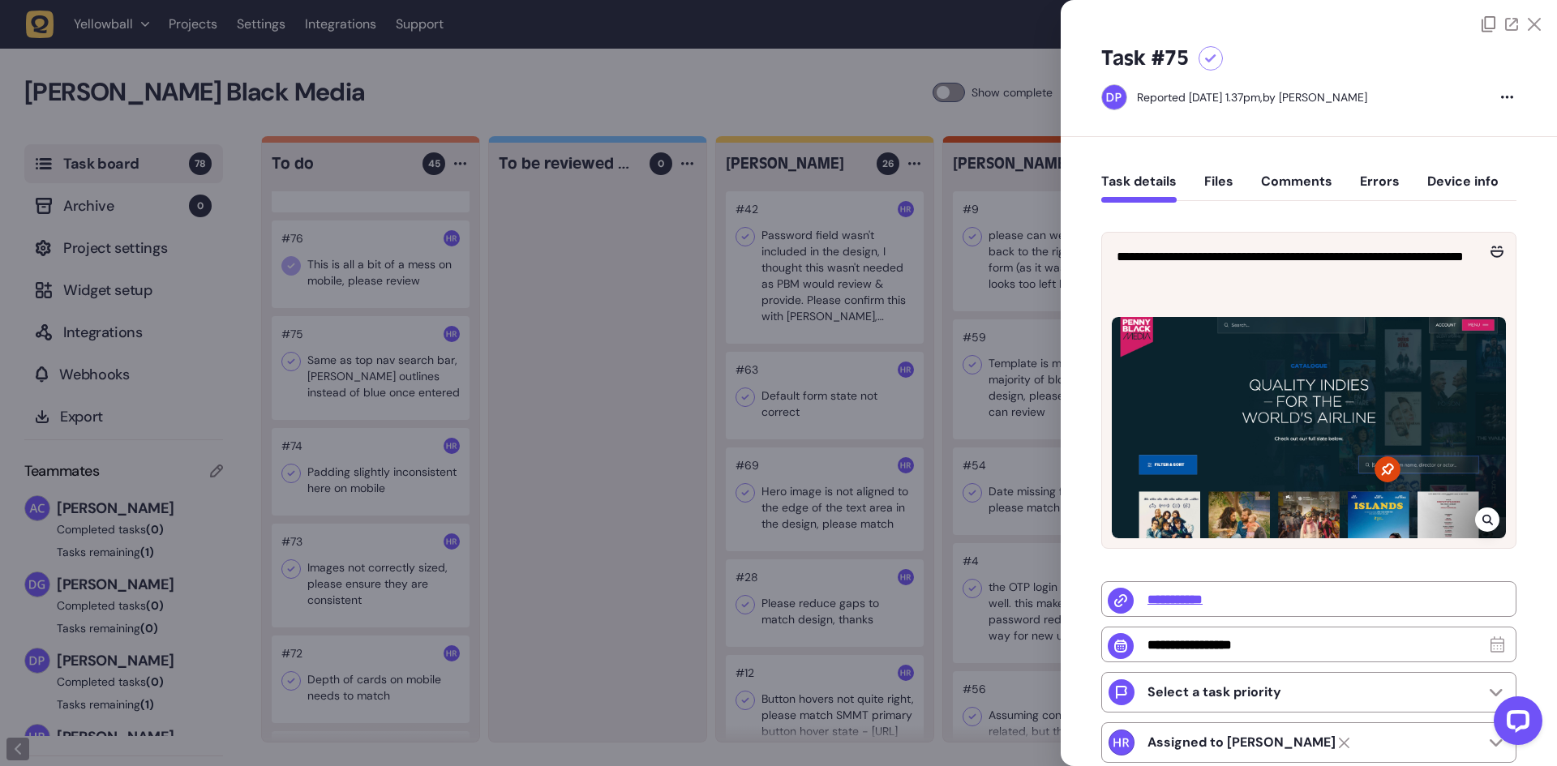
click at [633, 107] on div at bounding box center [778, 383] width 1557 height 766
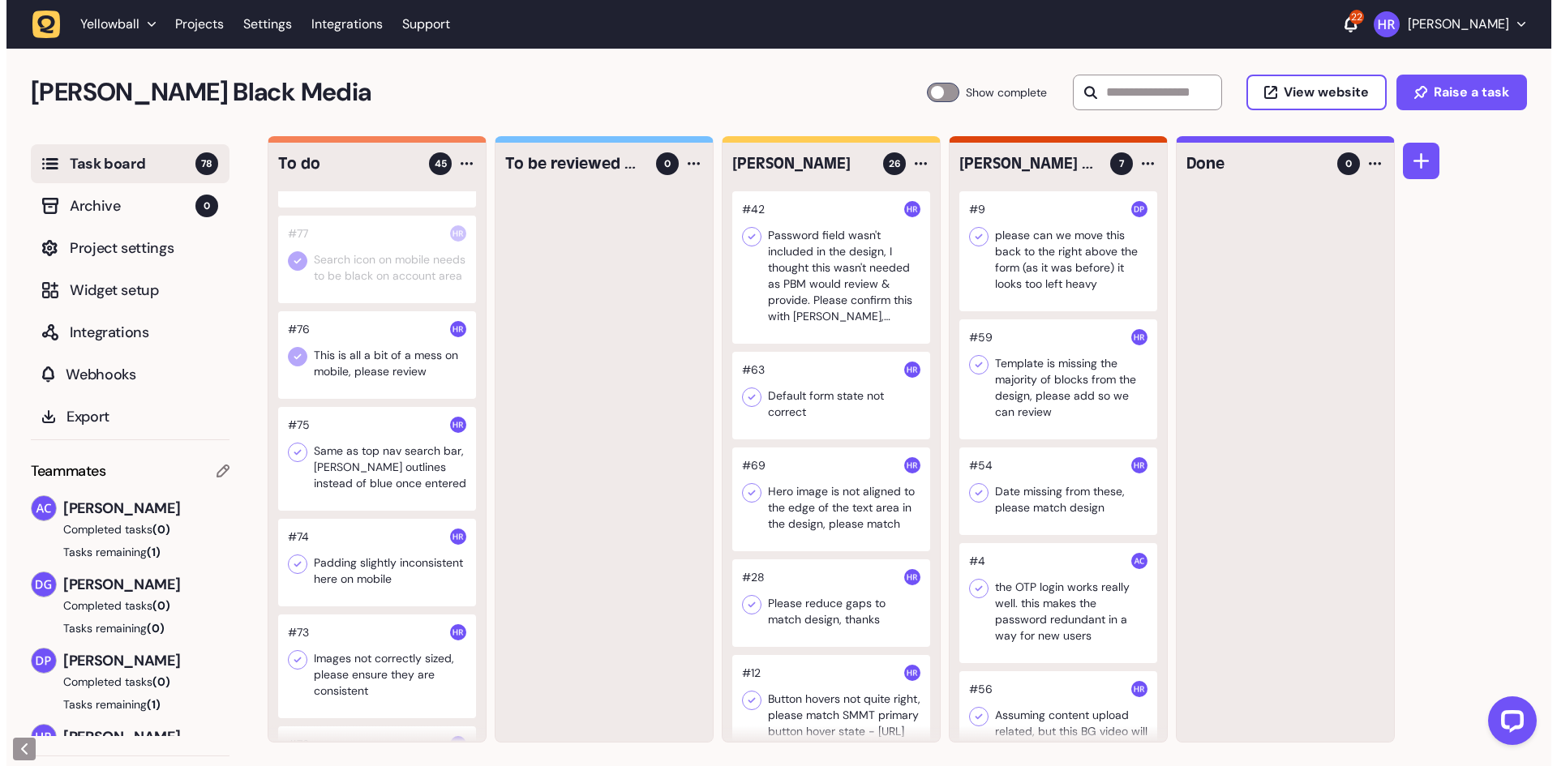
scroll to position [81, 0]
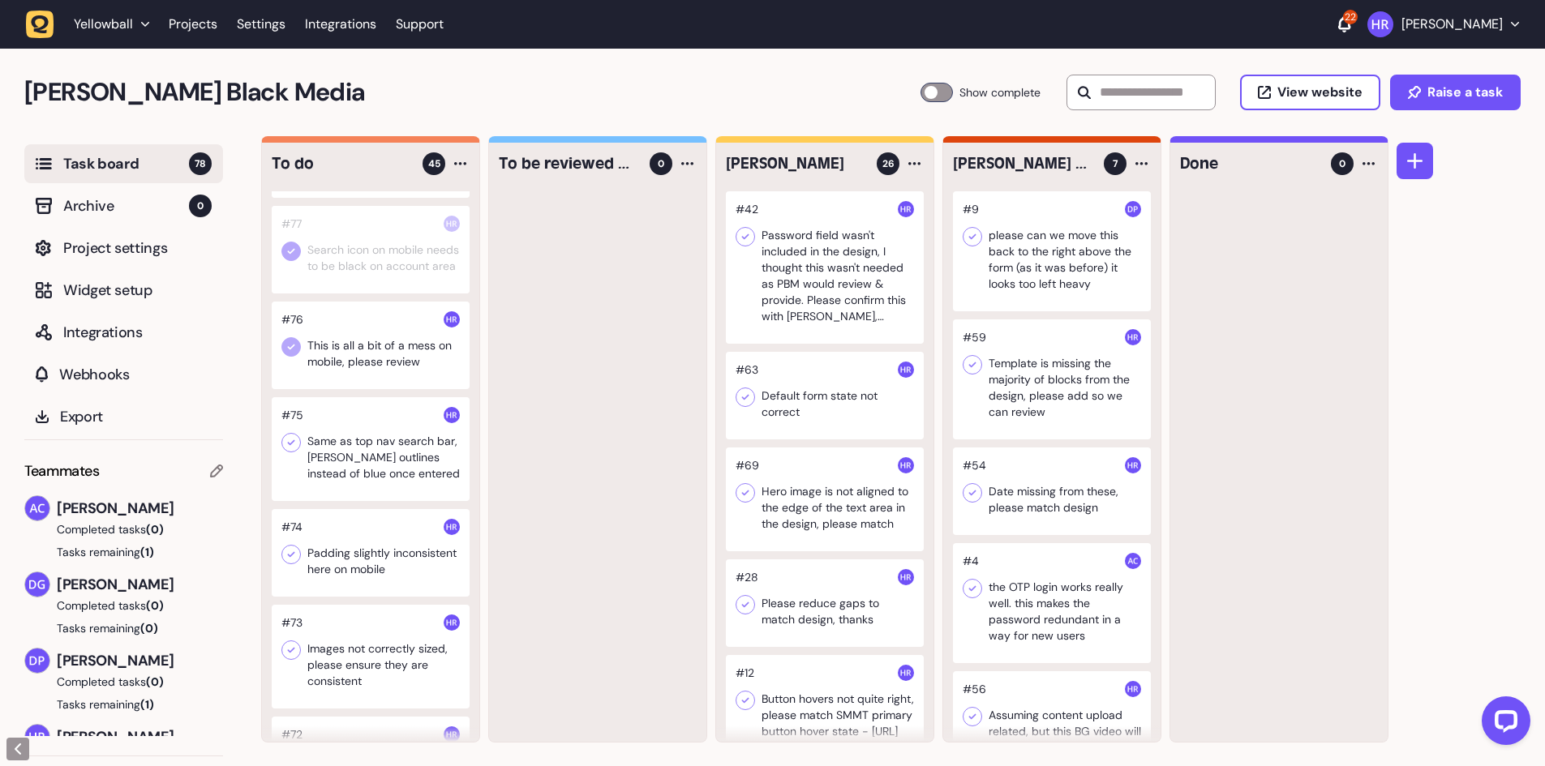
click at [783, 307] on div at bounding box center [825, 267] width 198 height 152
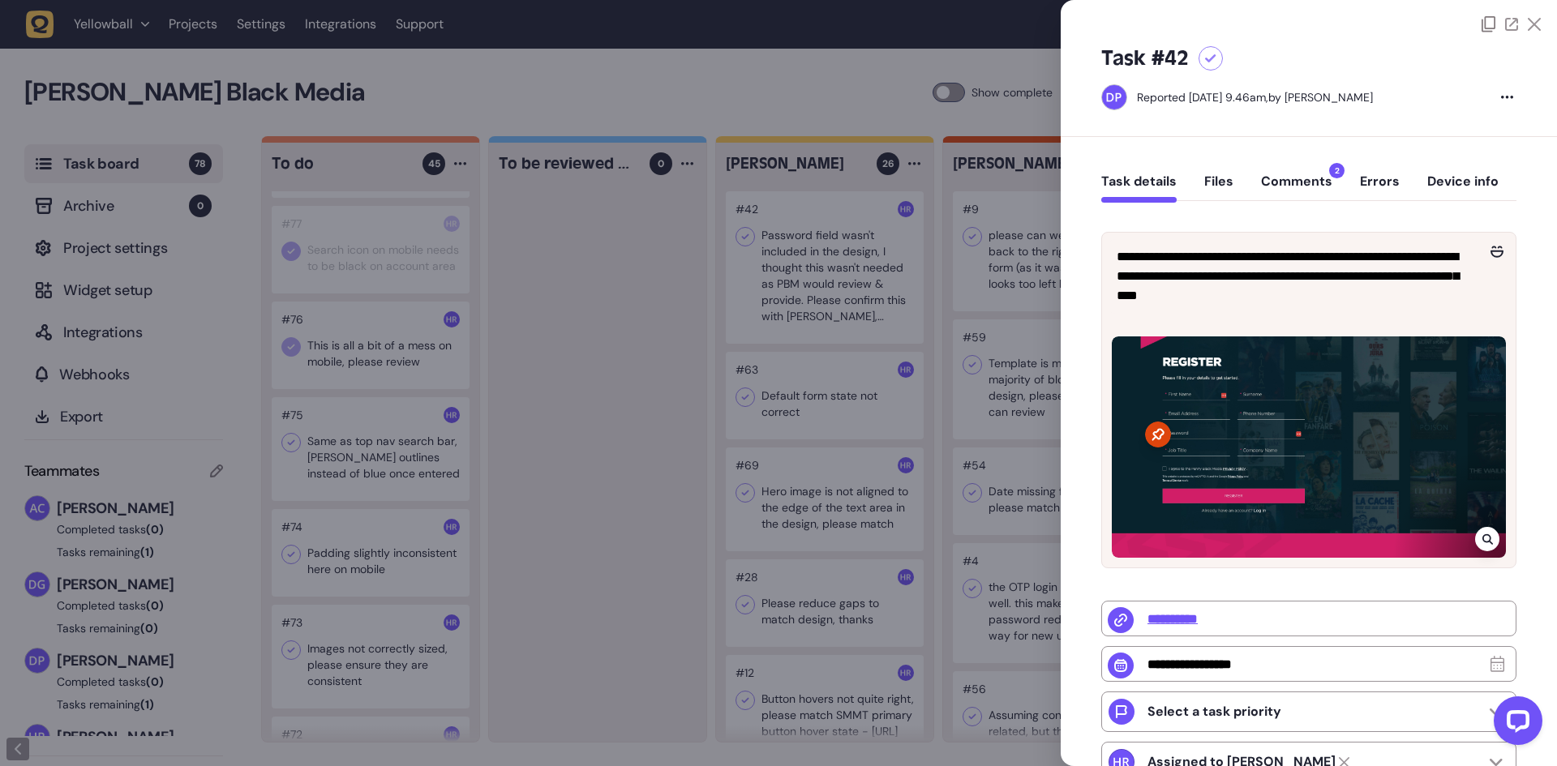
click at [1257, 179] on div "Task details Files Comments 2 Errors Device info" at bounding box center [1308, 185] width 415 height 48
click at [1270, 179] on button "Comments 2" at bounding box center [1296, 188] width 71 height 29
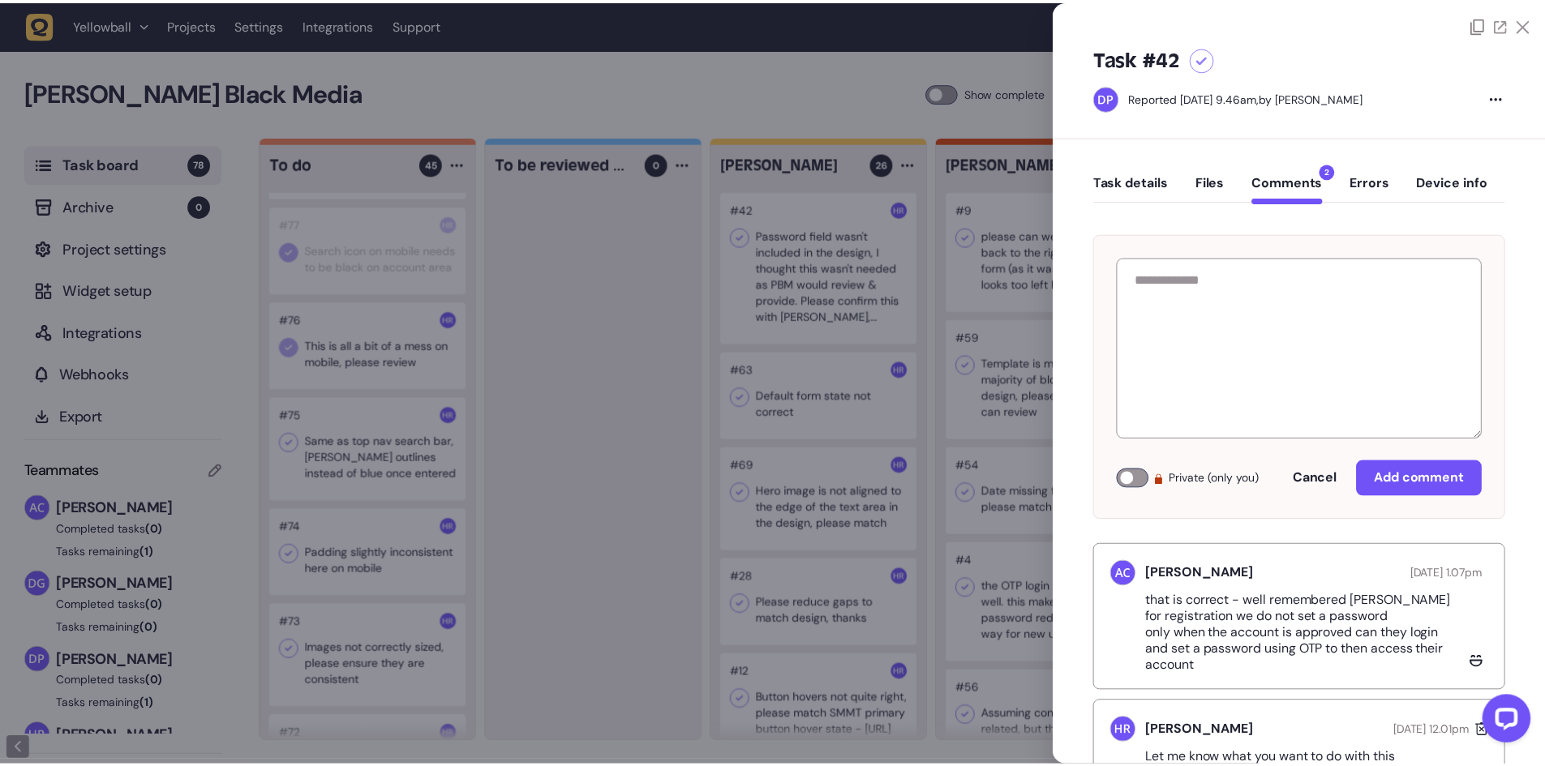
scroll to position [67, 0]
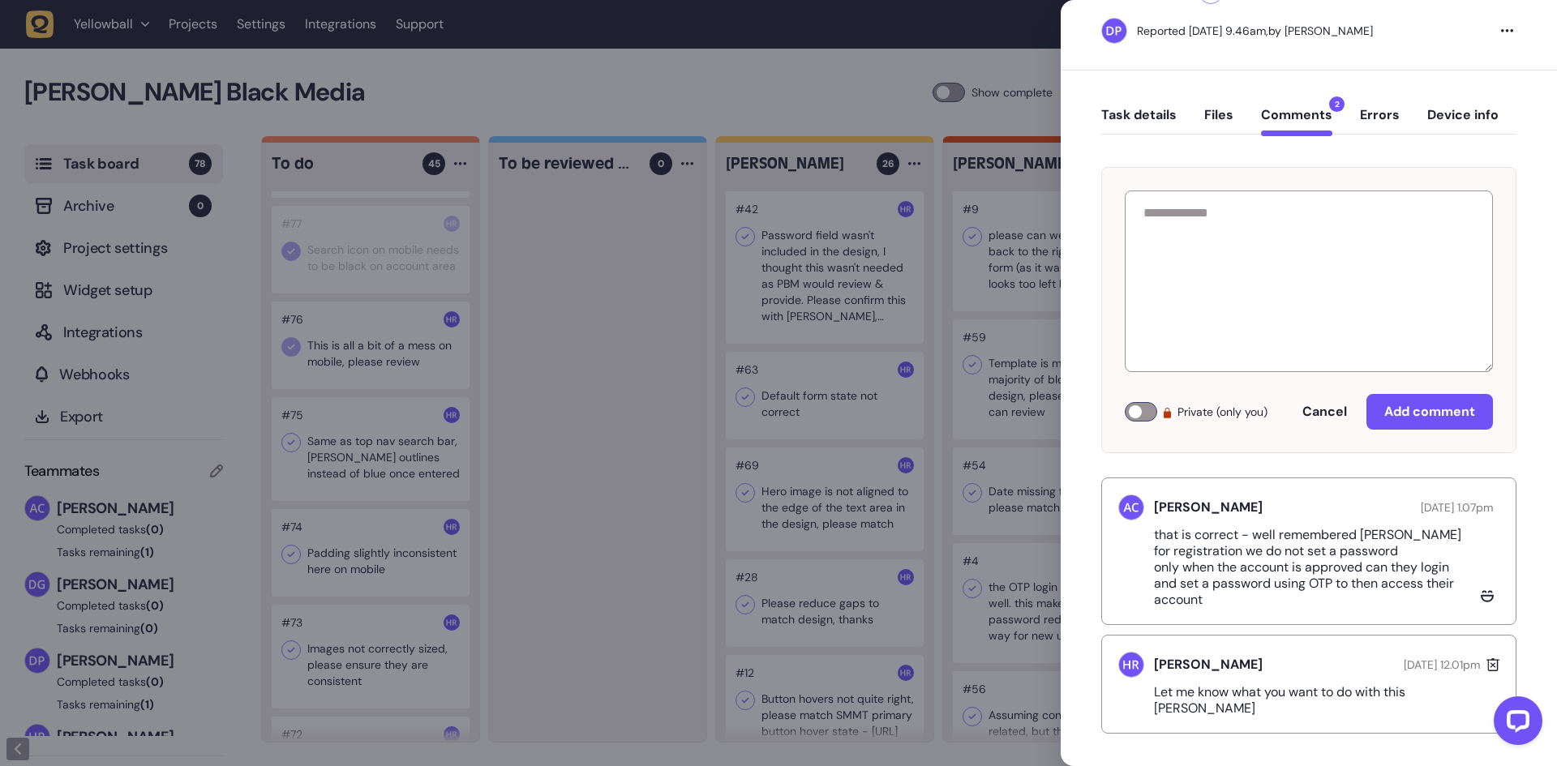
click at [646, 367] on div at bounding box center [778, 383] width 1557 height 766
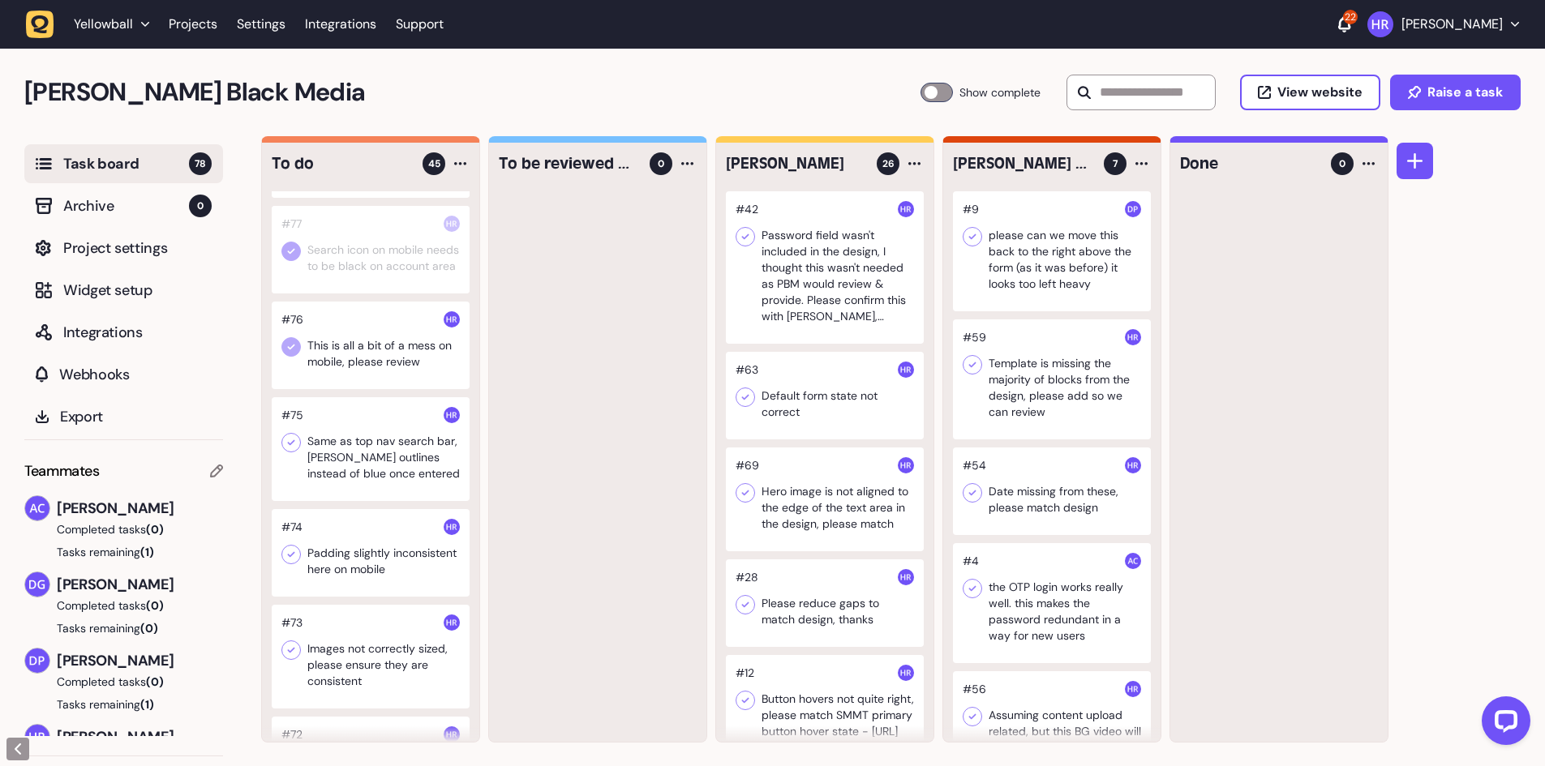
click at [356, 384] on div at bounding box center [371, 346] width 198 height 88
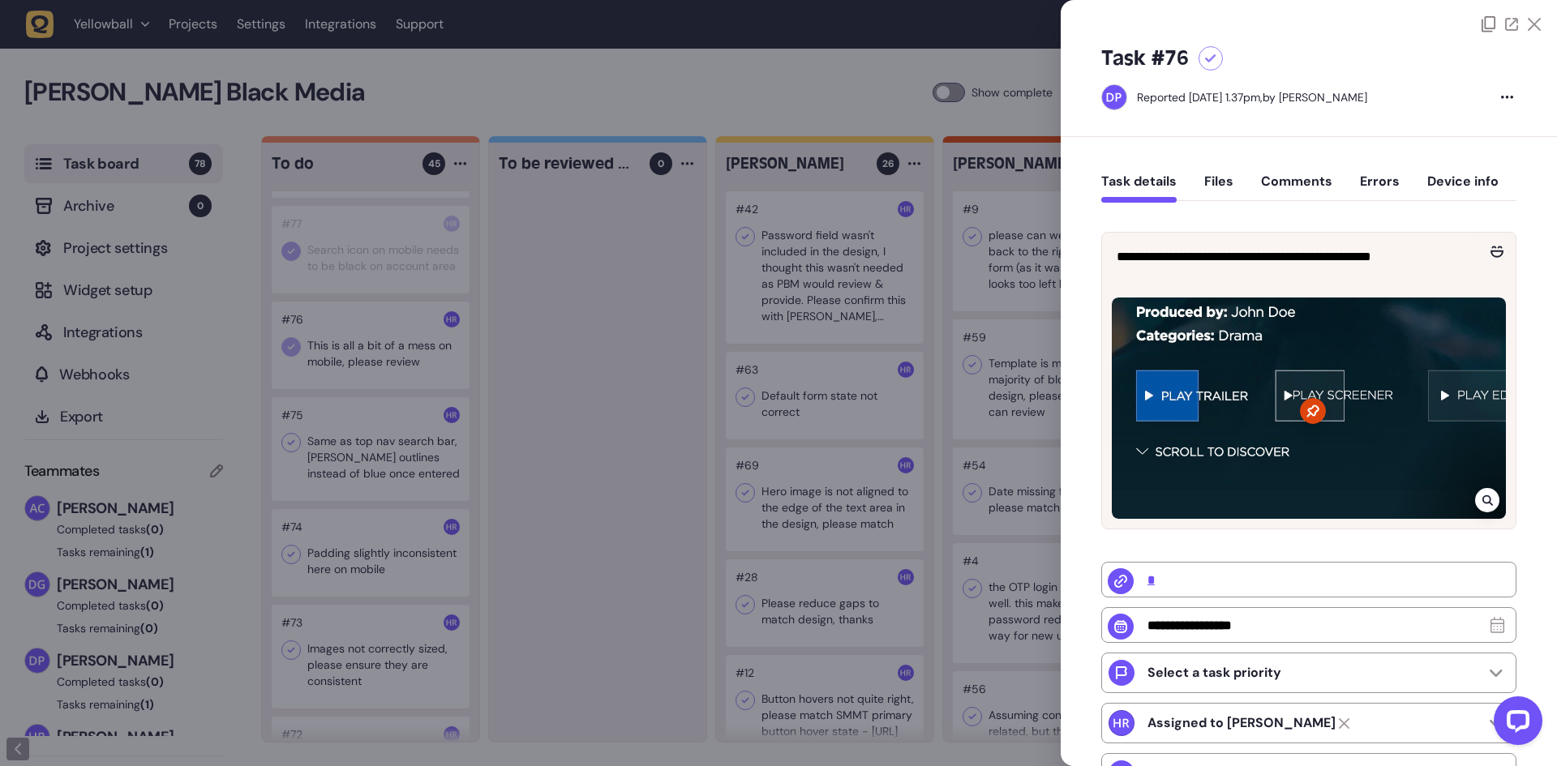
click at [356, 383] on div at bounding box center [778, 383] width 1557 height 766
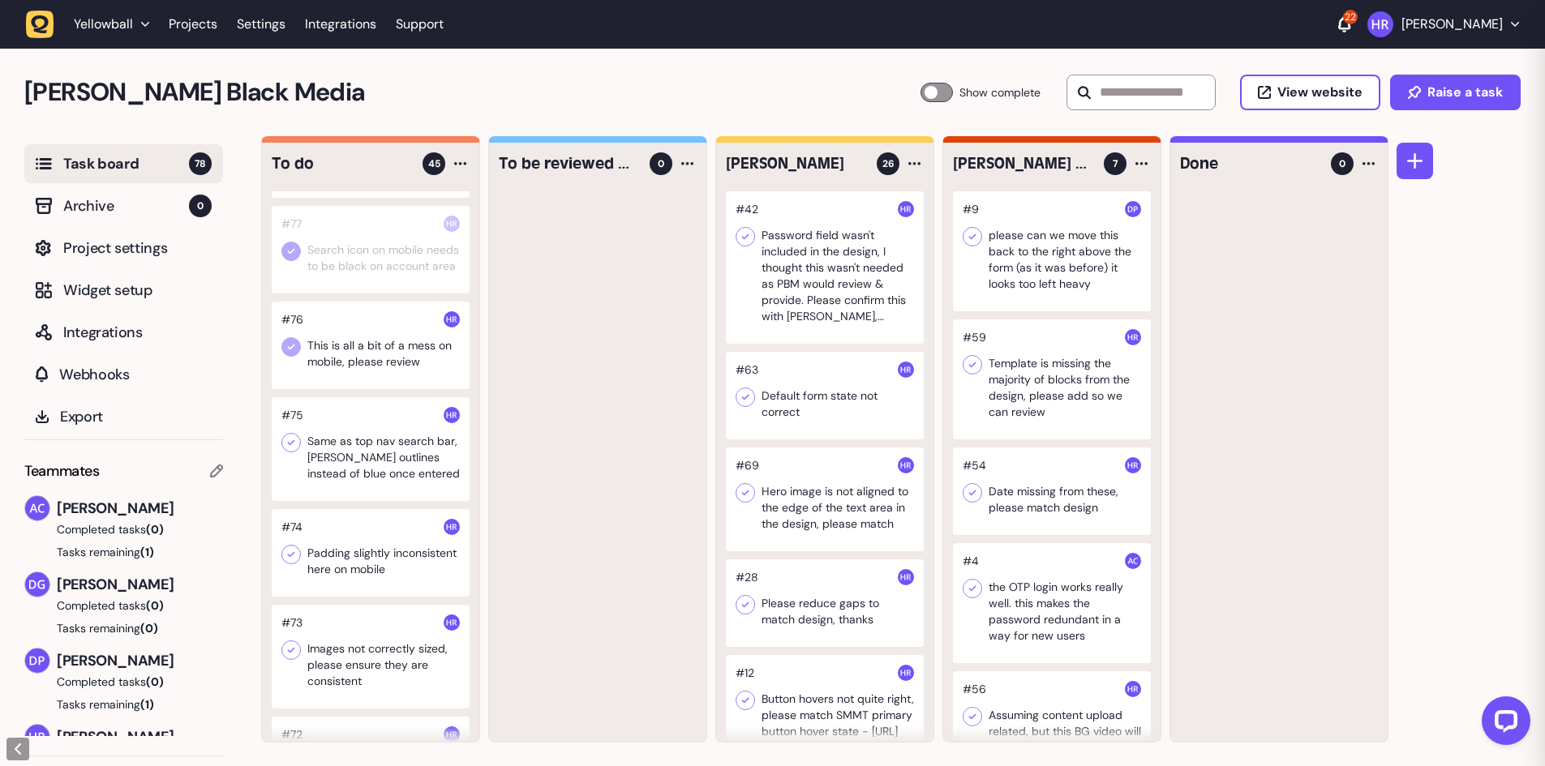
click at [368, 471] on div at bounding box center [371, 449] width 198 height 104
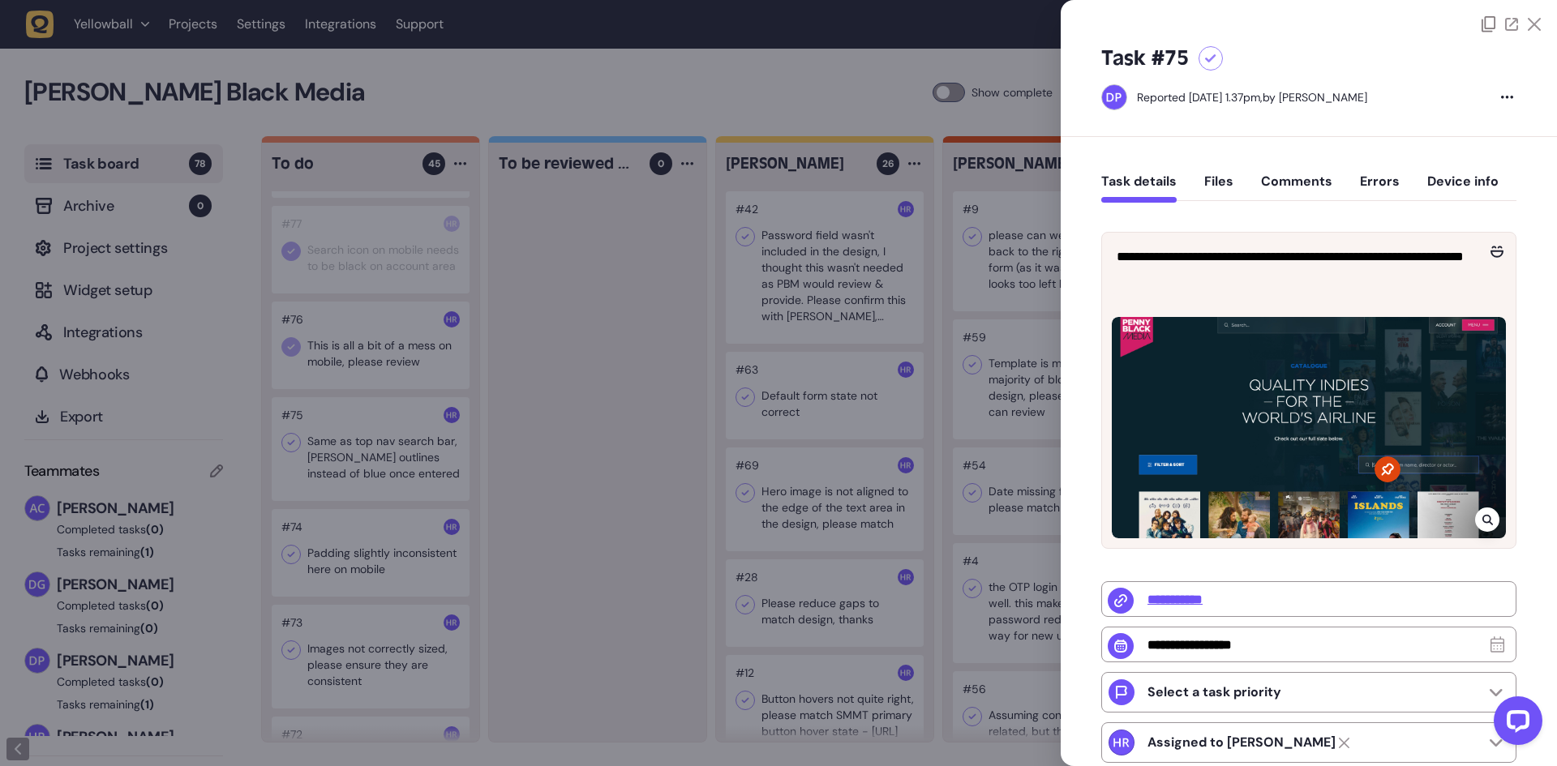
click at [595, 406] on div at bounding box center [778, 383] width 1557 height 766
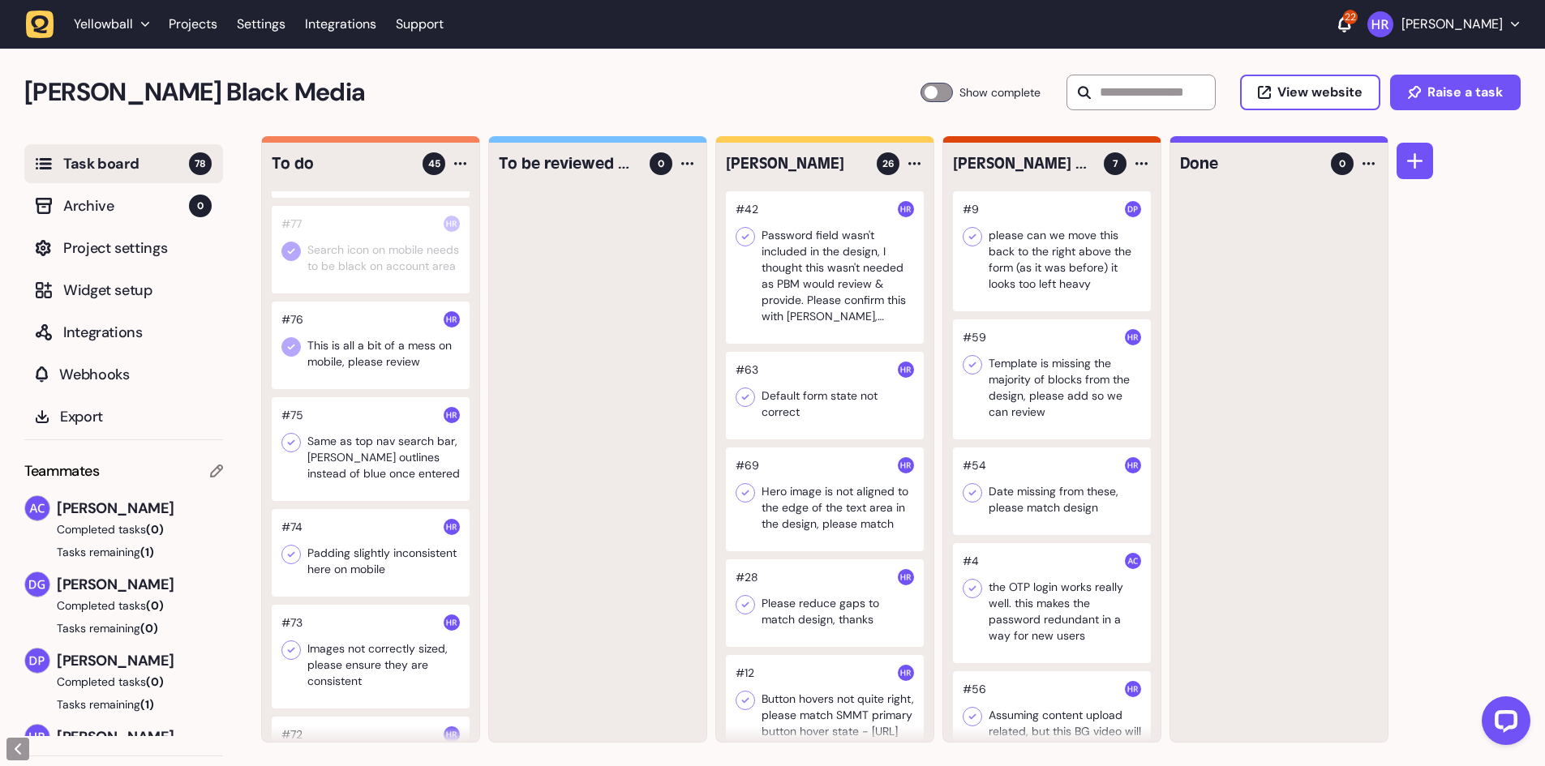
click at [295, 451] on icon at bounding box center [291, 443] width 16 height 16
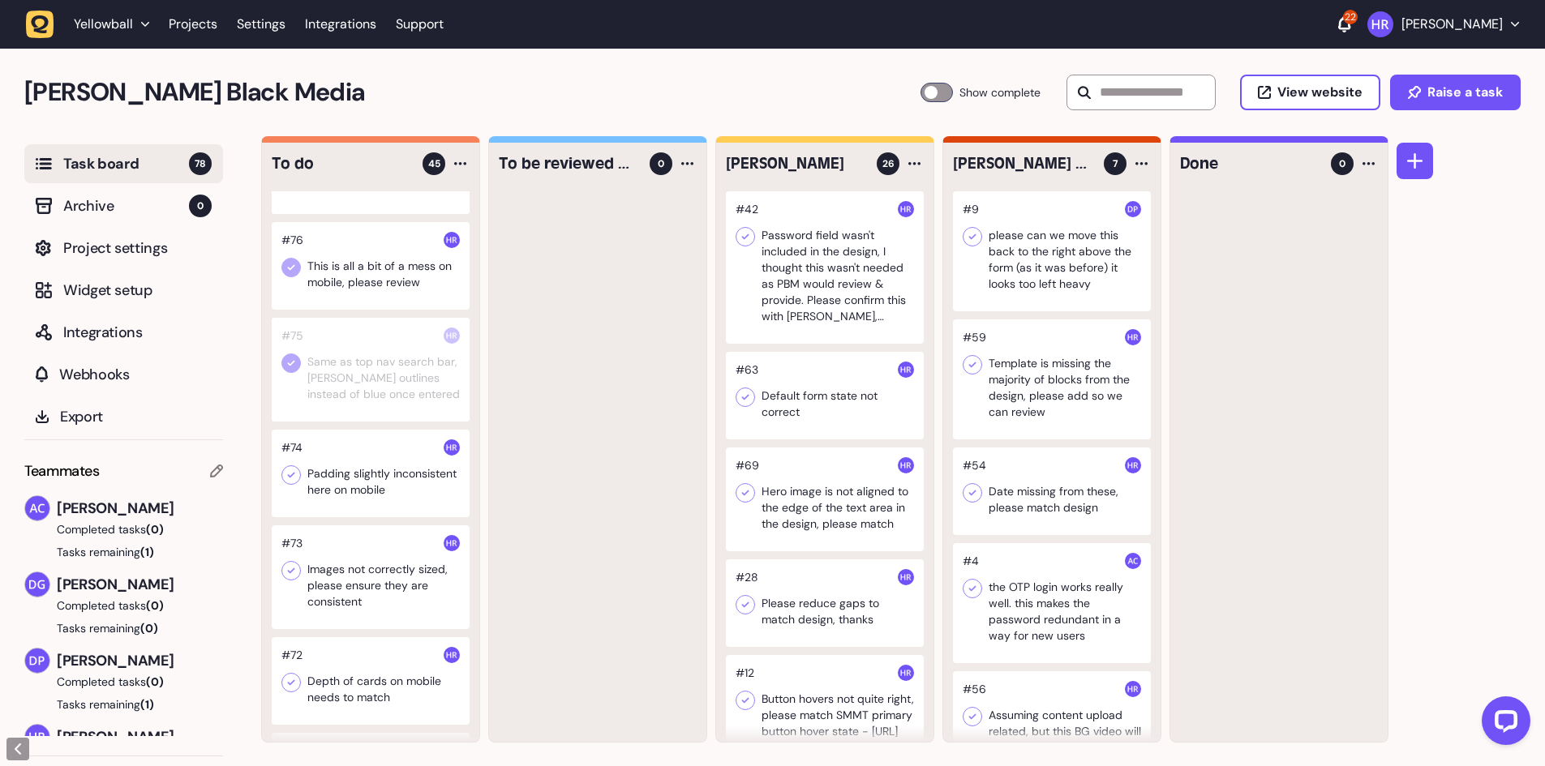
scroll to position [162, 0]
click at [299, 276] on div at bounding box center [290, 265] width 19 height 19
click at [288, 269] on icon at bounding box center [291, 267] width 7 height 6
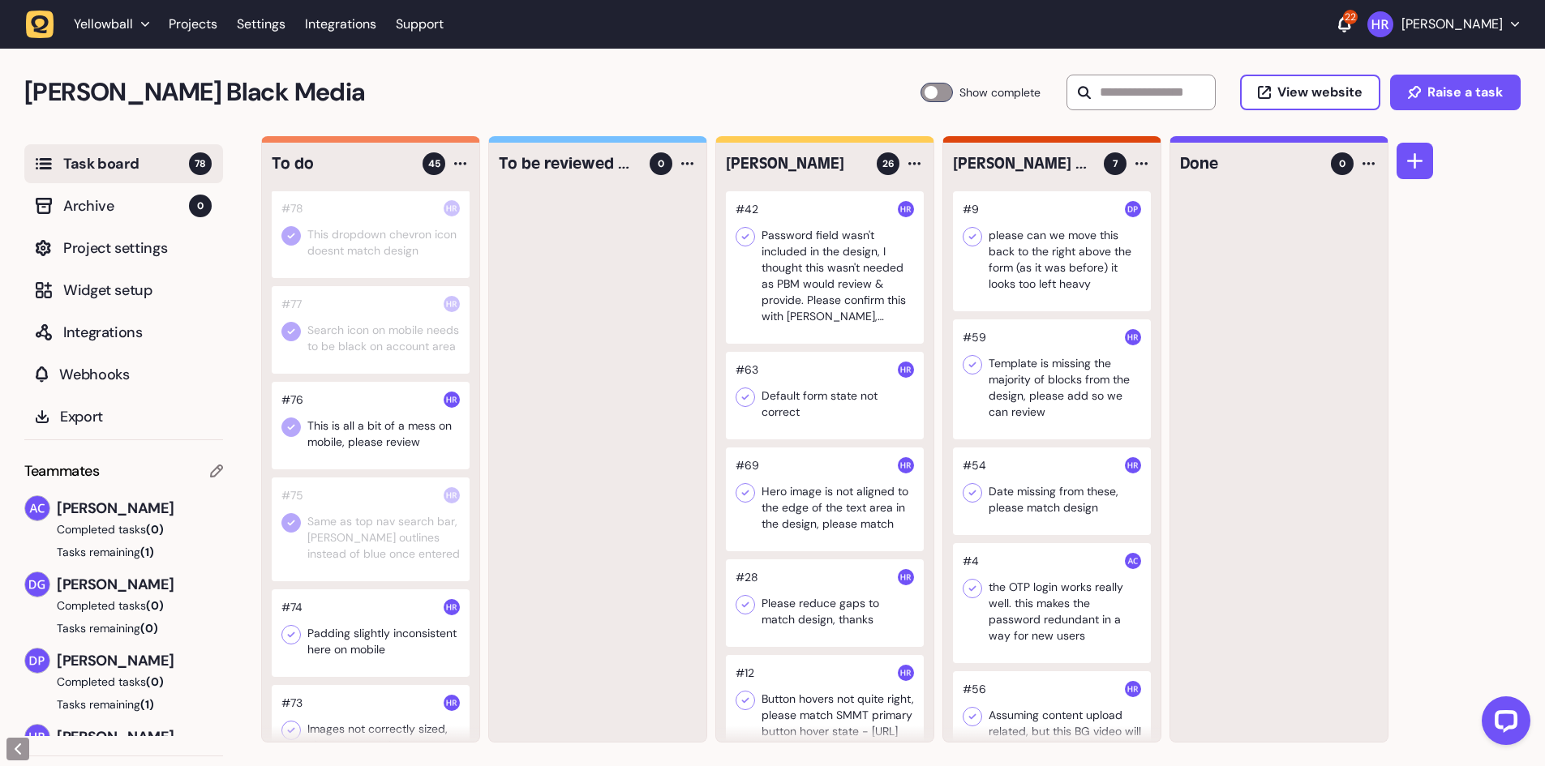
scroll to position [0, 0]
click at [393, 442] on div at bounding box center [371, 427] width 198 height 88
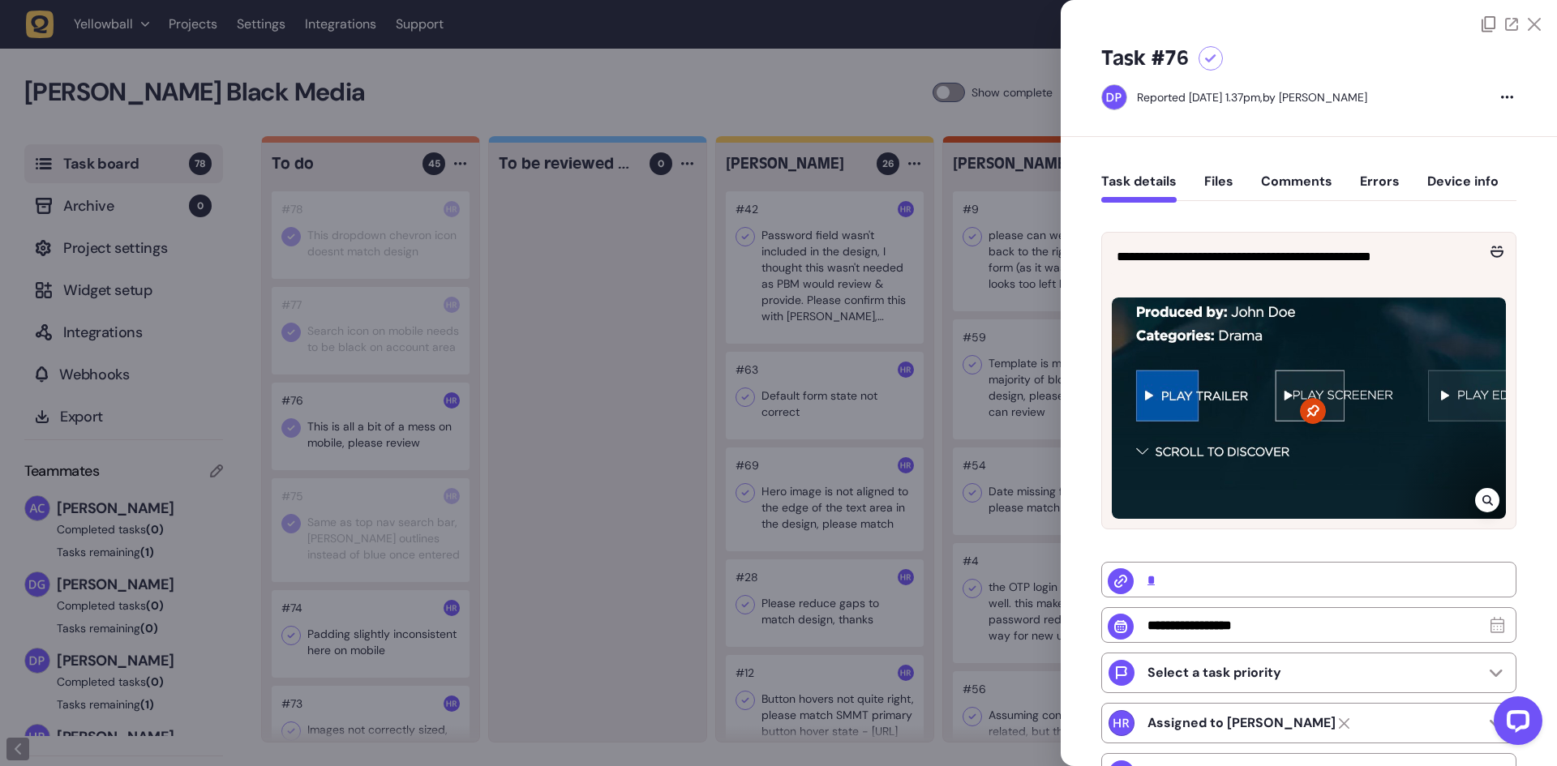
click at [393, 442] on div at bounding box center [778, 383] width 1557 height 766
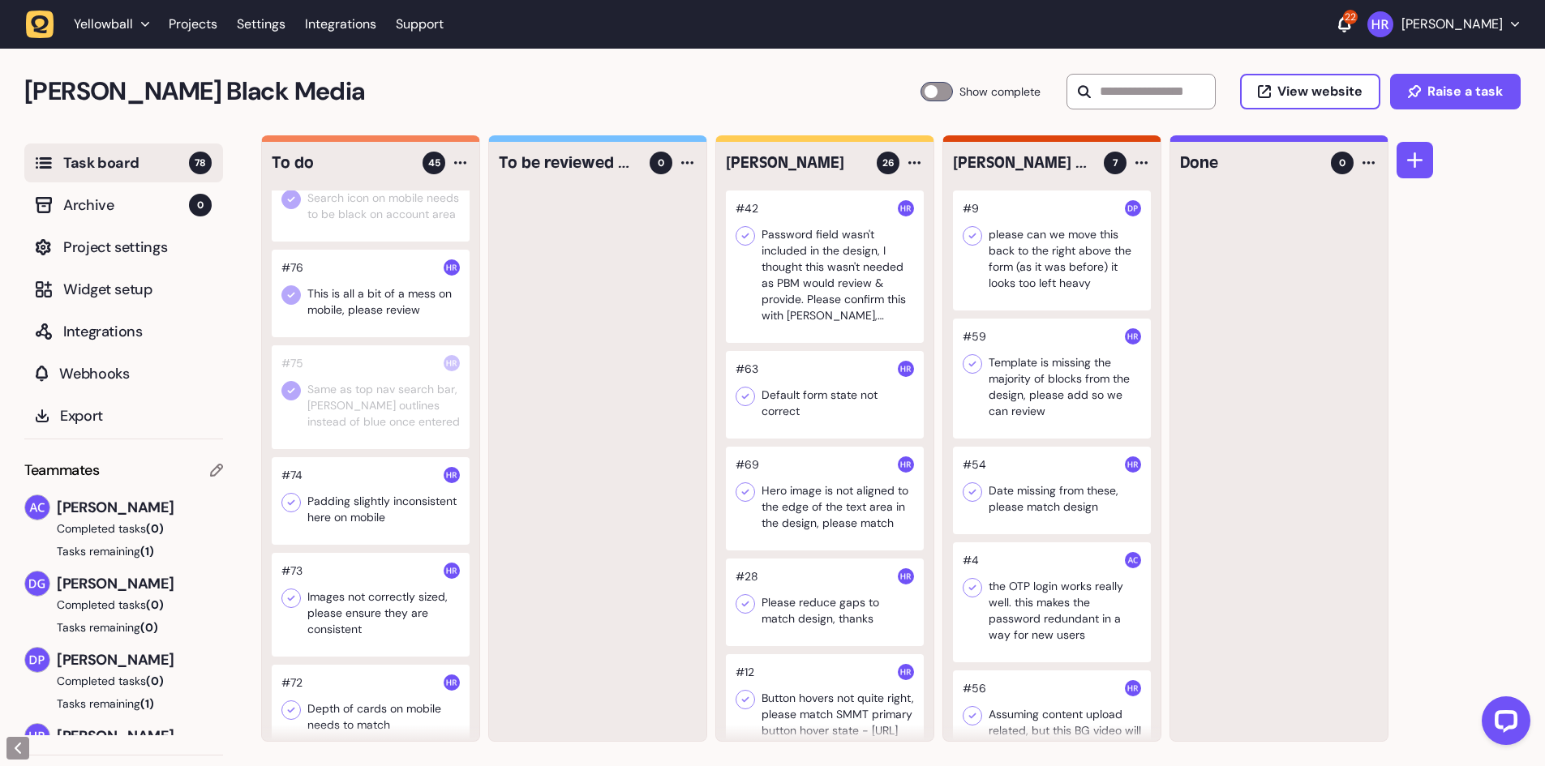
scroll to position [324, 0]
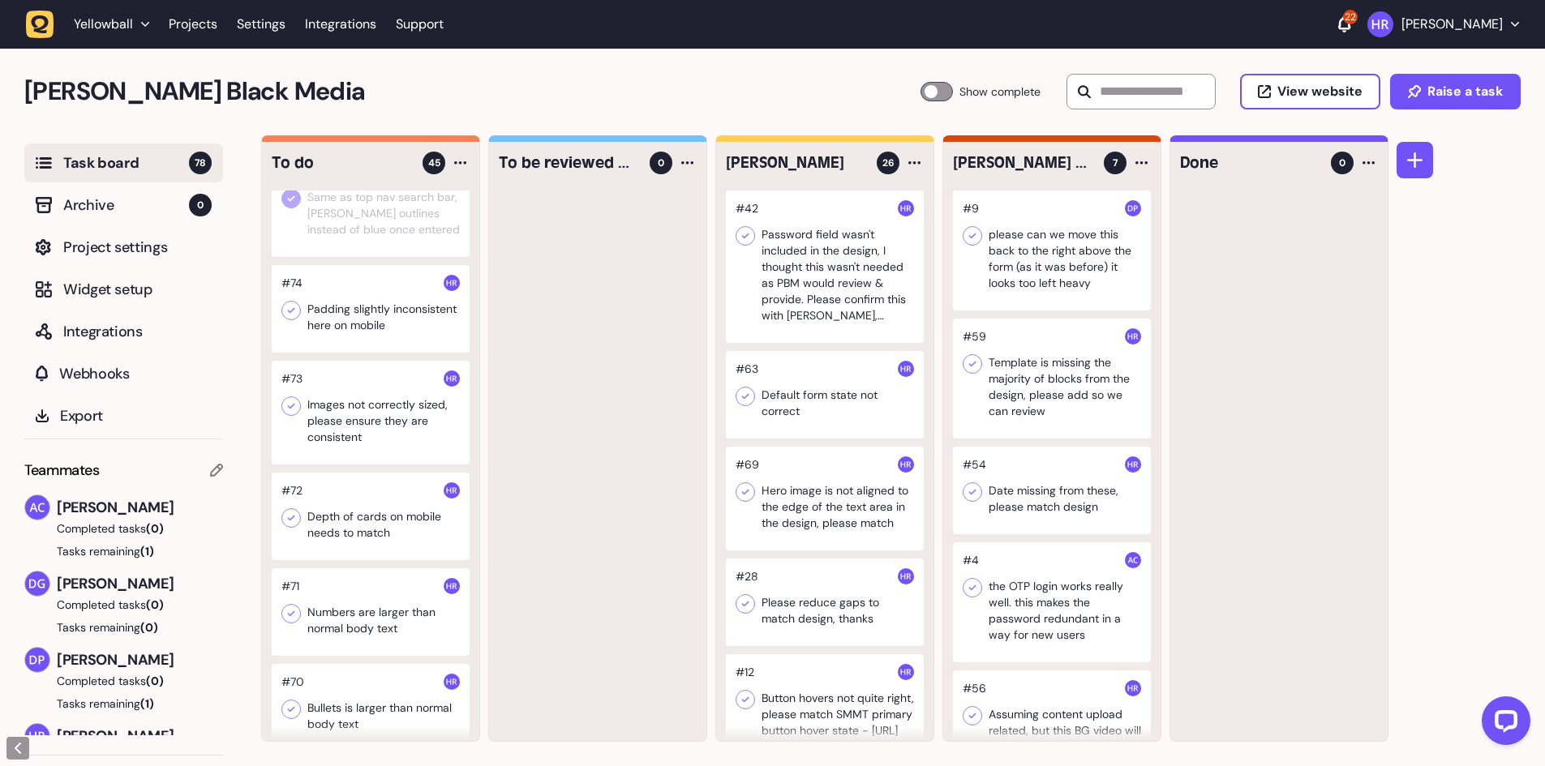
click at [355, 333] on div at bounding box center [371, 309] width 198 height 88
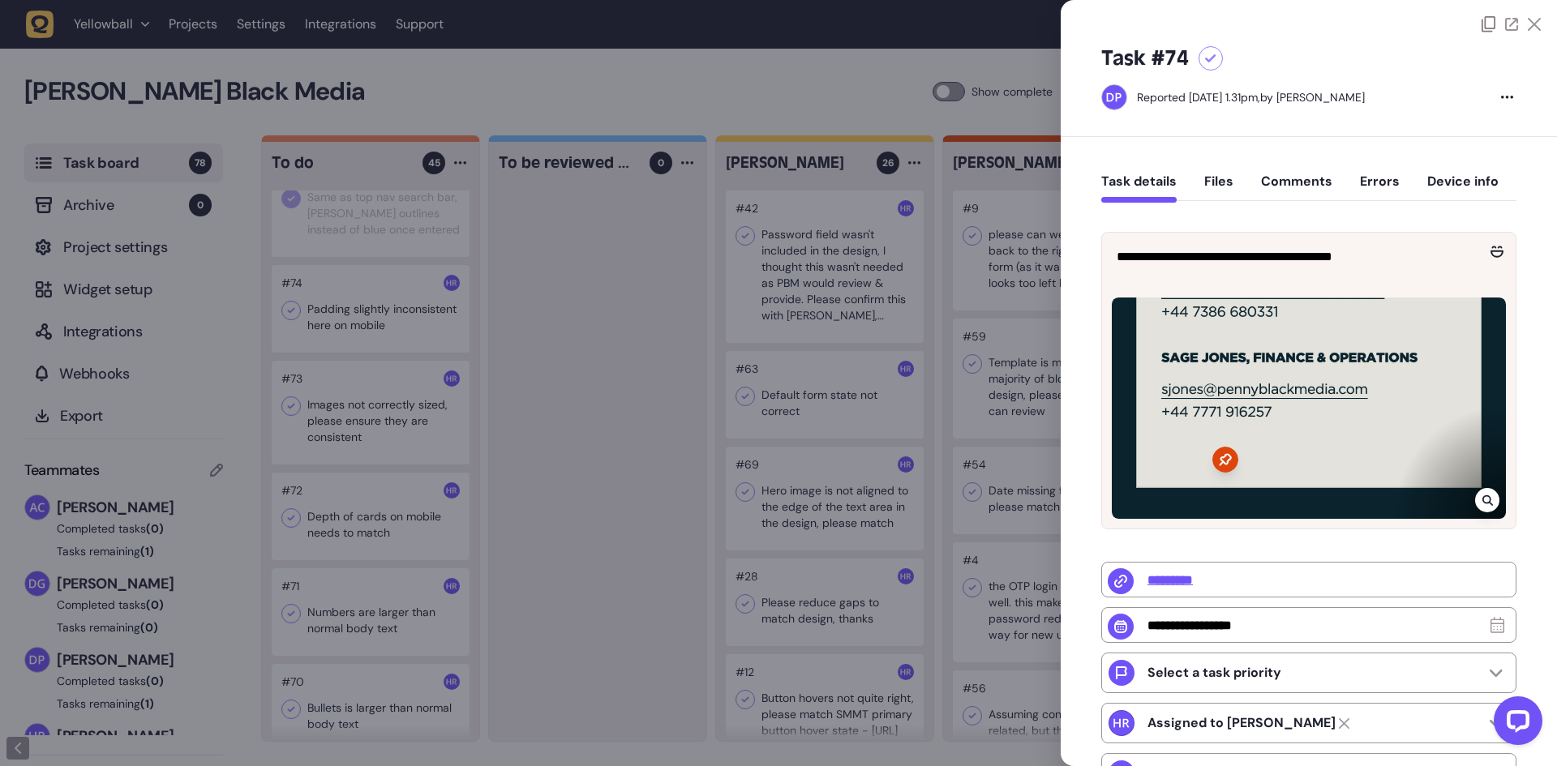
click at [593, 399] on div at bounding box center [778, 383] width 1557 height 766
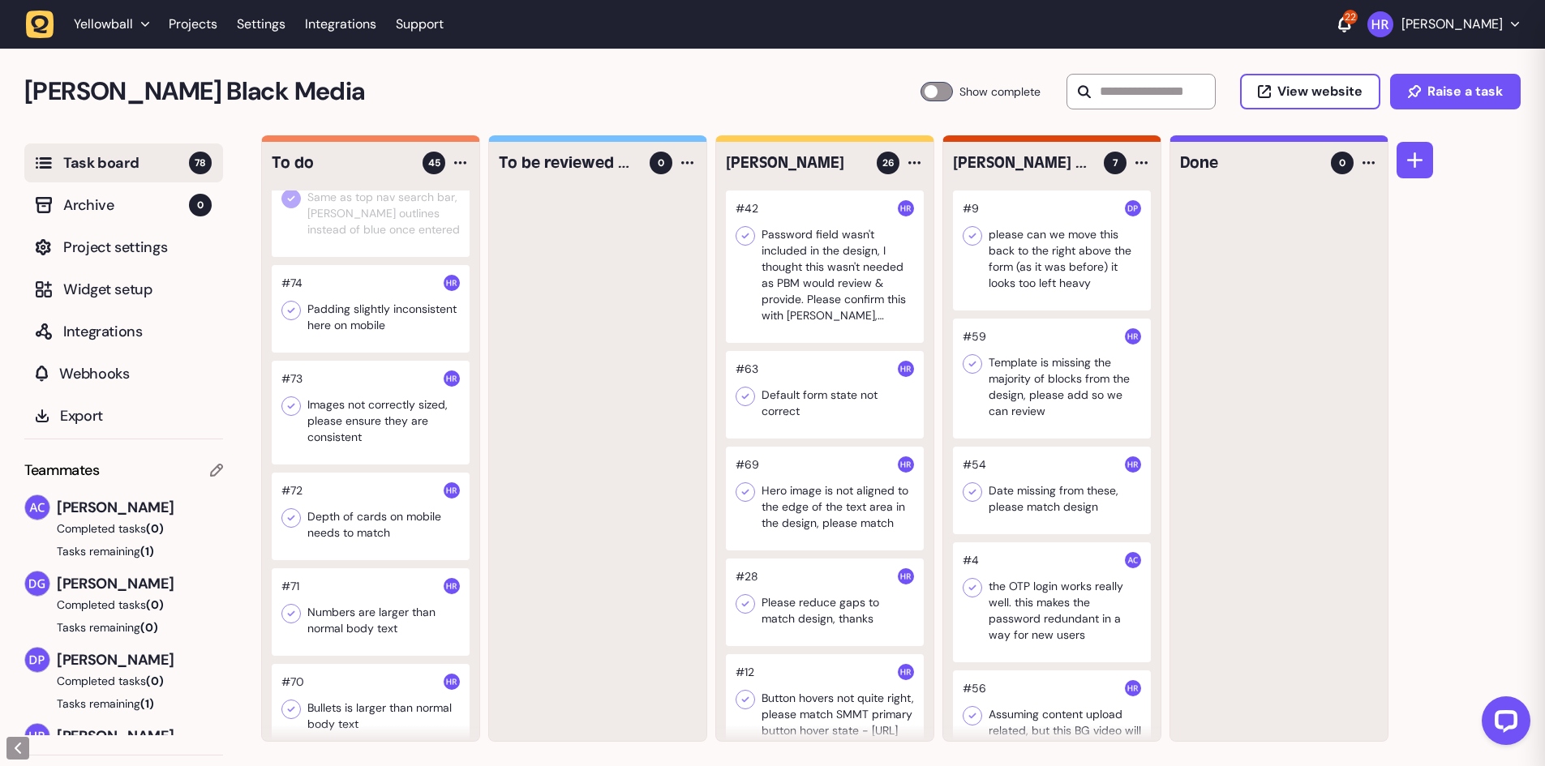
click at [293, 319] on icon at bounding box center [291, 311] width 16 height 16
click at [406, 444] on div at bounding box center [371, 413] width 198 height 104
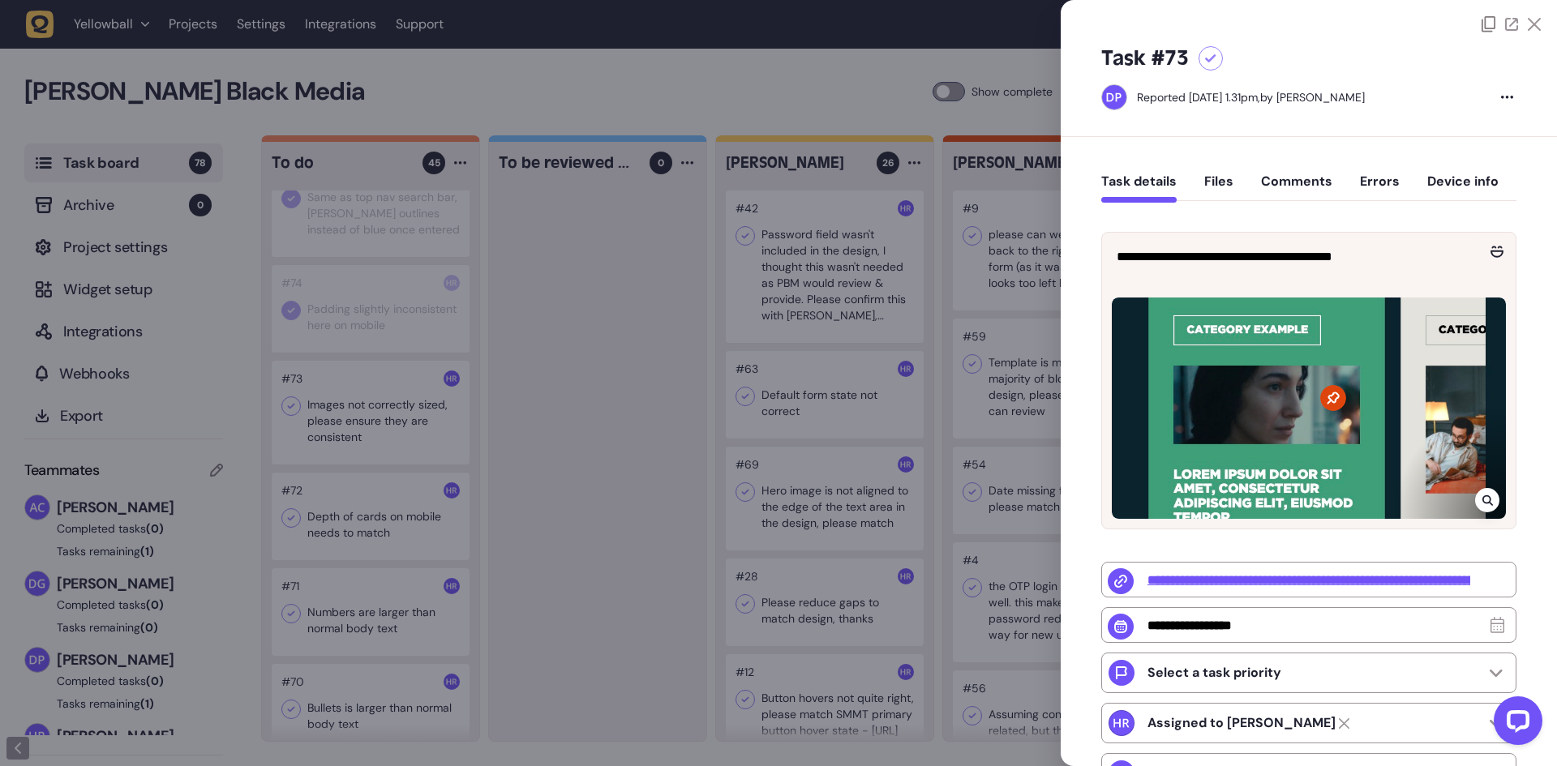
click at [624, 358] on div at bounding box center [778, 383] width 1557 height 766
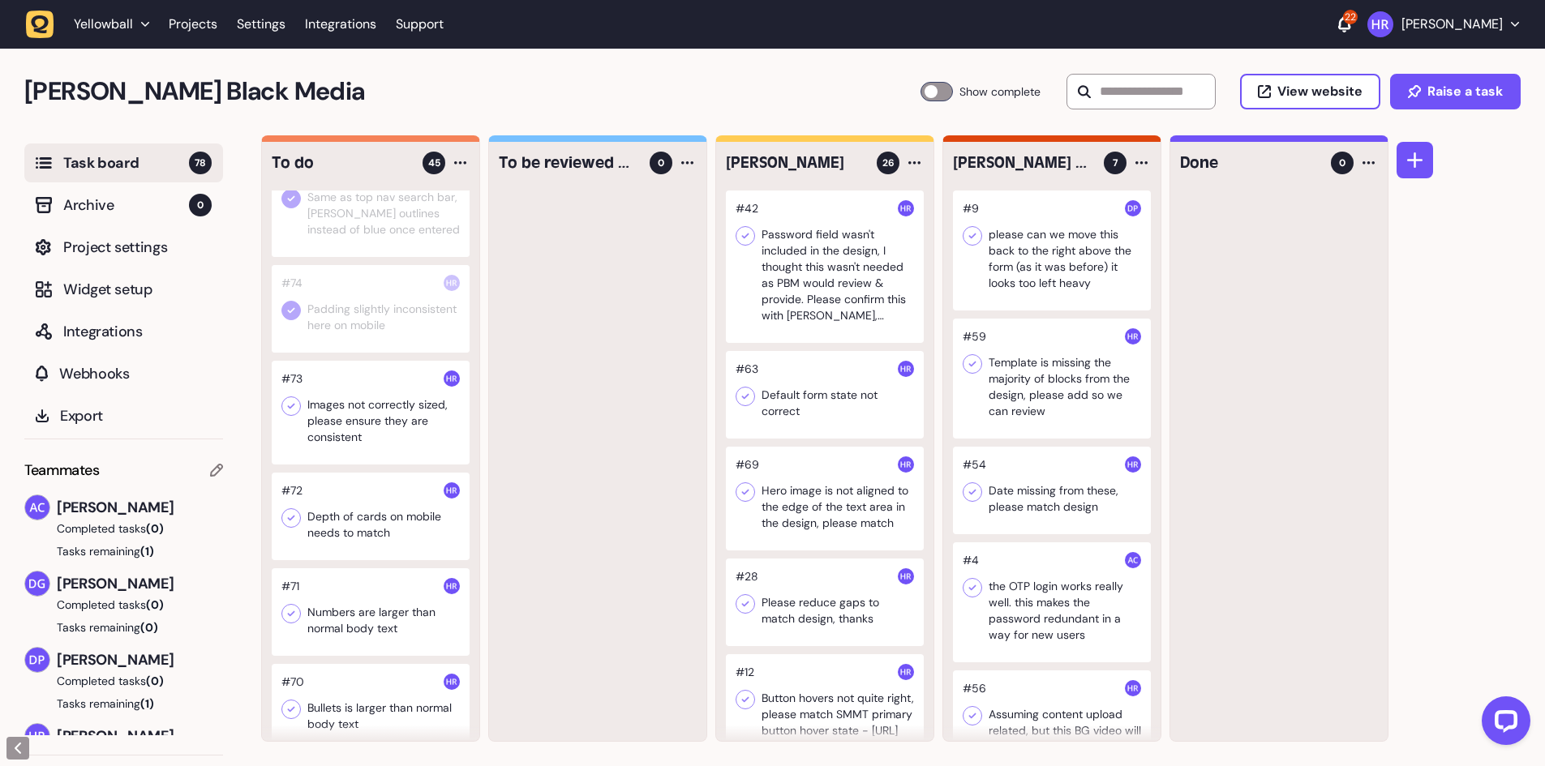
click at [287, 414] on icon at bounding box center [291, 406] width 16 height 16
click at [382, 525] on div at bounding box center [371, 517] width 198 height 88
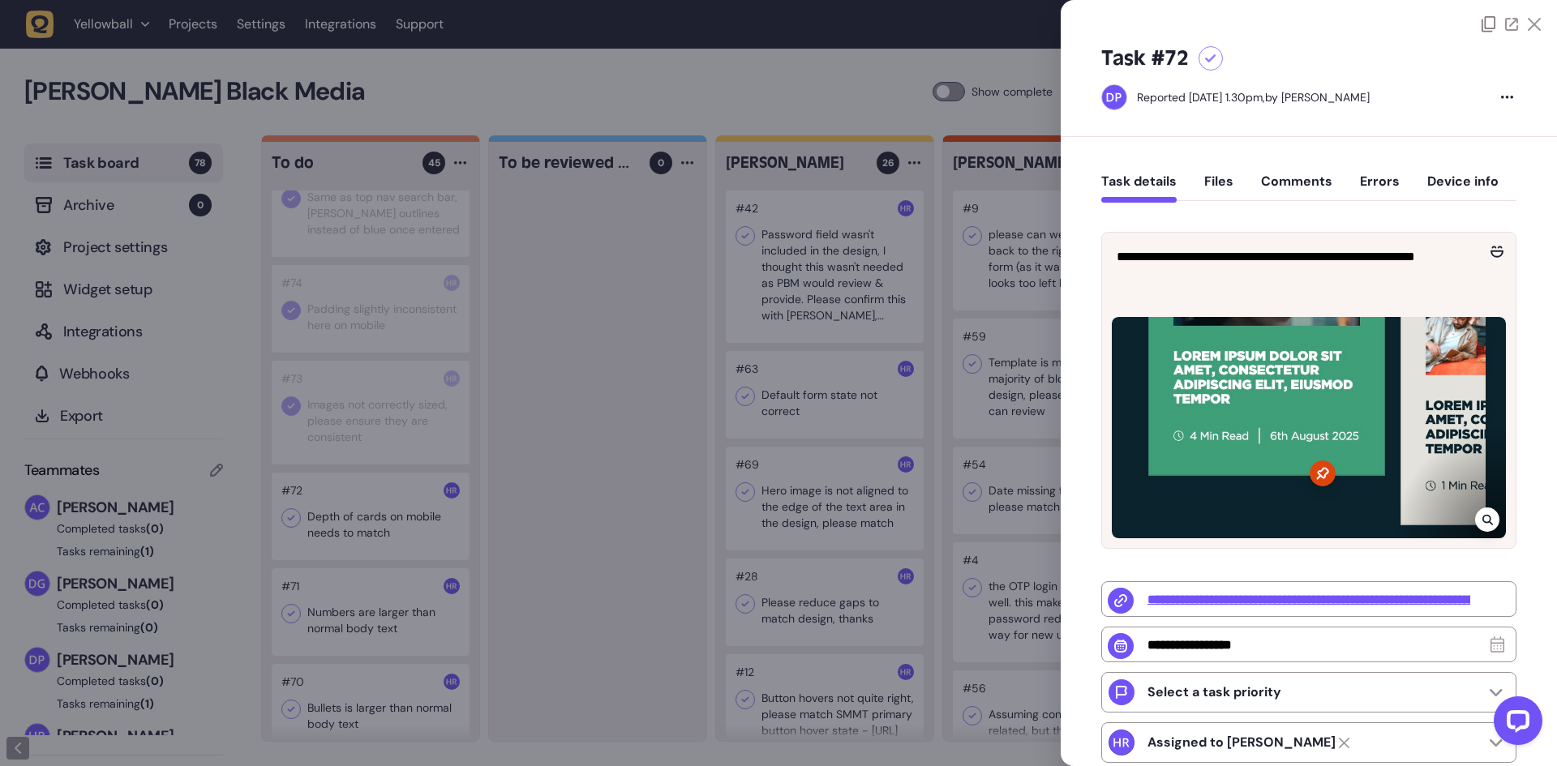
click at [363, 446] on div at bounding box center [778, 383] width 1557 height 766
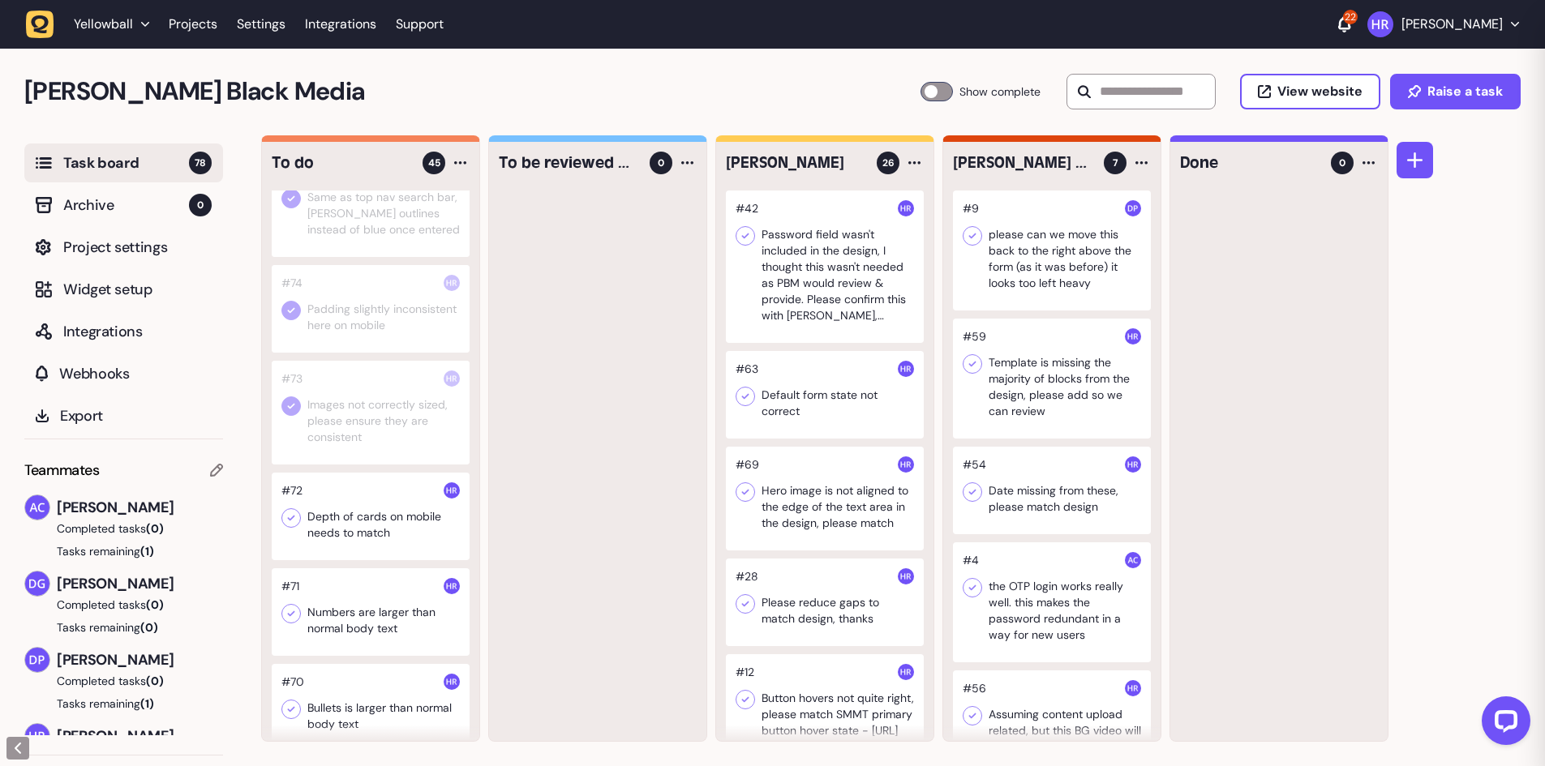
click at [363, 446] on div at bounding box center [371, 413] width 198 height 104
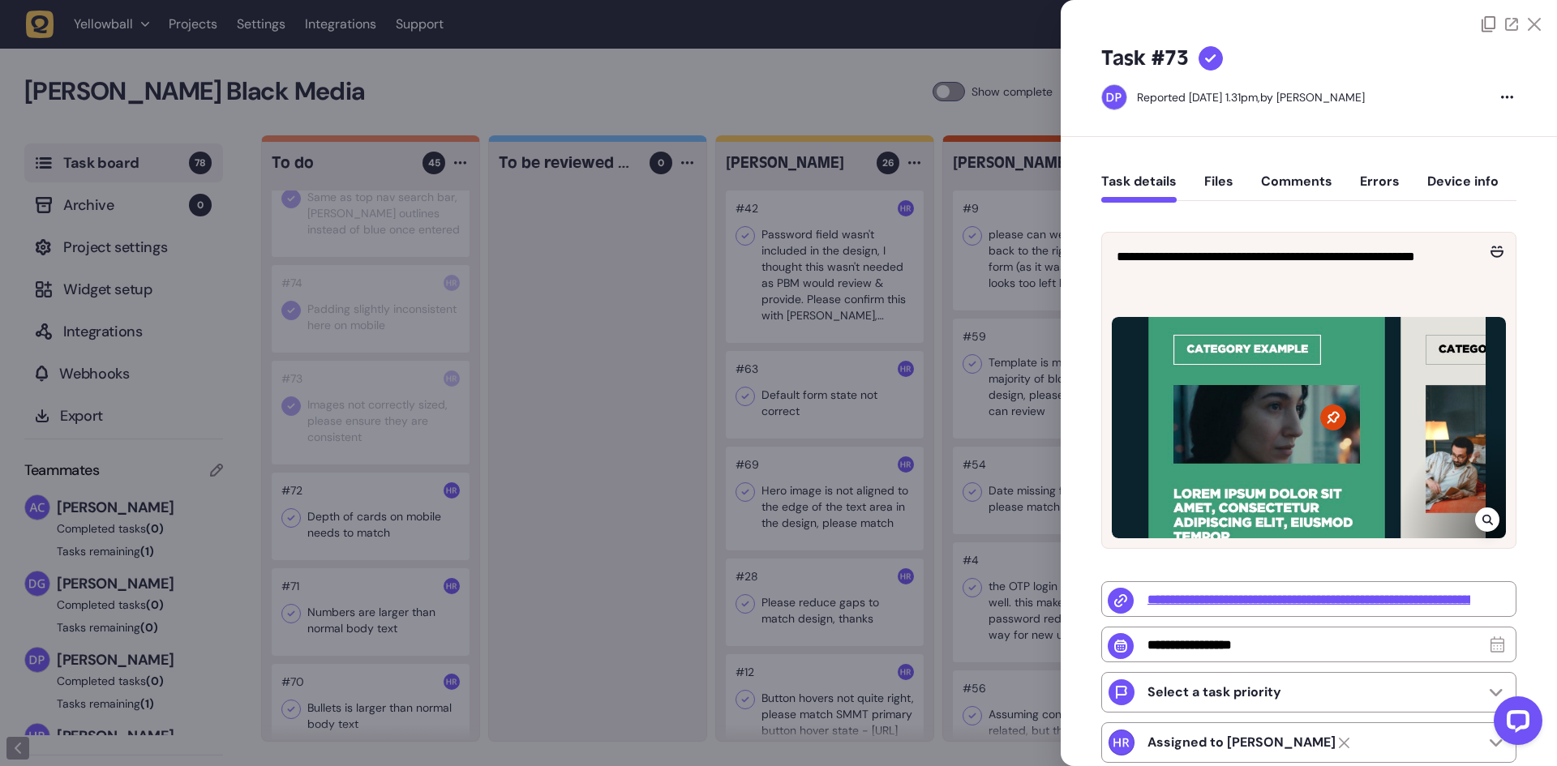
click at [1488, 517] on icon at bounding box center [1488, 519] width 11 height 13
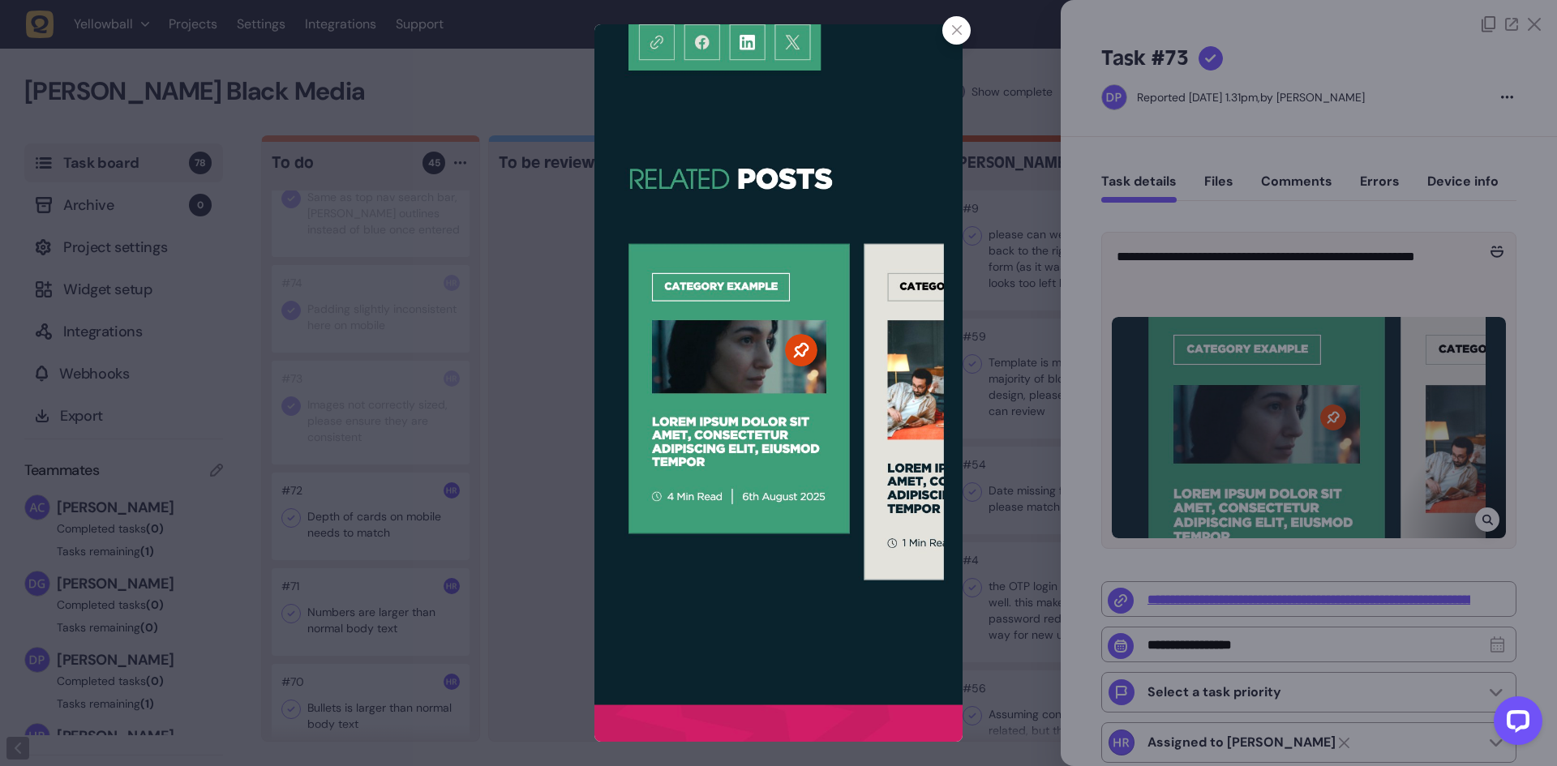
click at [958, 35] on icon at bounding box center [957, 30] width 11 height 11
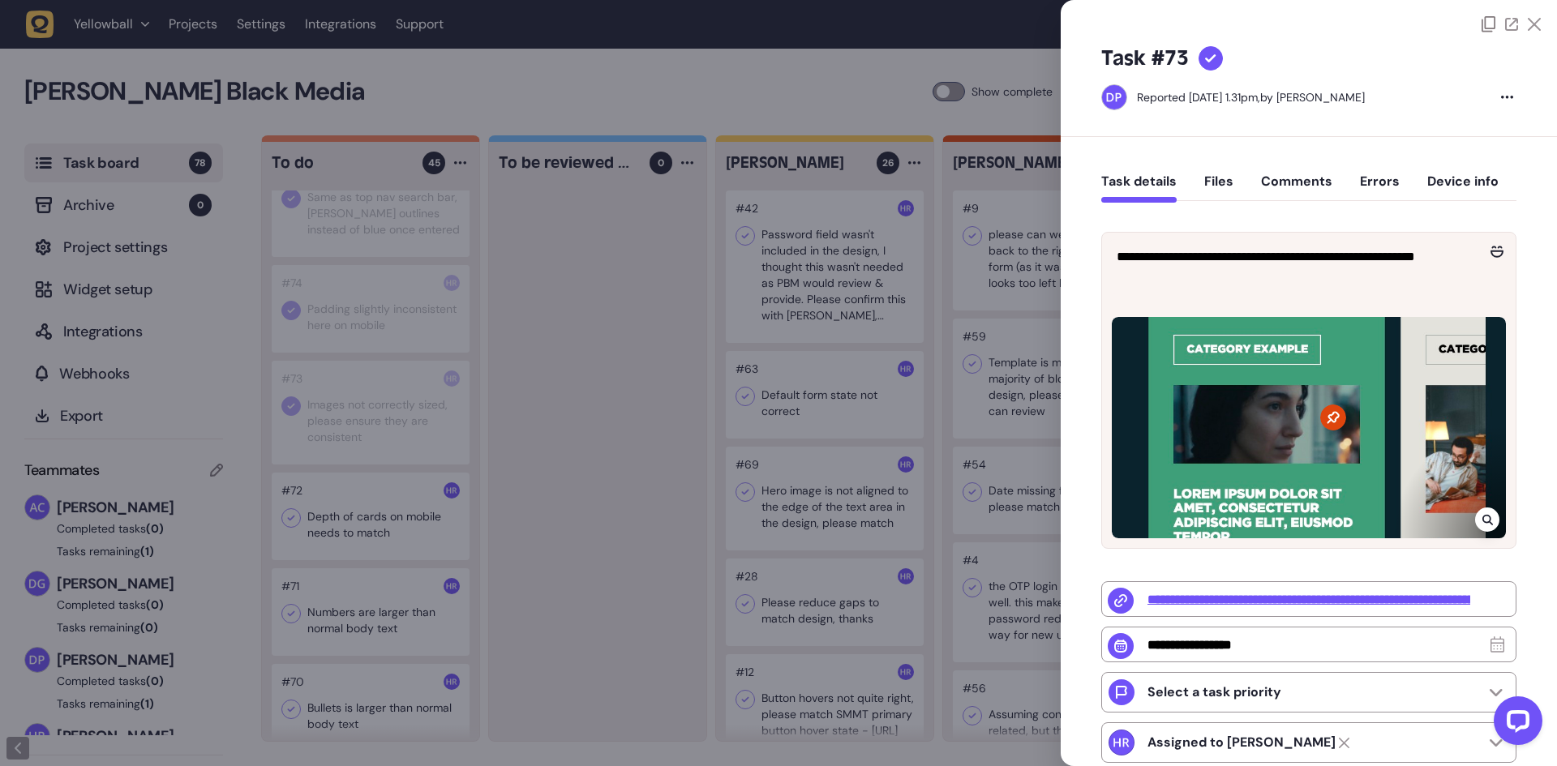
click at [295, 415] on div at bounding box center [778, 383] width 1557 height 766
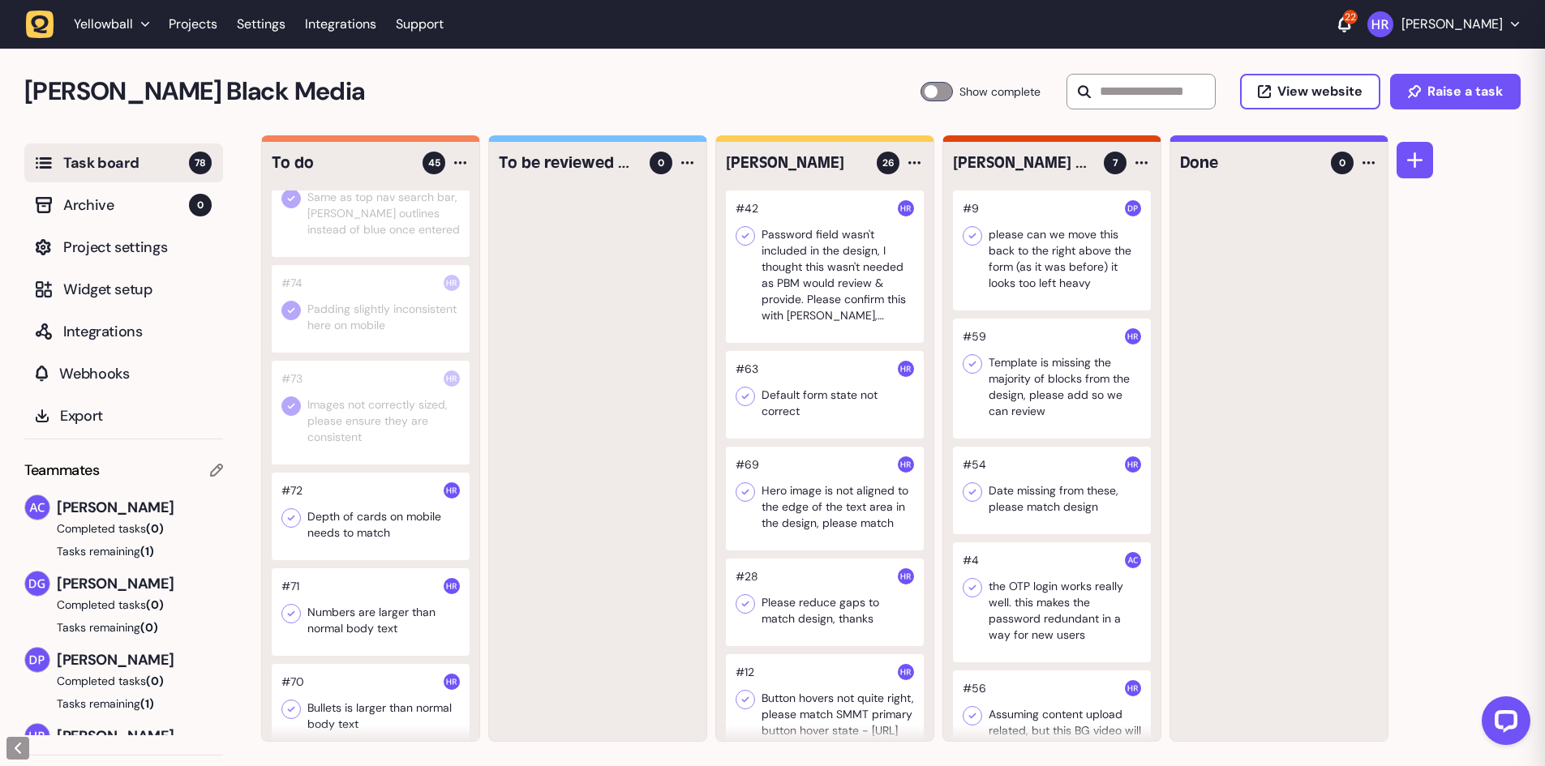
click at [290, 414] on icon at bounding box center [291, 406] width 16 height 16
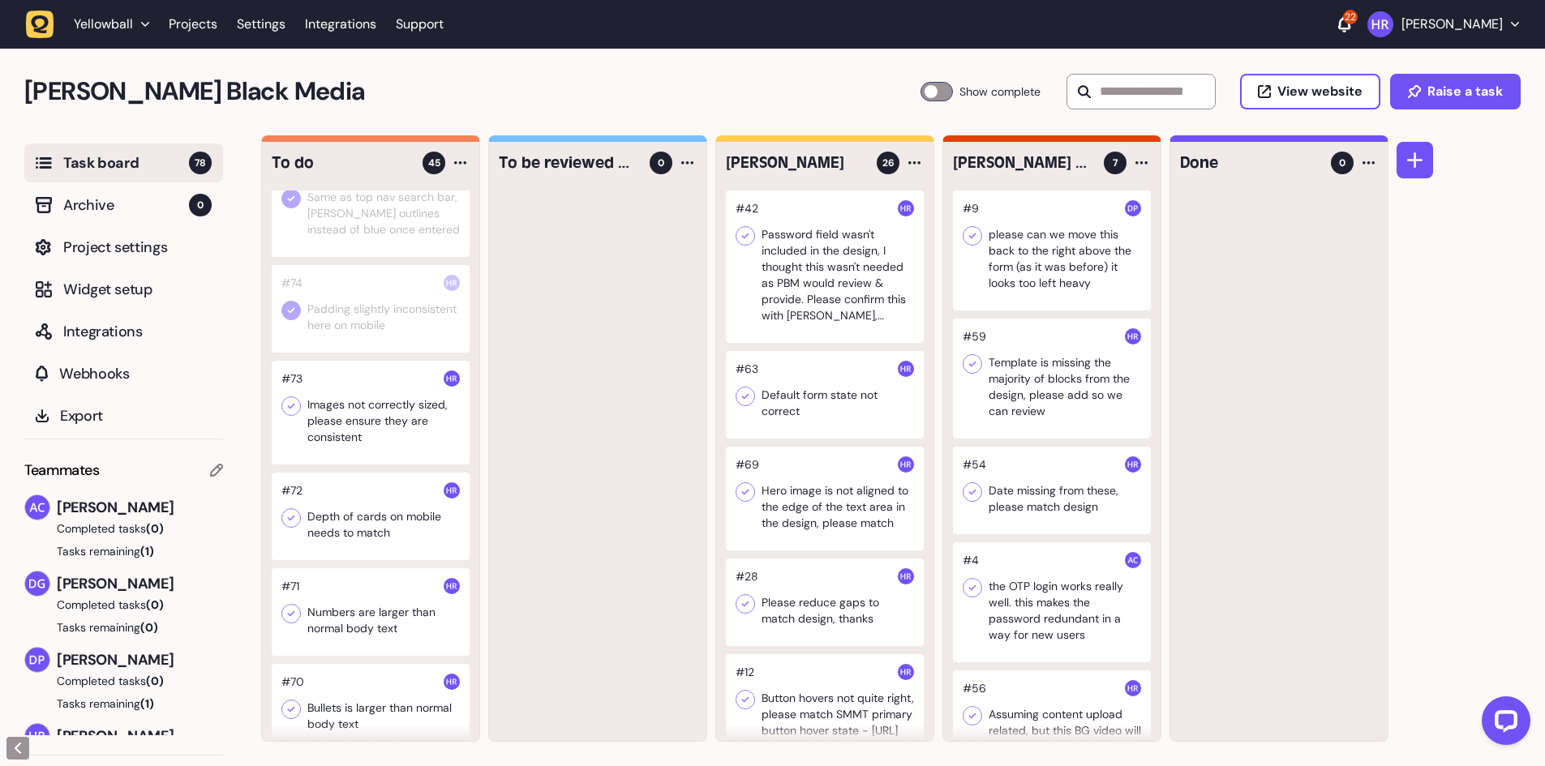
click at [380, 445] on div at bounding box center [371, 413] width 198 height 104
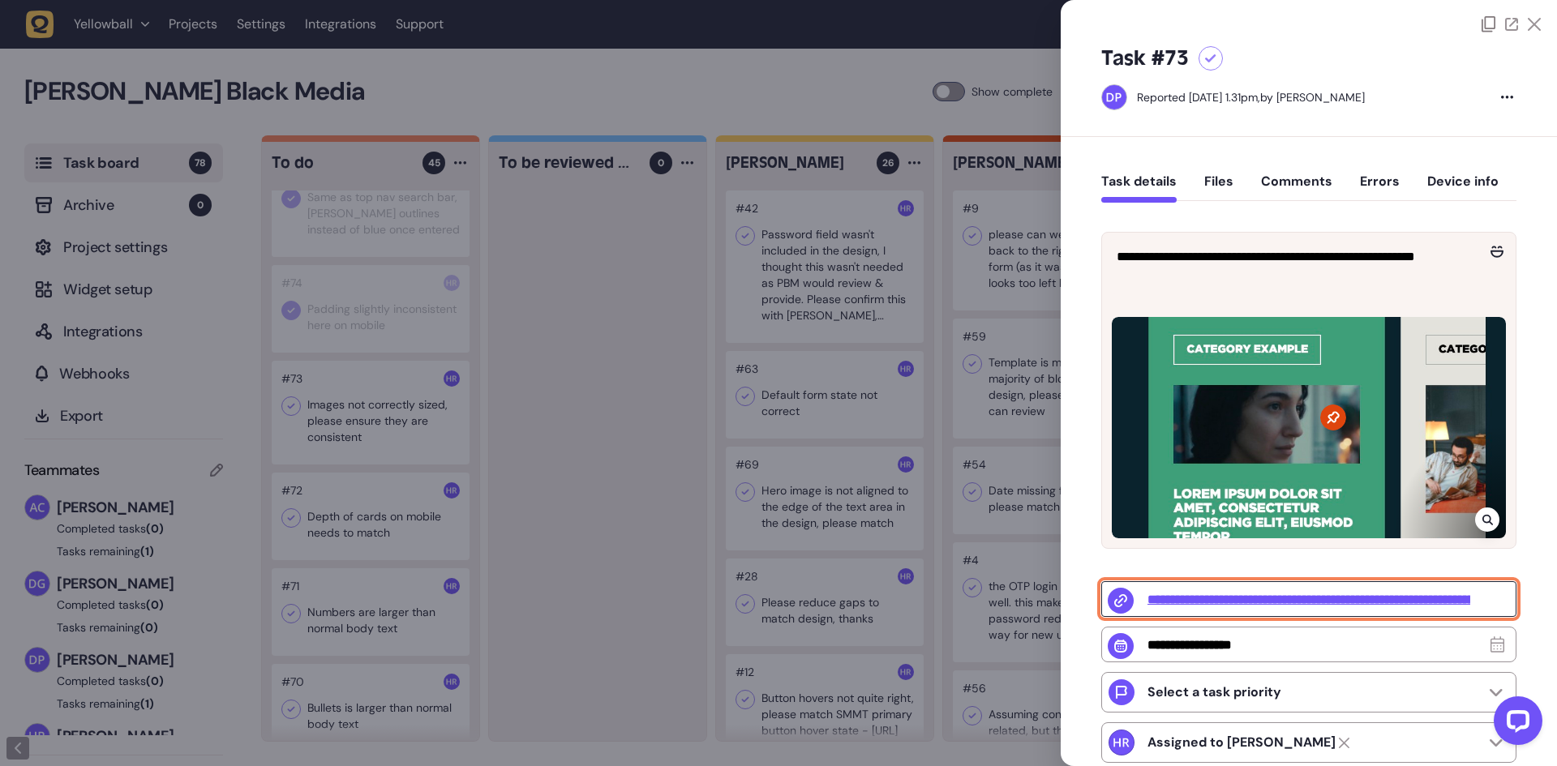
click at [1237, 603] on input "**********" at bounding box center [1308, 600] width 415 height 36
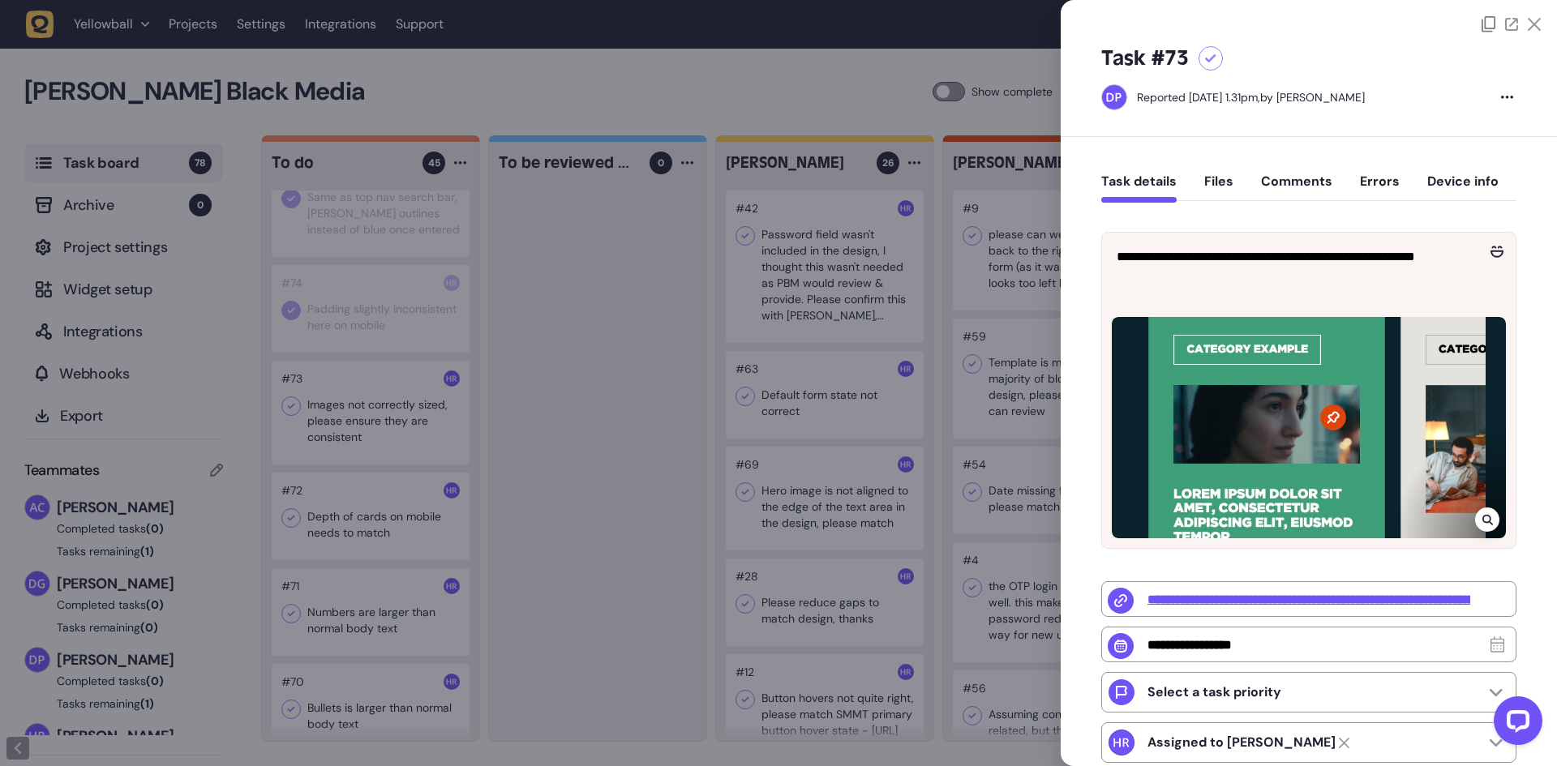
click at [592, 374] on div at bounding box center [778, 383] width 1557 height 766
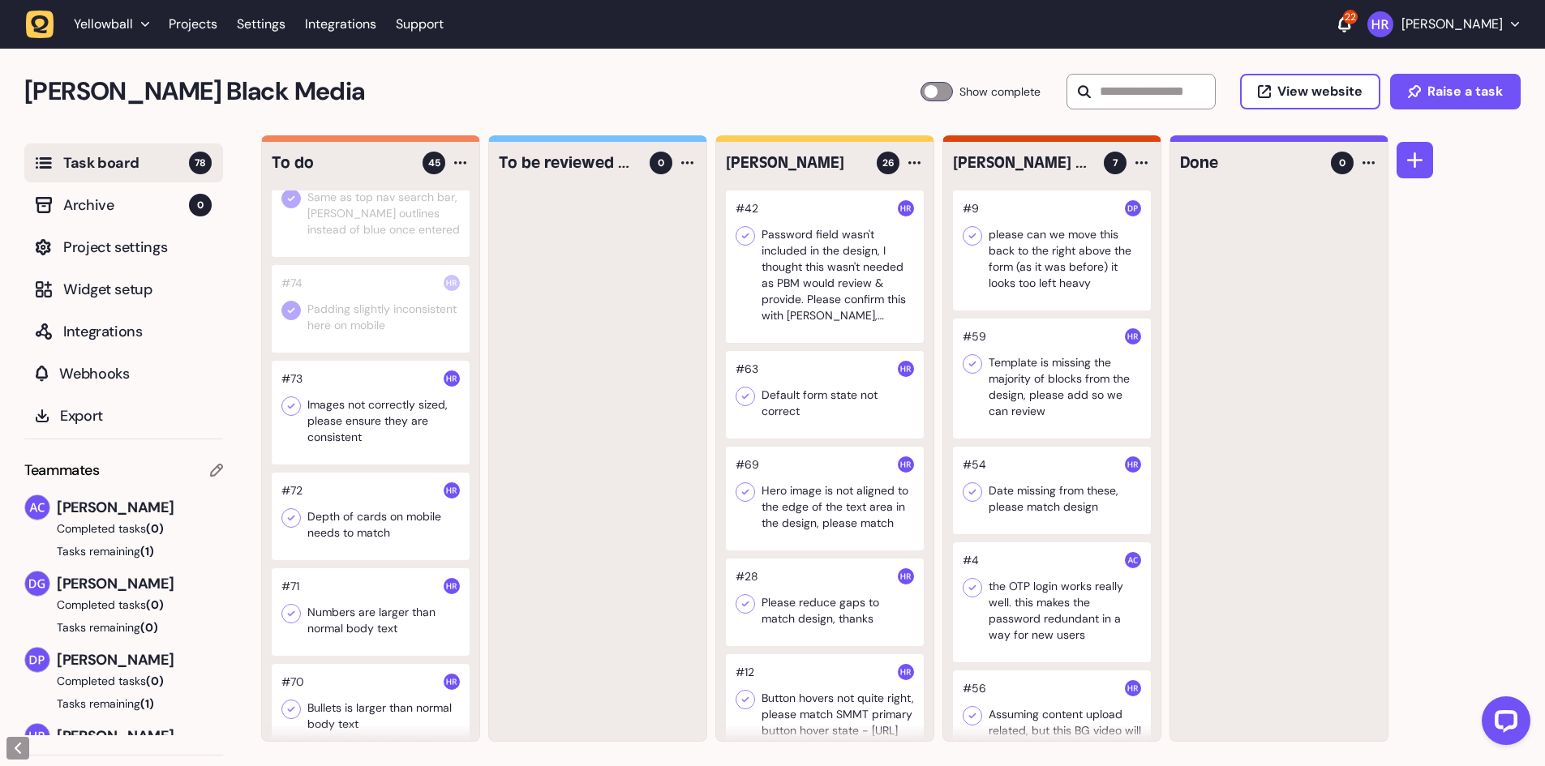
click at [291, 414] on icon at bounding box center [291, 406] width 16 height 16
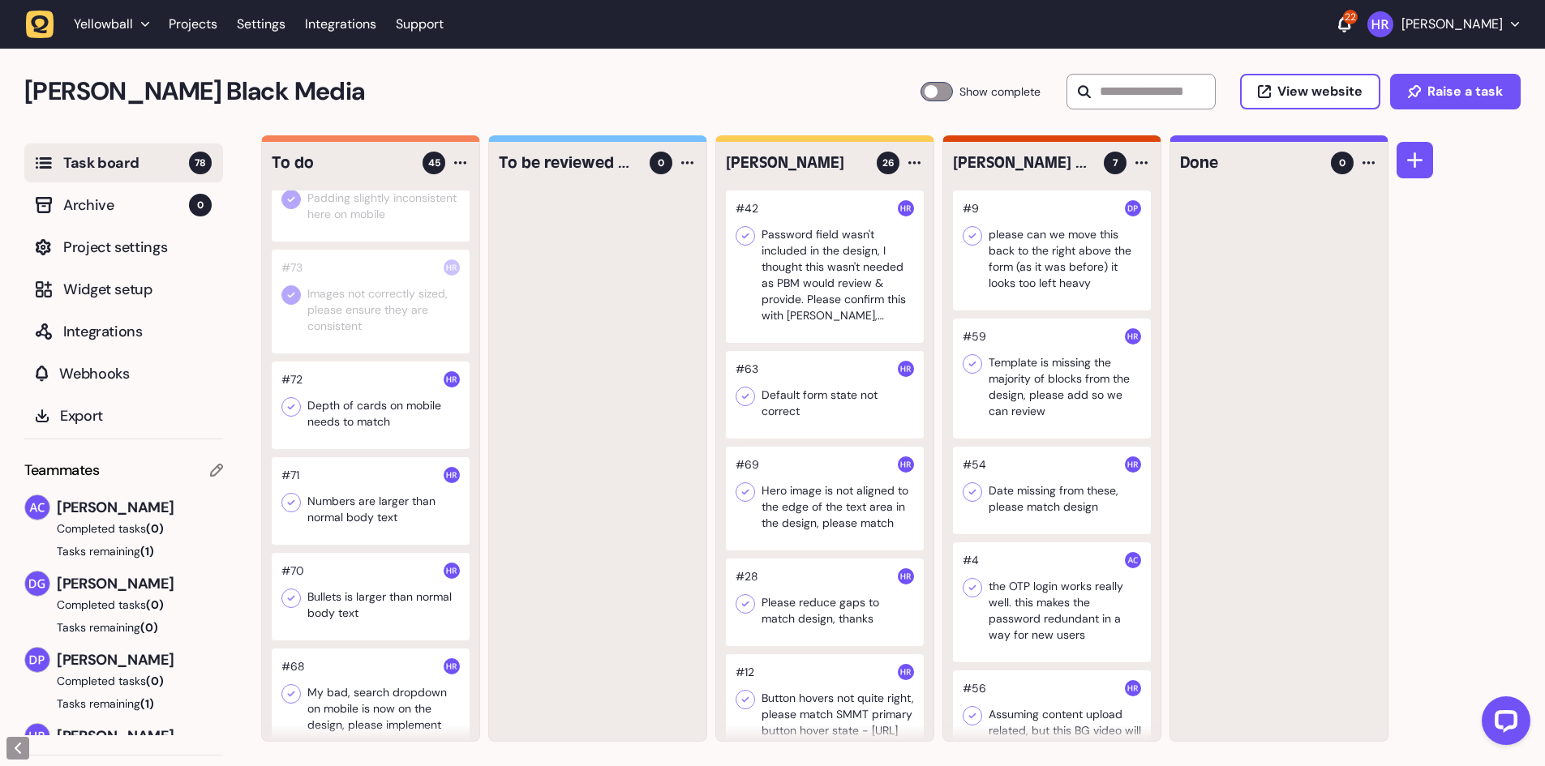
scroll to position [487, 0]
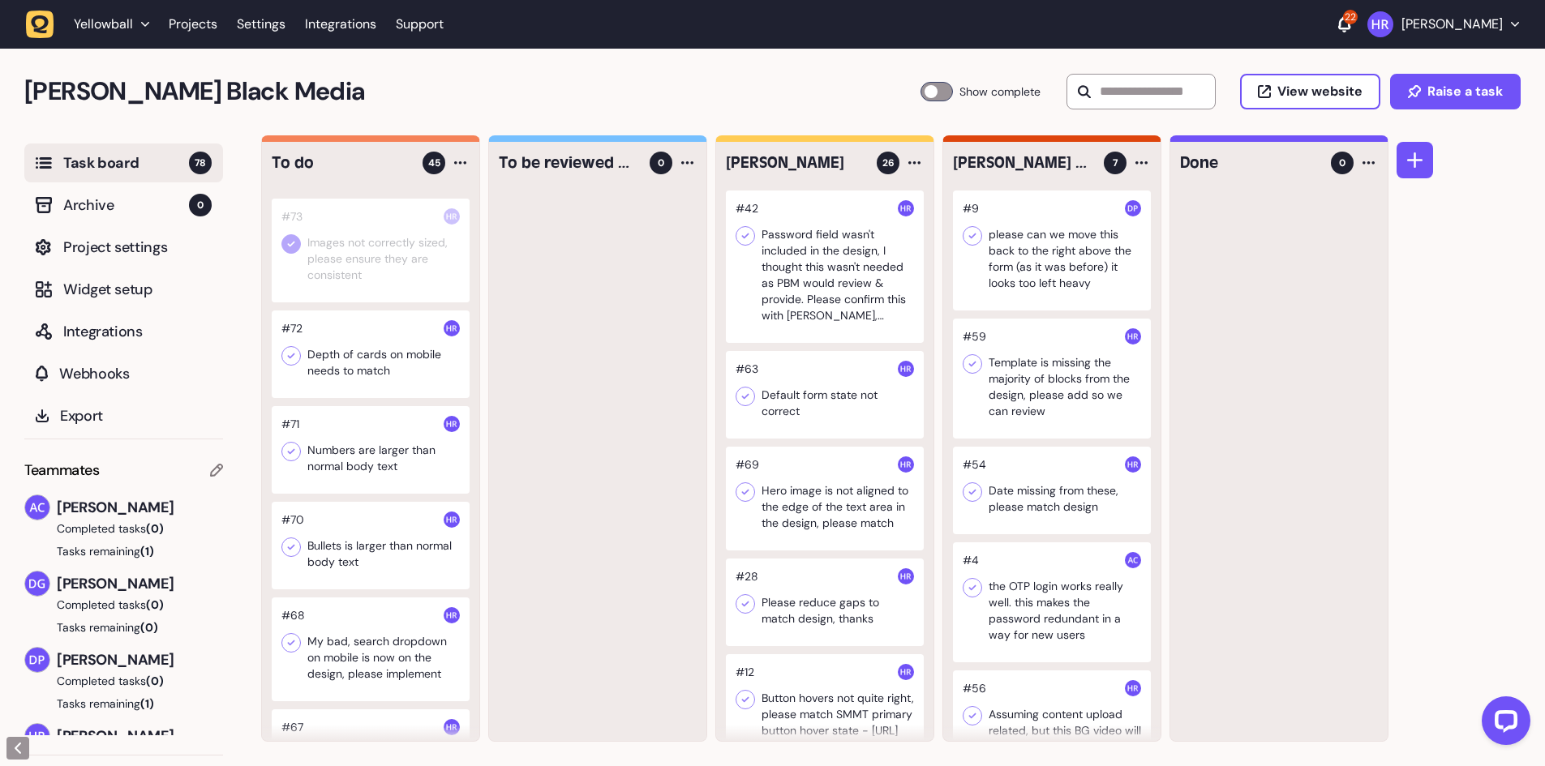
click at [356, 384] on div at bounding box center [371, 355] width 198 height 88
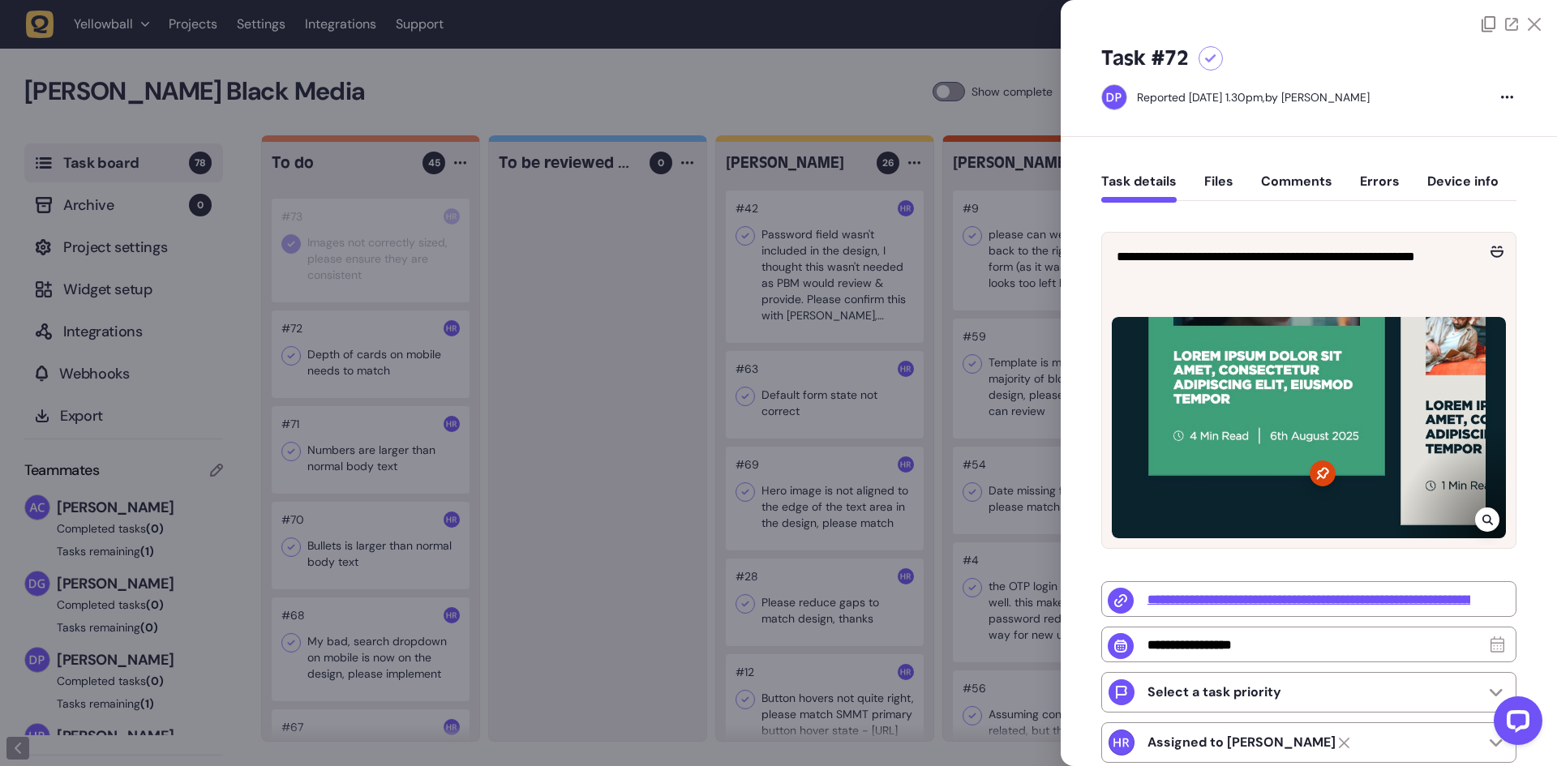
click at [363, 384] on div at bounding box center [778, 383] width 1557 height 766
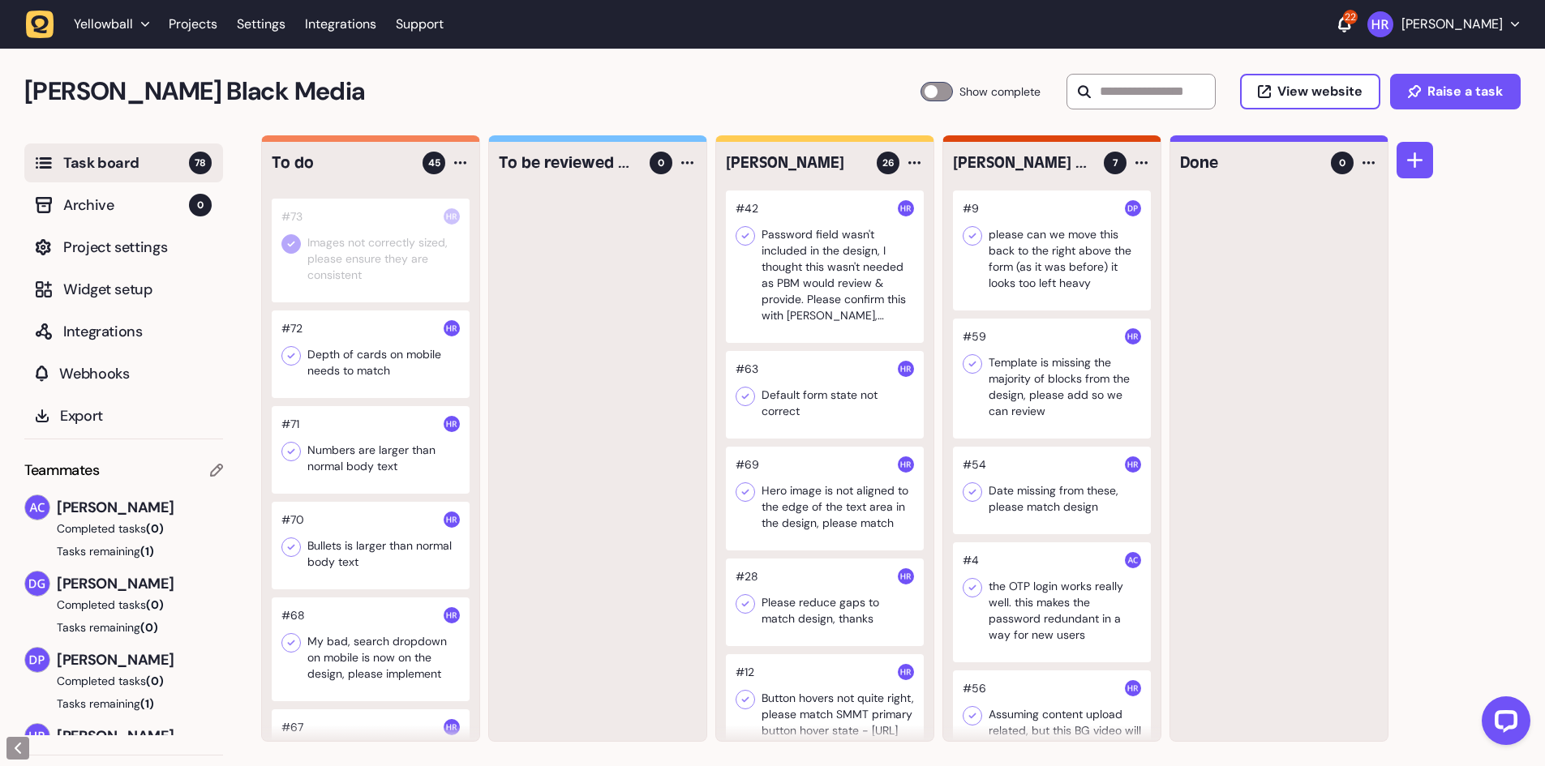
click at [372, 389] on div at bounding box center [371, 355] width 198 height 88
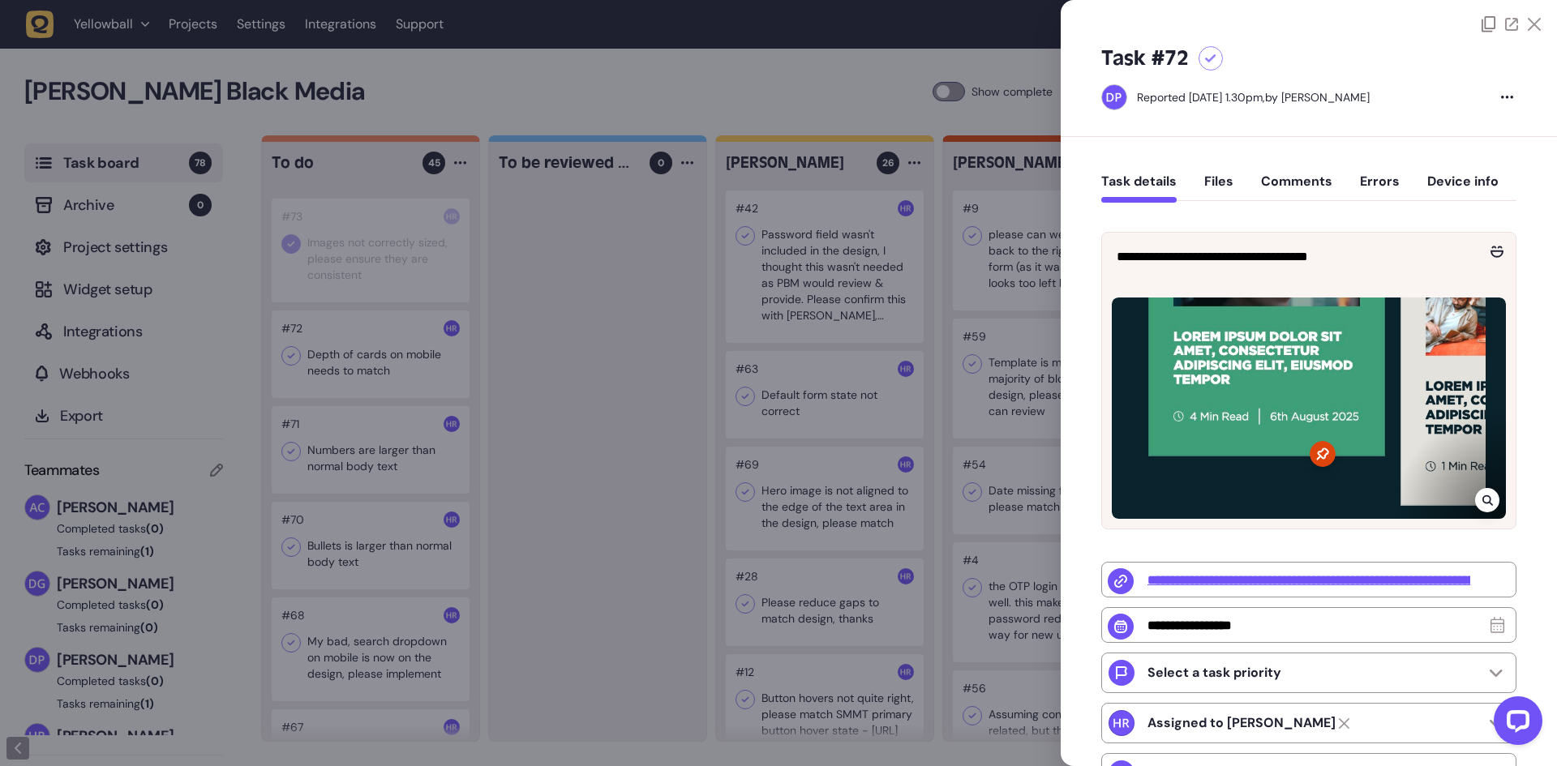
click at [351, 389] on div at bounding box center [778, 383] width 1557 height 766
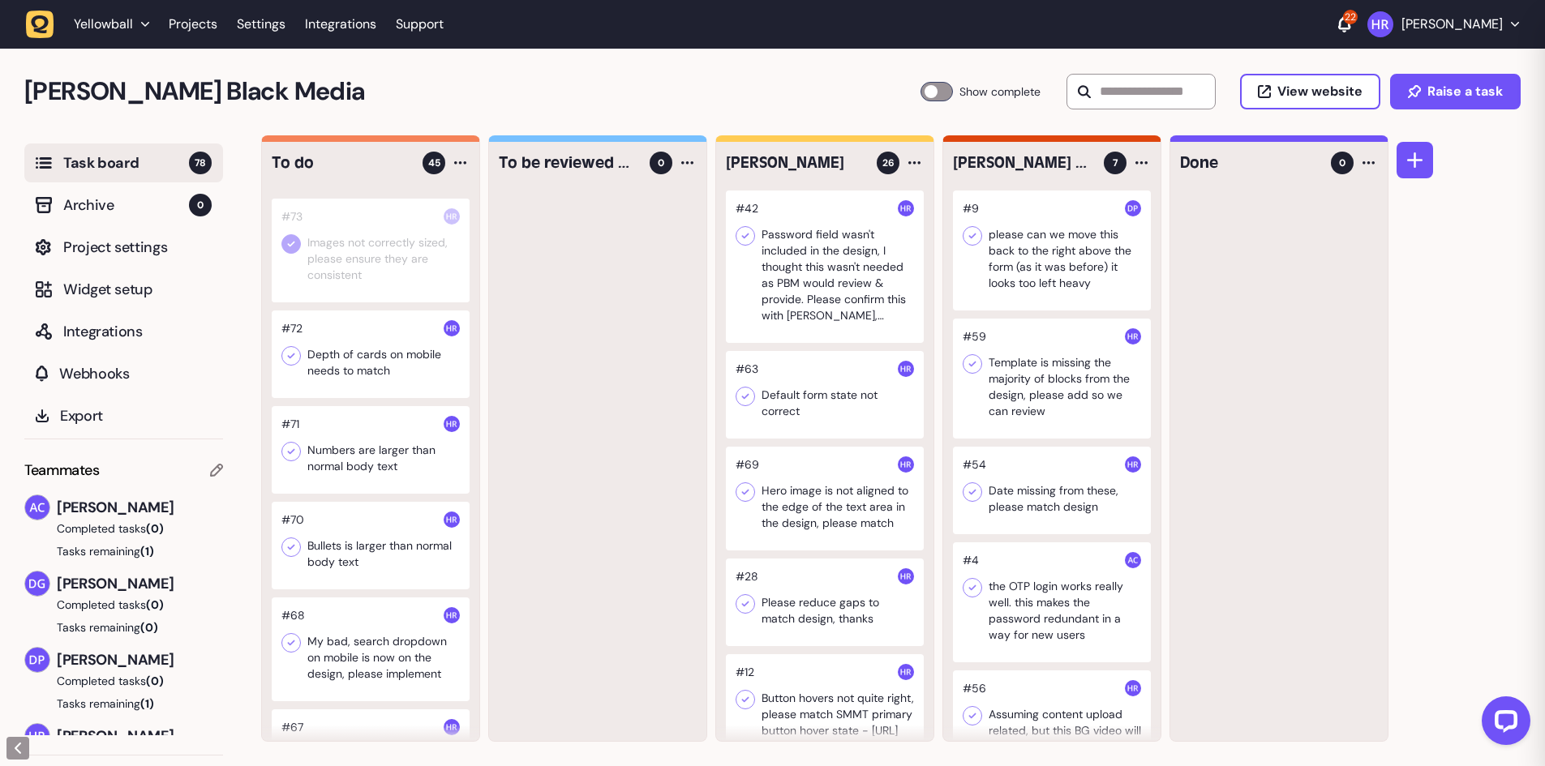
click at [289, 359] on icon at bounding box center [291, 357] width 7 height 6
click at [358, 479] on div at bounding box center [371, 450] width 198 height 88
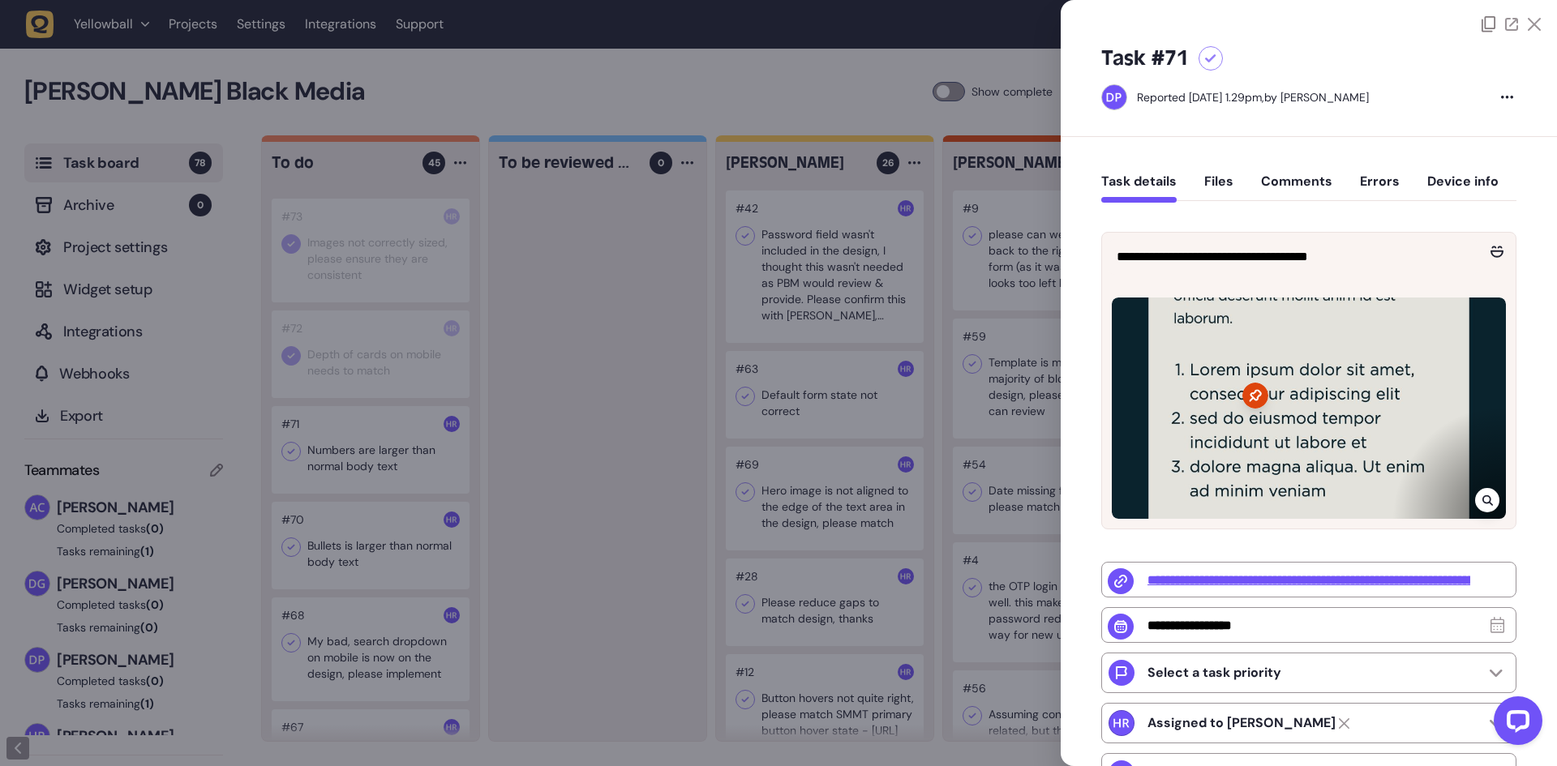
click at [367, 477] on div at bounding box center [778, 383] width 1557 height 766
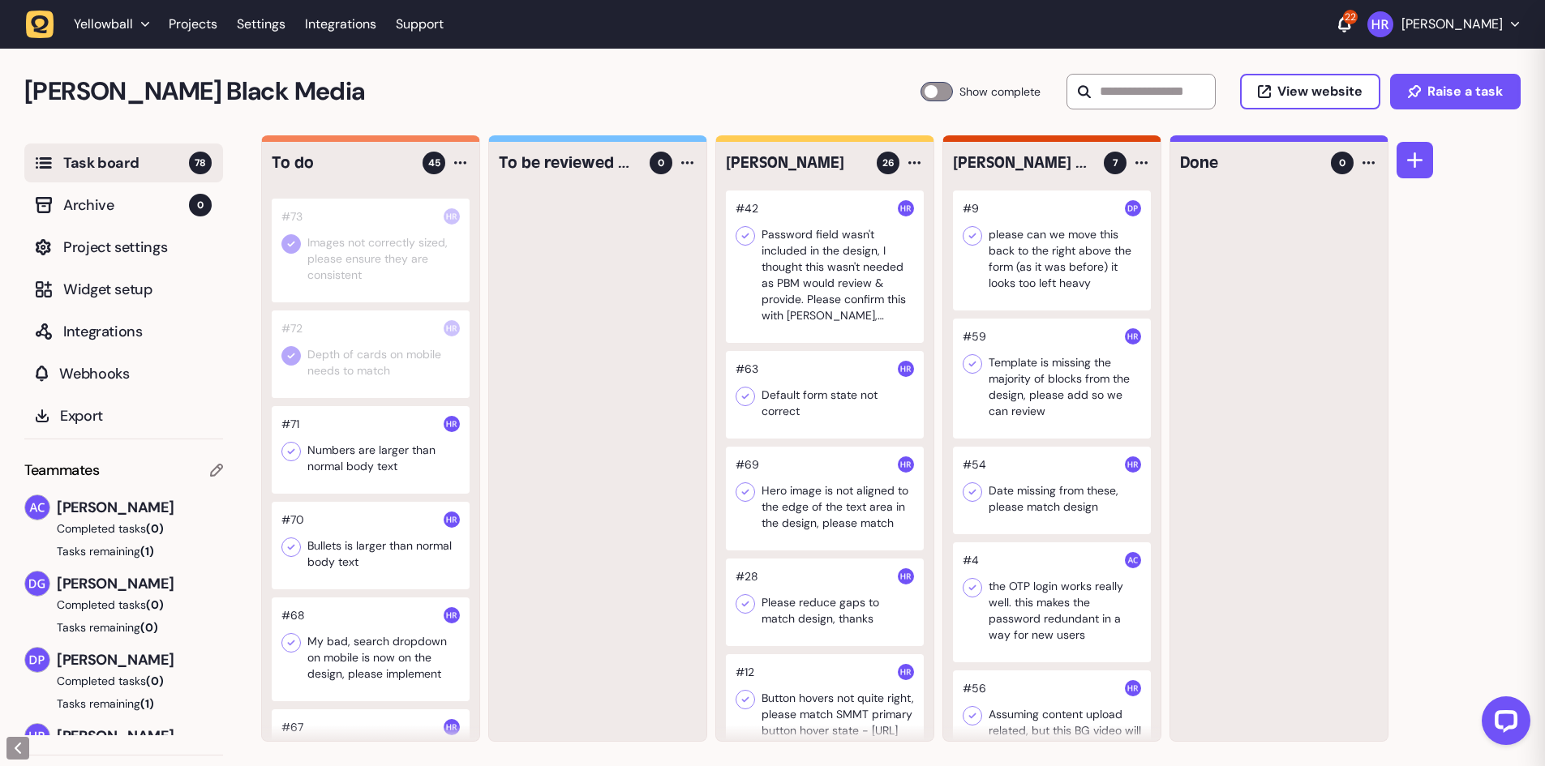
click at [367, 477] on div at bounding box center [371, 450] width 198 height 88
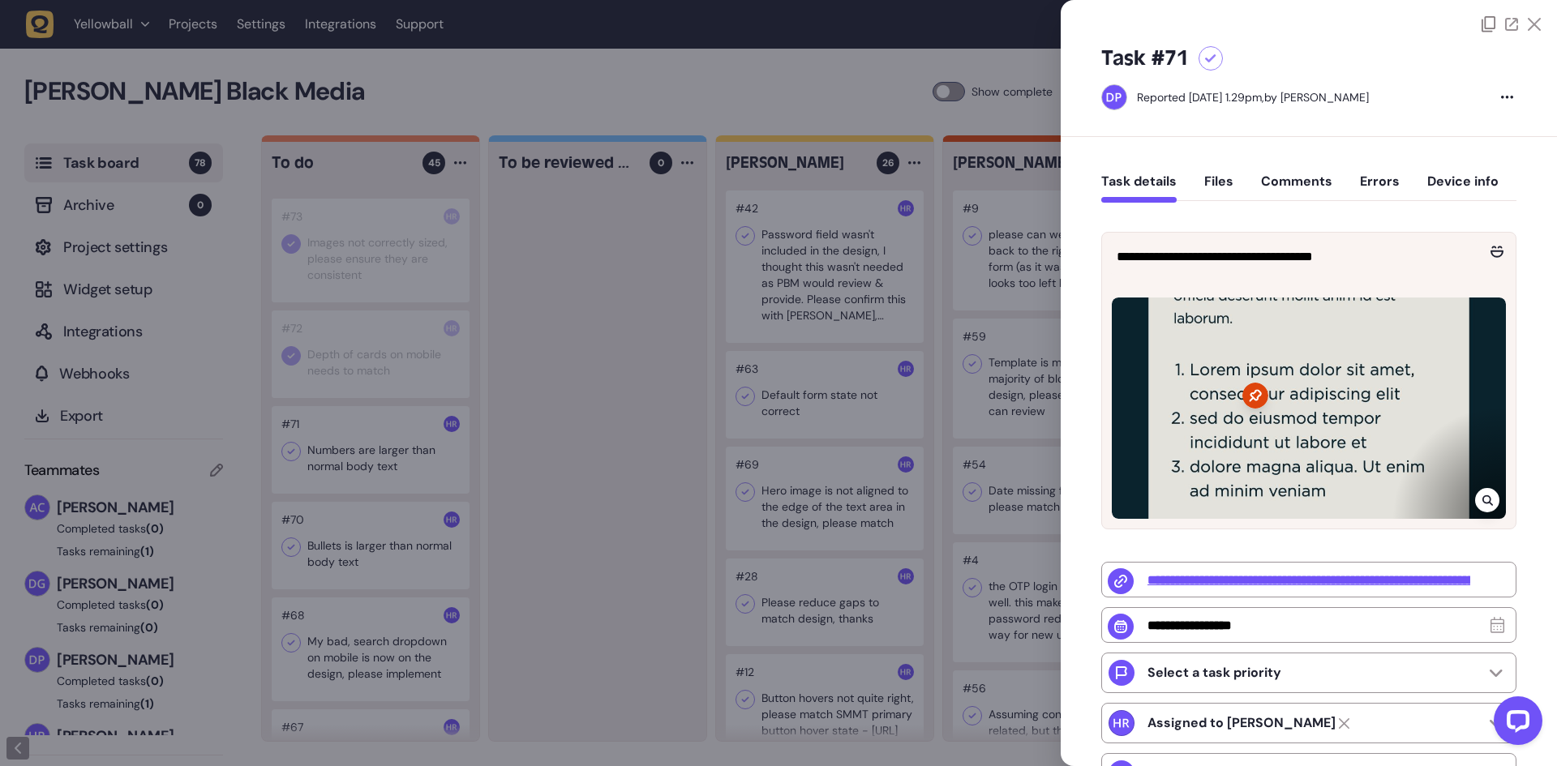
click at [552, 410] on div at bounding box center [778, 383] width 1557 height 766
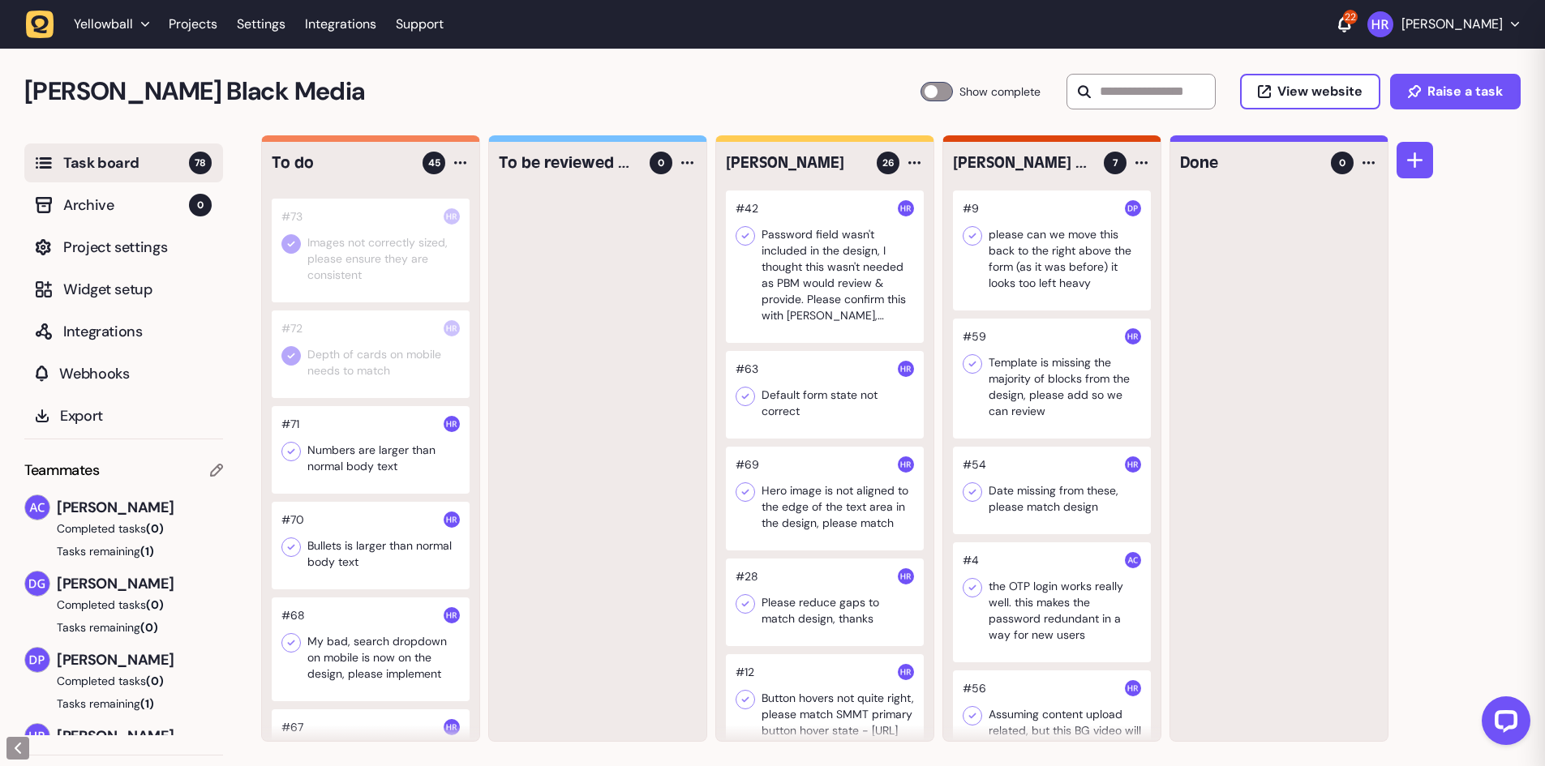
click at [285, 460] on icon at bounding box center [291, 452] width 16 height 16
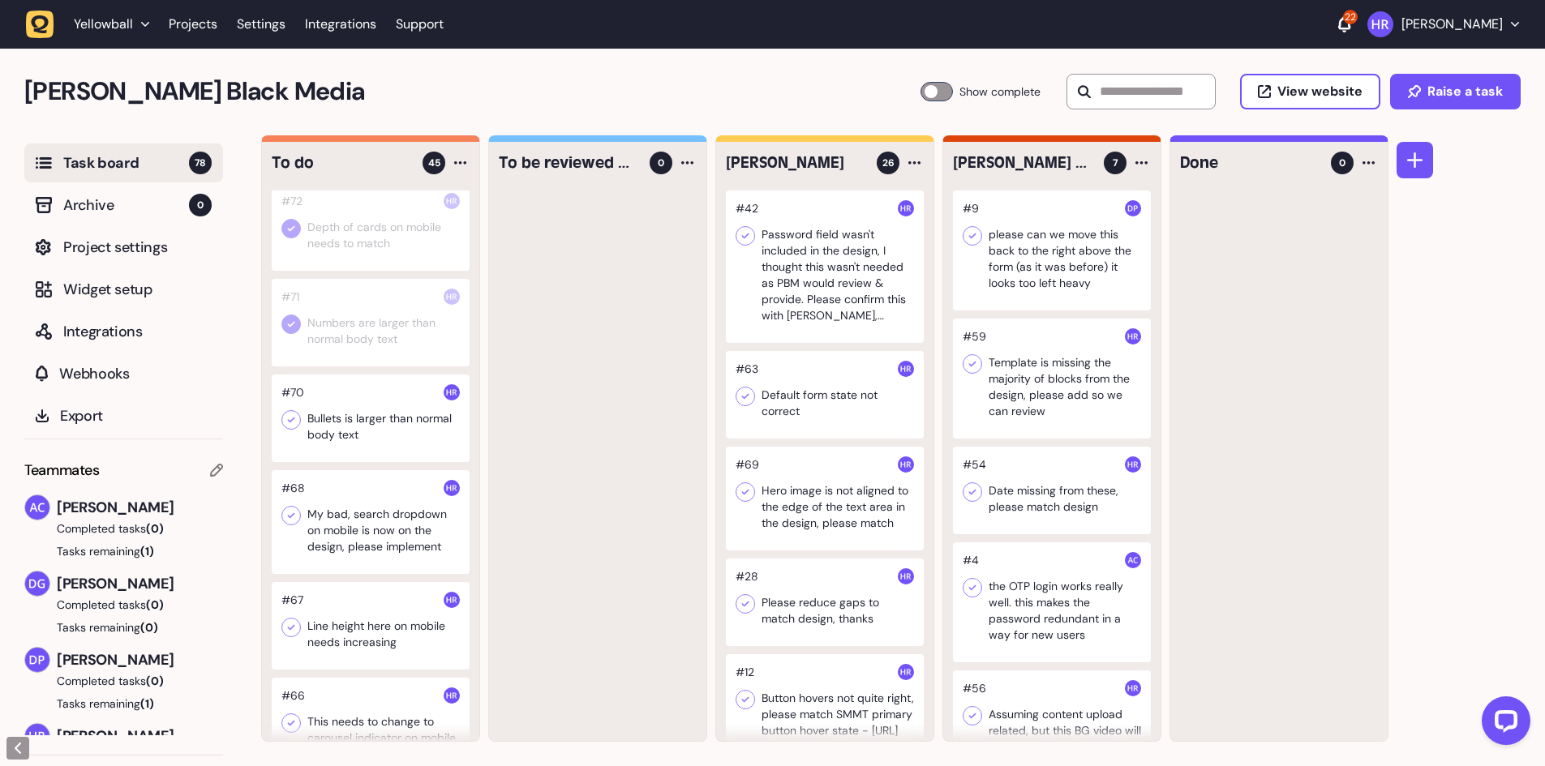
scroll to position [649, 0]
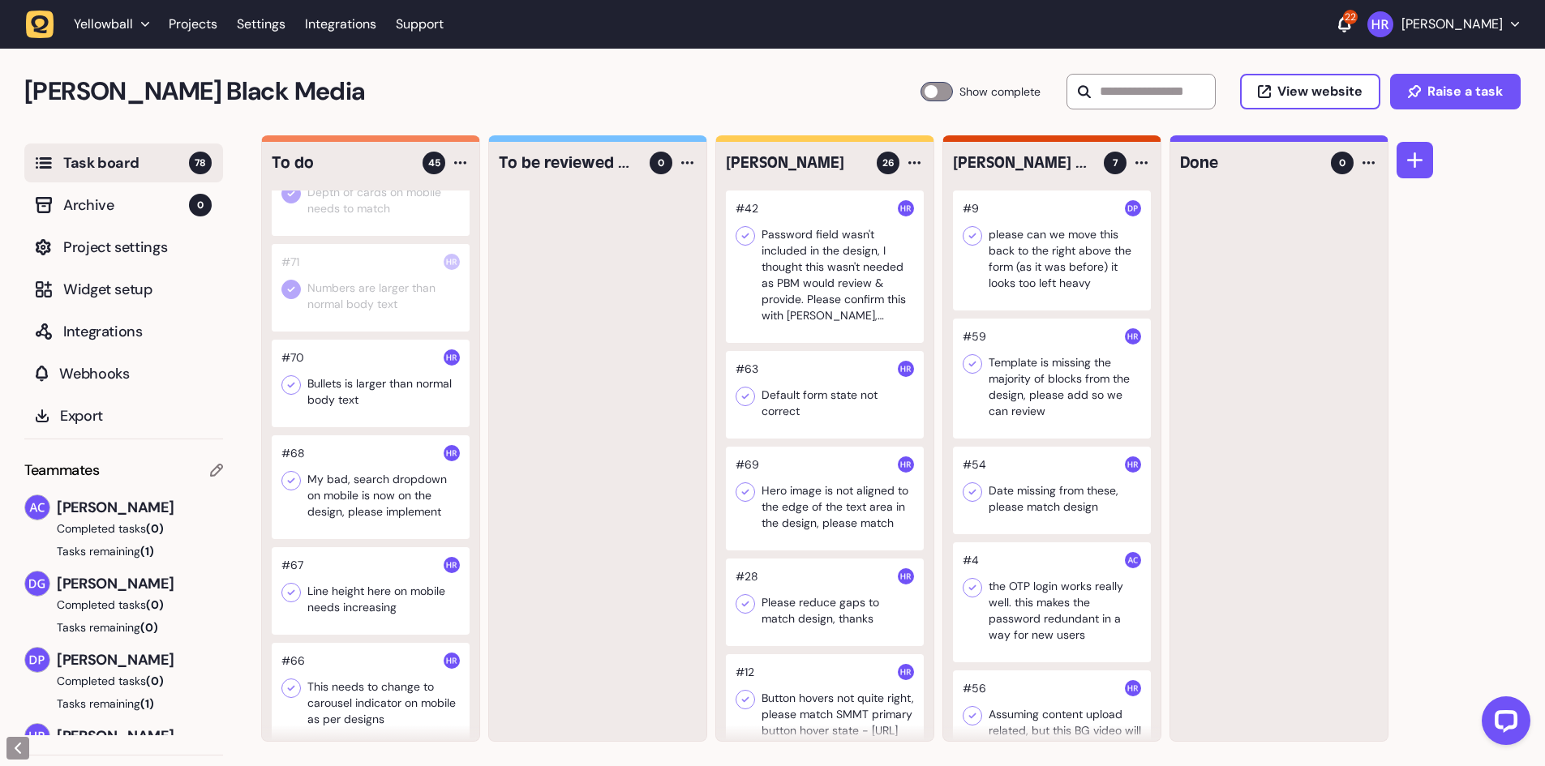
click at [389, 423] on div at bounding box center [371, 384] width 198 height 88
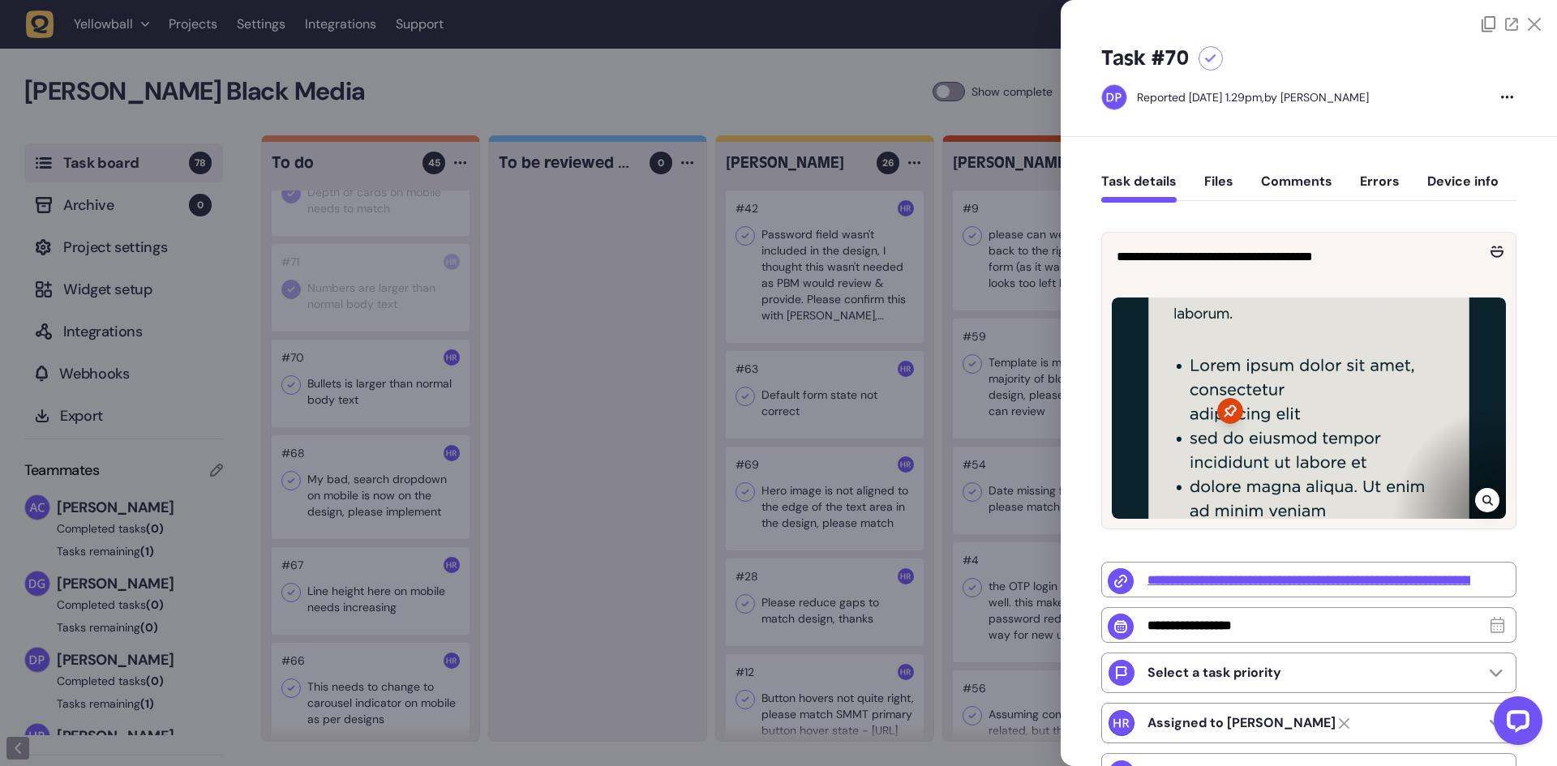
click at [293, 410] on div at bounding box center [778, 383] width 1557 height 766
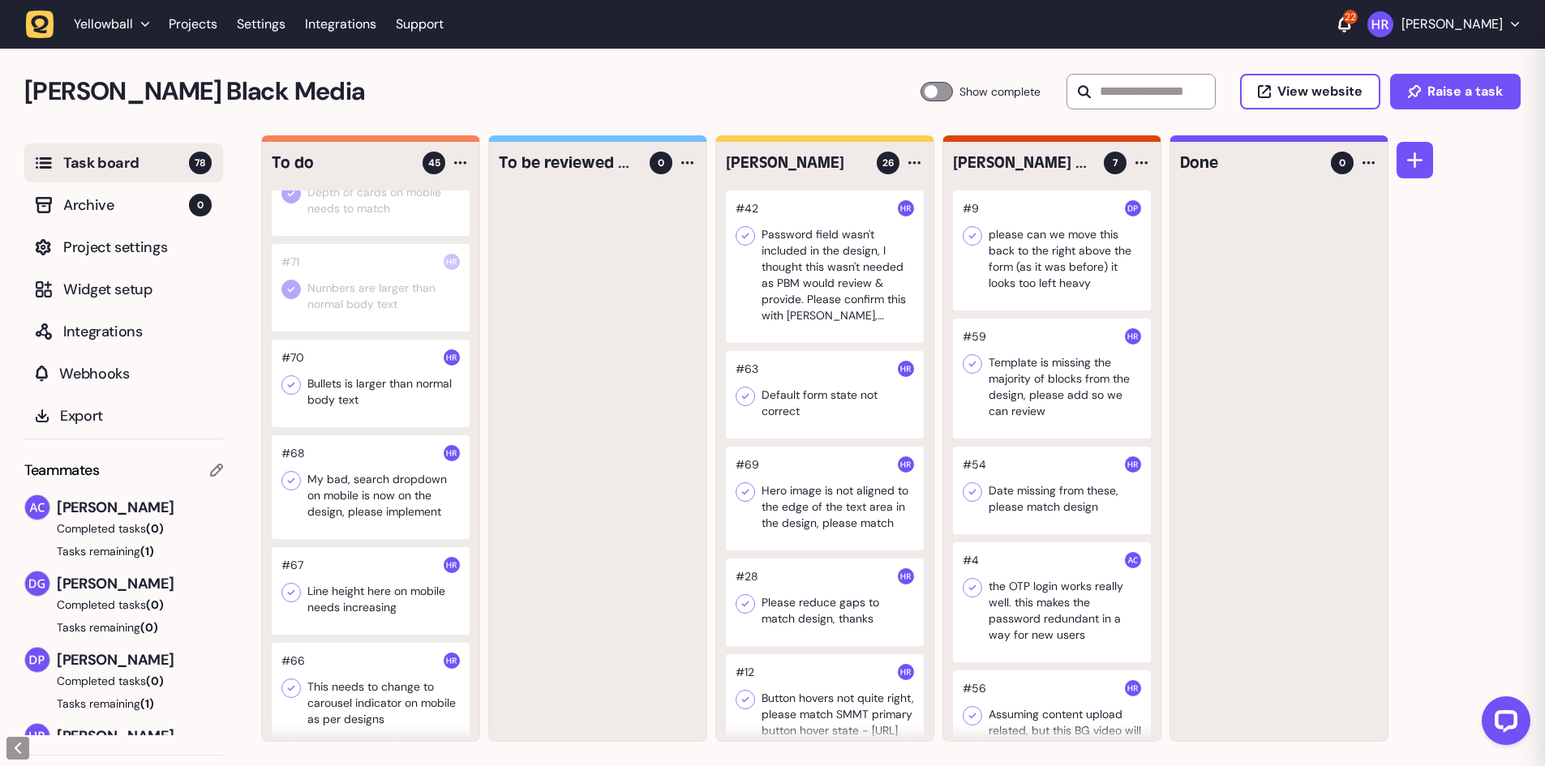
click at [294, 393] on icon at bounding box center [291, 385] width 16 height 16
click at [365, 502] on div at bounding box center [371, 488] width 198 height 104
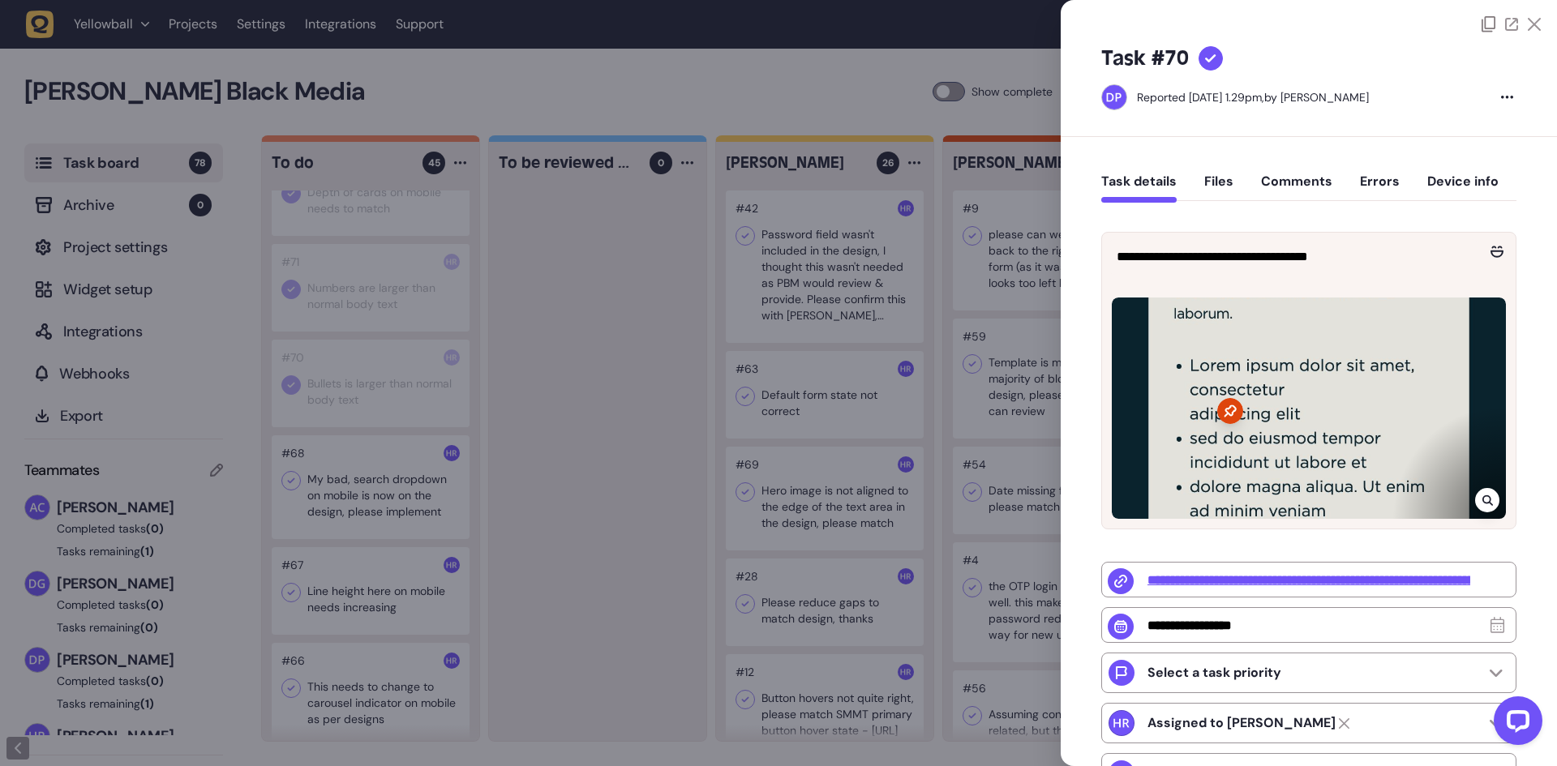
type input "*"
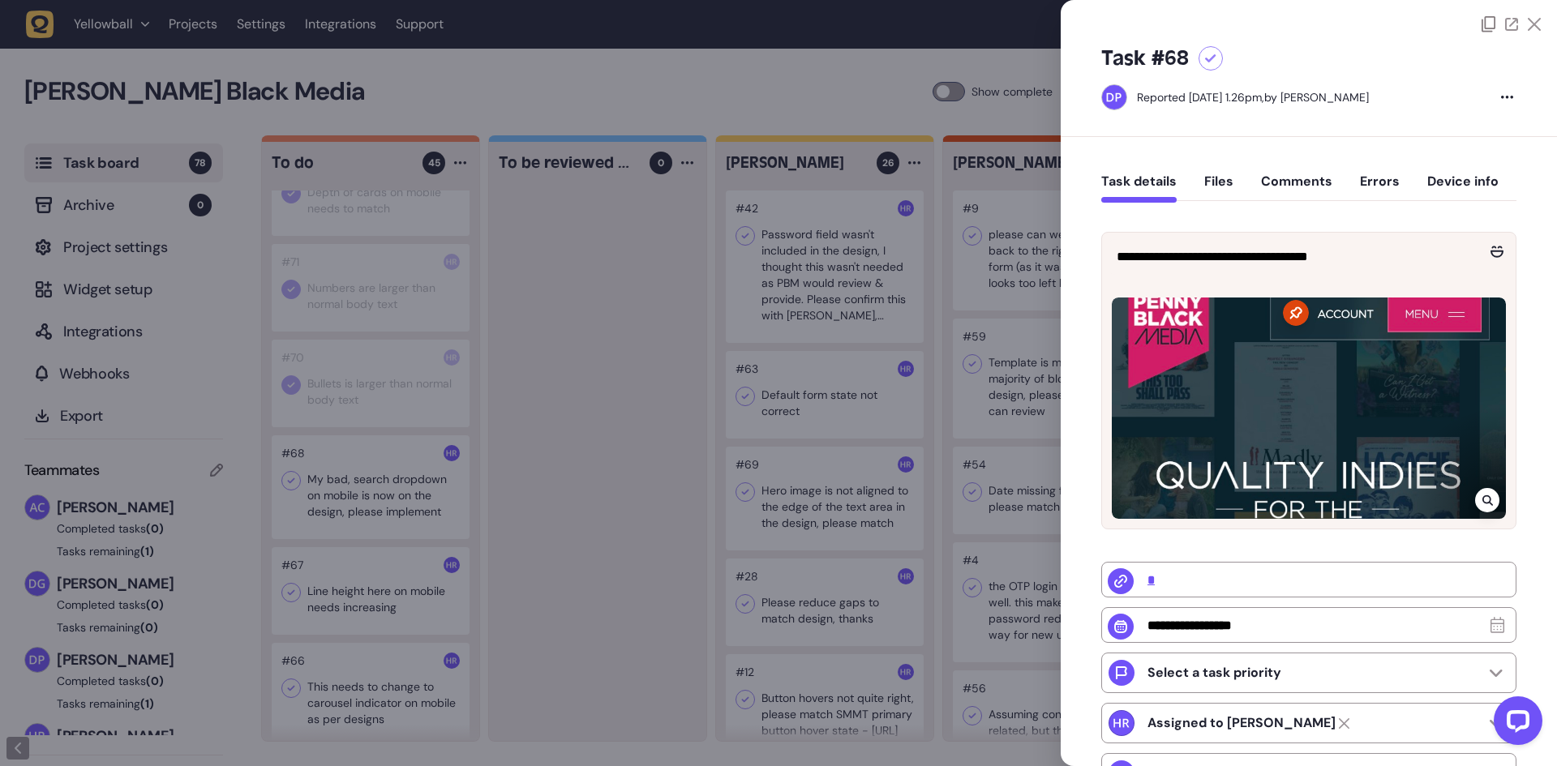
click at [373, 514] on div at bounding box center [778, 383] width 1557 height 766
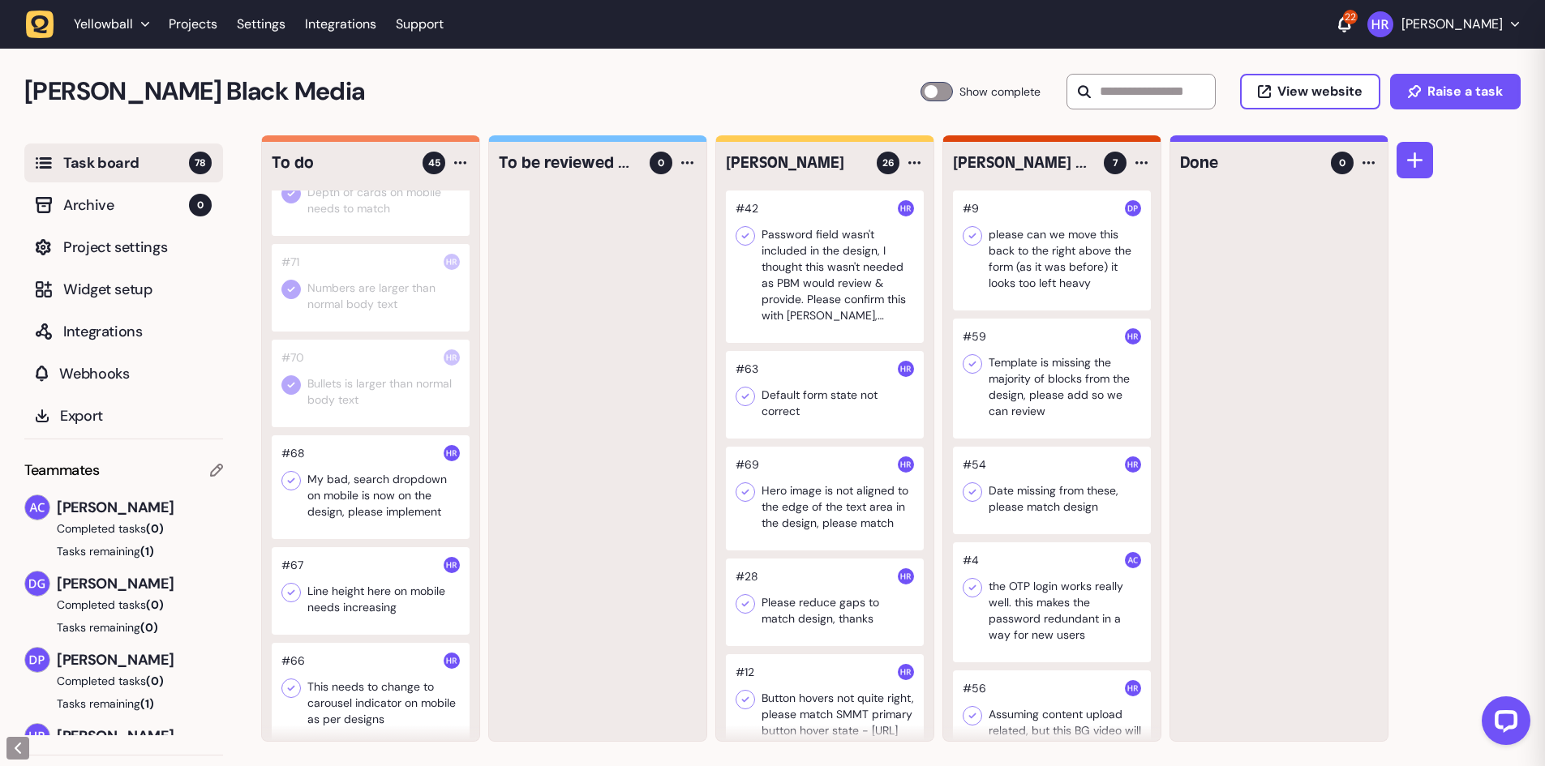
click at [373, 514] on div at bounding box center [371, 488] width 198 height 104
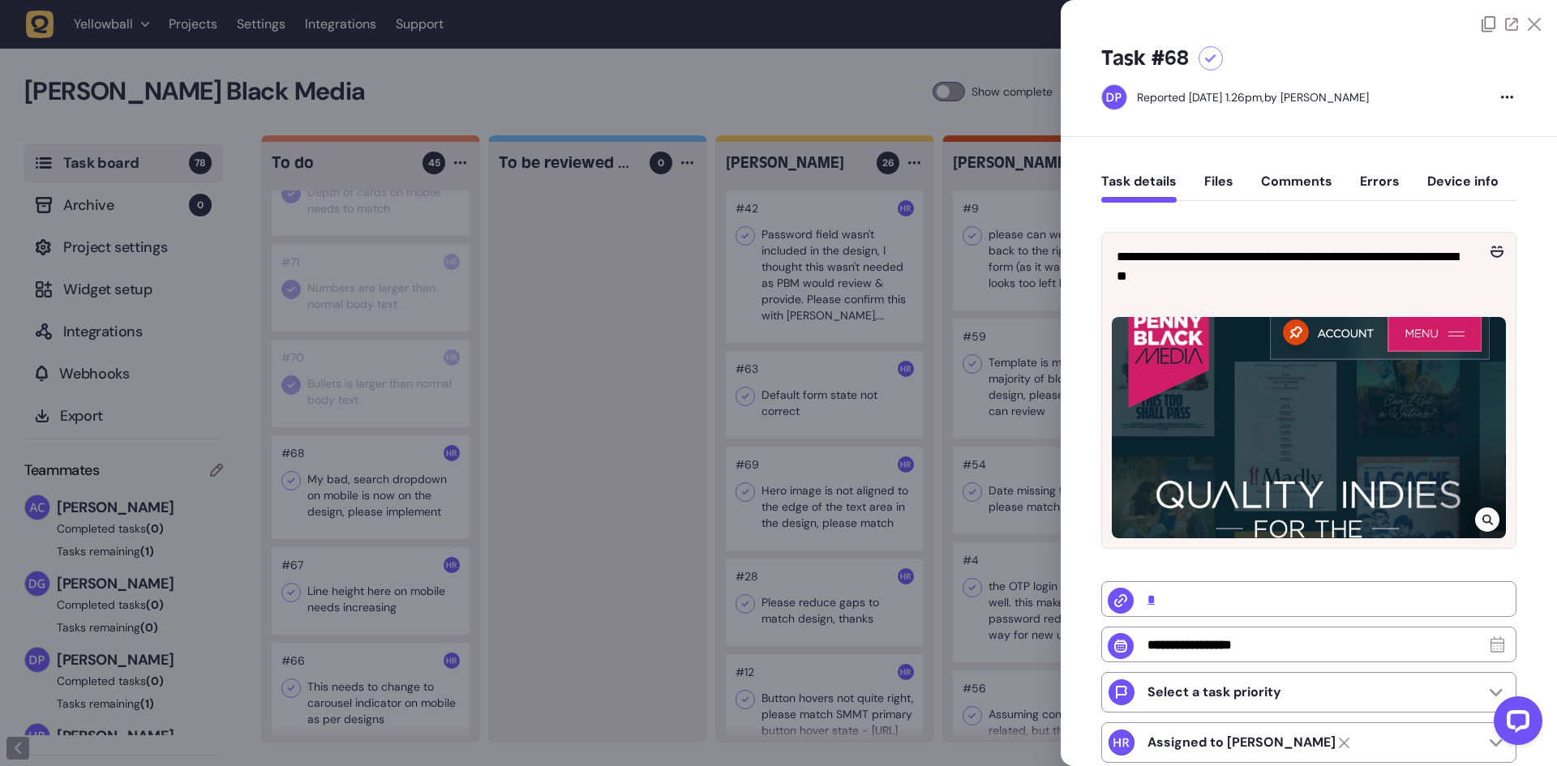
drag, startPoint x: 587, startPoint y: 488, endPoint x: 449, endPoint y: 504, distance: 138.7
click at [588, 488] on div at bounding box center [778, 383] width 1557 height 766
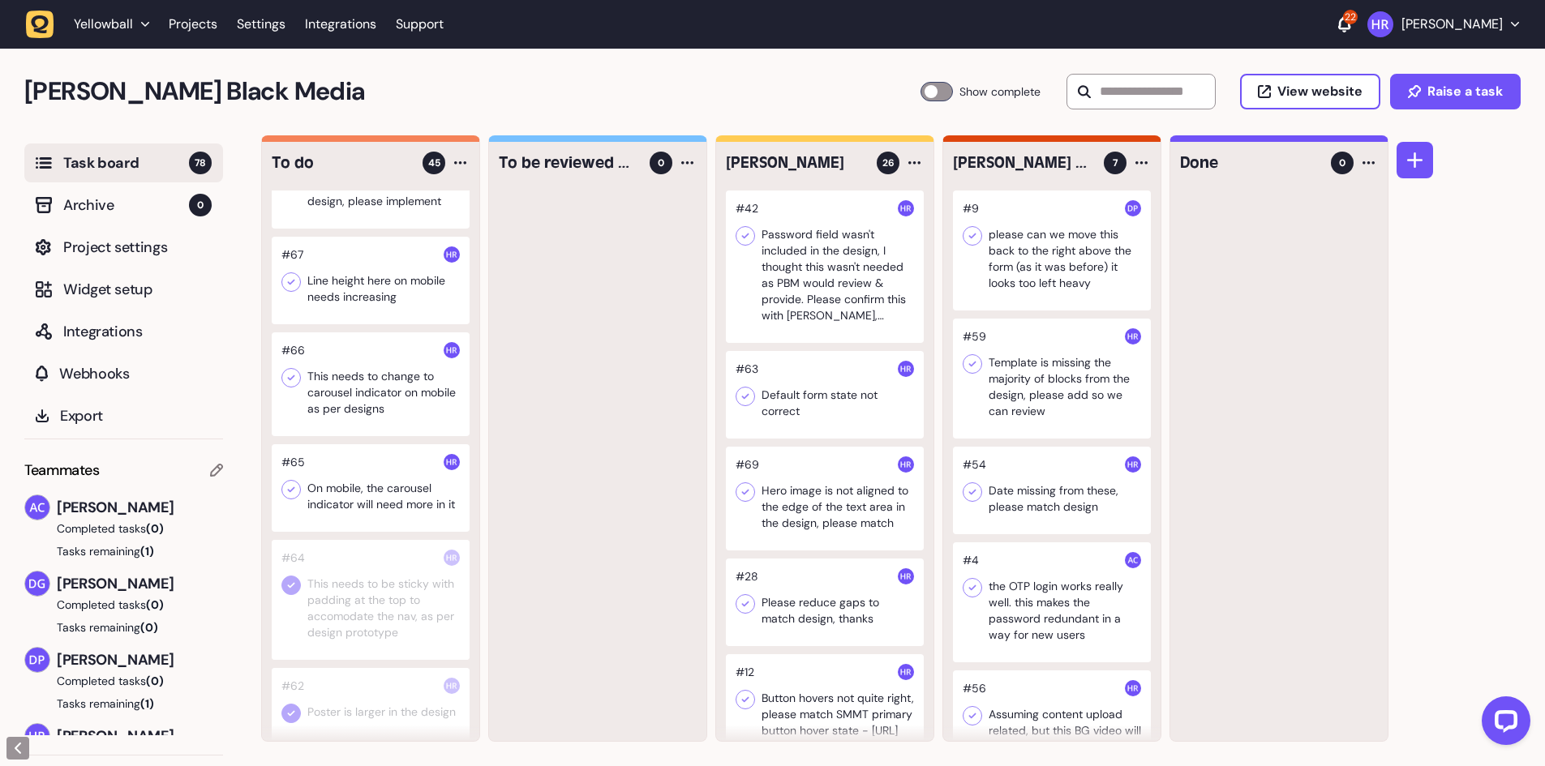
scroll to position [892, 0]
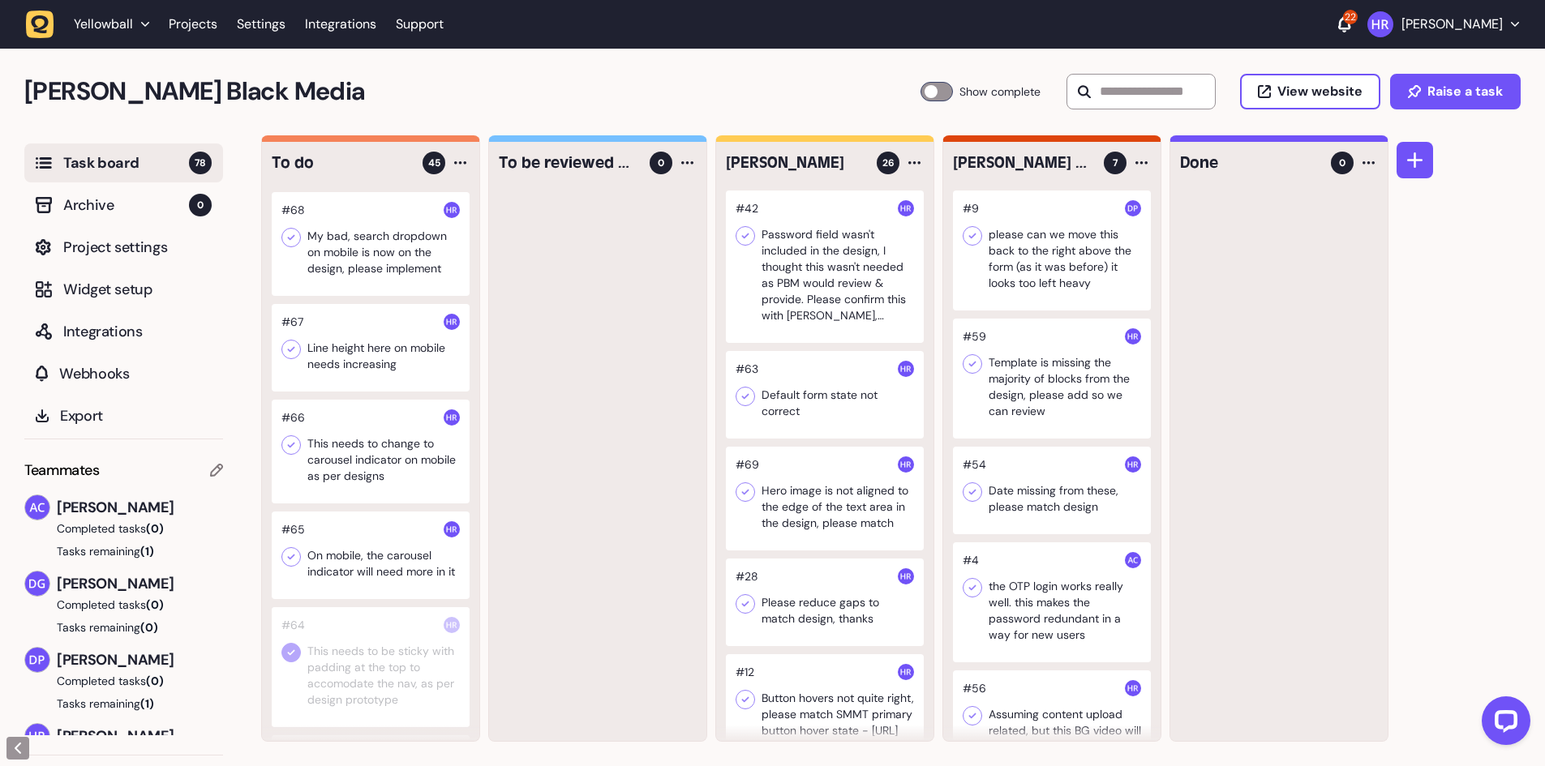
click at [387, 583] on div at bounding box center [371, 556] width 198 height 88
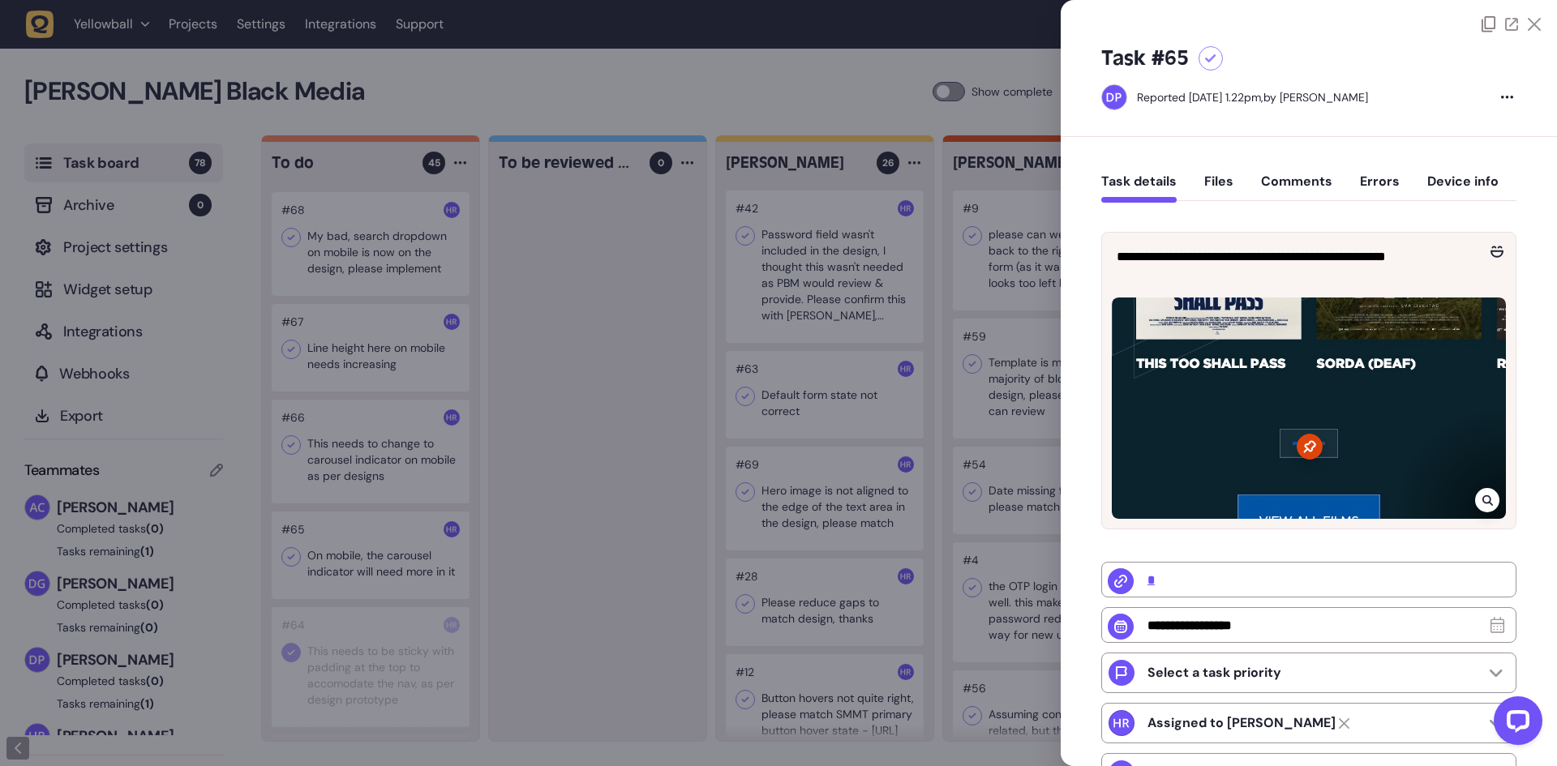
click at [380, 588] on div at bounding box center [778, 383] width 1557 height 766
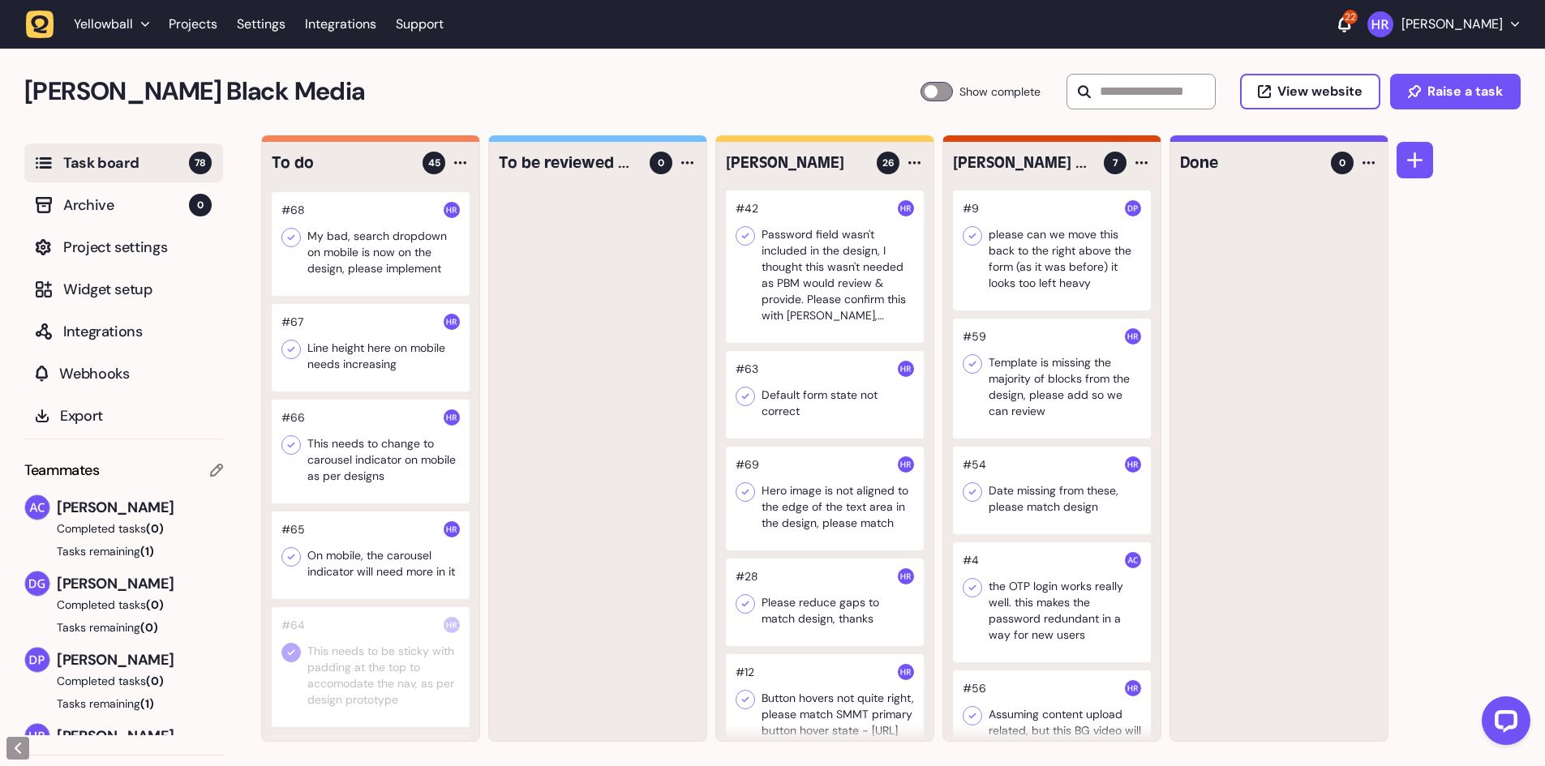
click at [380, 588] on div at bounding box center [371, 556] width 198 height 88
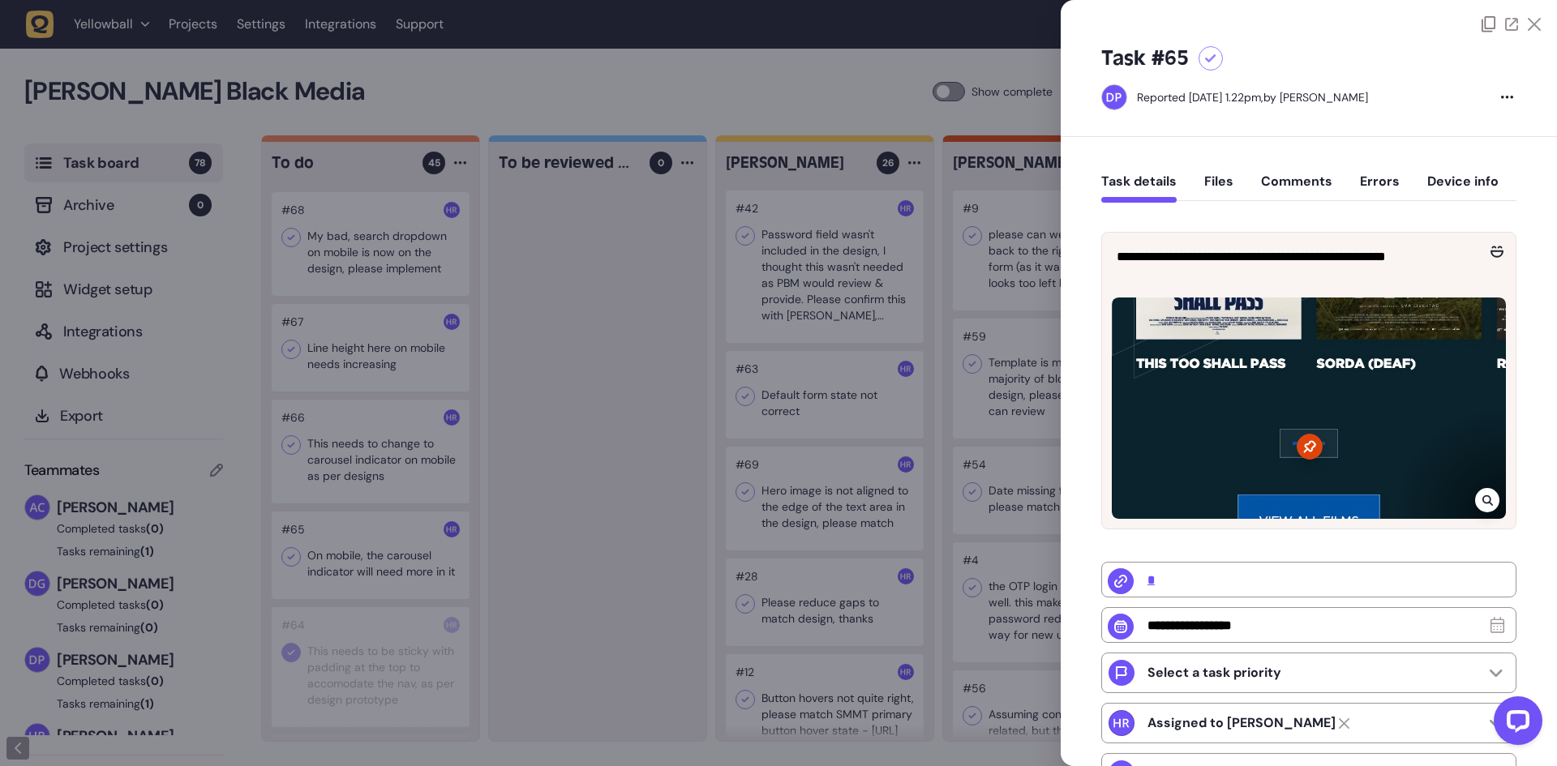
click at [618, 363] on div at bounding box center [778, 383] width 1557 height 766
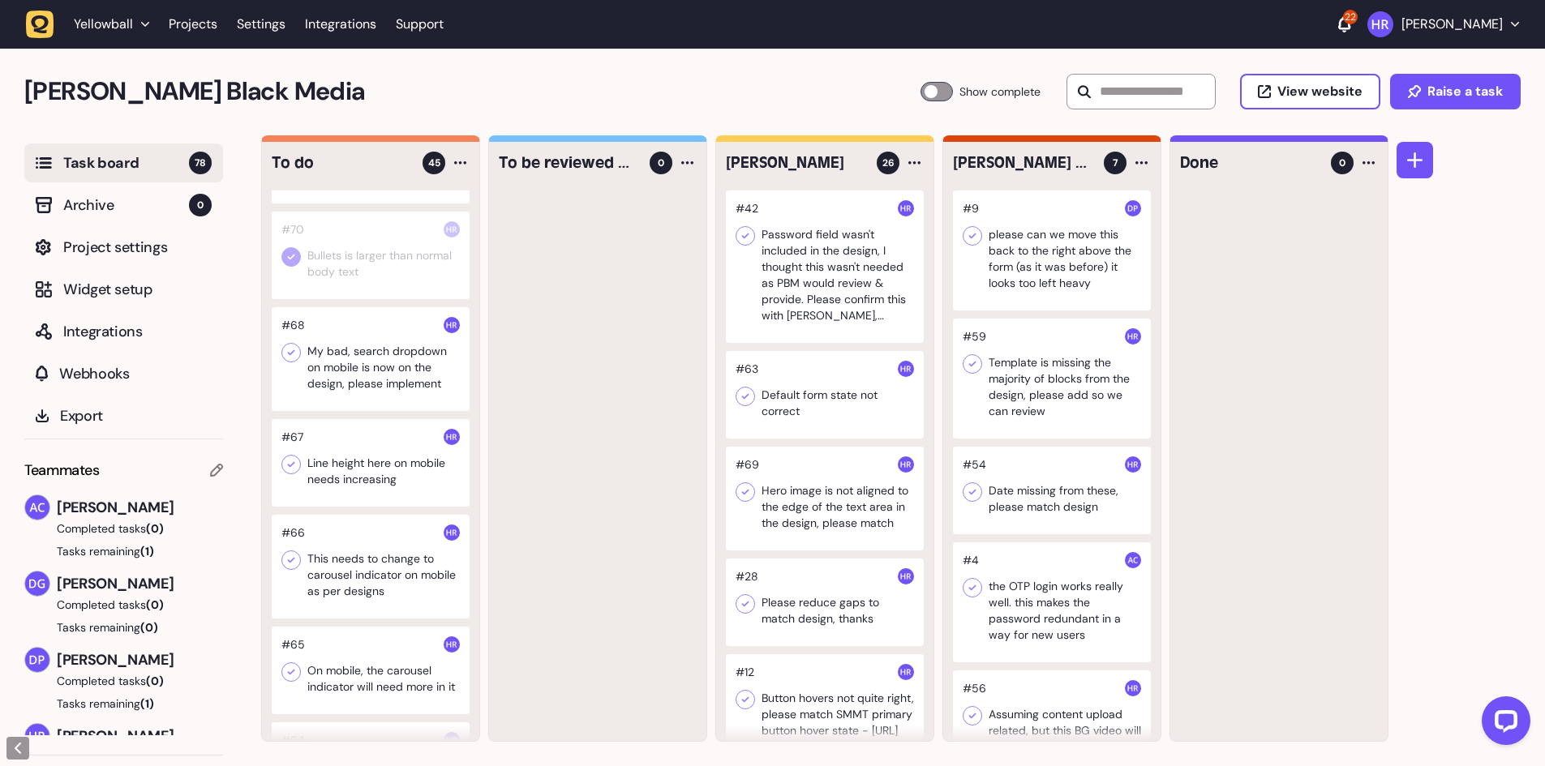
scroll to position [892, 0]
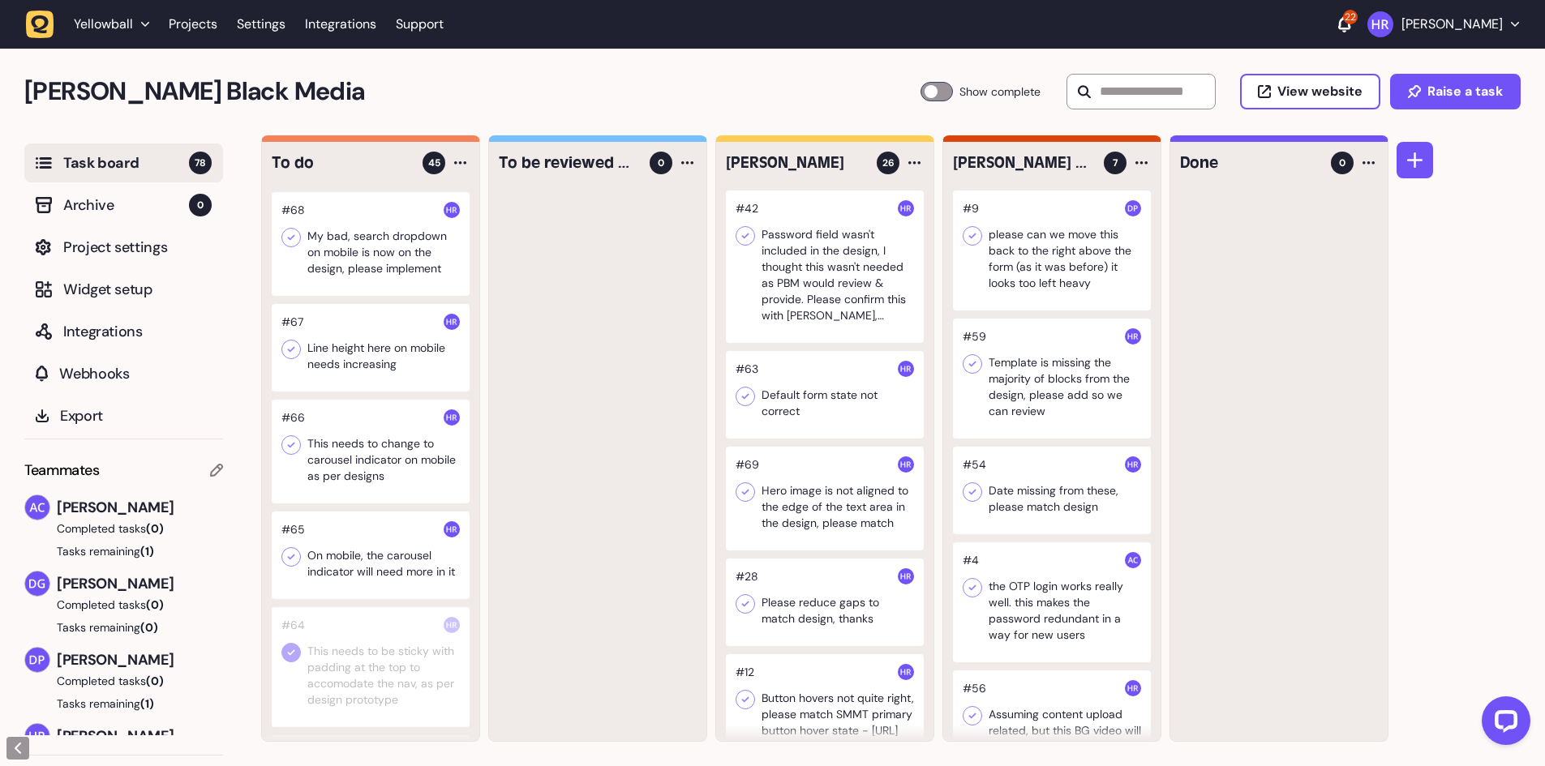
click at [358, 384] on div at bounding box center [371, 348] width 198 height 88
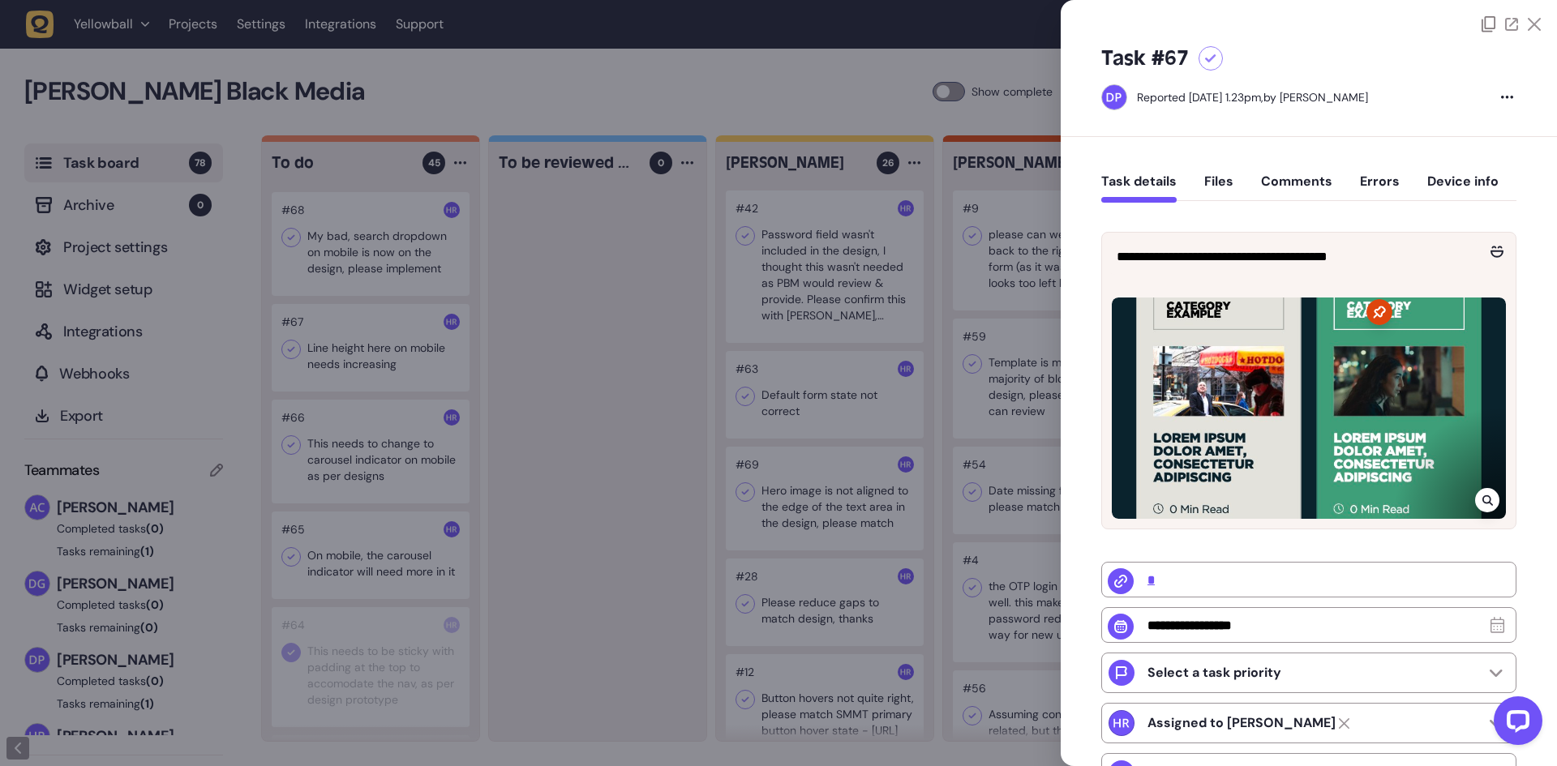
click at [653, 393] on div at bounding box center [778, 383] width 1557 height 766
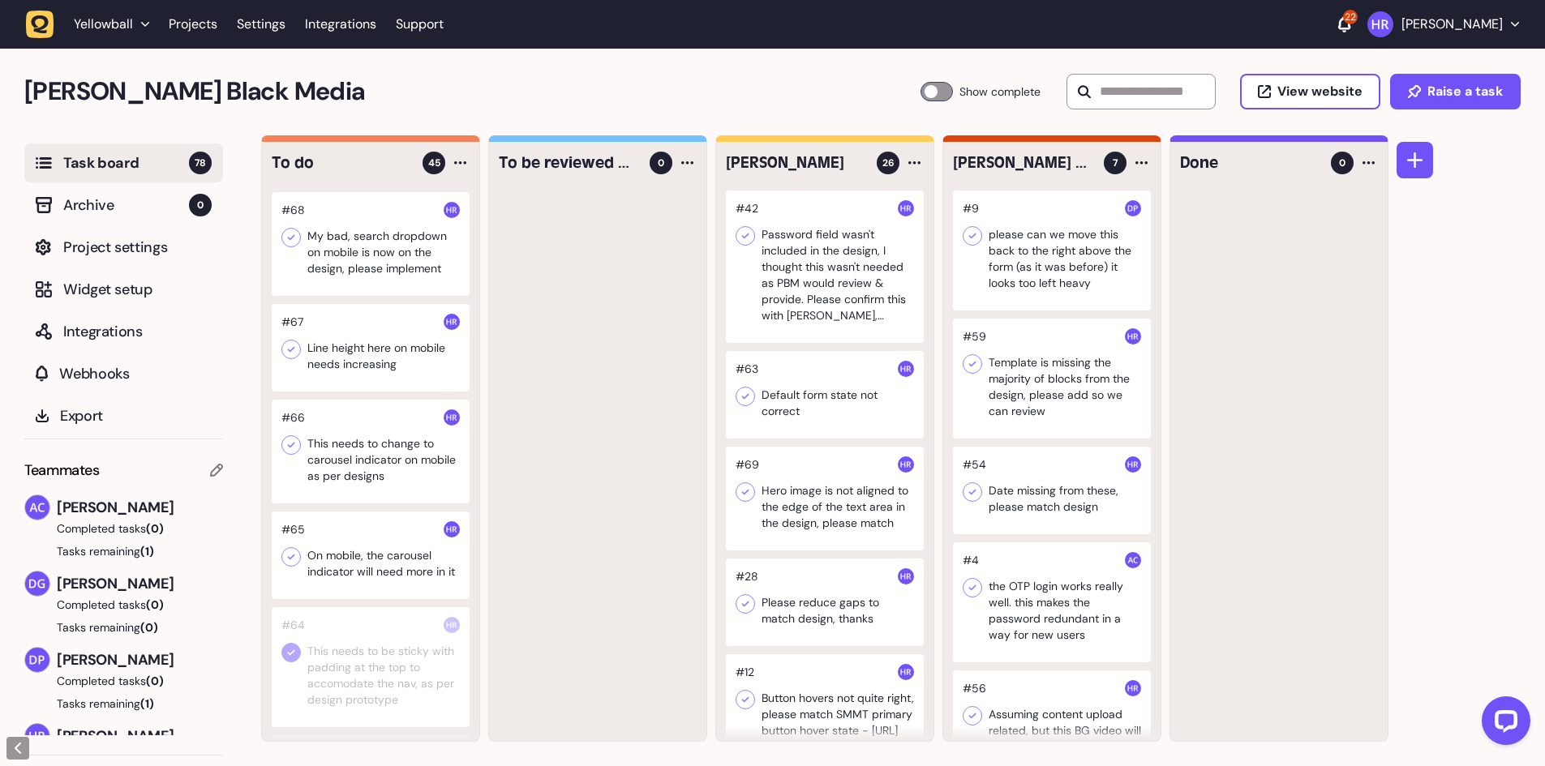
click at [290, 358] on icon at bounding box center [291, 349] width 16 height 16
click at [408, 492] on div at bounding box center [371, 452] width 198 height 104
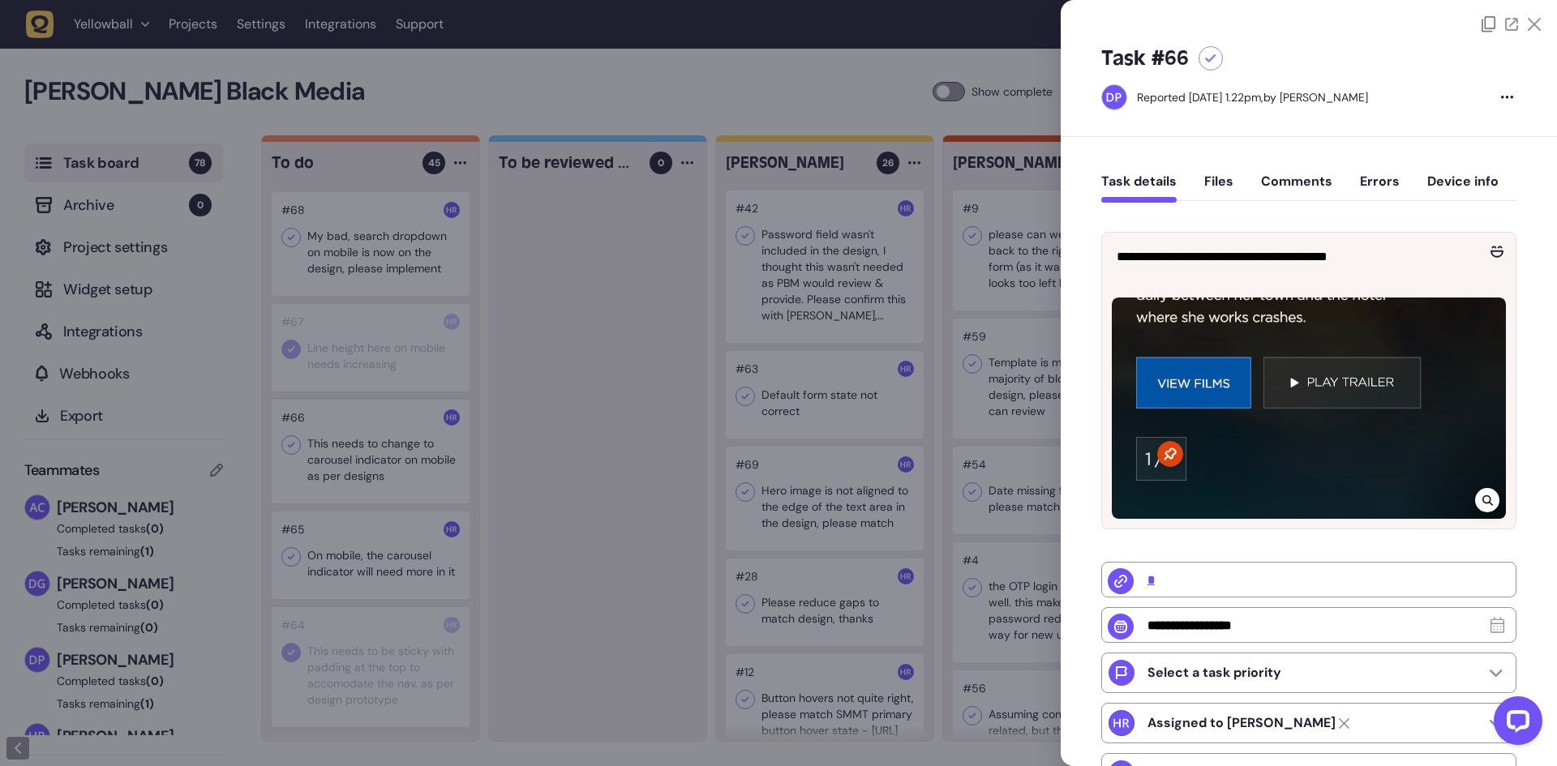
click at [620, 412] on div at bounding box center [778, 383] width 1557 height 766
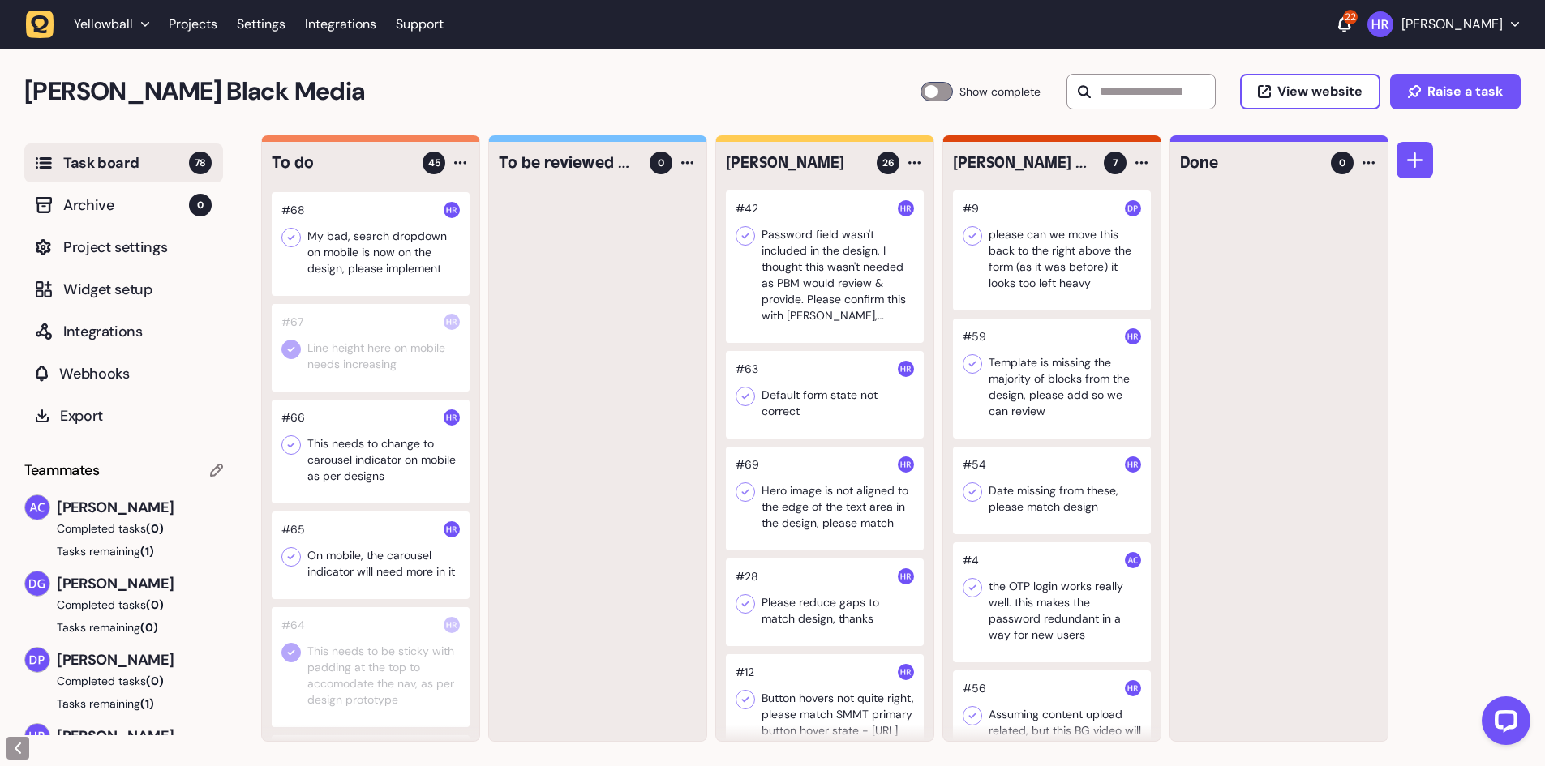
click at [410, 472] on div at bounding box center [371, 452] width 198 height 104
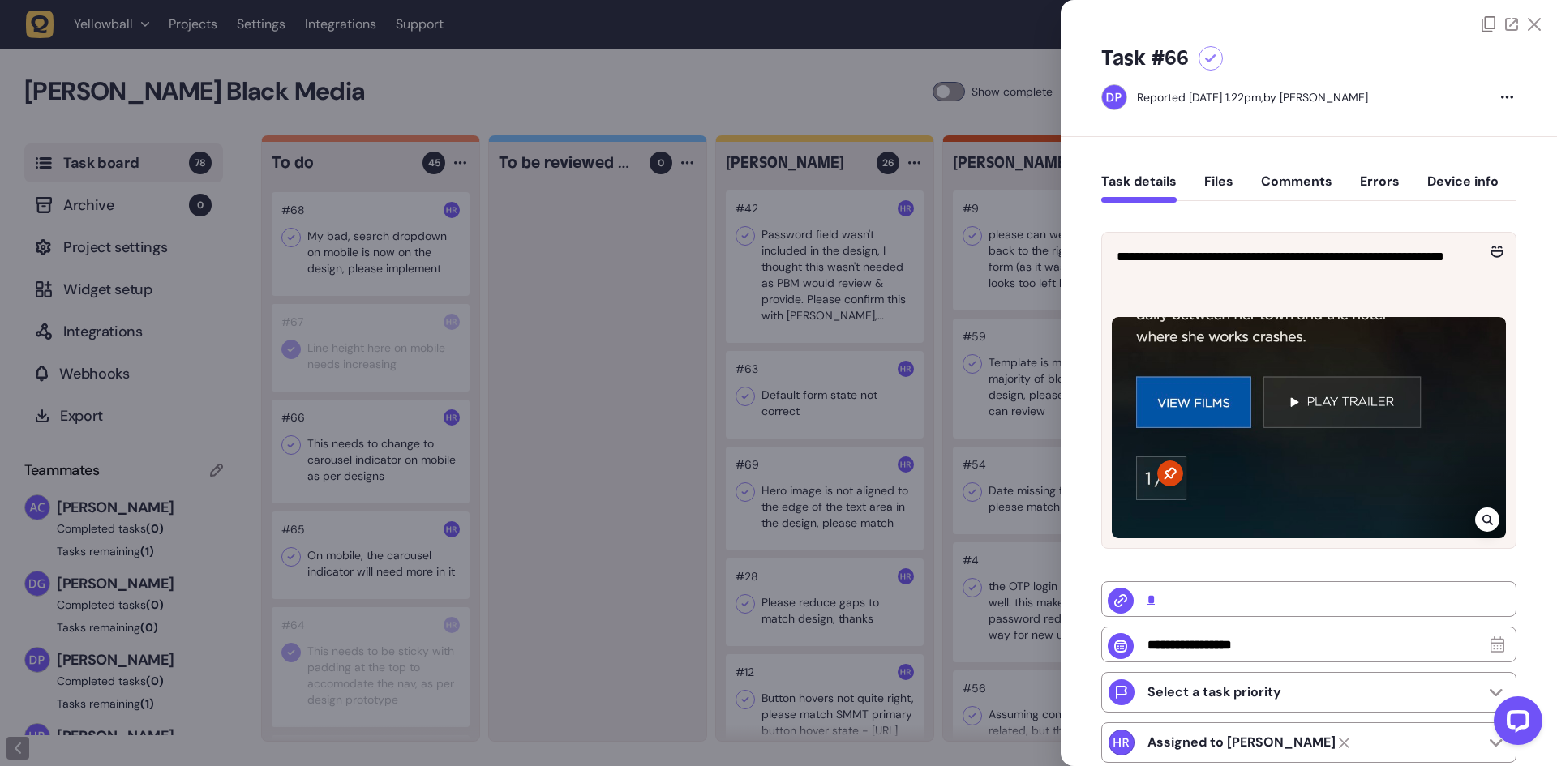
click at [1483, 516] on icon at bounding box center [1488, 519] width 11 height 13
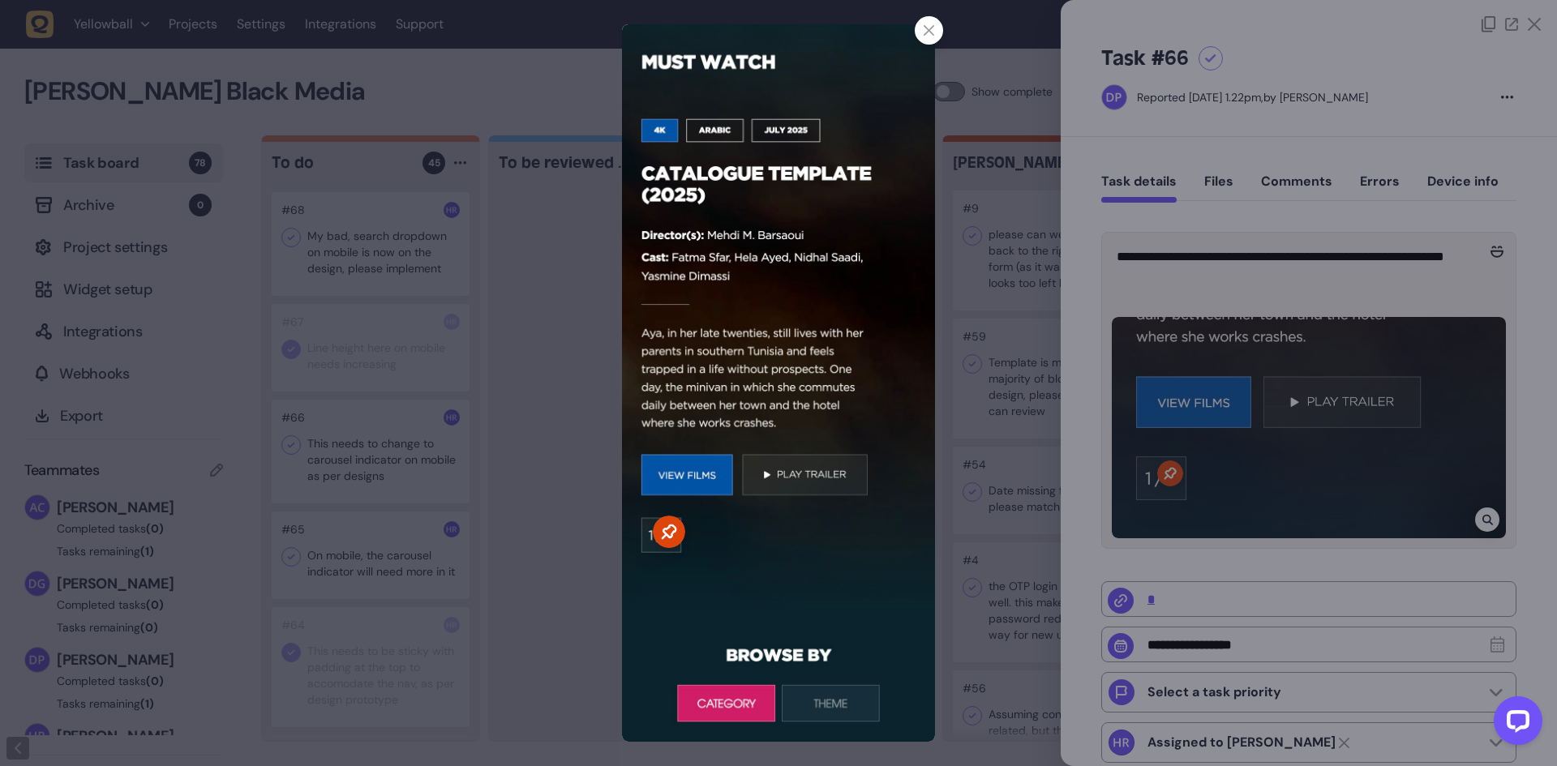
click at [552, 396] on div at bounding box center [778, 383] width 1557 height 766
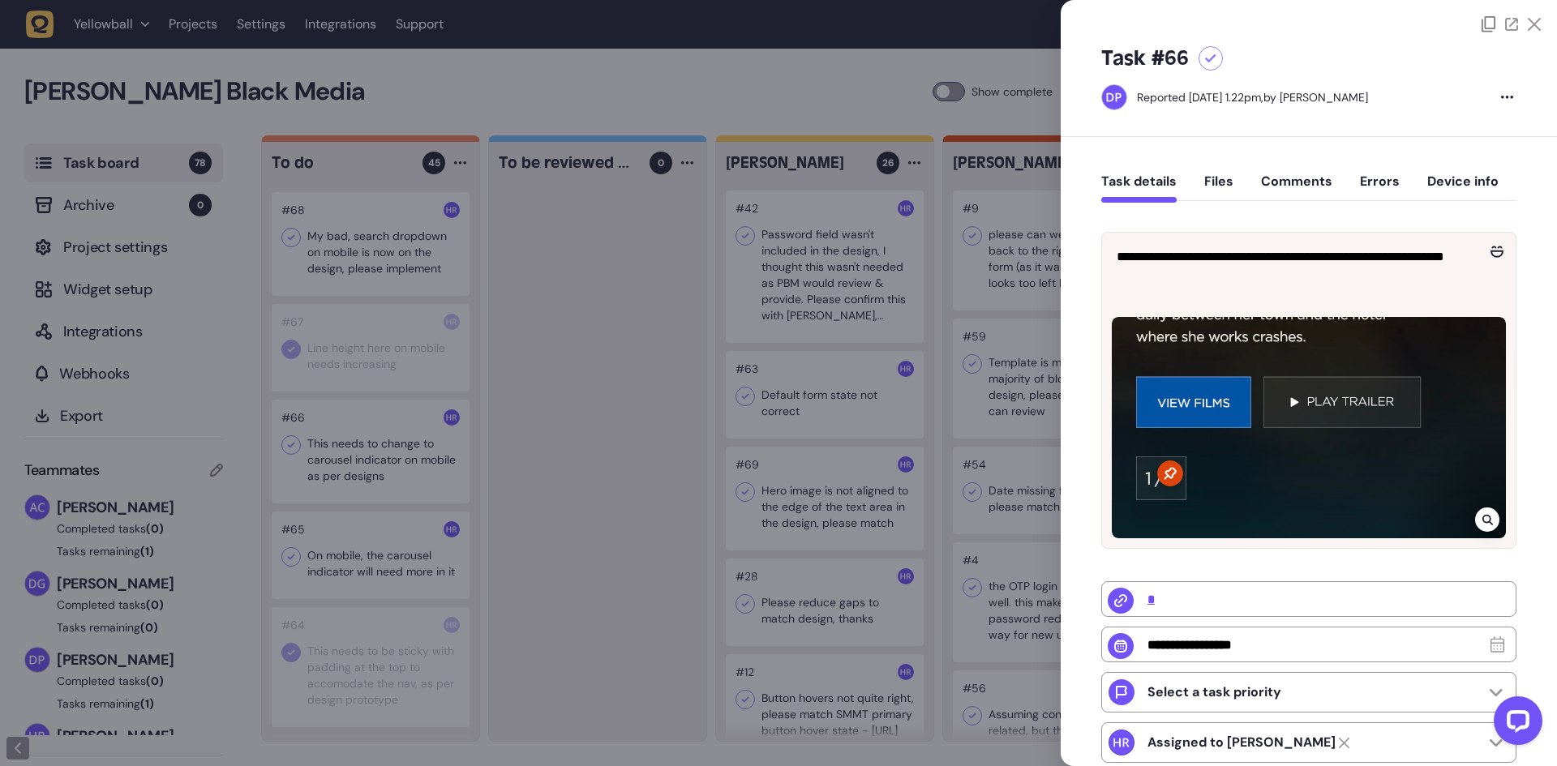
click at [336, 457] on div at bounding box center [778, 383] width 1557 height 766
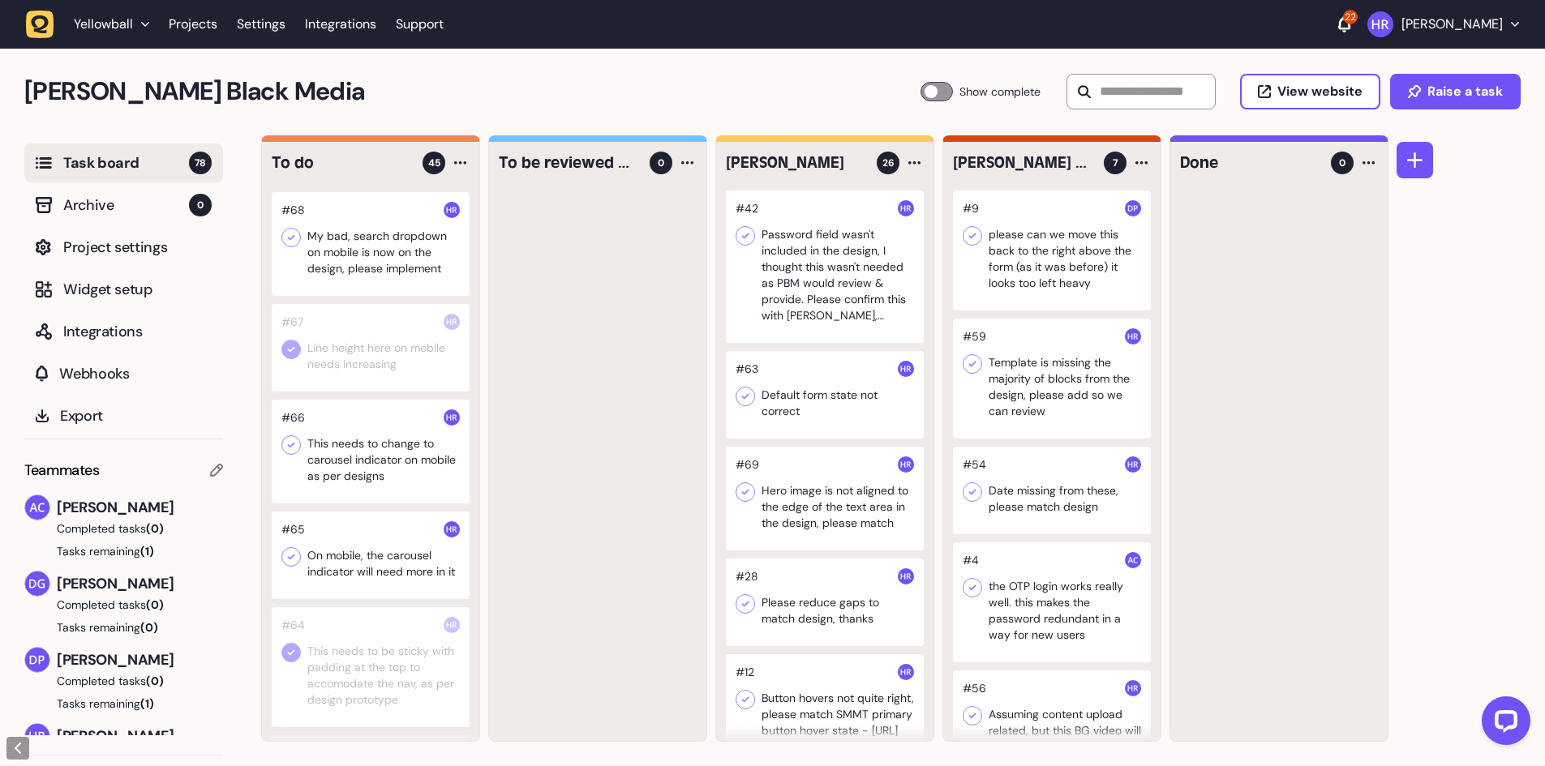
click at [290, 453] on icon at bounding box center [291, 445] width 16 height 16
click at [353, 593] on div at bounding box center [371, 556] width 198 height 88
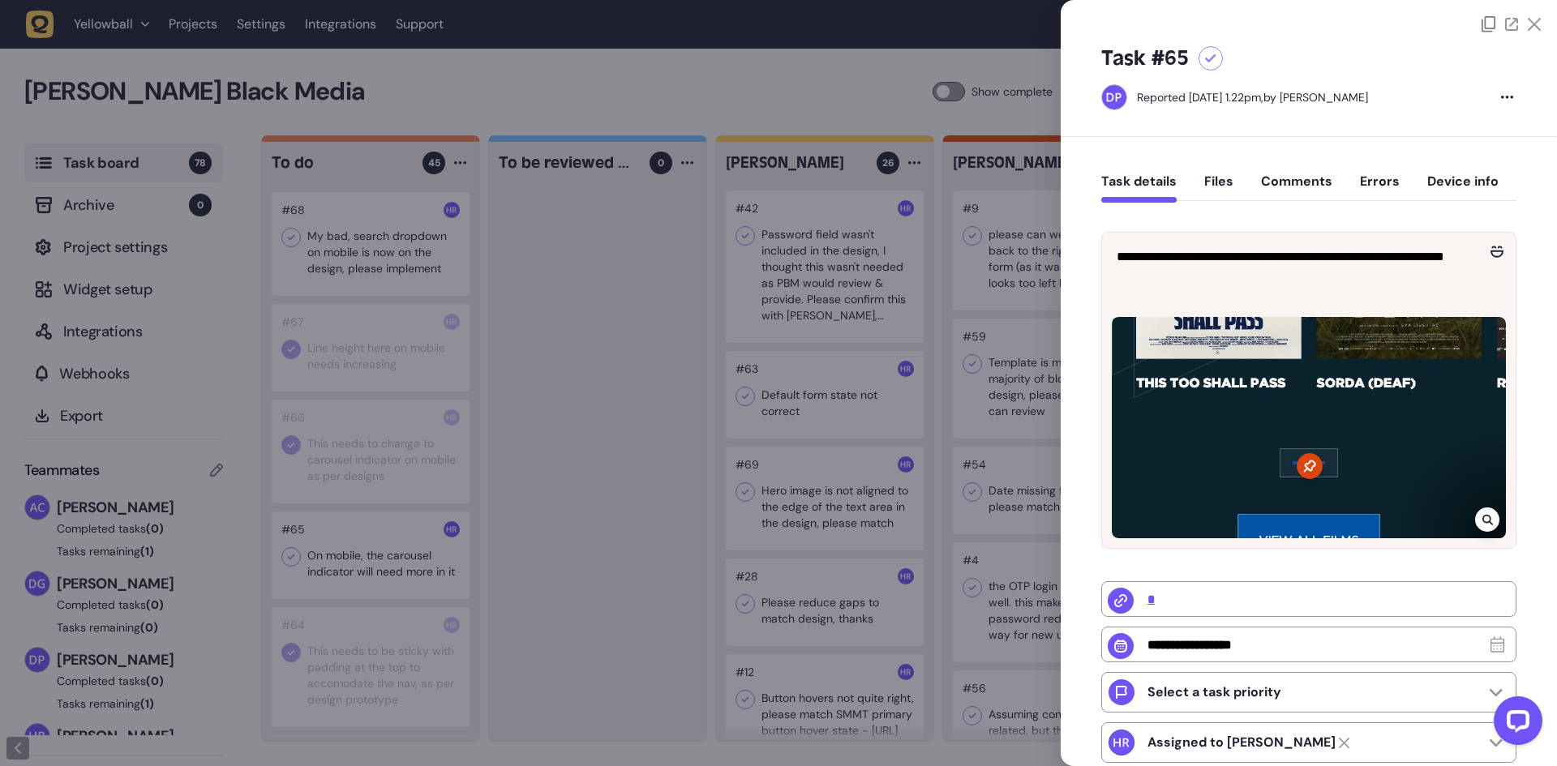
click at [369, 582] on div at bounding box center [778, 383] width 1557 height 766
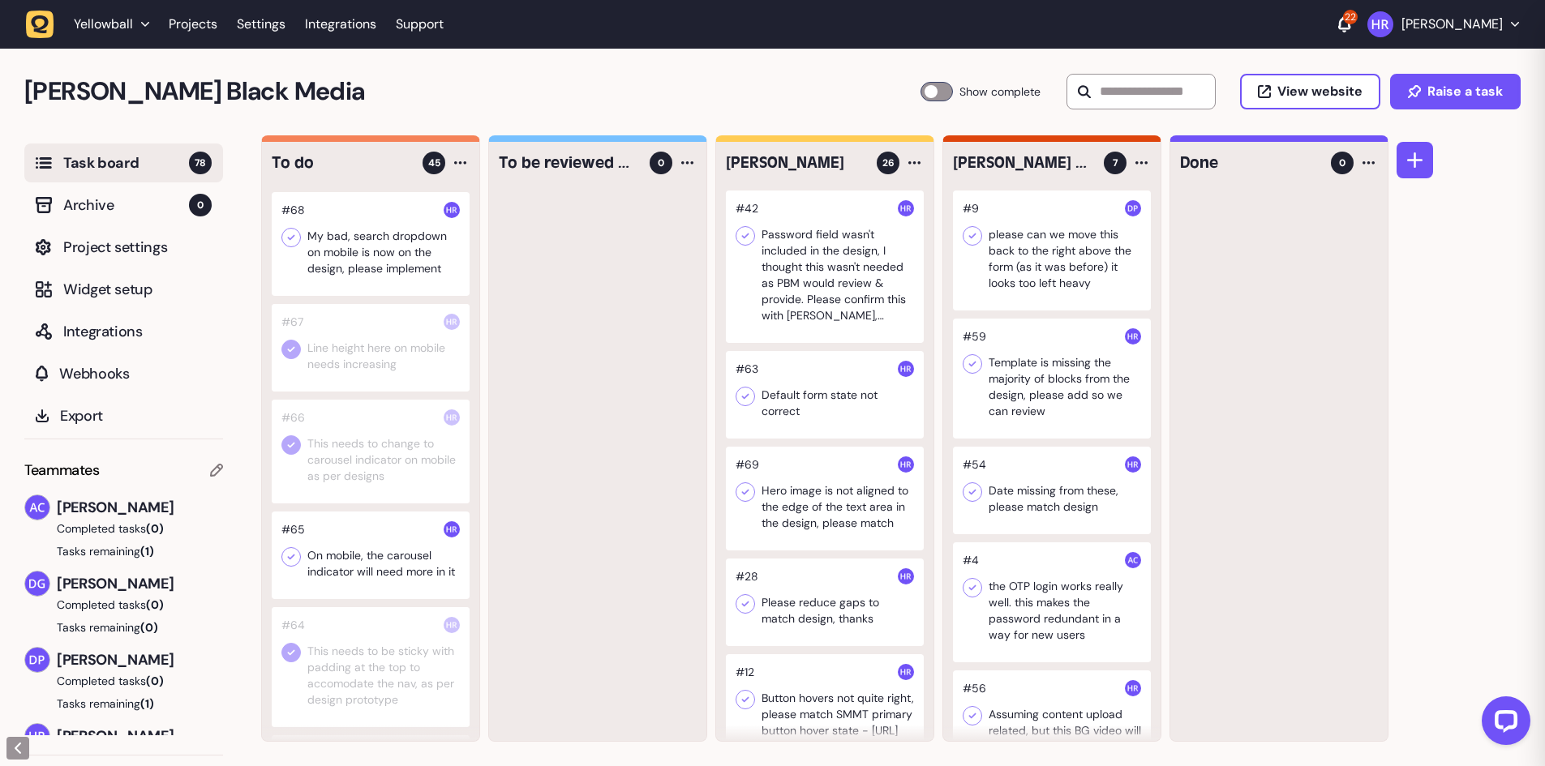
click at [369, 582] on div at bounding box center [371, 556] width 198 height 88
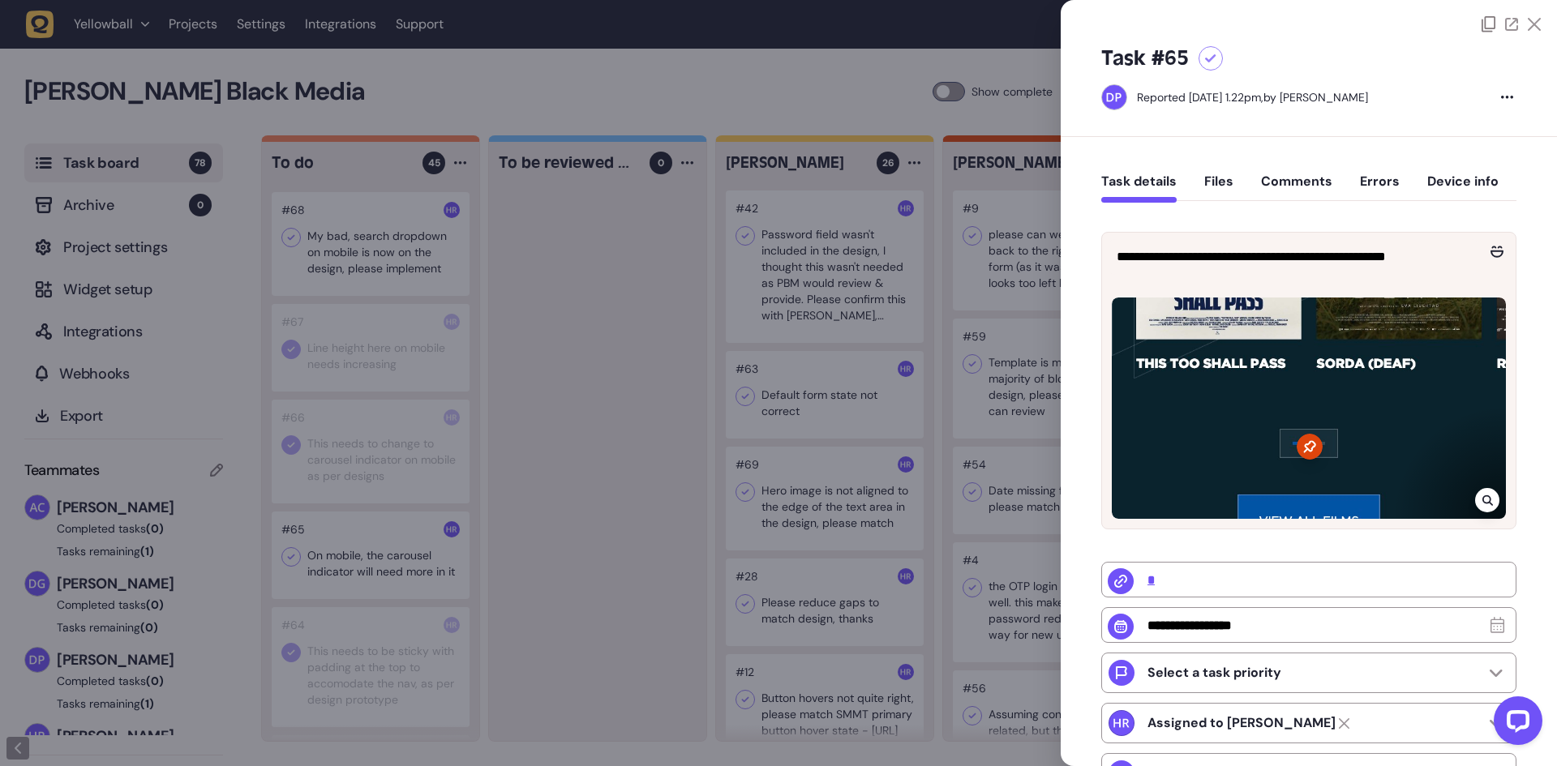
click at [517, 428] on div at bounding box center [778, 383] width 1557 height 766
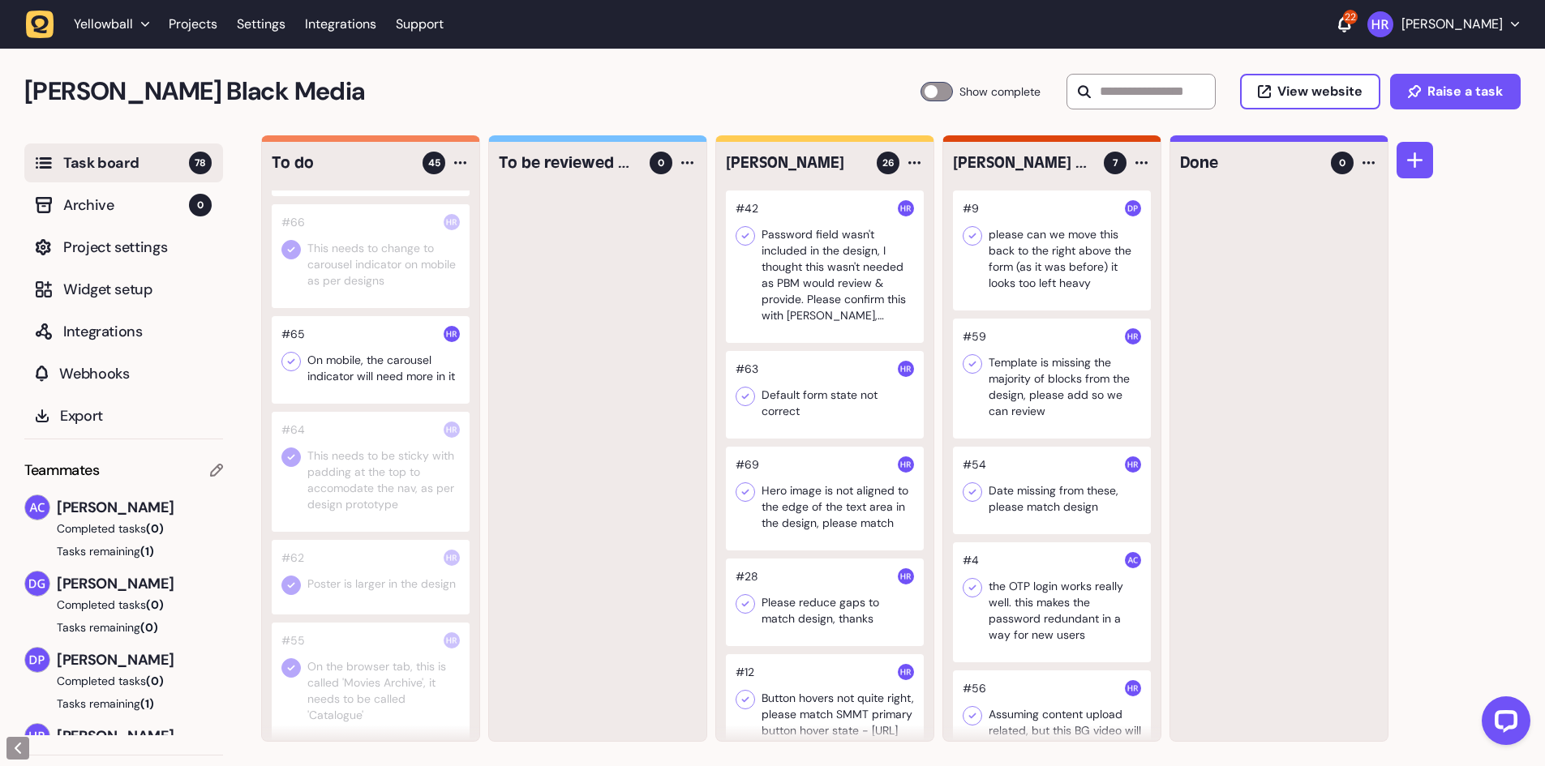
scroll to position [1135, 0]
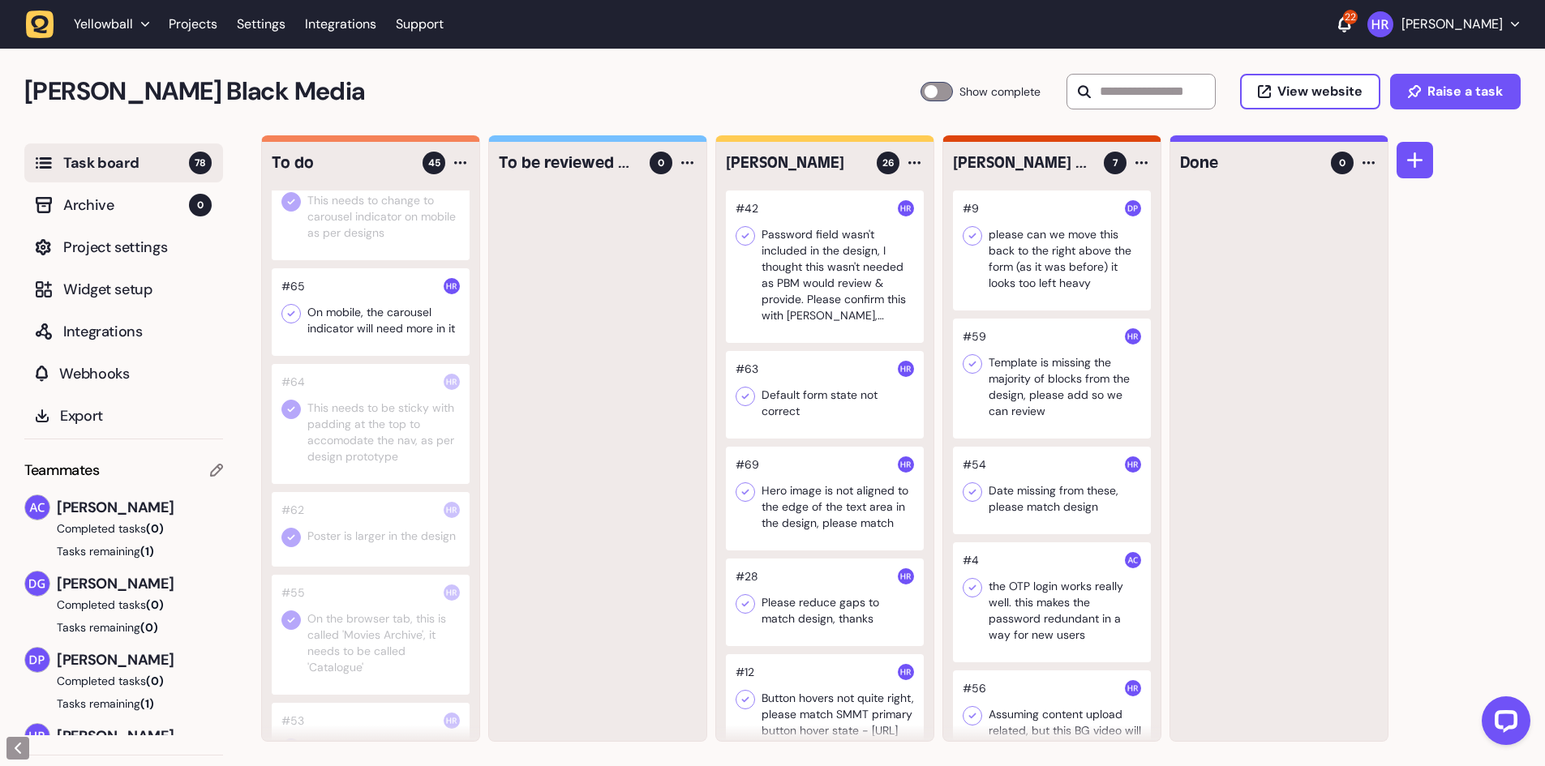
click at [288, 322] on icon at bounding box center [291, 314] width 16 height 16
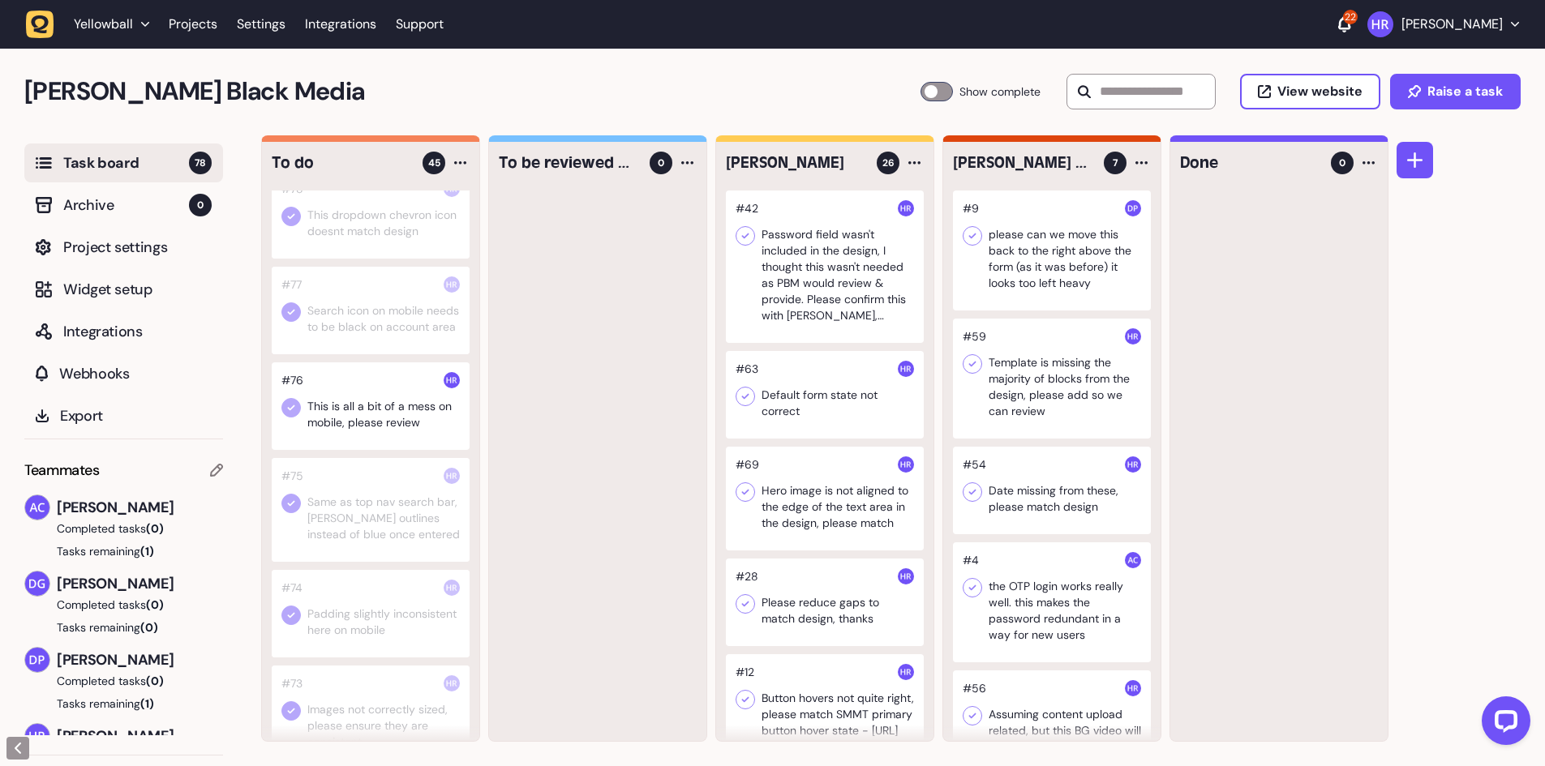
scroll to position [0, 0]
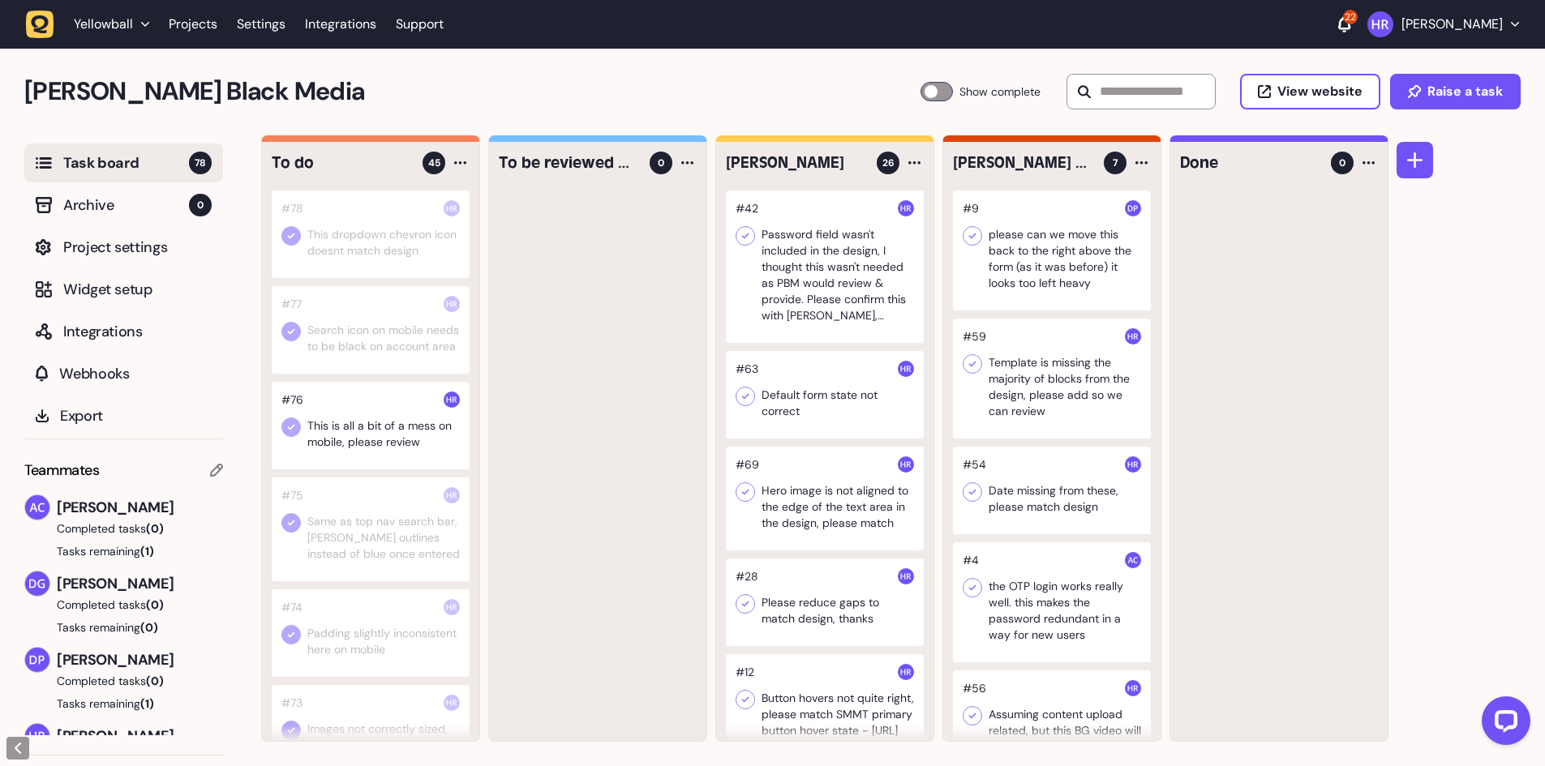
click at [376, 456] on div at bounding box center [371, 426] width 198 height 88
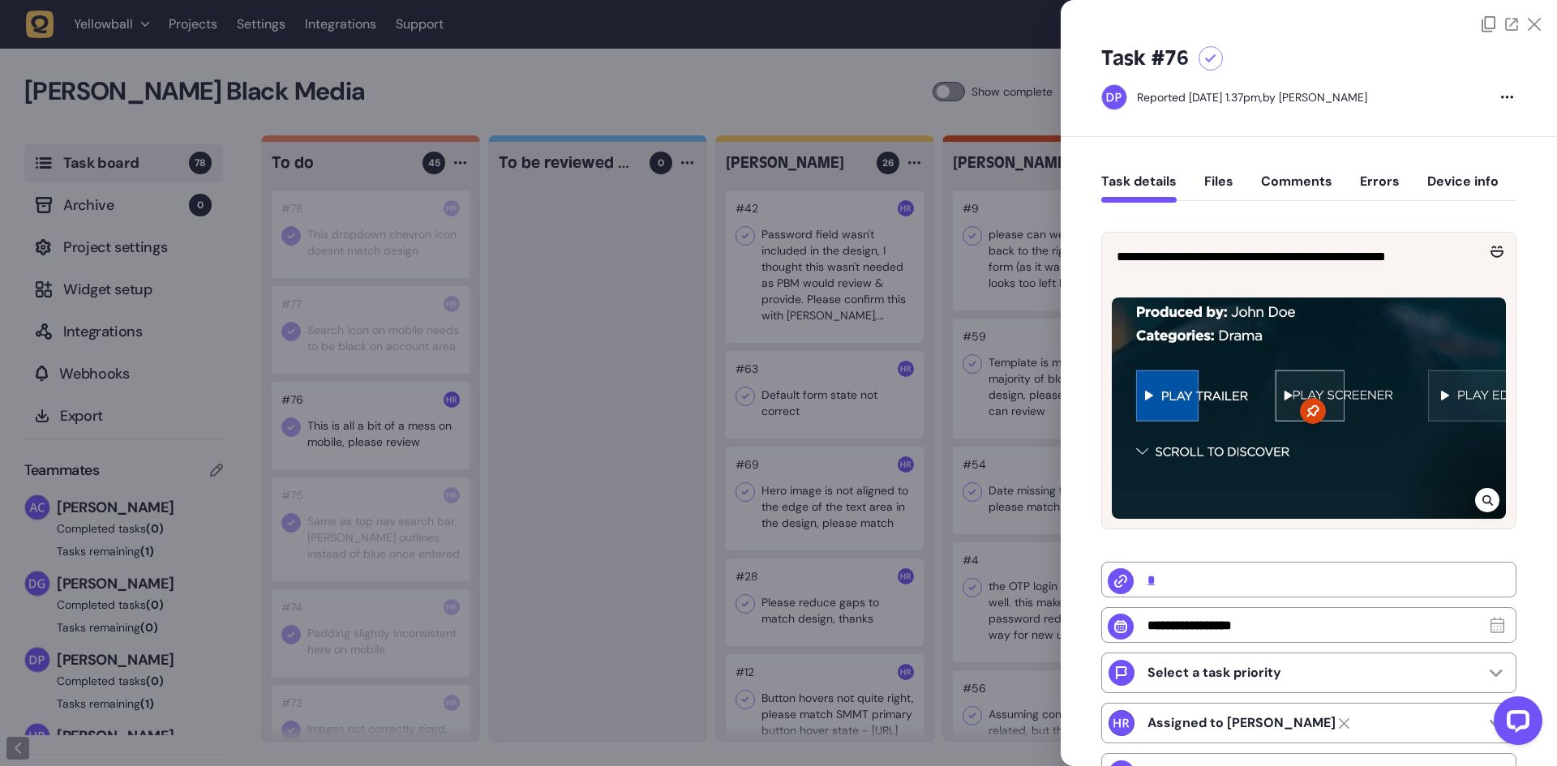
click at [388, 457] on div at bounding box center [778, 383] width 1557 height 766
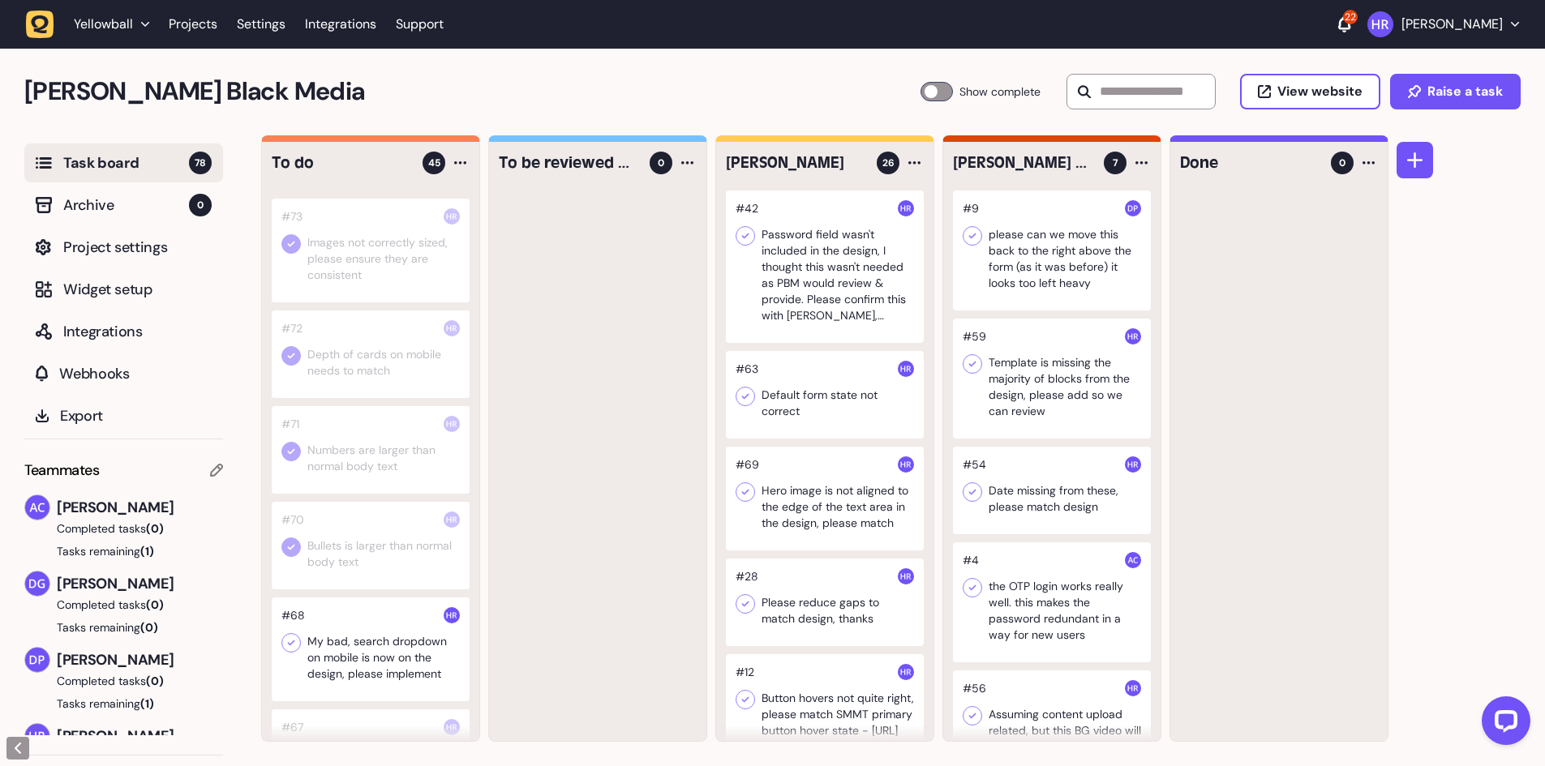
scroll to position [730, 0]
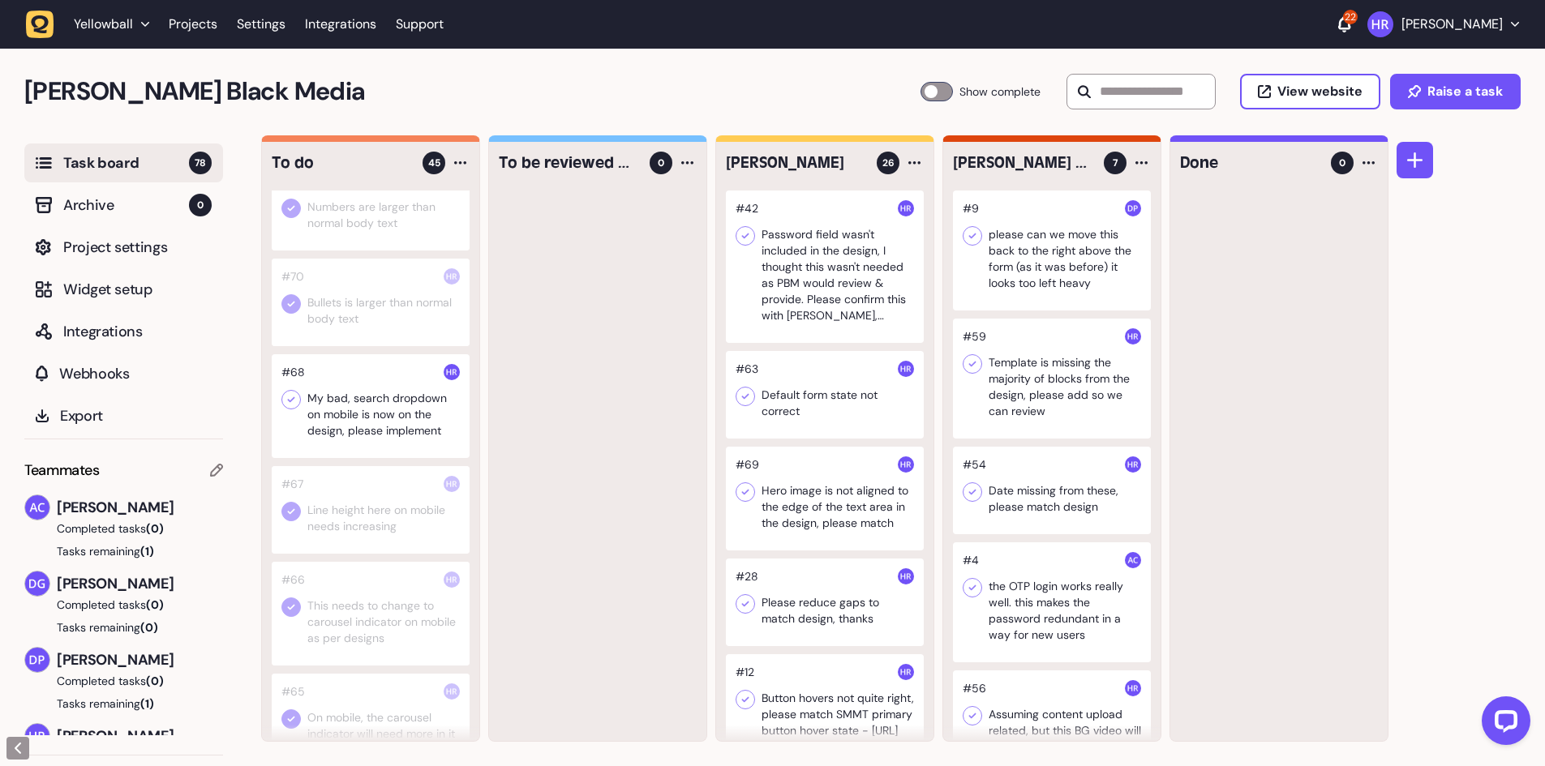
click at [367, 423] on div at bounding box center [371, 406] width 198 height 104
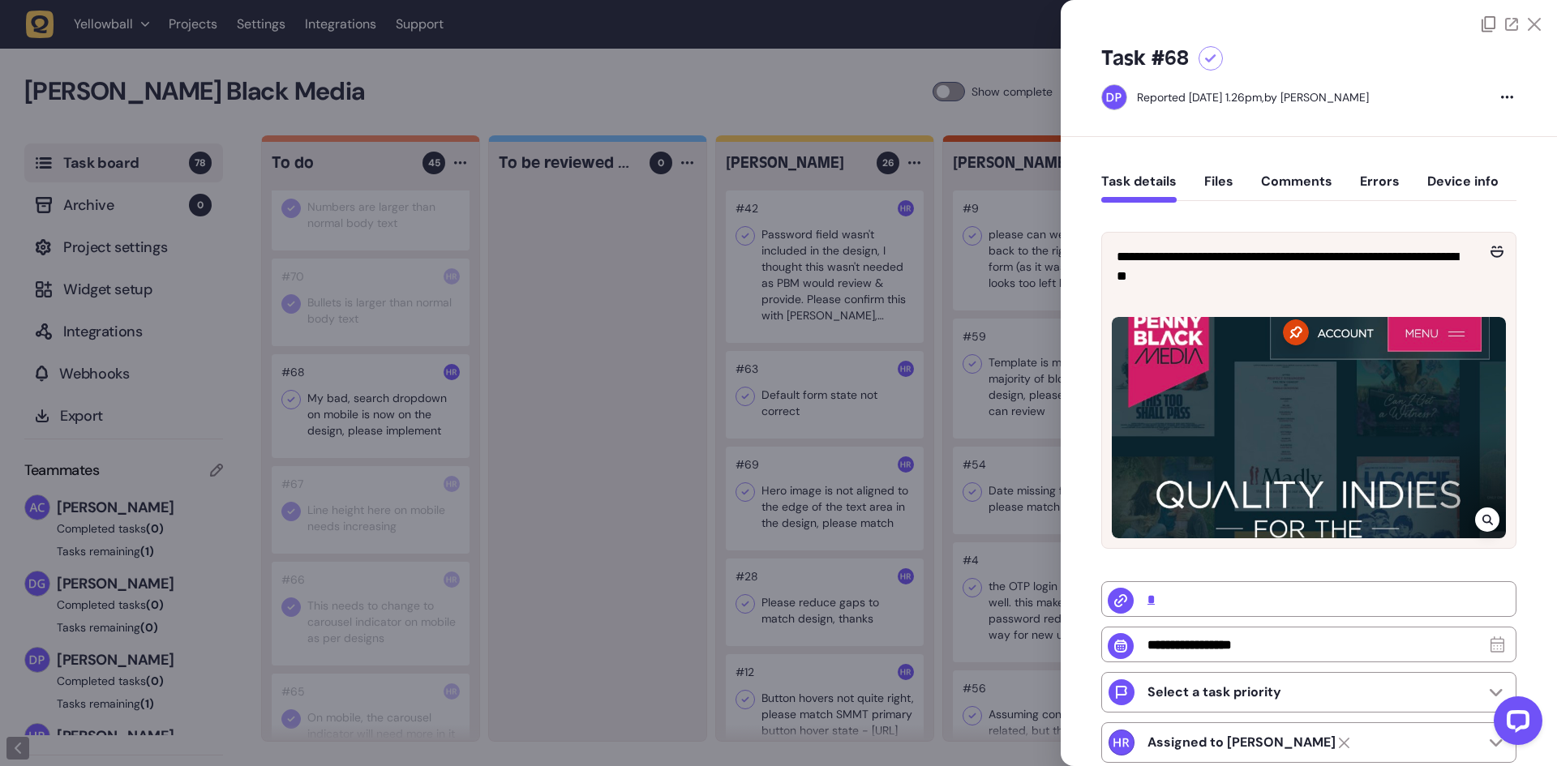
click at [565, 373] on div at bounding box center [778, 383] width 1557 height 766
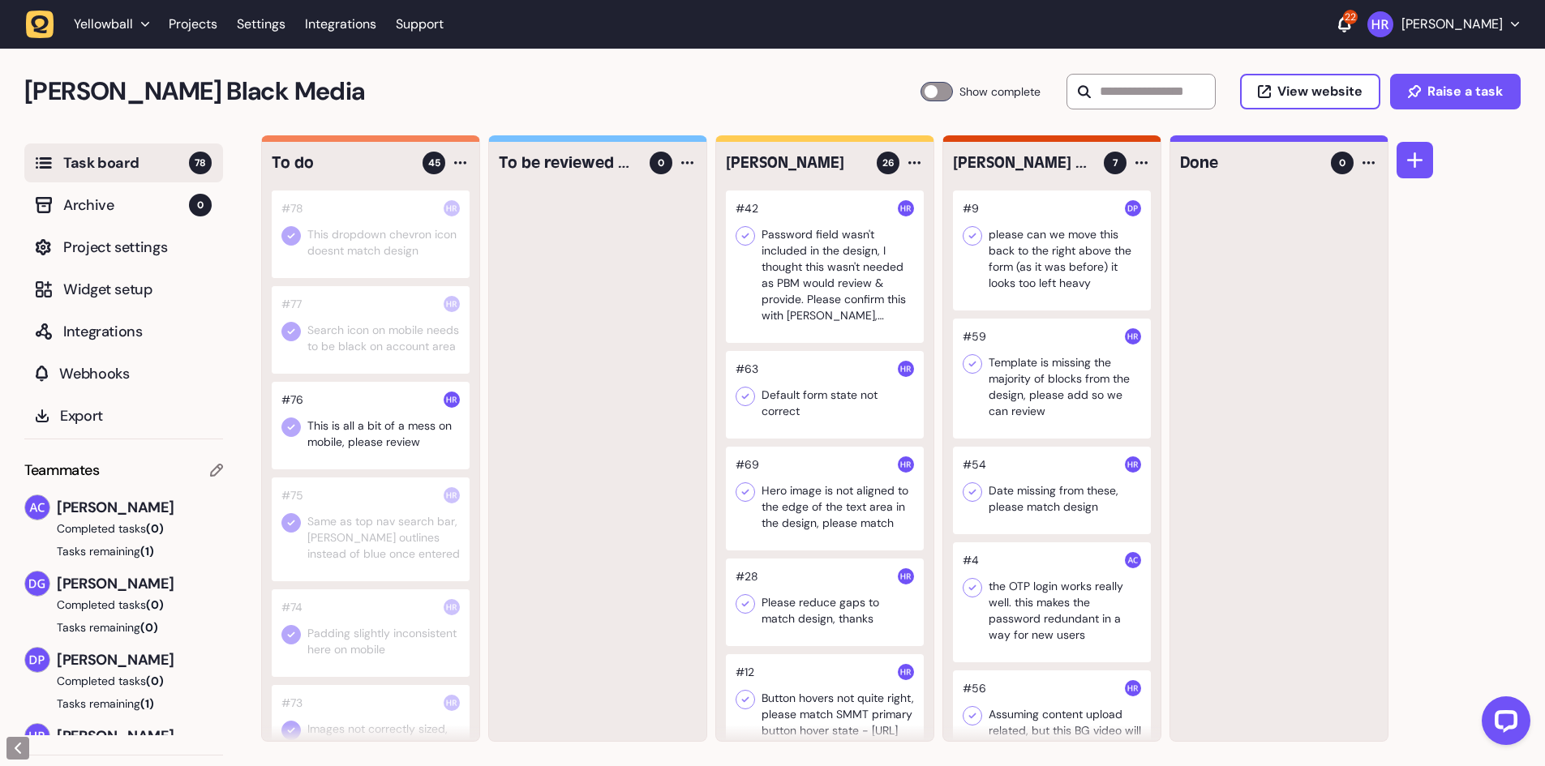
click at [380, 440] on div at bounding box center [371, 426] width 198 height 88
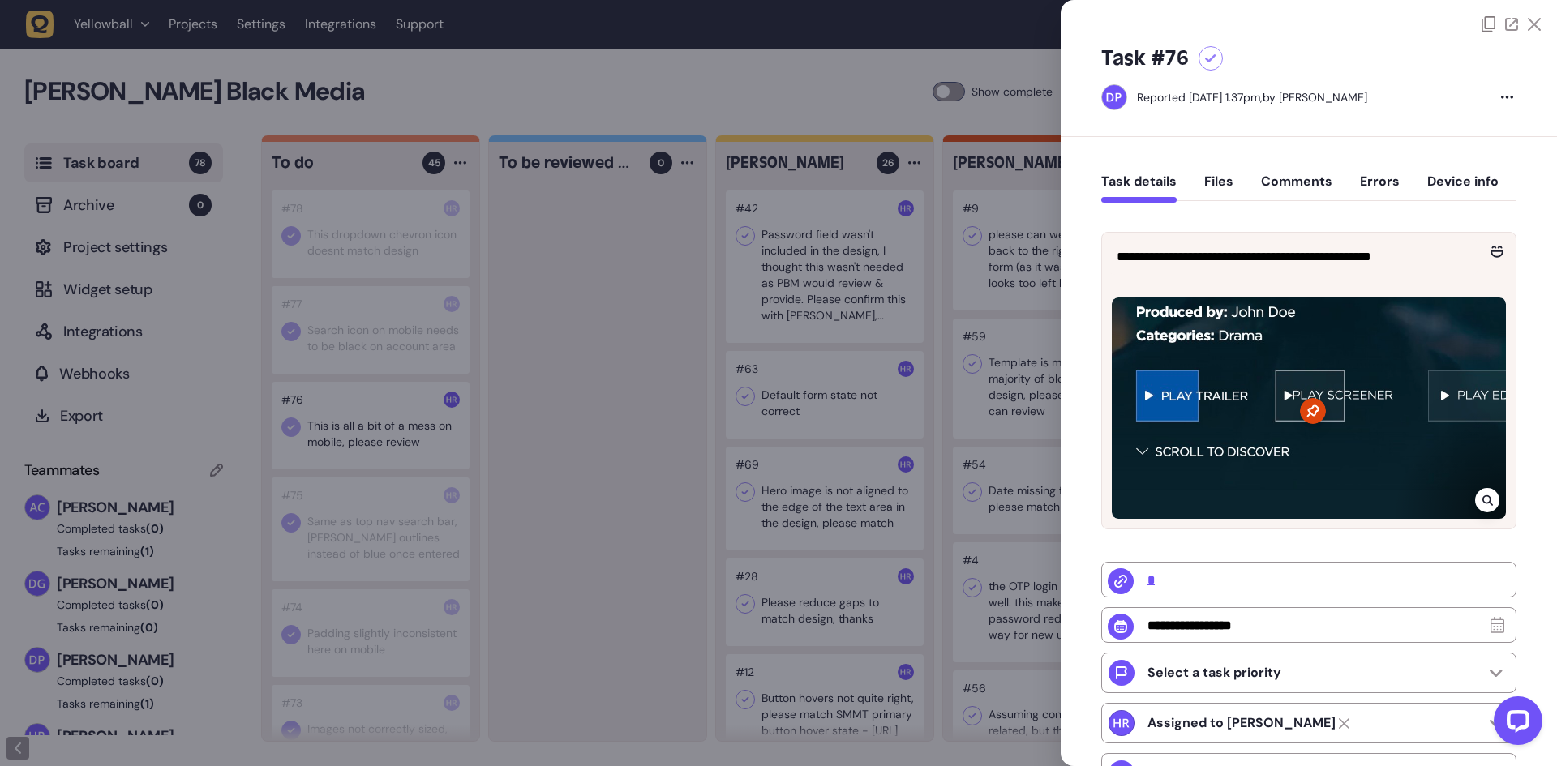
click at [380, 440] on div at bounding box center [778, 383] width 1557 height 766
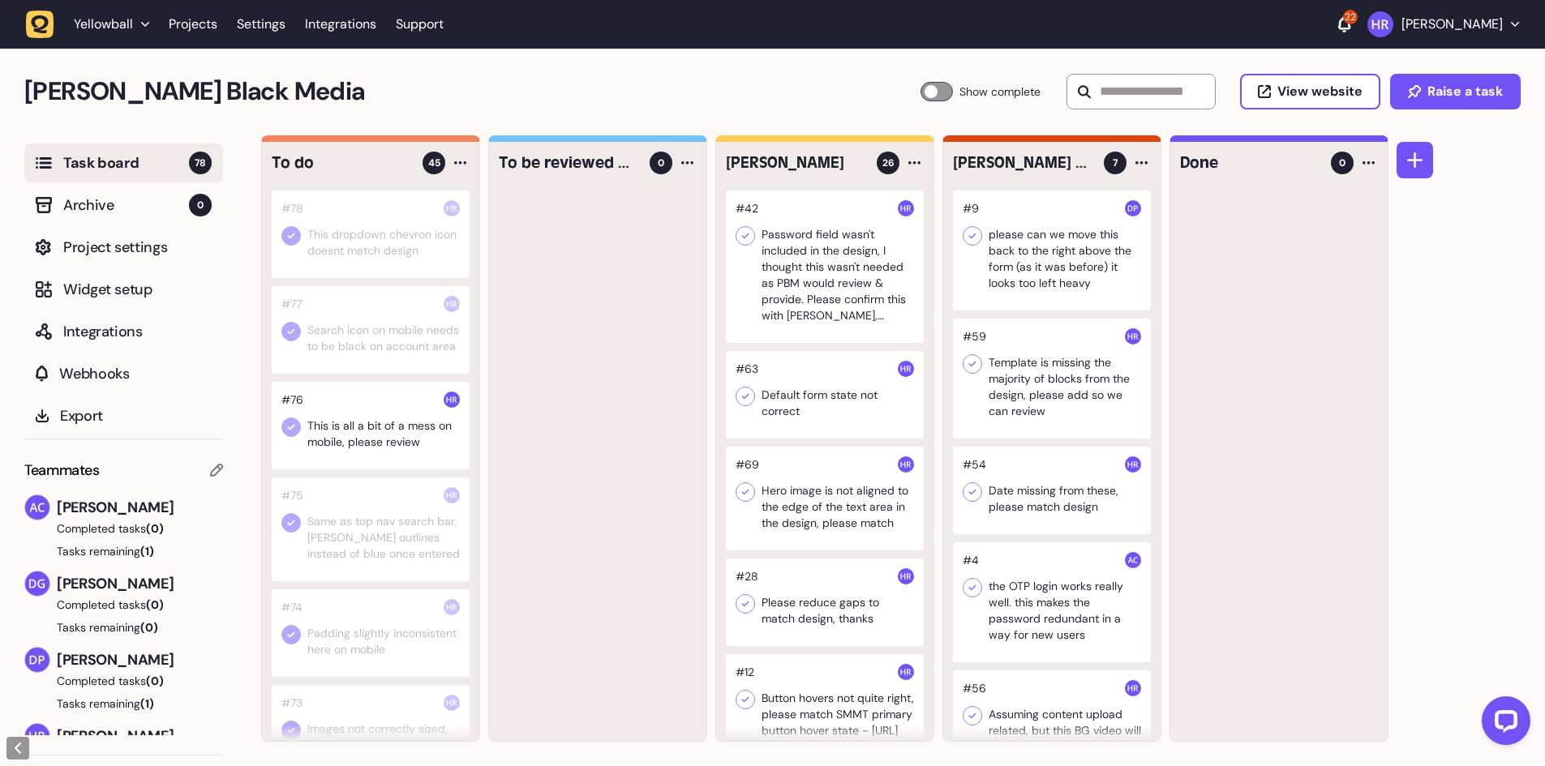
click at [284, 436] on icon at bounding box center [291, 427] width 16 height 16
click at [357, 460] on div at bounding box center [371, 426] width 198 height 88
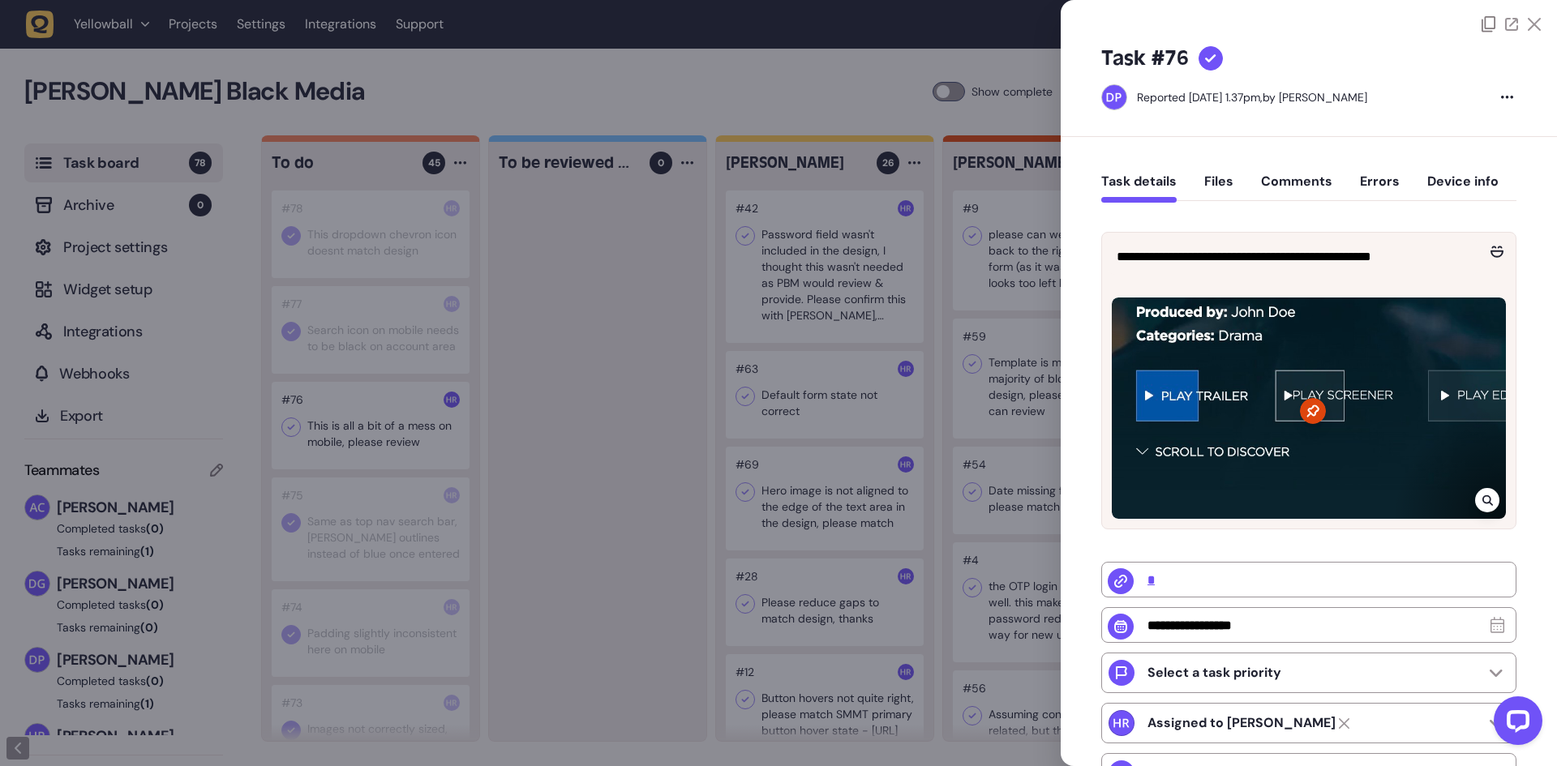
click at [357, 460] on div at bounding box center [778, 383] width 1557 height 766
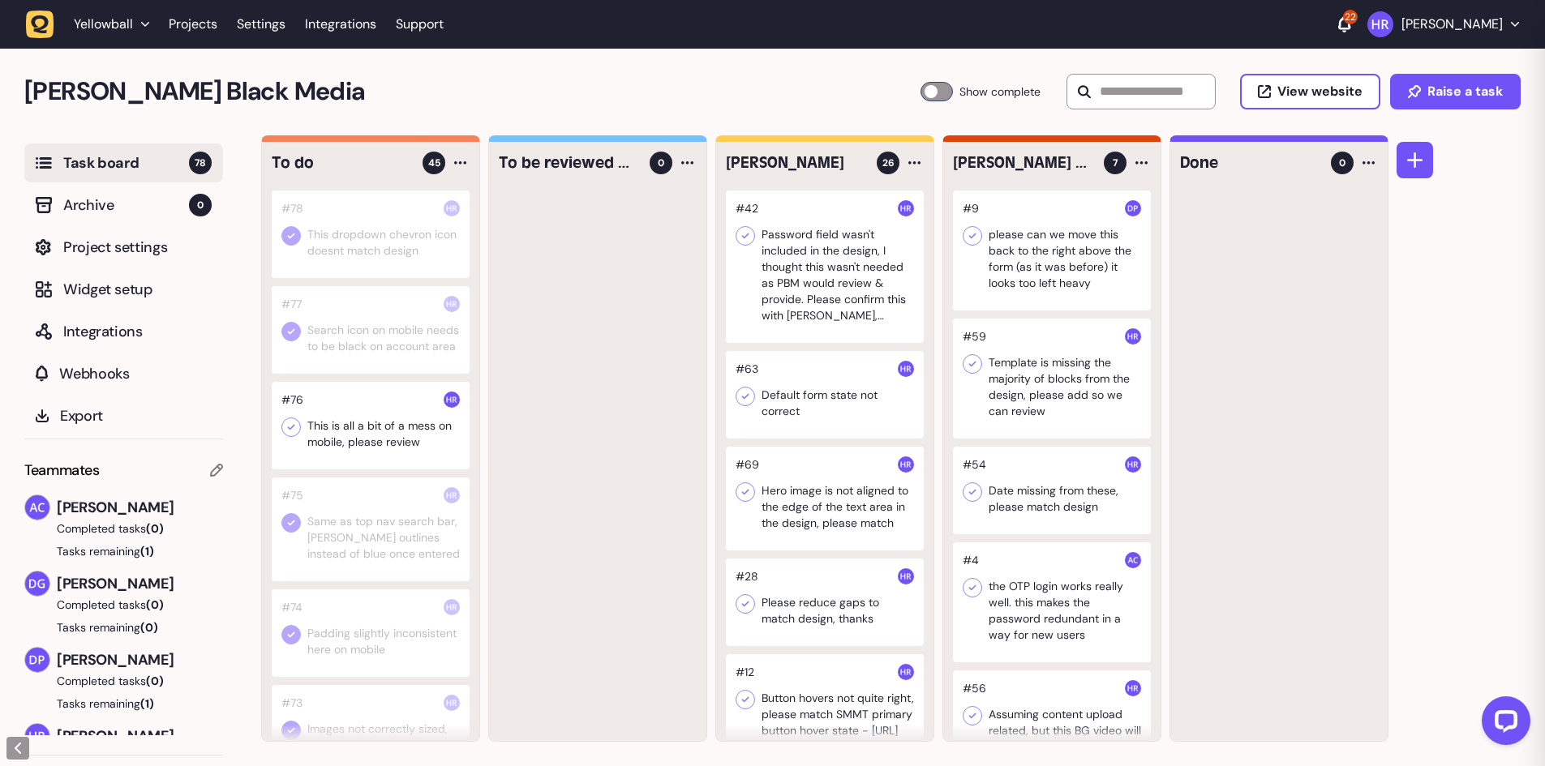
click at [285, 436] on icon at bounding box center [291, 427] width 16 height 16
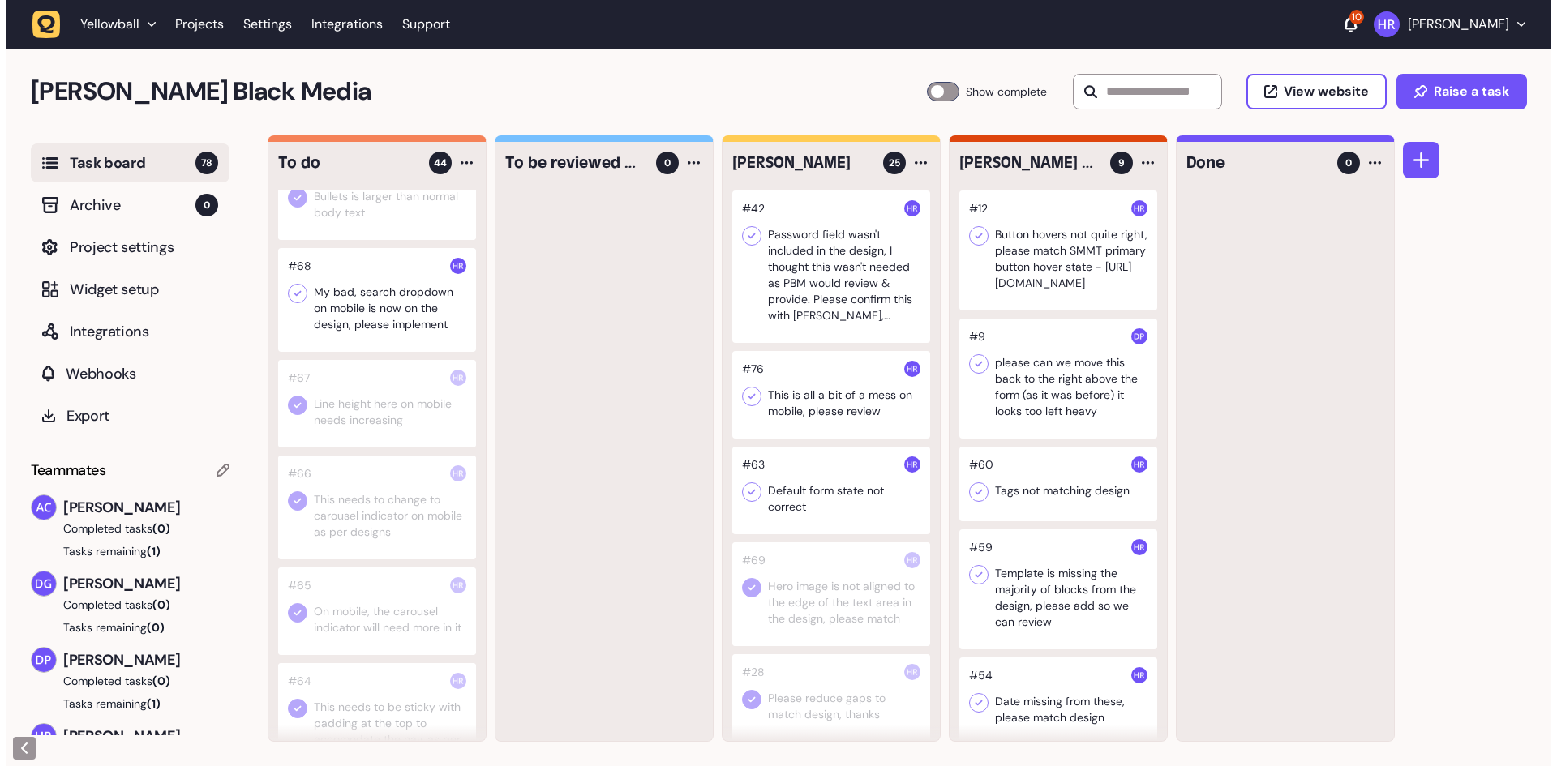
scroll to position [730, 0]
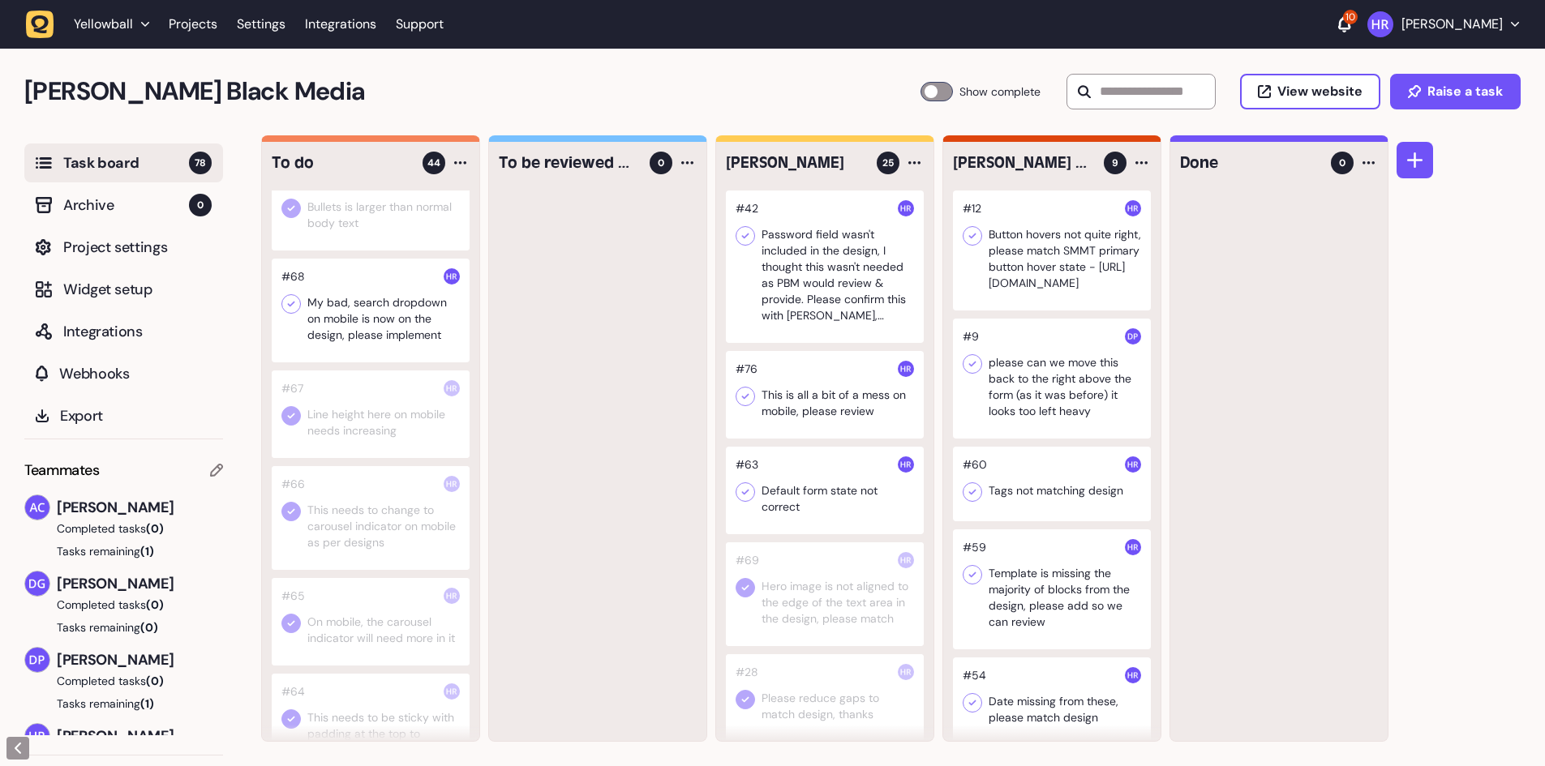
click at [368, 350] on div at bounding box center [371, 311] width 198 height 104
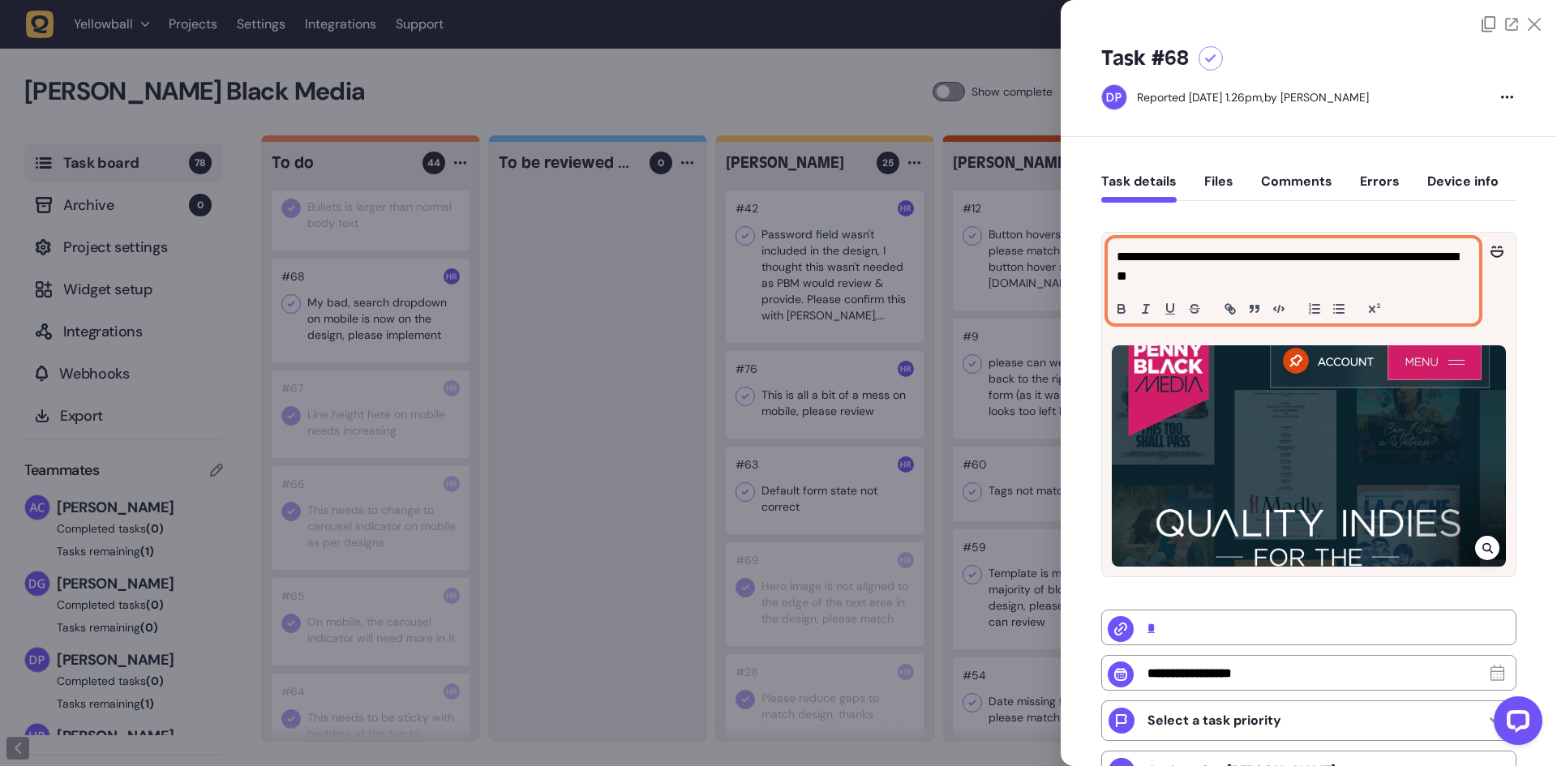
click at [1181, 270] on p "**********" at bounding box center [1292, 266] width 350 height 39
click at [1271, 281] on p "**********" at bounding box center [1292, 266] width 350 height 39
